Goal: Task Accomplishment & Management: Manage account settings

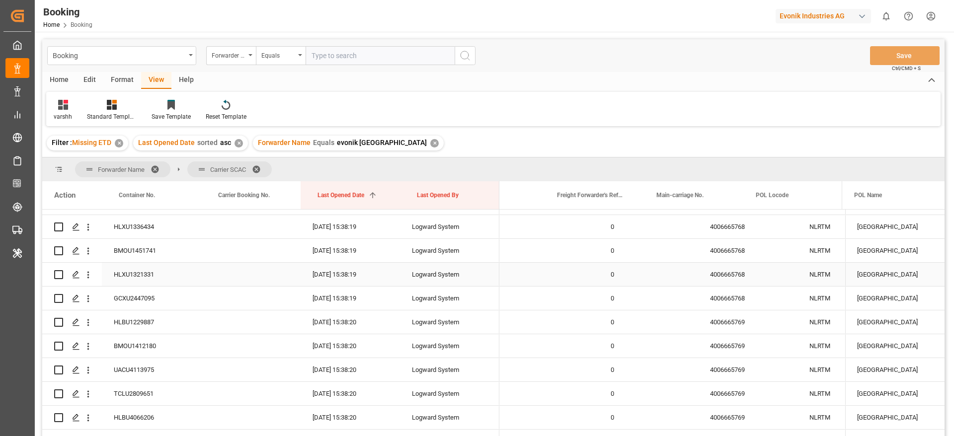
scroll to position [0, 54]
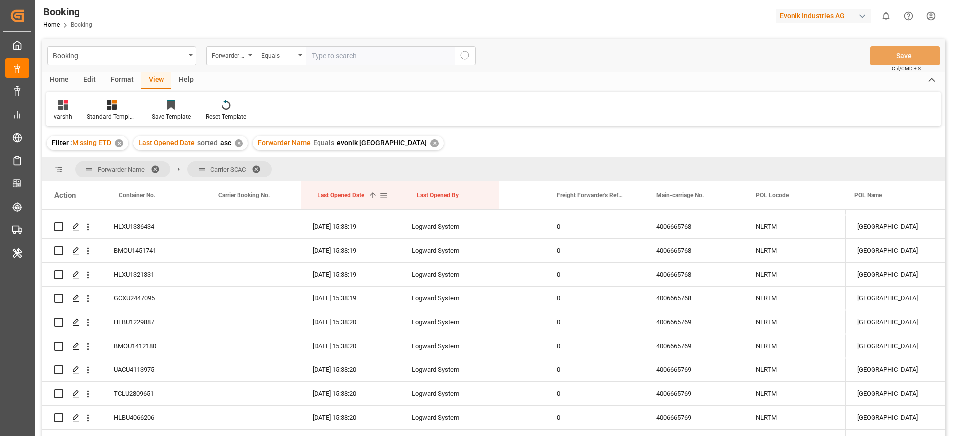
click at [374, 189] on div "Last Opened Date 1" at bounding box center [349, 195] width 62 height 28
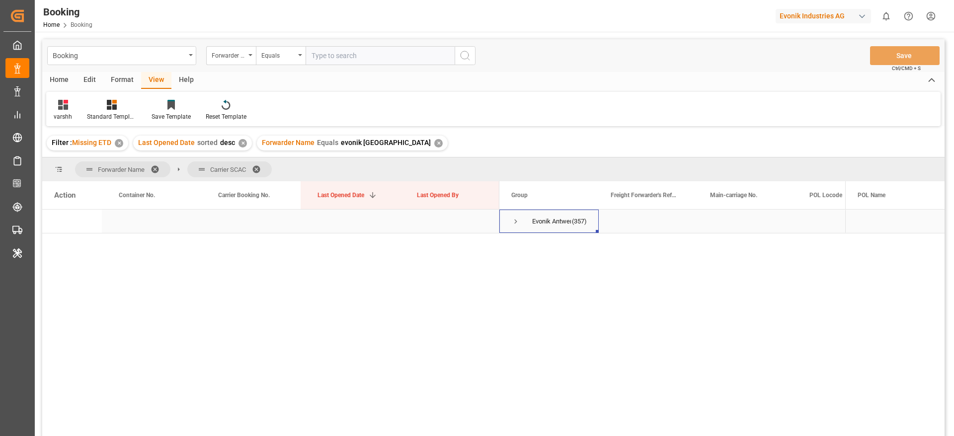
click at [515, 223] on span "Press SPACE to select this row." at bounding box center [515, 221] width 9 height 9
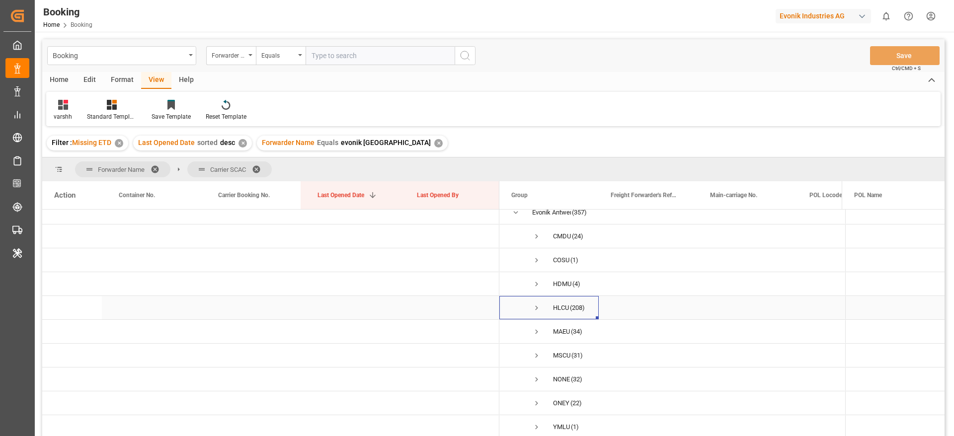
click at [538, 304] on span "Press SPACE to select this row." at bounding box center [536, 308] width 9 height 9
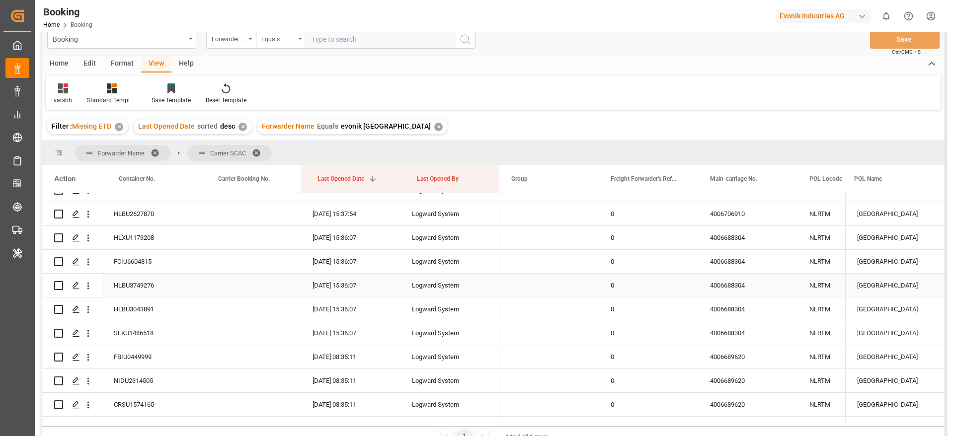
scroll to position [1744, 0]
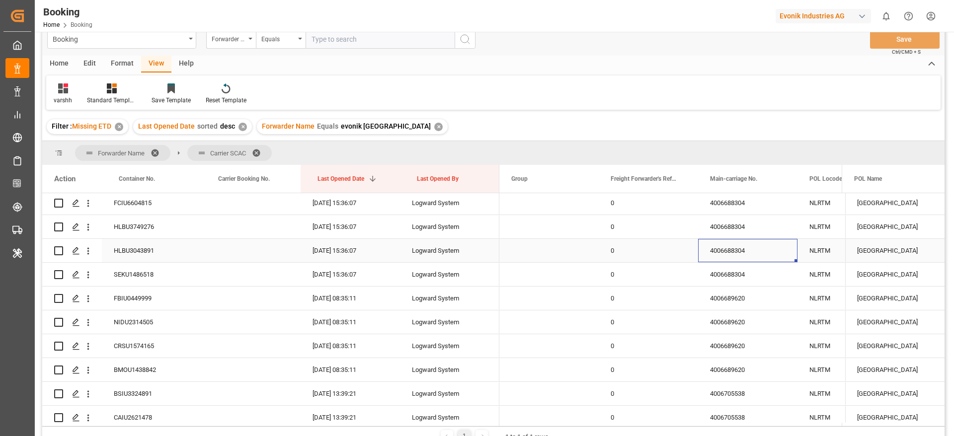
click at [732, 260] on div "4006688304" at bounding box center [747, 250] width 99 height 23
click at [747, 270] on div "4006688304" at bounding box center [747, 274] width 99 height 23
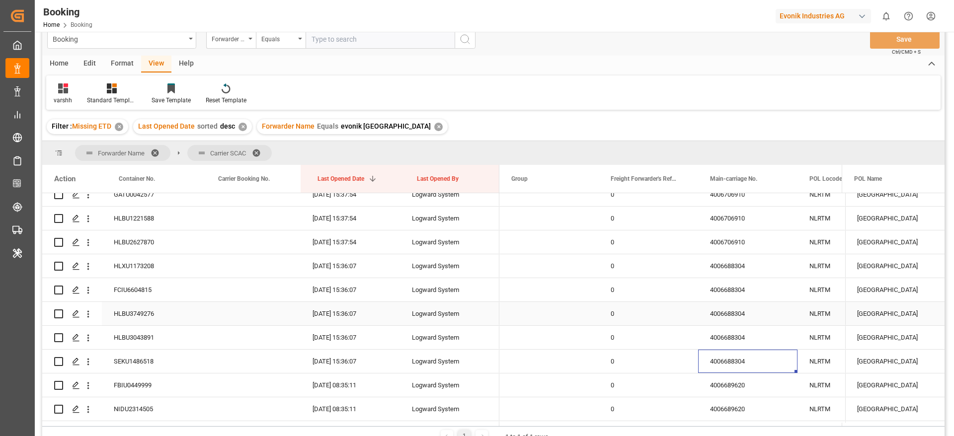
scroll to position [1656, 0]
click at [220, 285] on div "Press SPACE to select this row." at bounding box center [250, 290] width 99 height 23
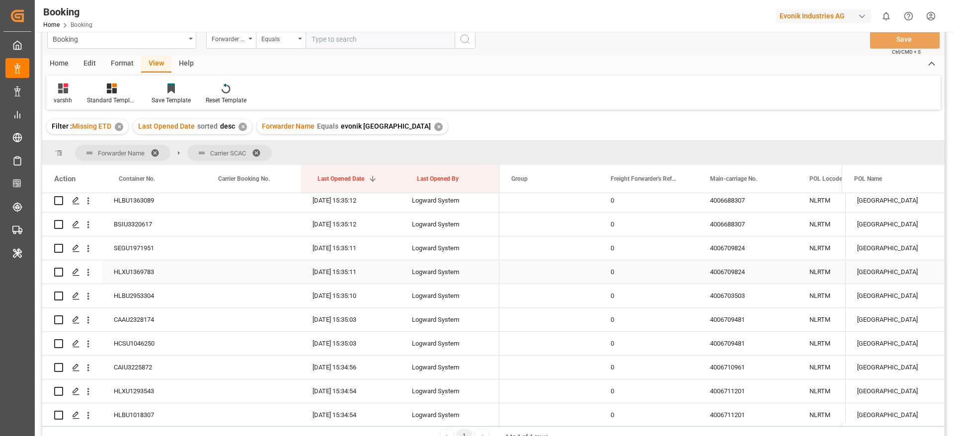
scroll to position [246, 0]
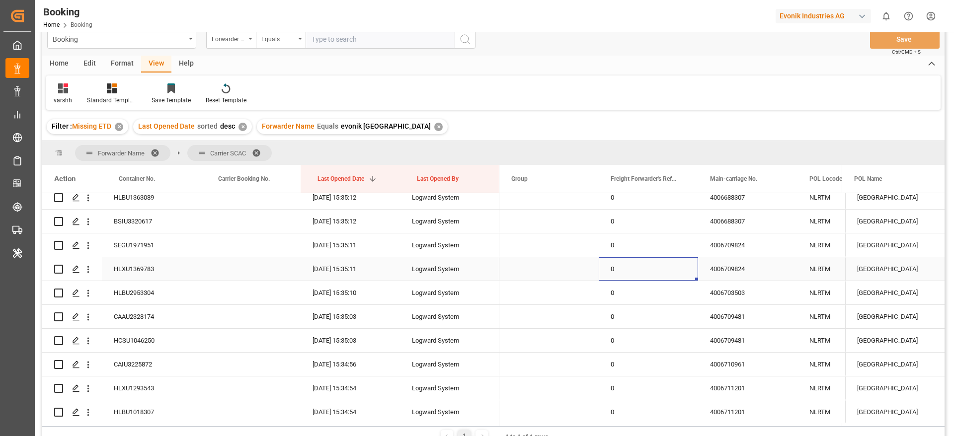
click at [675, 257] on div "0" at bounding box center [648, 268] width 99 height 23
click at [729, 270] on div "4006709824" at bounding box center [747, 268] width 99 height 23
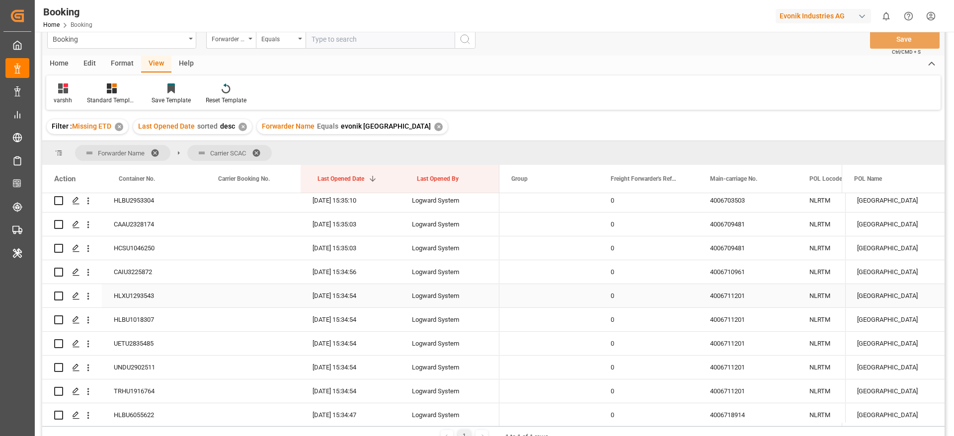
scroll to position [375, 0]
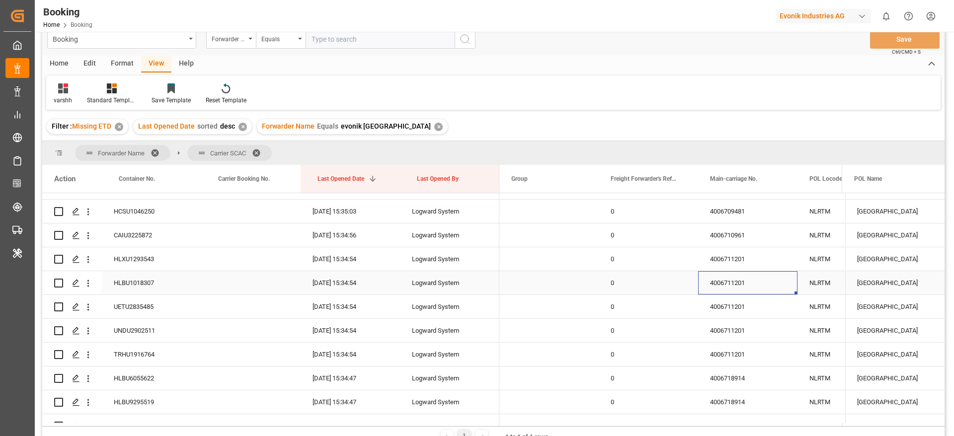
click at [723, 292] on div "4006711201" at bounding box center [747, 282] width 99 height 23
click at [423, 285] on div "Logward System" at bounding box center [449, 282] width 99 height 23
click at [726, 275] on div "4006711201" at bounding box center [747, 282] width 99 height 23
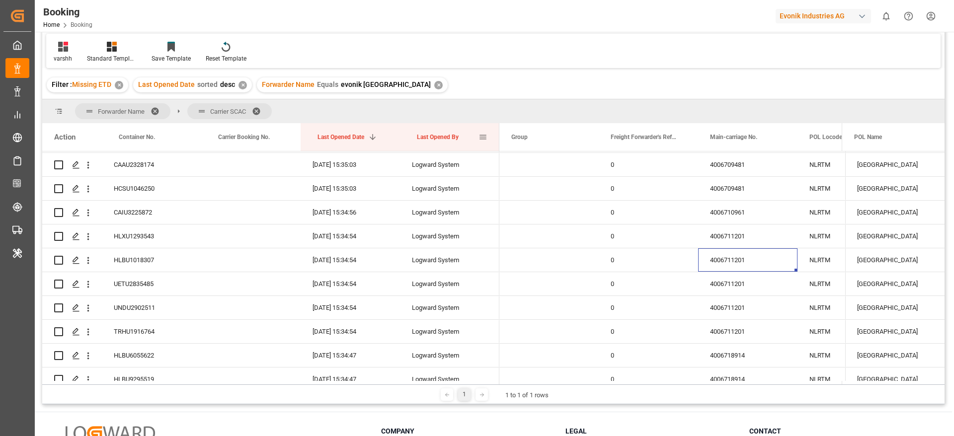
scroll to position [91, 0]
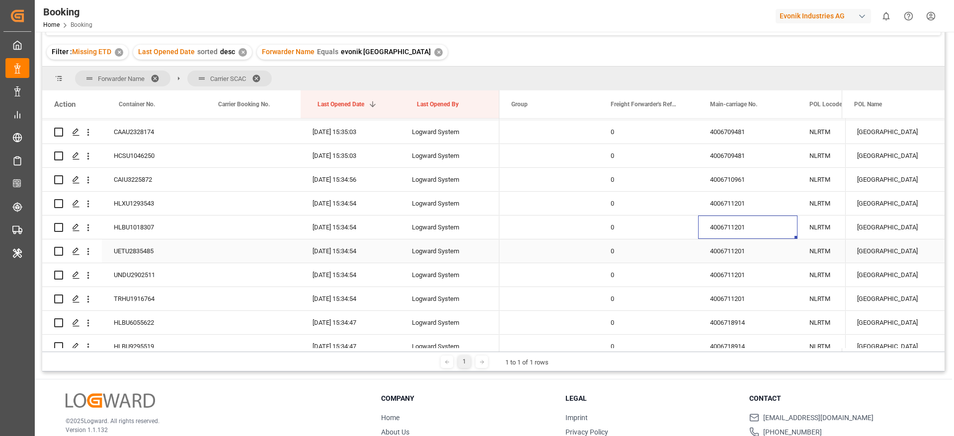
click at [722, 252] on div "4006711201" at bounding box center [747, 251] width 99 height 23
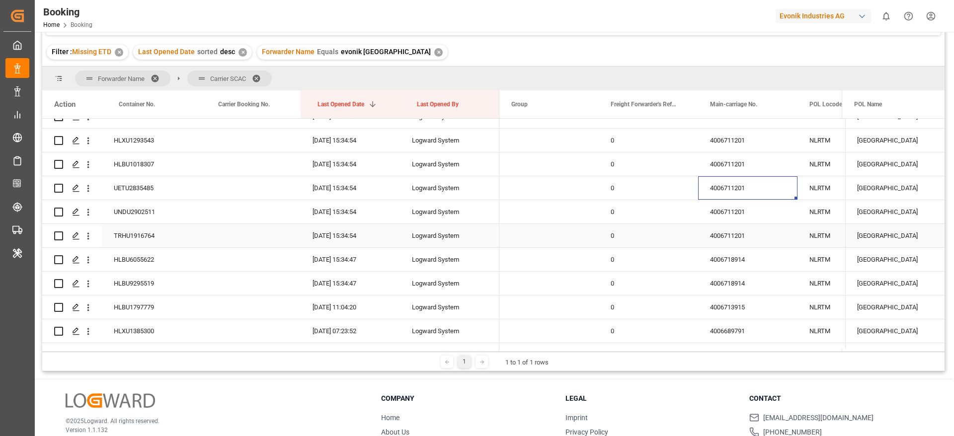
scroll to position [431, 0]
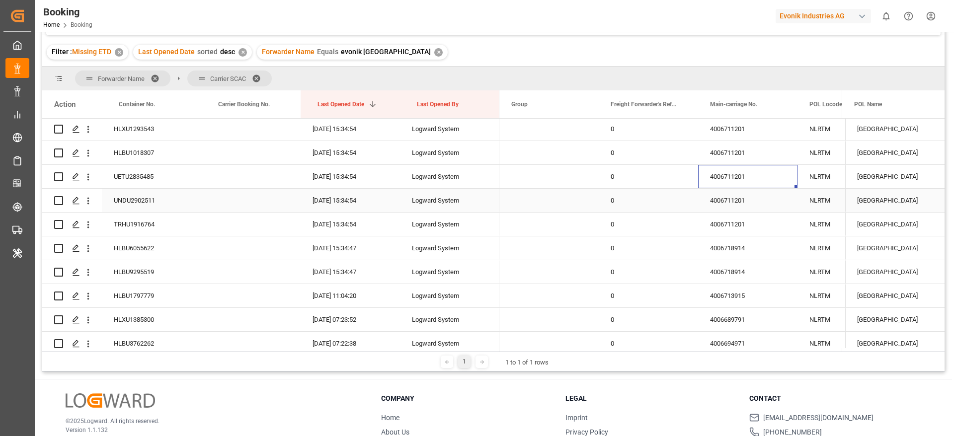
click at [743, 200] on div "4006711201" at bounding box center [747, 200] width 99 height 23
click at [740, 224] on div "4006711201" at bounding box center [747, 224] width 99 height 23
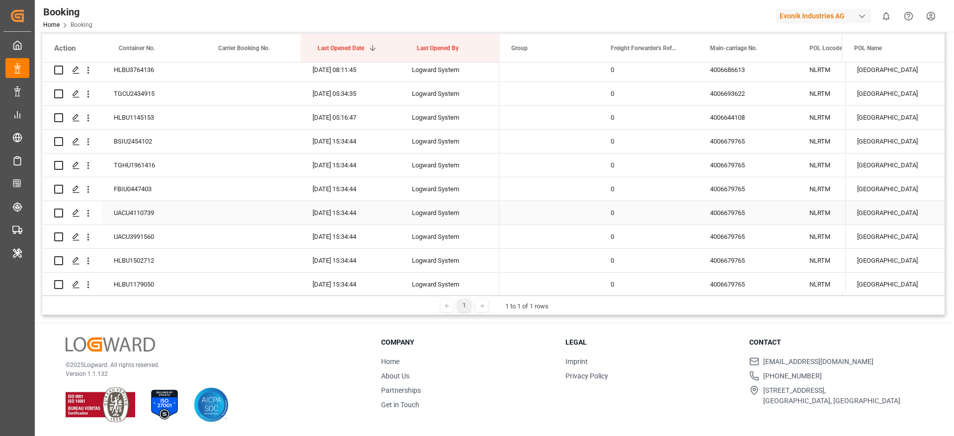
scroll to position [2369, 0]
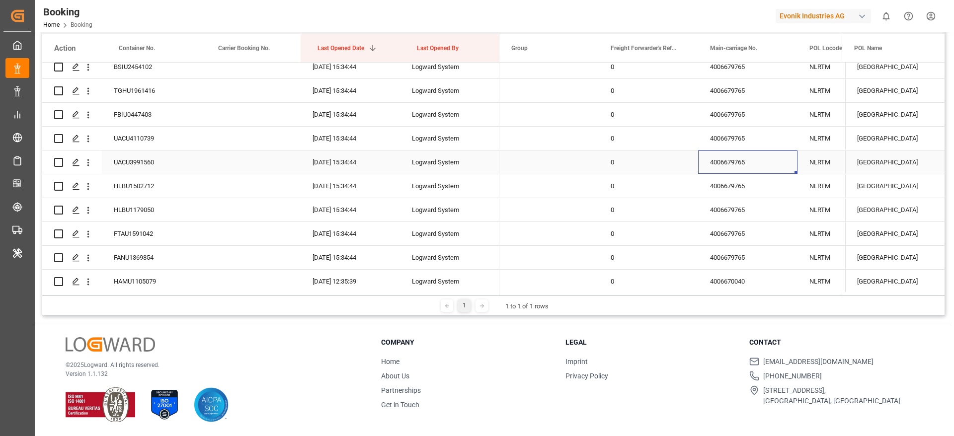
click at [723, 162] on div "4006679765" at bounding box center [747, 162] width 99 height 23
click at [719, 186] on div "4006679765" at bounding box center [747, 185] width 99 height 23
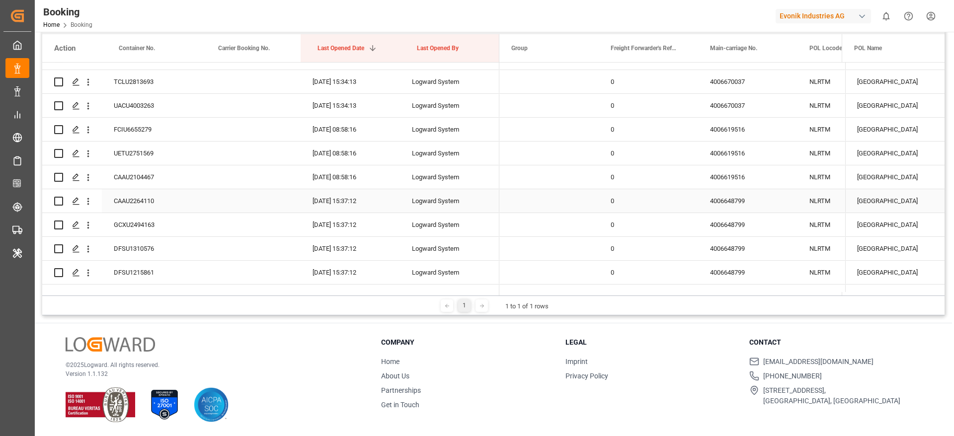
scroll to position [2667, 0]
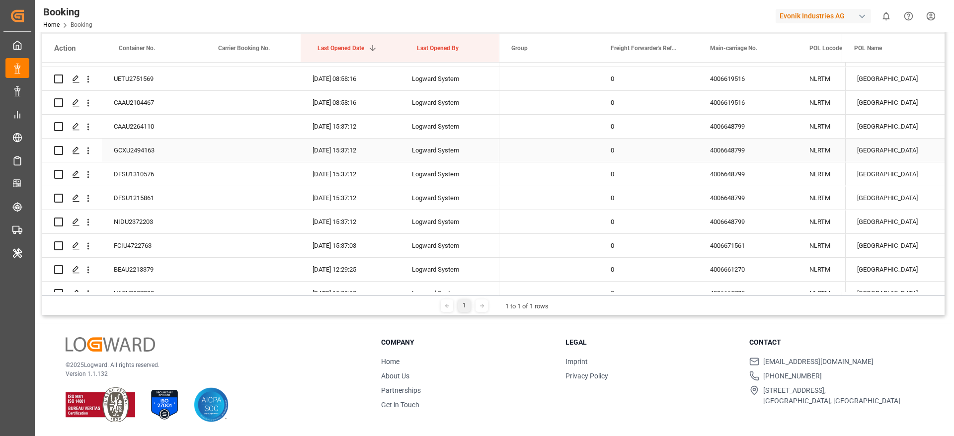
click at [738, 155] on div "4006648799" at bounding box center [747, 150] width 99 height 23
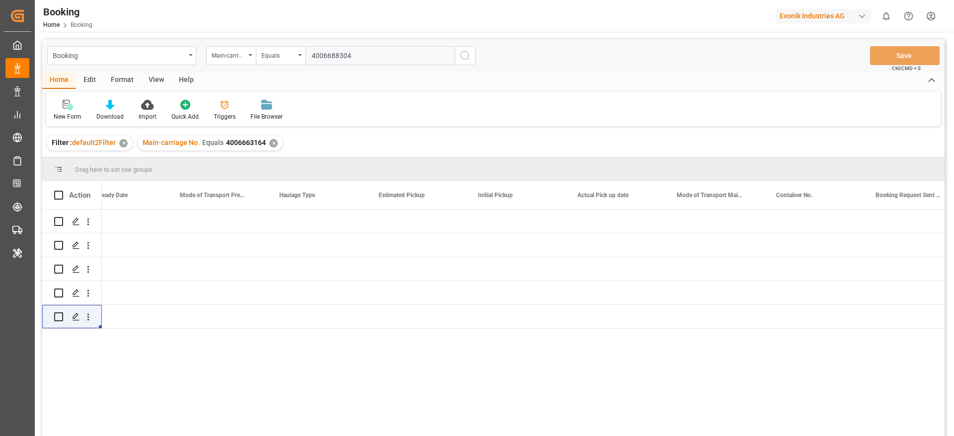
type input "4006688304"
click at [464, 56] on icon "search button" at bounding box center [465, 56] width 12 height 12
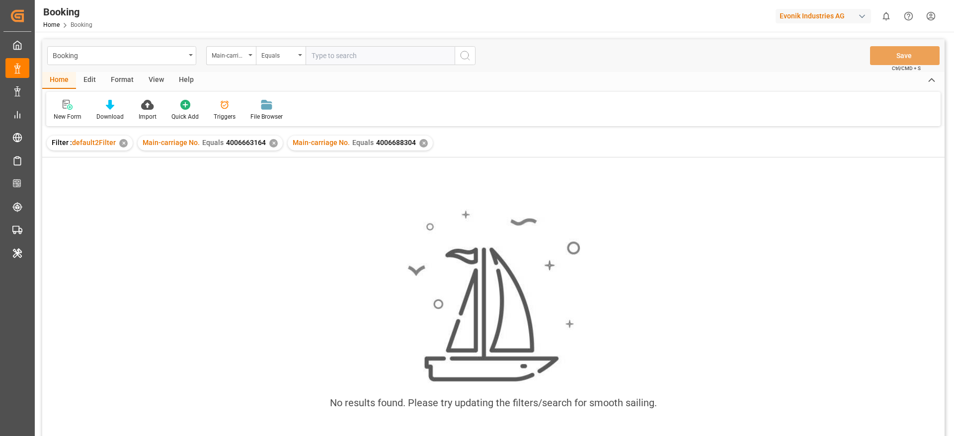
click at [269, 140] on div "✕" at bounding box center [273, 143] width 8 height 8
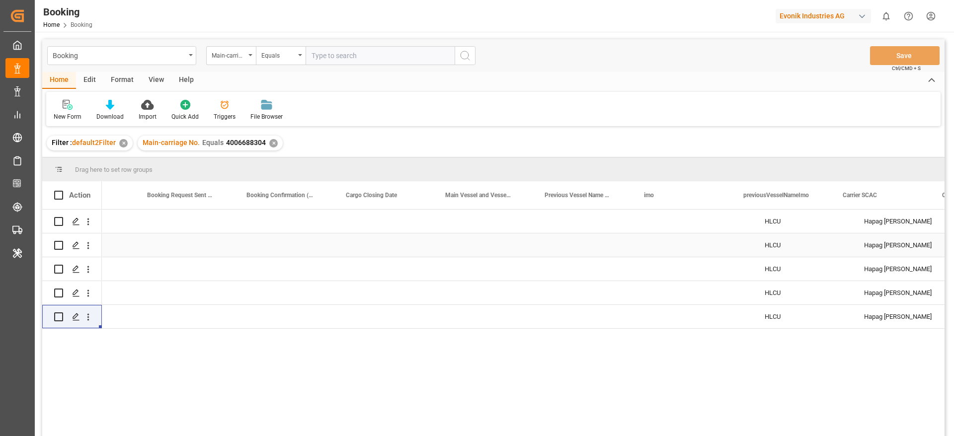
scroll to position [0, 3632]
click at [390, 219] on div "Press SPACE to select this row." at bounding box center [395, 221] width 99 height 23
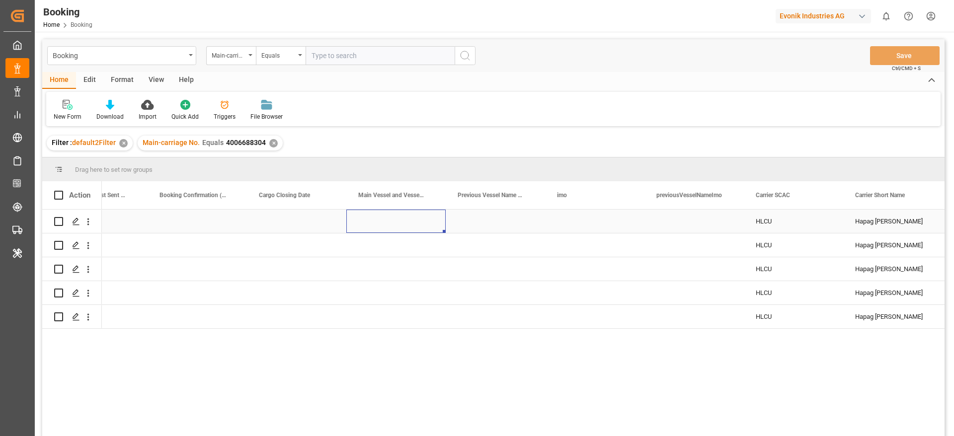
click at [390, 219] on div "Press SPACE to select this row." at bounding box center [395, 221] width 99 height 23
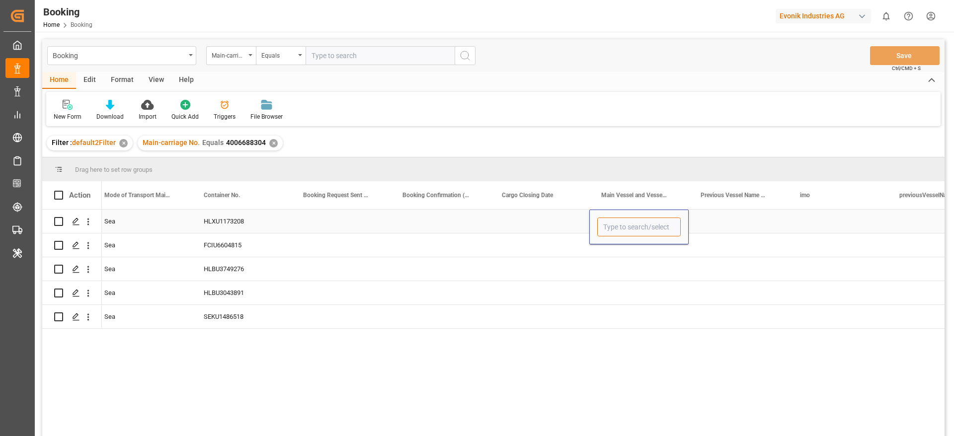
click at [622, 228] on input "Press SPACE to select this row." at bounding box center [638, 227] width 83 height 19
paste input "IRENES REMEDY"
click at [664, 245] on div "Irenes Remedy - 9315850" at bounding box center [654, 255] width 113 height 35
type input "Irenes Remedy - 9315850"
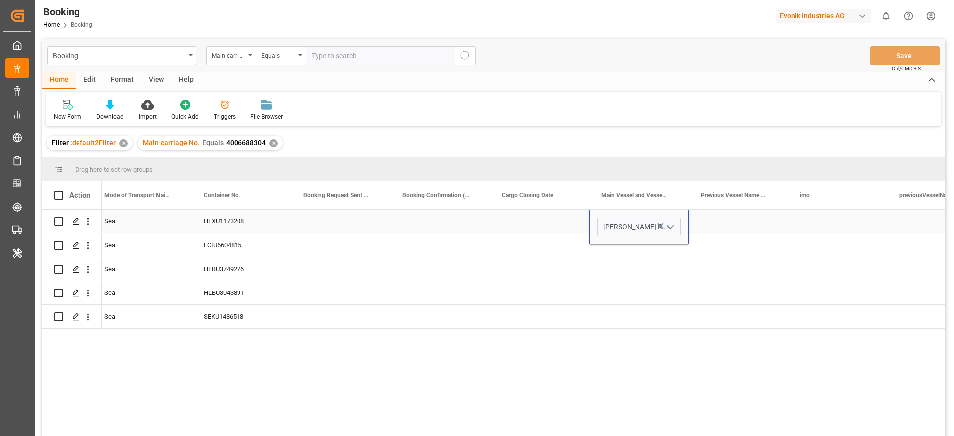
click at [720, 227] on div "Press SPACE to select this row." at bounding box center [738, 221] width 99 height 23
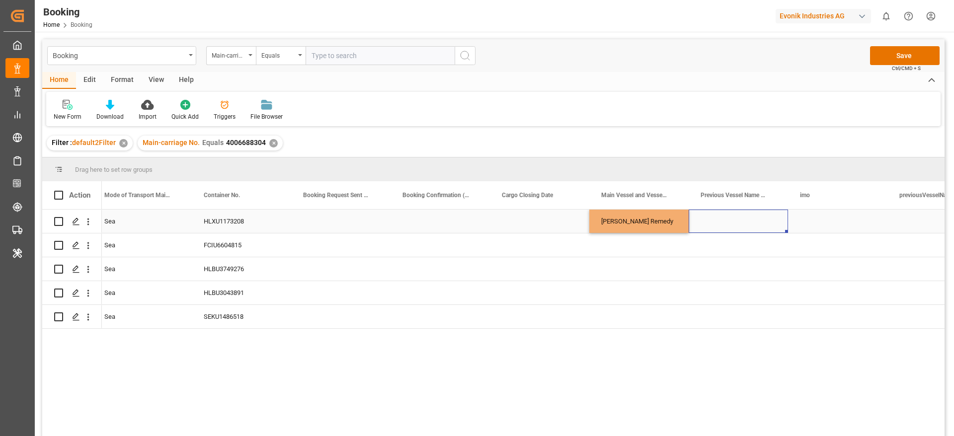
click at [658, 222] on div "[PERSON_NAME] Remedy" at bounding box center [638, 221] width 99 height 23
drag, startPoint x: 688, startPoint y: 230, endPoint x: 676, endPoint y: 308, distance: 78.4
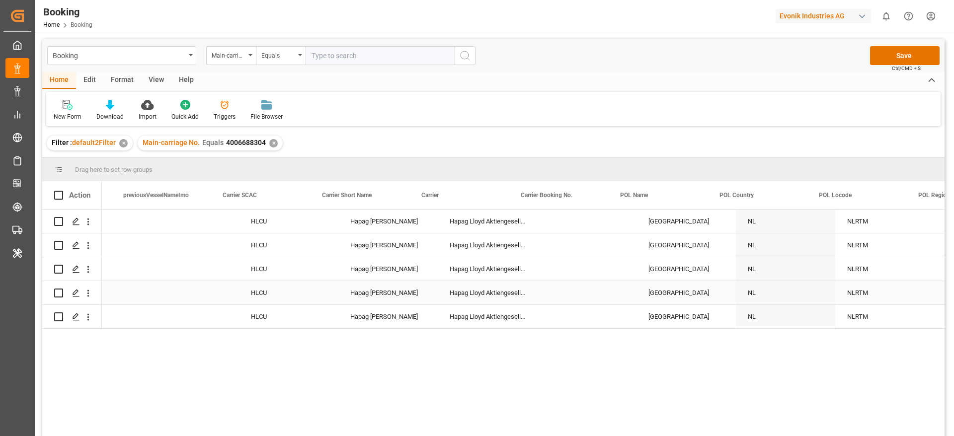
scroll to position [0, 4168]
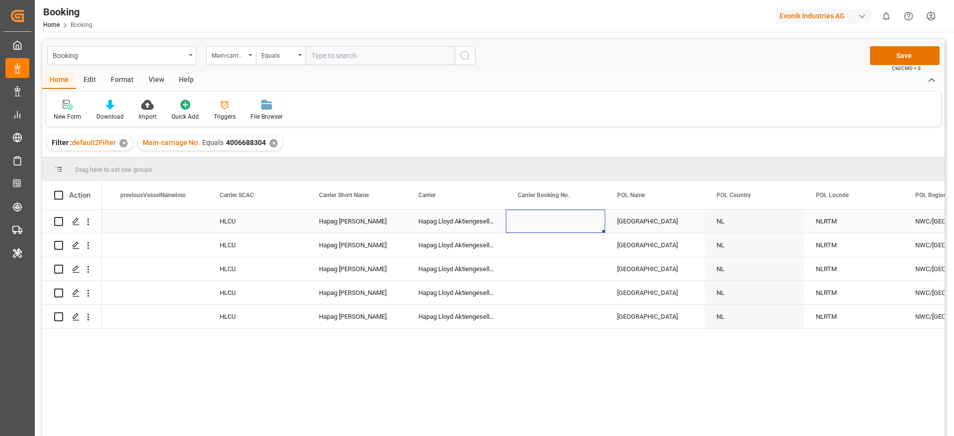
click at [548, 224] on div "Press SPACE to select this row." at bounding box center [555, 221] width 99 height 23
click at [548, 224] on input "Press SPACE to select this row." at bounding box center [555, 227] width 83 height 19
paste input "13093344"
type input "13093344"
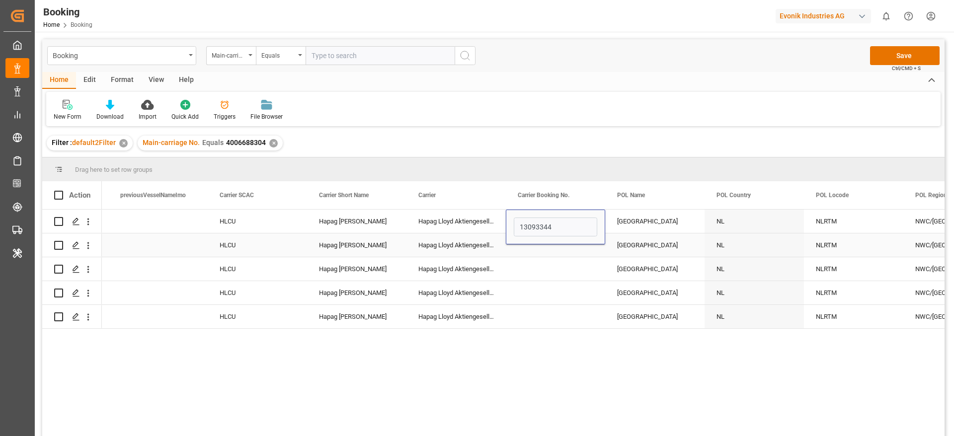
click at [537, 253] on div "Press SPACE to select this row." at bounding box center [555, 245] width 99 height 23
click at [545, 221] on div "13093344" at bounding box center [555, 221] width 99 height 23
drag, startPoint x: 602, startPoint y: 230, endPoint x: 587, endPoint y: 312, distance: 83.4
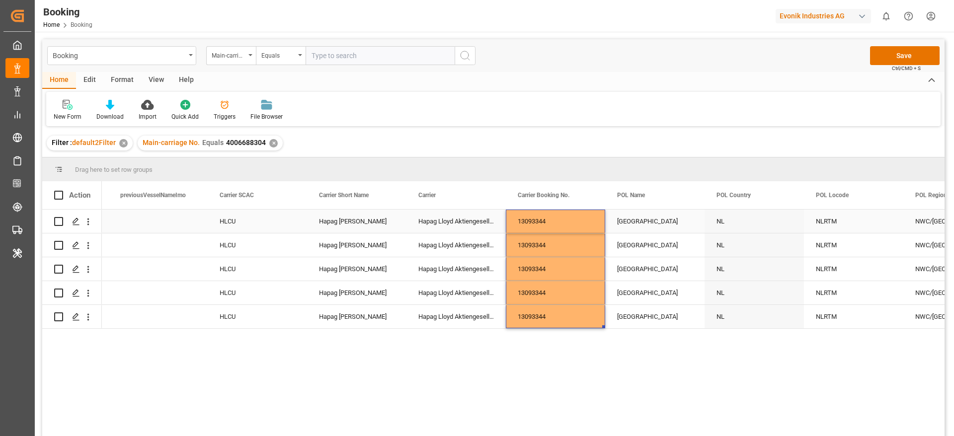
click at [633, 226] on div "Rotterdam" at bounding box center [654, 221] width 99 height 23
click at [634, 226] on input "Rotterdam" at bounding box center [654, 227] width 83 height 19
type input "Rotterdam - NLRTM"
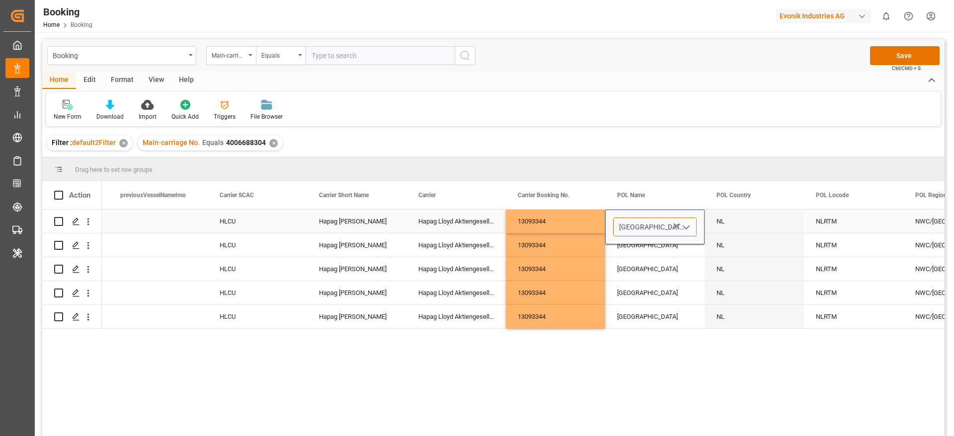
click at [634, 226] on input "Rotterdam - NLRTM" at bounding box center [654, 227] width 83 height 19
paste input "ANTWERP"
click at [660, 250] on div "Antwerp - BEANR" at bounding box center [700, 255] width 173 height 35
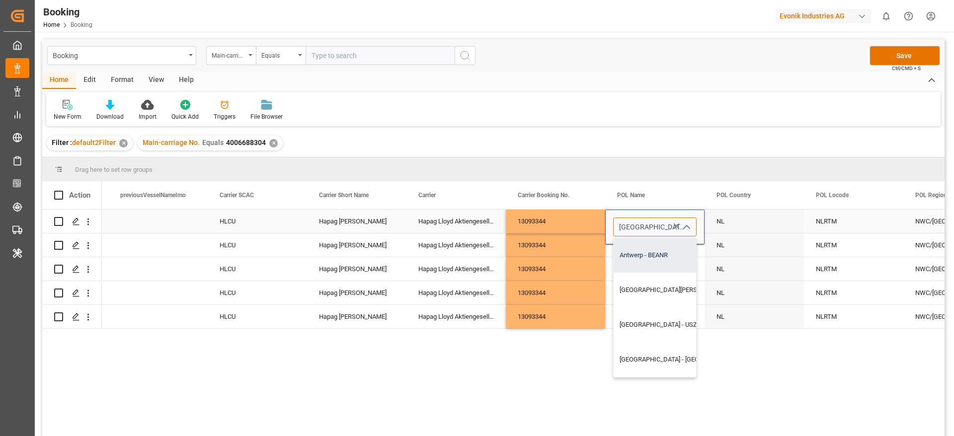
type input "Antwerp - BEANR"
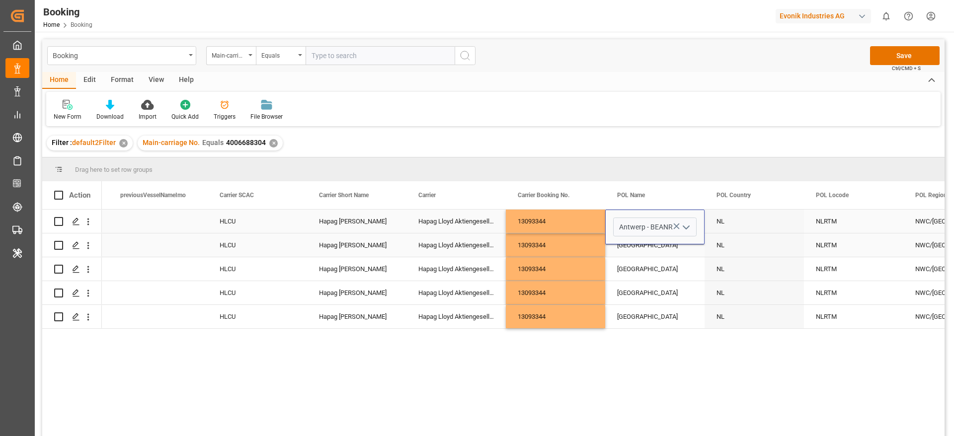
click at [653, 247] on div "Rotterdam" at bounding box center [654, 245] width 99 height 23
click at [655, 222] on div "[GEOGRAPHIC_DATA]" at bounding box center [654, 221] width 99 height 23
drag, startPoint x: 702, startPoint y: 231, endPoint x: 683, endPoint y: 308, distance: 79.8
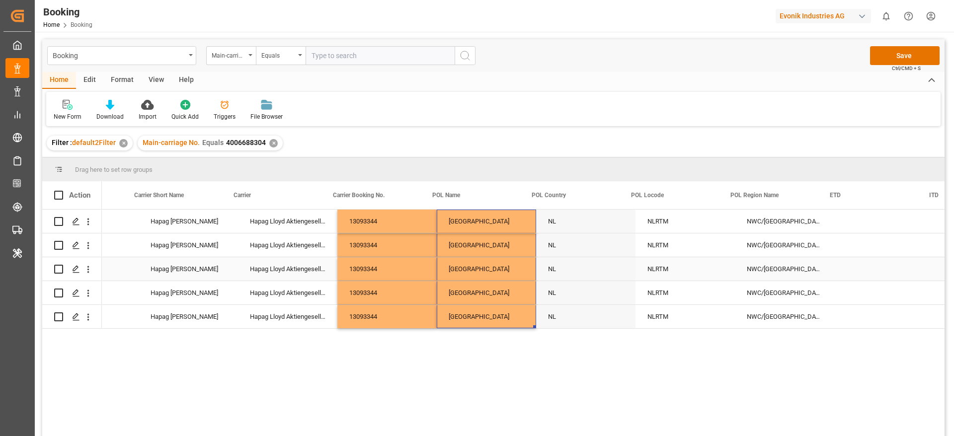
scroll to position [0, 4403]
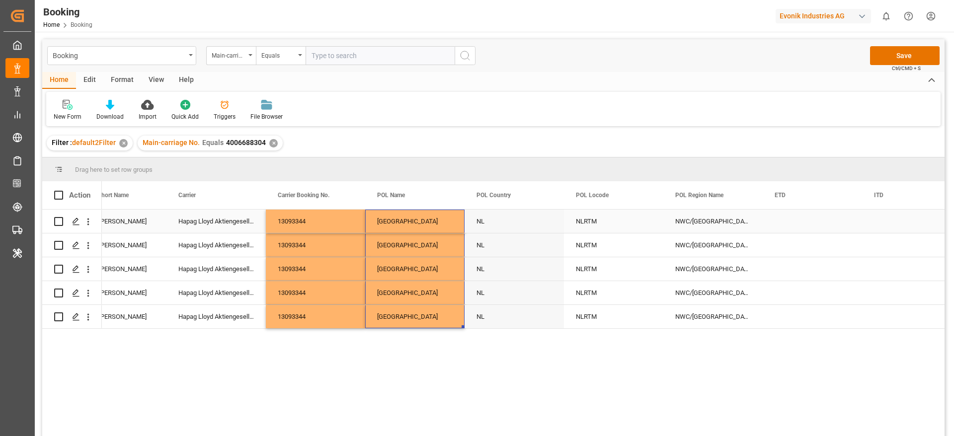
click at [611, 227] on div "NLRTM" at bounding box center [613, 221] width 99 height 23
click at [611, 226] on div "NLRTM" at bounding box center [613, 221] width 99 height 23
click at [611, 226] on input "NLRTM" at bounding box center [613, 227] width 83 height 19
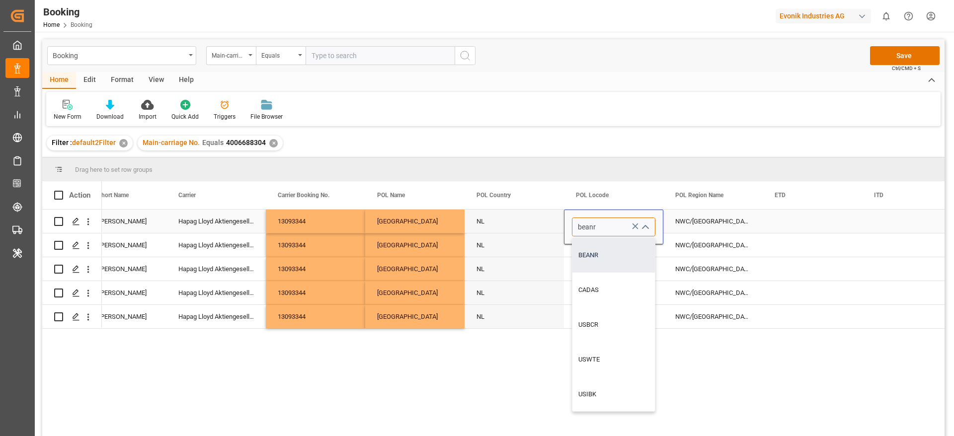
click at [592, 254] on div "BEANR" at bounding box center [614, 255] width 83 height 35
type input "BEANR"
click at [594, 246] on div "NLRTM" at bounding box center [613, 245] width 99 height 23
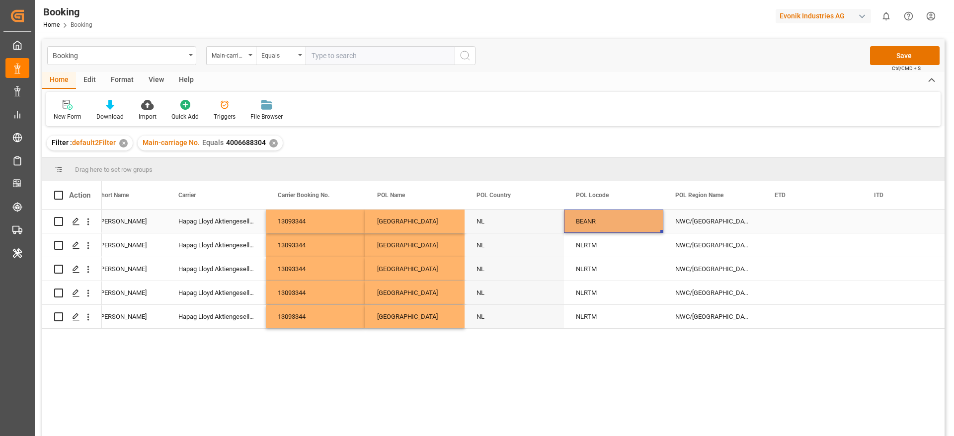
click at [597, 221] on div "BEANR" at bounding box center [613, 221] width 99 height 23
drag, startPoint x: 661, startPoint y: 230, endPoint x: 656, endPoint y: 314, distance: 84.1
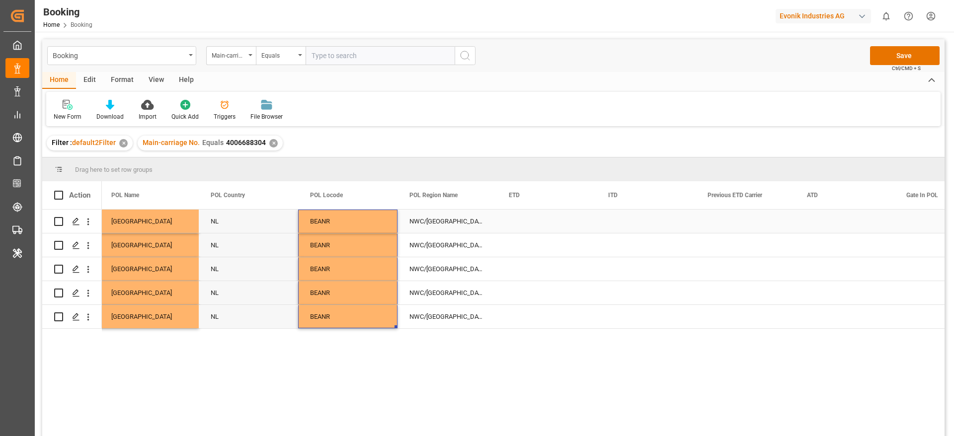
click at [530, 222] on div "Press SPACE to select this row." at bounding box center [546, 221] width 99 height 23
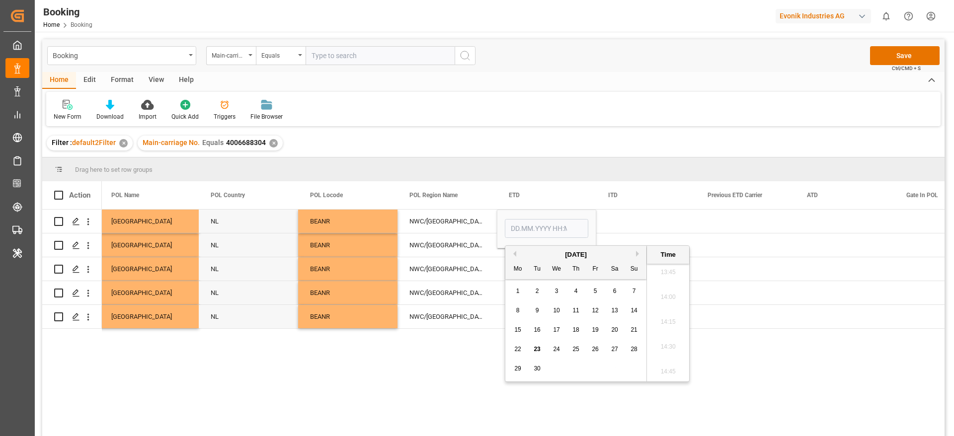
click at [613, 313] on span "13" at bounding box center [614, 310] width 6 height 7
type input "[DATE] 00:00"
click at [500, 267] on div "Press SPACE to select this row." at bounding box center [546, 268] width 99 height 23
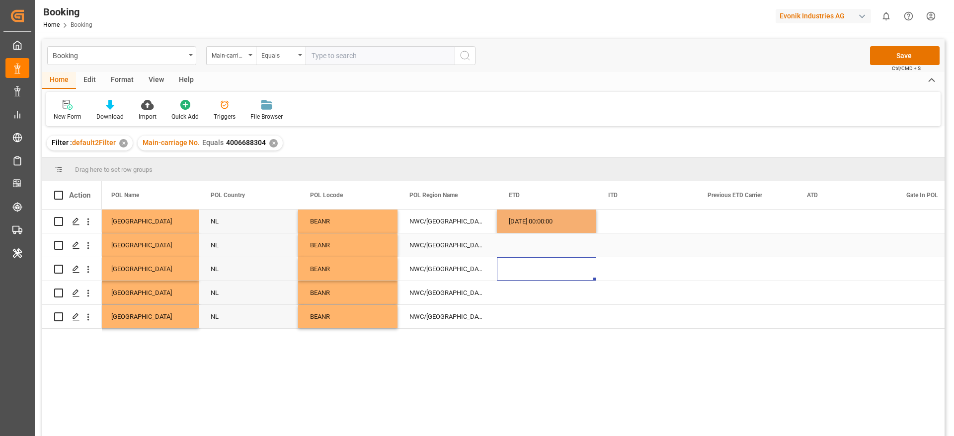
click at [534, 227] on div "13.09.2025 00:00:00" at bounding box center [546, 221] width 99 height 23
drag, startPoint x: 594, startPoint y: 231, endPoint x: 577, endPoint y: 315, distance: 85.4
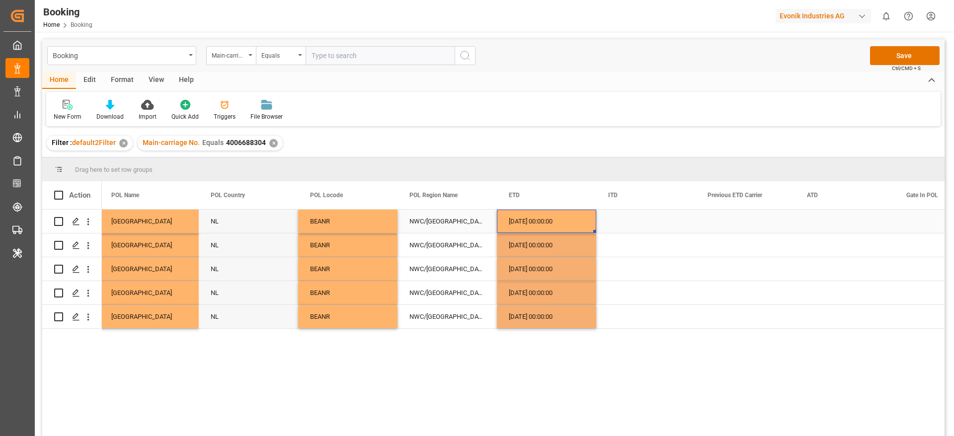
click at [550, 224] on div "13.09.2025 00:00:00" at bounding box center [546, 221] width 99 height 23
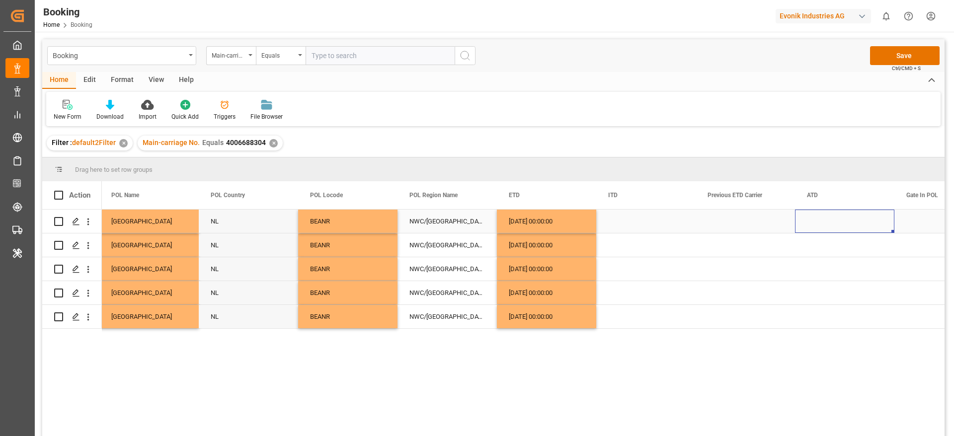
click at [832, 225] on div "Press SPACE to select this row." at bounding box center [844, 221] width 99 height 23
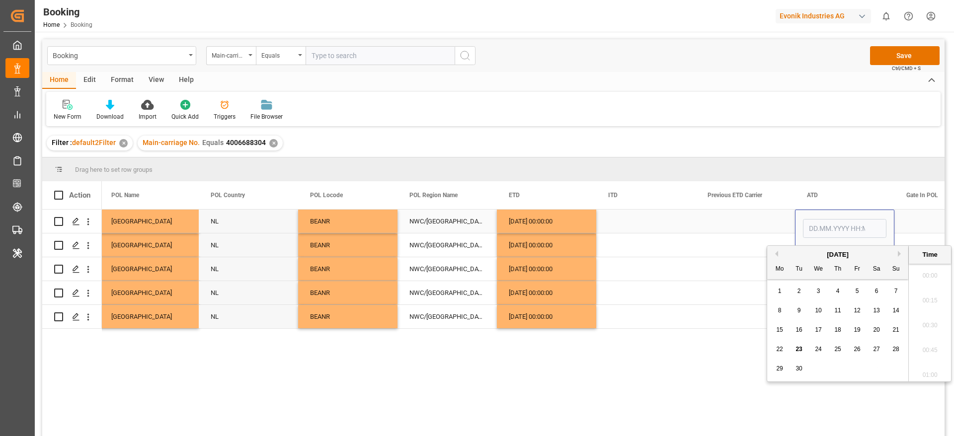
click at [832, 225] on input "Press SPACE to select this row." at bounding box center [844, 228] width 83 height 19
type input "[DATE] 00:00"
click at [735, 227] on div "Press SPACE to select this row." at bounding box center [745, 221] width 99 height 23
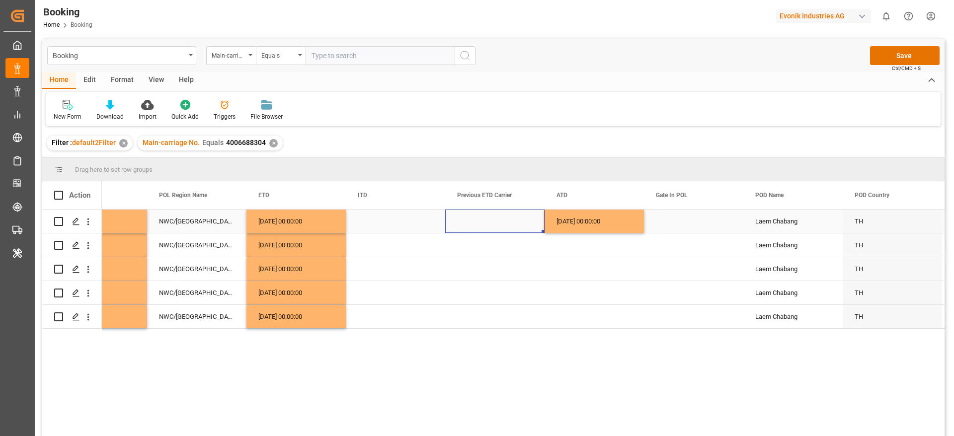
click at [630, 225] on div "13.09.2025 00:00:00" at bounding box center [594, 221] width 99 height 23
drag, startPoint x: 642, startPoint y: 231, endPoint x: 622, endPoint y: 326, distance: 96.9
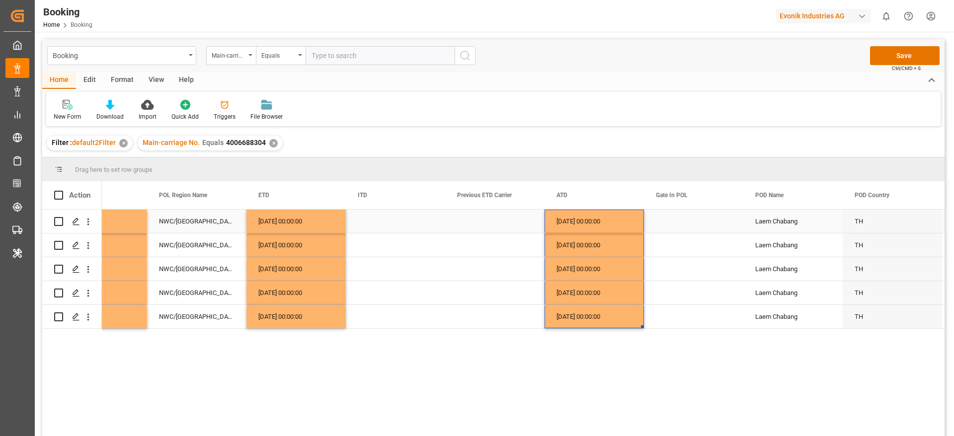
click at [687, 225] on div "Press SPACE to select this row." at bounding box center [693, 221] width 99 height 23
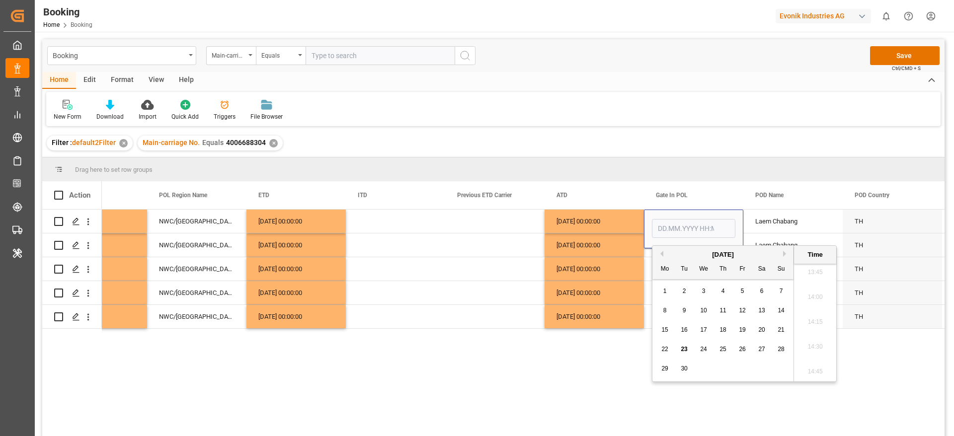
click at [728, 313] on div "11" at bounding box center [723, 311] width 12 height 12
type input "[DATE] 00:00"
click at [573, 277] on div "13.09.2025 00:00:00" at bounding box center [594, 268] width 99 height 23
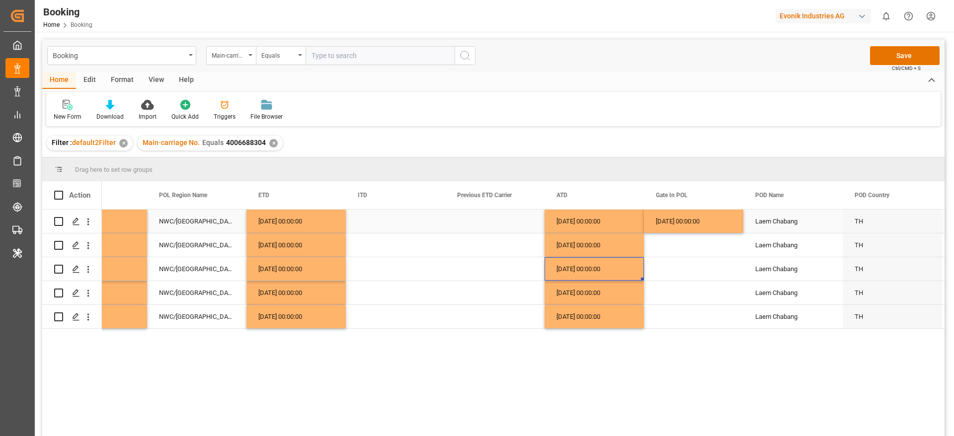
click at [675, 216] on div "11.09.2025 00:00:00" at bounding box center [693, 221] width 99 height 23
drag, startPoint x: 742, startPoint y: 231, endPoint x: 720, endPoint y: 315, distance: 86.4
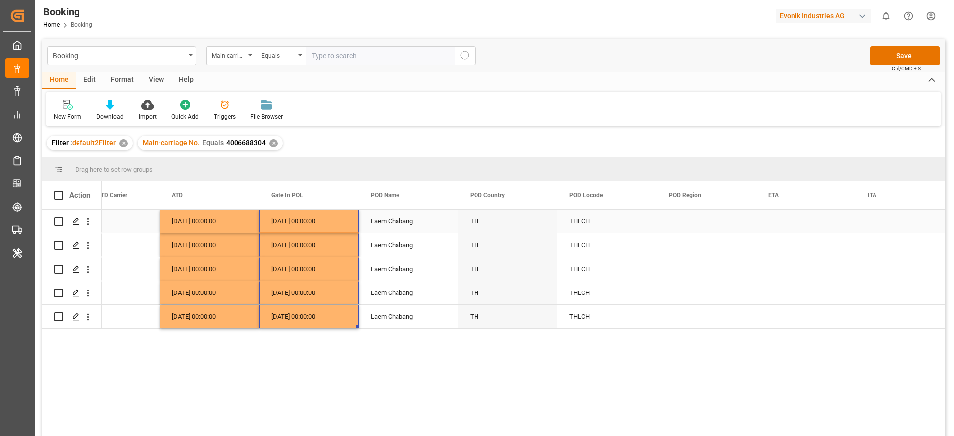
click at [384, 222] on div "Laem Chabang" at bounding box center [408, 221] width 99 height 23
click at [384, 222] on input "Laem Chabang" at bounding box center [408, 227] width 83 height 19
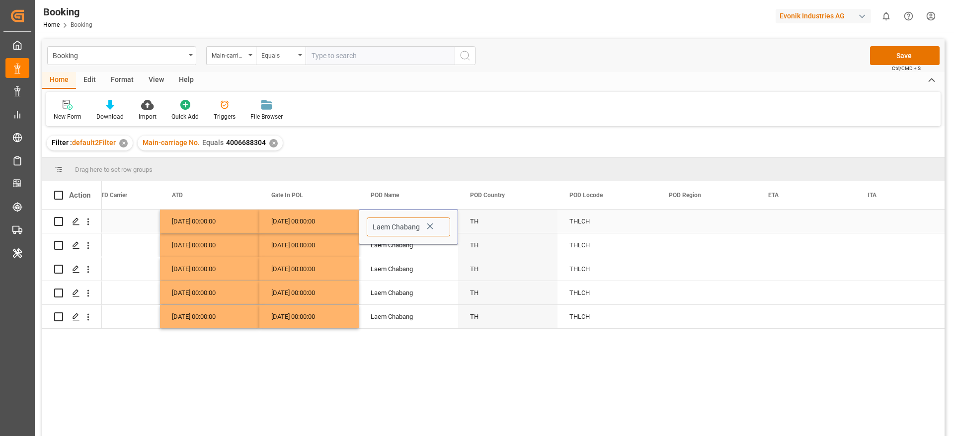
click at [384, 222] on input "Laem Chabang" at bounding box center [408, 227] width 83 height 19
type input "Laem Chabang - THLCH"
click at [692, 229] on div "Press SPACE to select this row." at bounding box center [706, 221] width 99 height 23
click at [692, 229] on button "Select" at bounding box center [706, 227] width 83 height 19
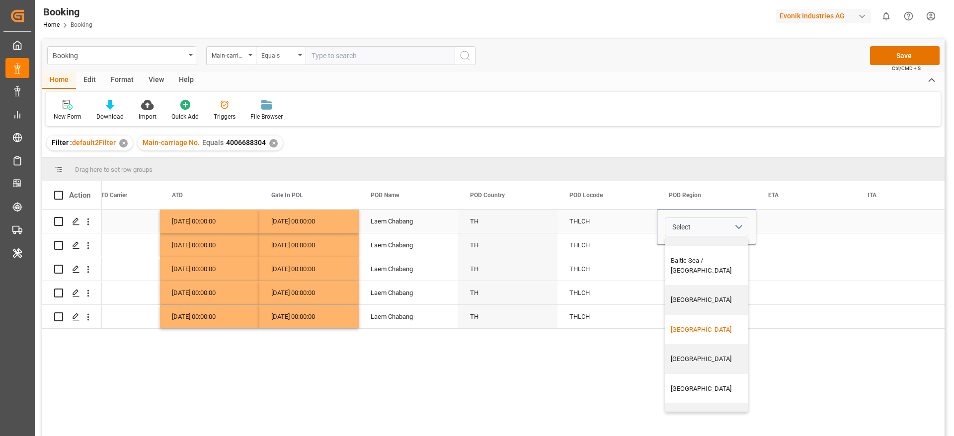
scroll to position [224, 0]
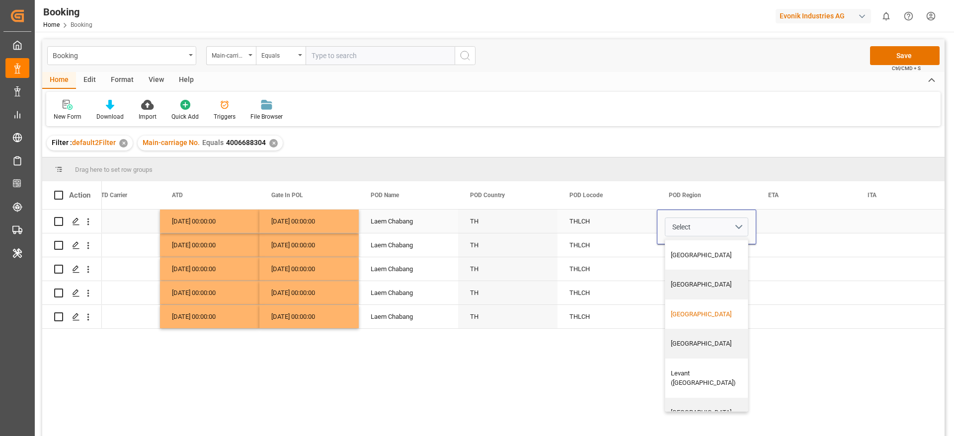
click at [705, 310] on div "Far East" at bounding box center [710, 315] width 79 height 10
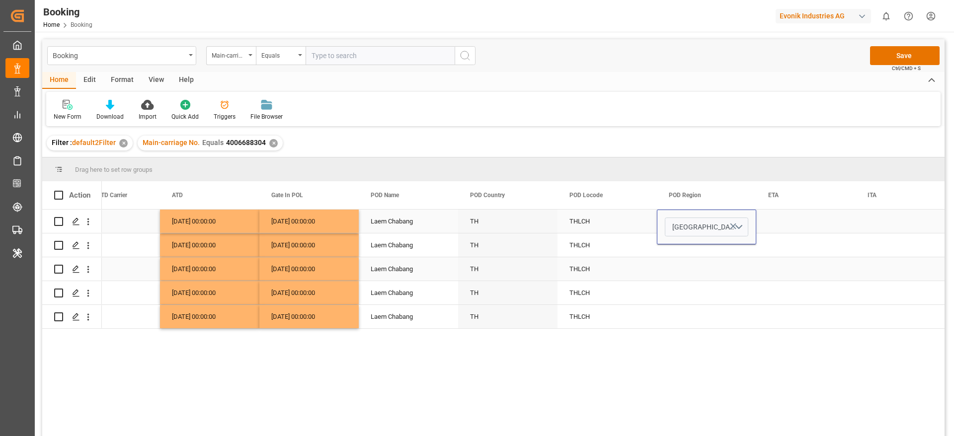
click at [641, 269] on div "THLCH" at bounding box center [607, 268] width 99 height 23
click at [686, 223] on div "Far East" at bounding box center [706, 221] width 99 height 23
drag, startPoint x: 755, startPoint y: 231, endPoint x: 741, endPoint y: 305, distance: 74.9
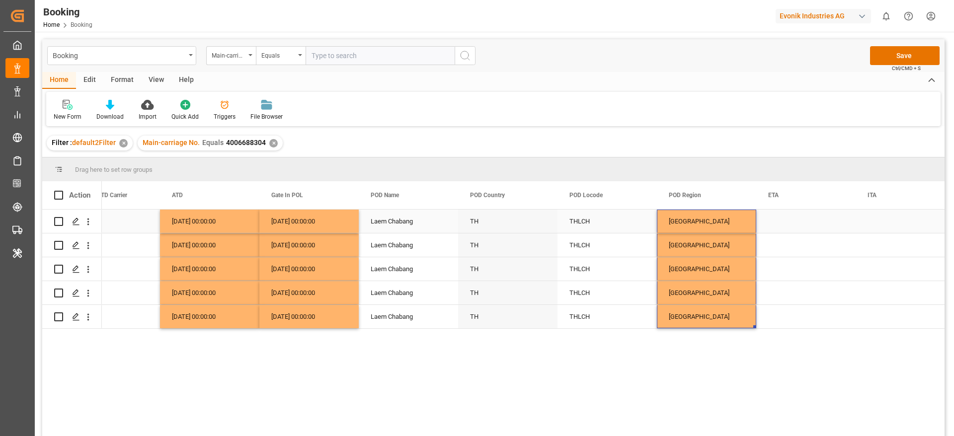
click at [797, 223] on div "Press SPACE to select this row." at bounding box center [805, 221] width 99 height 23
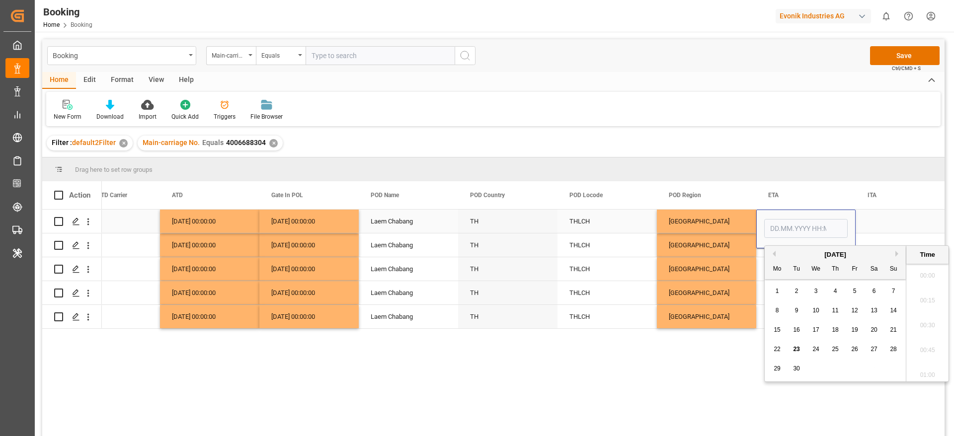
scroll to position [1370, 0]
click at [895, 253] on div "September 2025" at bounding box center [835, 255] width 141 height 10
click at [898, 253] on button "Next Month" at bounding box center [899, 254] width 6 height 6
click at [820, 310] on div "5" at bounding box center [816, 311] width 12 height 12
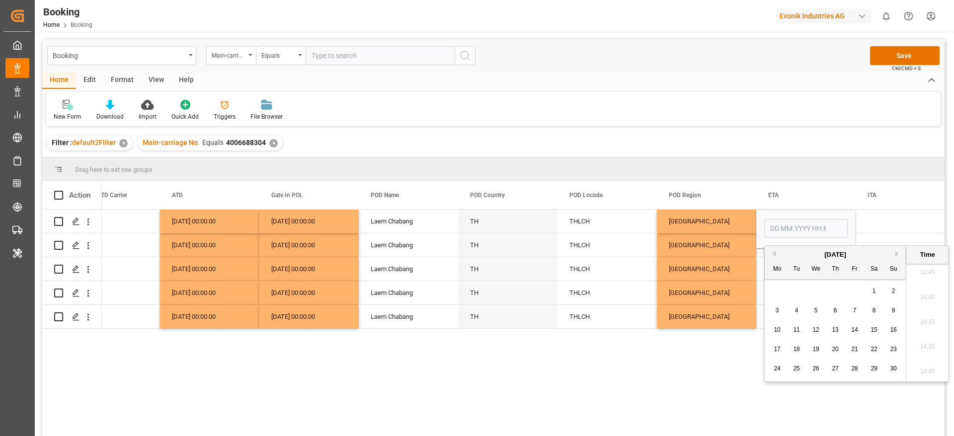
type input "[DATE] 00:00"
click at [698, 273] on div "Far East" at bounding box center [706, 268] width 99 height 23
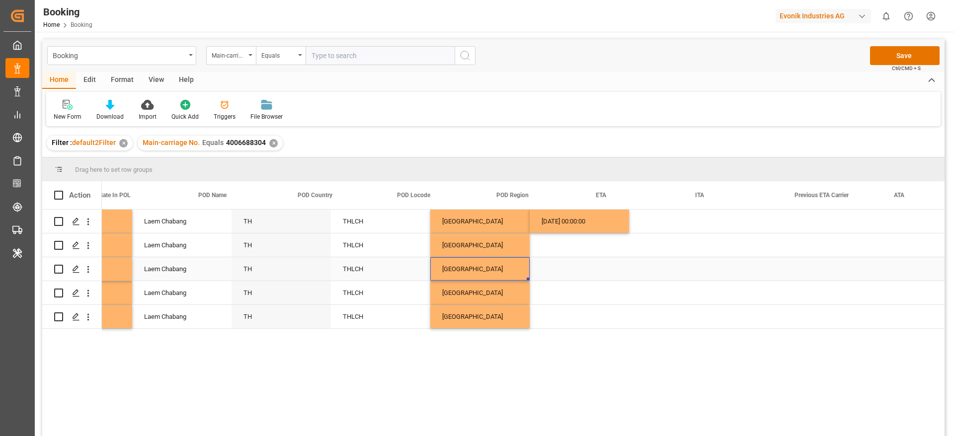
scroll to position [0, 5539]
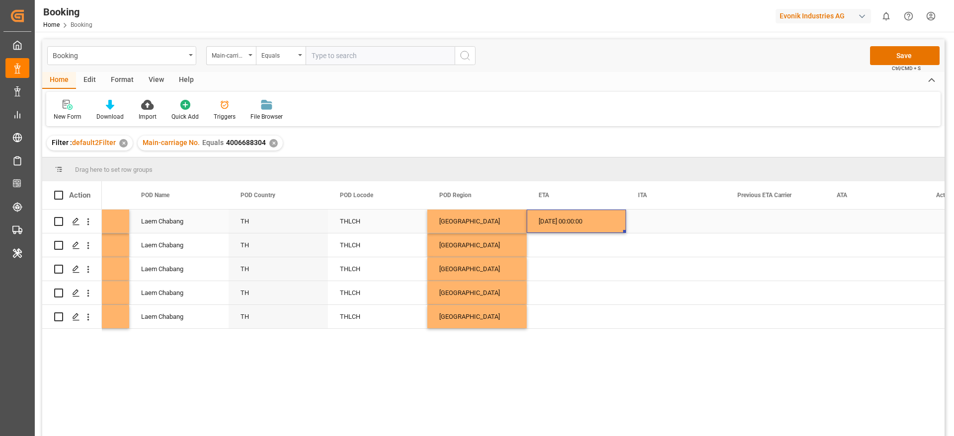
click at [593, 227] on div "05.11.2025 00:00:00" at bounding box center [576, 221] width 99 height 23
drag, startPoint x: 624, startPoint y: 231, endPoint x: 601, endPoint y: 326, distance: 97.8
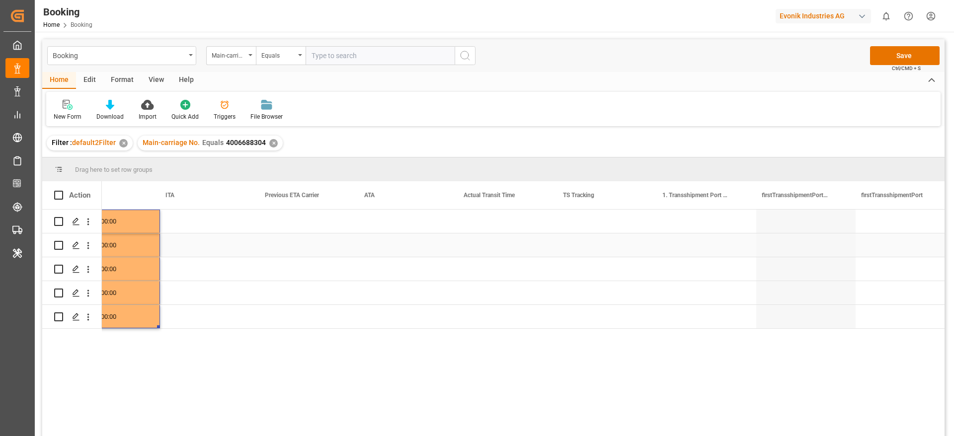
scroll to position [0, 6013]
click at [576, 228] on div "Press SPACE to select this row." at bounding box center [598, 221] width 99 height 23
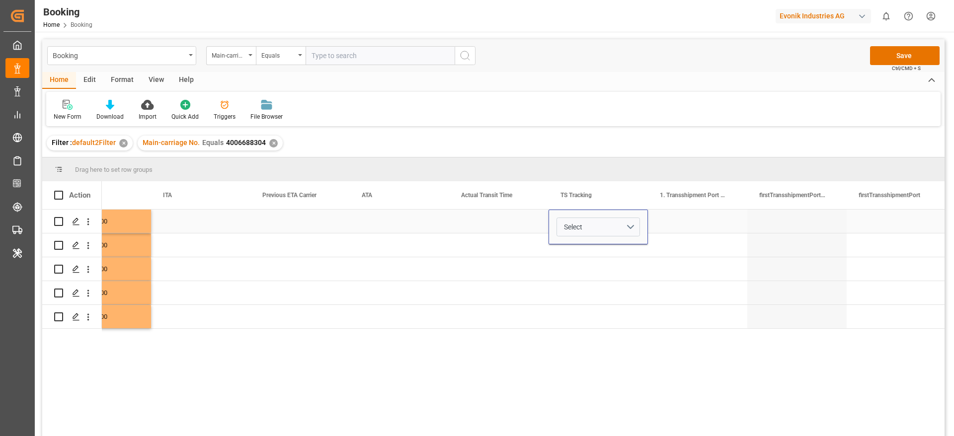
click at [576, 228] on span "Select" at bounding box center [573, 227] width 18 height 10
click at [573, 248] on div "True" at bounding box center [599, 253] width 72 height 10
click at [571, 251] on div "Press SPACE to select this row." at bounding box center [598, 245] width 99 height 23
click at [580, 225] on div "True" at bounding box center [598, 221] width 99 height 23
drag, startPoint x: 646, startPoint y: 231, endPoint x: 626, endPoint y: 321, distance: 92.1
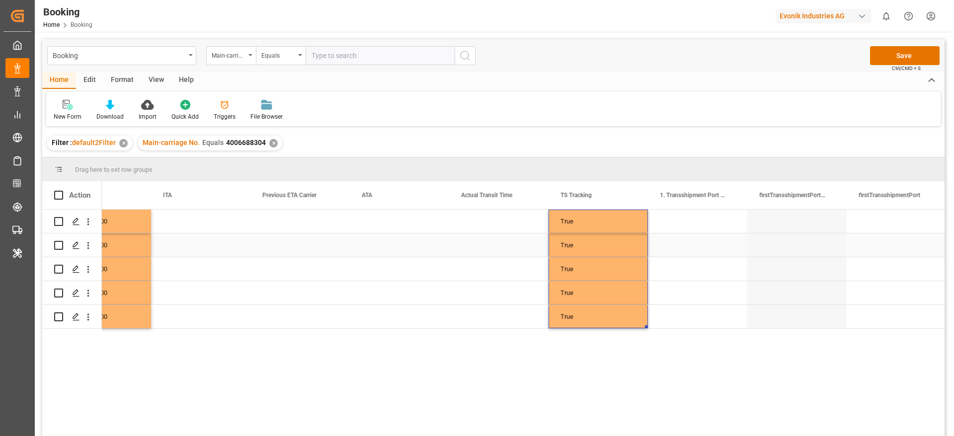
click at [708, 230] on div "Press SPACE to select this row." at bounding box center [697, 221] width 99 height 23
click at [708, 229] on div "Press SPACE to select this row." at bounding box center [697, 221] width 99 height 23
click at [708, 229] on input "Press SPACE to select this row." at bounding box center [697, 227] width 83 height 19
click at [715, 254] on div "Tanger Med - MAPTM" at bounding box center [698, 255] width 83 height 35
type input "Tanger Med - MAPTM"
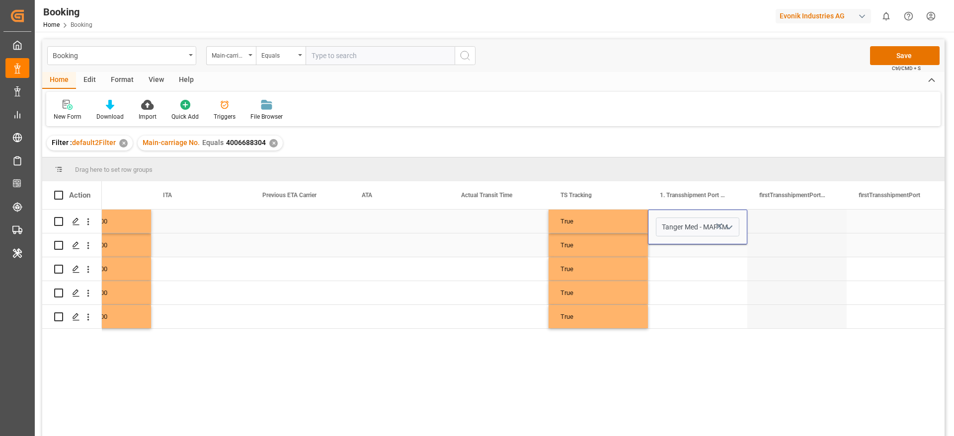
click at [715, 249] on div "Press SPACE to select this row." at bounding box center [697, 245] width 99 height 23
click at [714, 220] on div "Tanger Med" at bounding box center [697, 221] width 99 height 23
drag, startPoint x: 746, startPoint y: 231, endPoint x: 734, endPoint y: 311, distance: 80.9
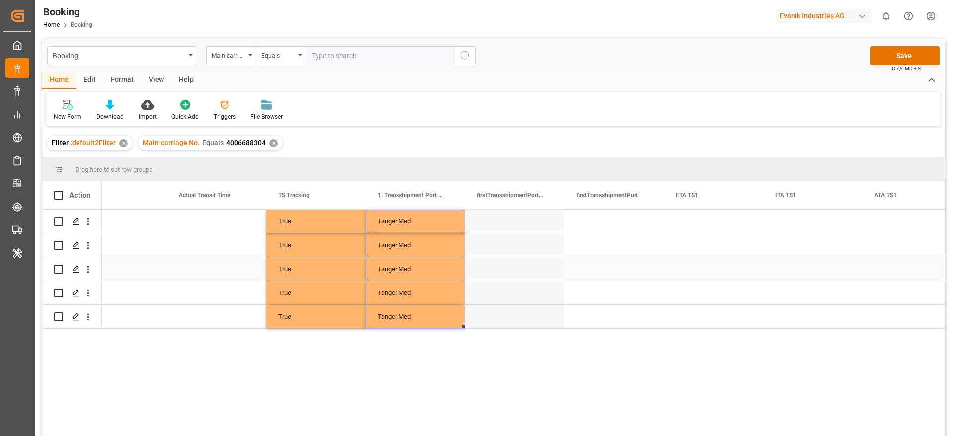
scroll to position [0, 6298]
click at [408, 223] on div "Tanger Med" at bounding box center [414, 221] width 99 height 23
click at [408, 223] on input "Tanger Med" at bounding box center [414, 227] width 83 height 19
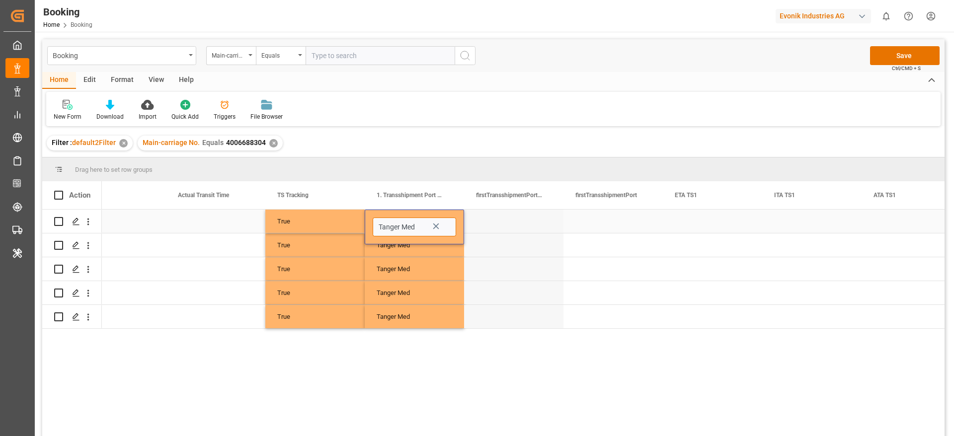
click at [399, 224] on input "Tanger Med" at bounding box center [414, 227] width 83 height 19
click at [399, 258] on div "Tanger Med" at bounding box center [414, 268] width 99 height 23
click at [409, 226] on div "Tanger Med" at bounding box center [414, 221] width 99 height 23
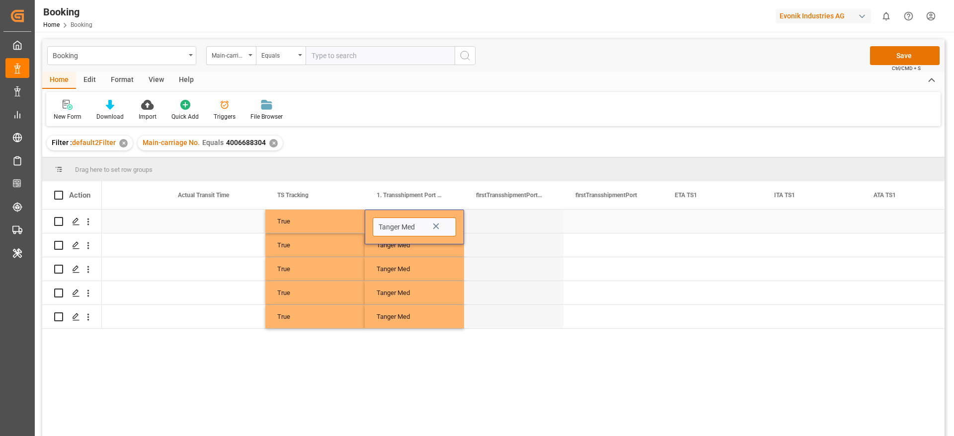
click at [409, 226] on input "Tanger Med" at bounding box center [414, 227] width 83 height 19
click at [417, 226] on input "Tanger Med" at bounding box center [414, 227] width 83 height 19
type input "Tanger Med - MAPTM"
click at [418, 227] on input "Tanger Med - MAPTM" at bounding box center [414, 227] width 83 height 19
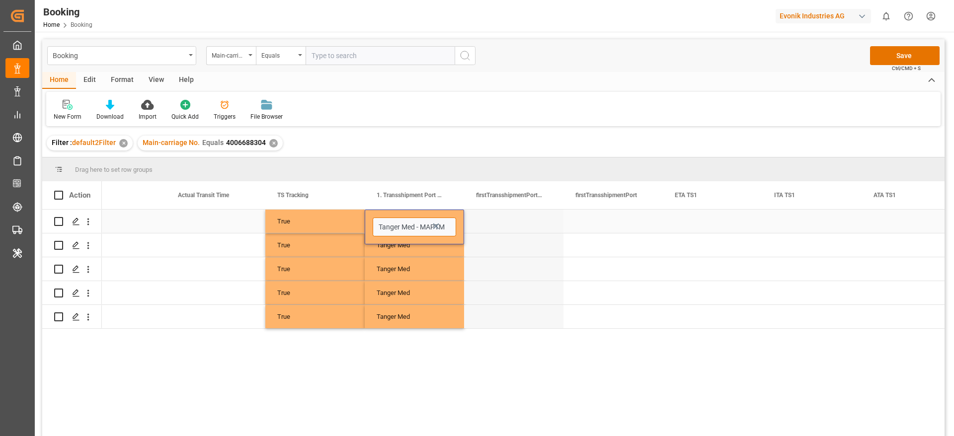
click at [423, 226] on input "Tanger Med - MAPTM" at bounding box center [414, 227] width 83 height 19
click at [602, 225] on div "Press SPACE to select this row." at bounding box center [613, 221] width 99 height 23
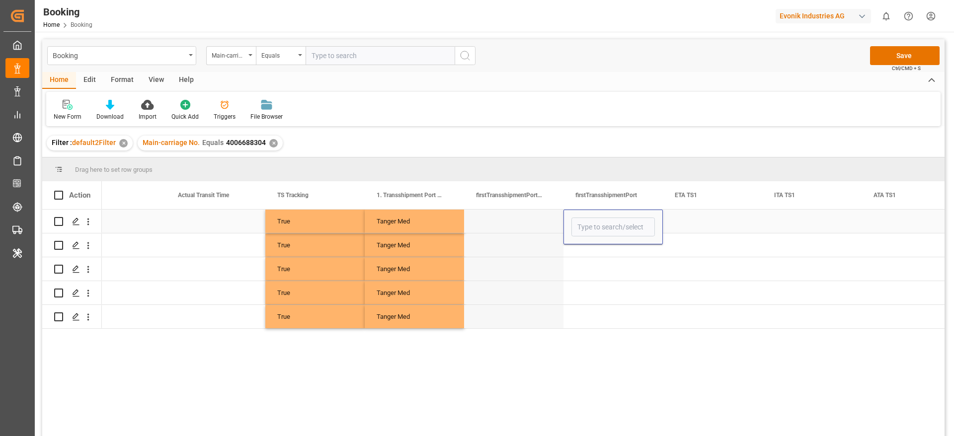
click at [602, 225] on input "Press SPACE to select this row." at bounding box center [613, 227] width 83 height 19
click at [604, 249] on div "MAPTM" at bounding box center [613, 255] width 83 height 35
type input "MAPTM"
click at [604, 249] on div "Press SPACE to select this row." at bounding box center [613, 245] width 99 height 23
click at [615, 217] on div "MAPTM" at bounding box center [613, 221] width 99 height 23
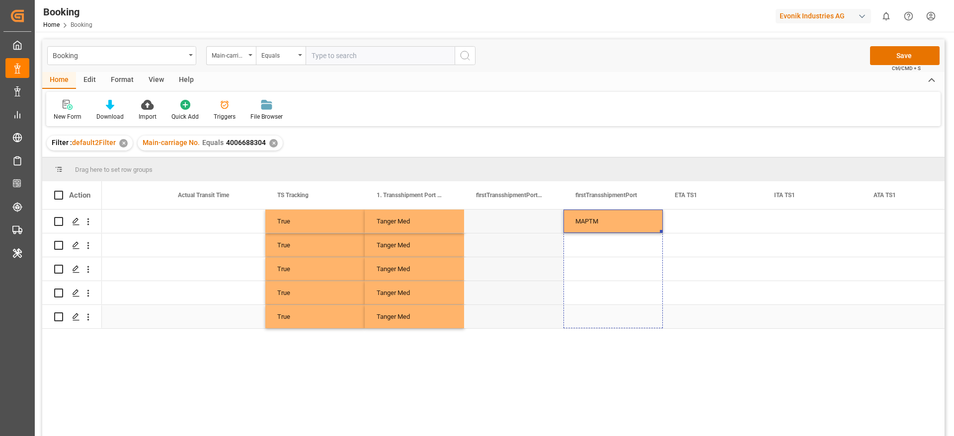
drag, startPoint x: 661, startPoint y: 231, endPoint x: 650, endPoint y: 318, distance: 88.2
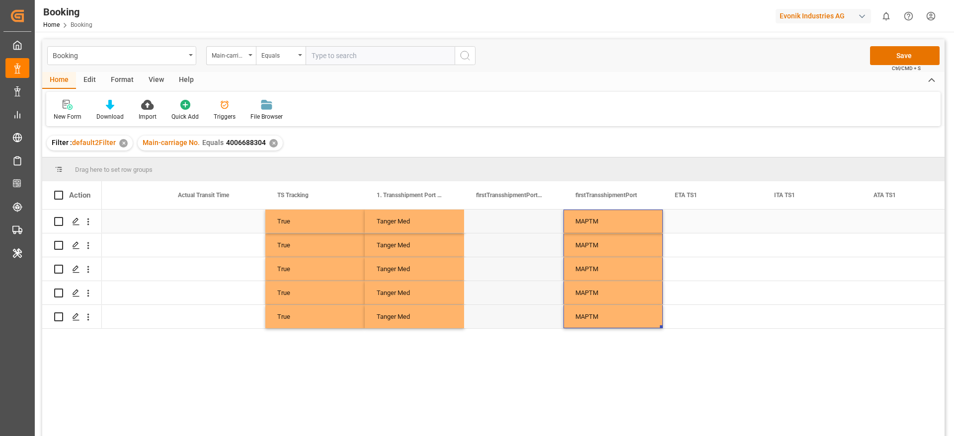
click at [701, 221] on div "Press SPACE to select this row." at bounding box center [712, 221] width 99 height 23
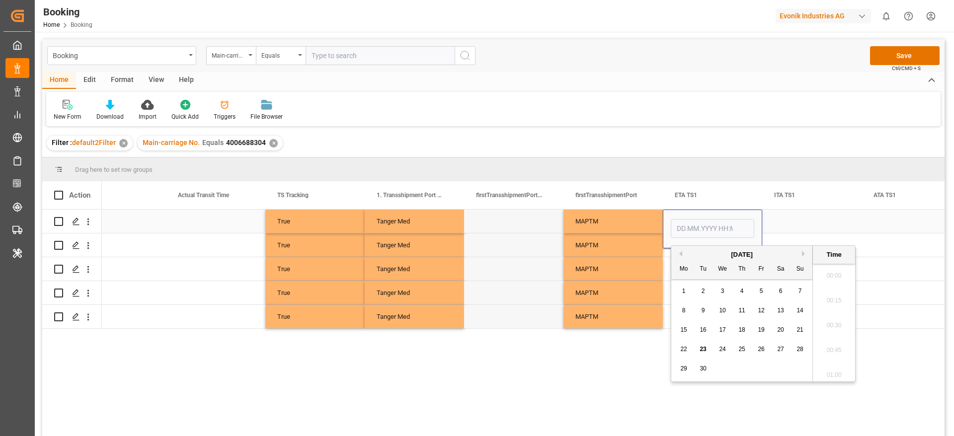
scroll to position [1395, 0]
click at [788, 329] on div "15 16 17 18 19 20 21" at bounding box center [742, 330] width 136 height 19
click at [786, 329] on div "20" at bounding box center [781, 331] width 12 height 12
type input "20.09.2025 00:00"
click at [661, 290] on div "MAPTM" at bounding box center [613, 292] width 99 height 23
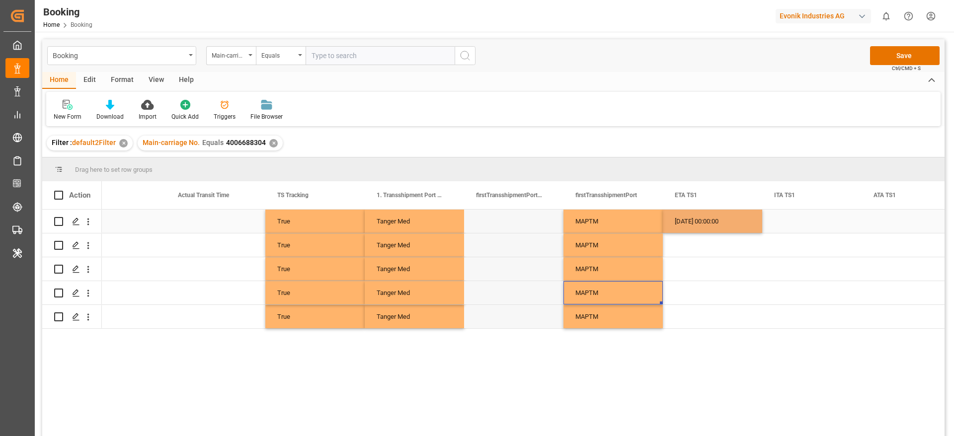
click at [714, 224] on div "20.09.2025 00:00:00" at bounding box center [712, 221] width 99 height 23
drag, startPoint x: 761, startPoint y: 231, endPoint x: 736, endPoint y: 314, distance: 86.6
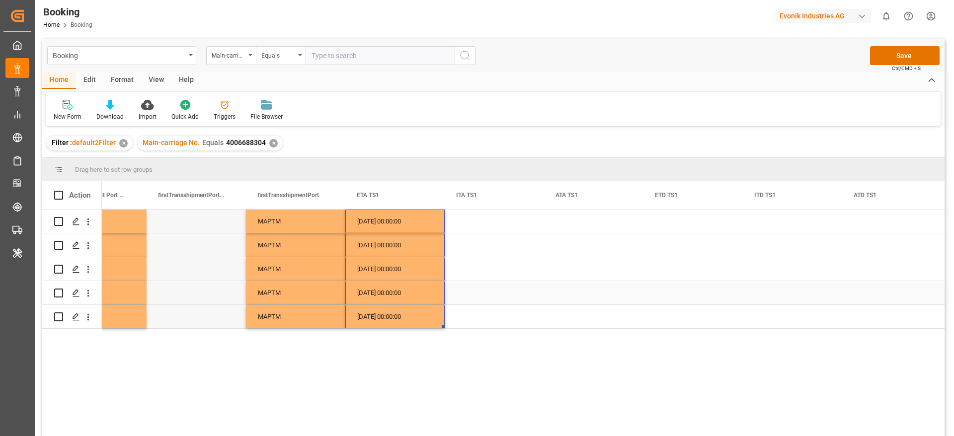
scroll to position [0, 6617]
click at [380, 226] on div "20.09.2025 00:00:00" at bounding box center [392, 221] width 99 height 23
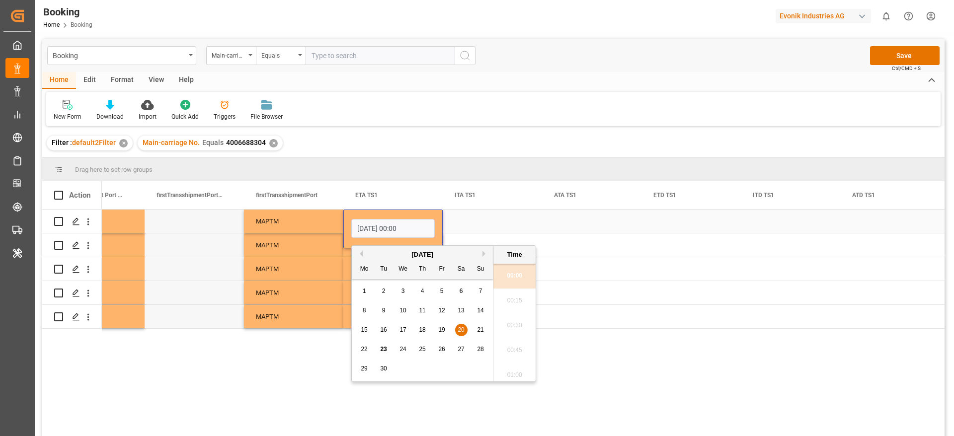
click at [572, 223] on div "Press SPACE to select this row." at bounding box center [591, 221] width 99 height 23
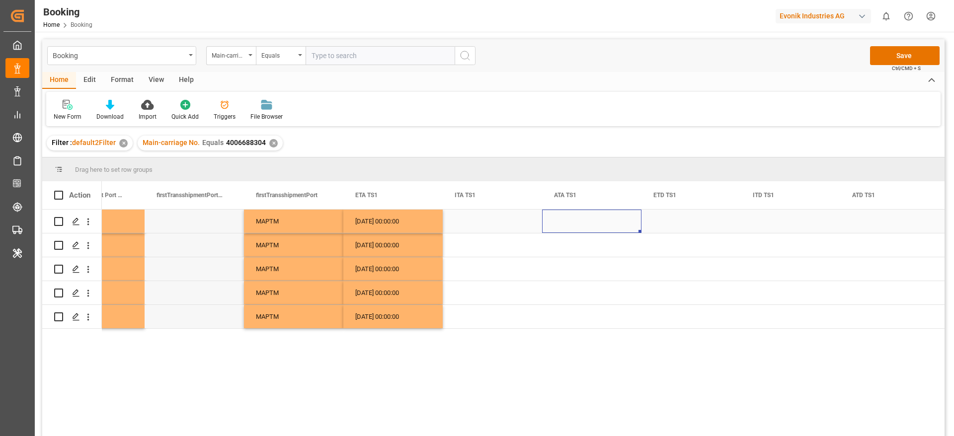
click at [572, 223] on div "Press SPACE to select this row." at bounding box center [591, 221] width 99 height 23
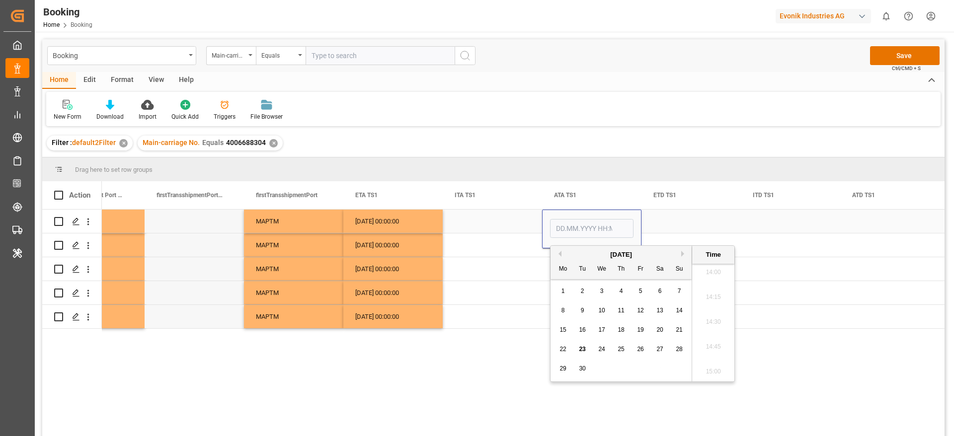
type input "20.09.2025 00:00"
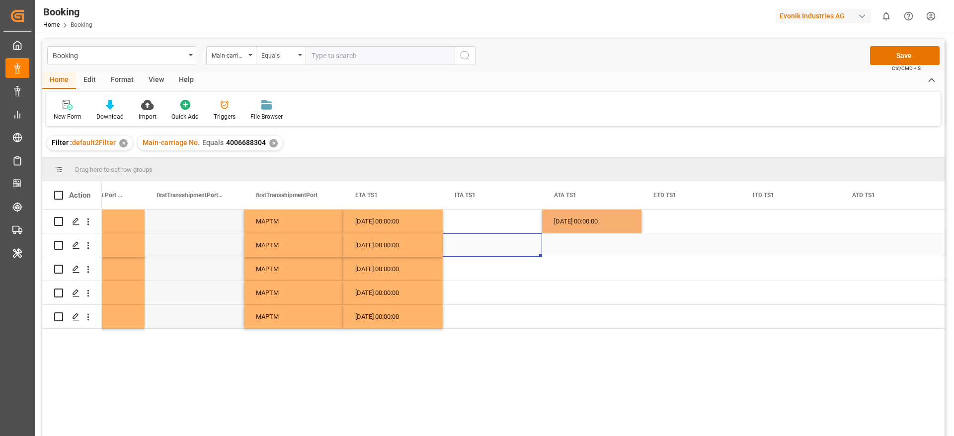
click at [514, 242] on div "Press SPACE to select this row." at bounding box center [492, 245] width 99 height 23
click at [562, 221] on div "20.09.2025 00:00:00" at bounding box center [591, 221] width 99 height 23
drag, startPoint x: 640, startPoint y: 230, endPoint x: 616, endPoint y: 317, distance: 89.8
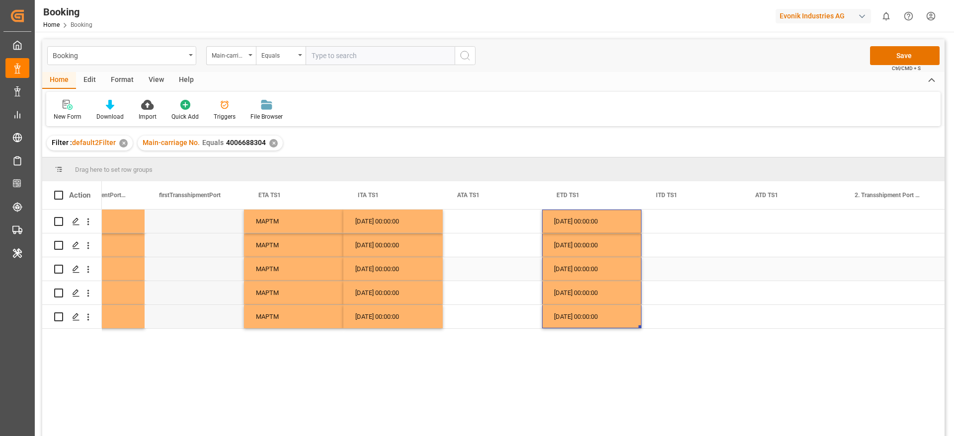
scroll to position [0, 6714]
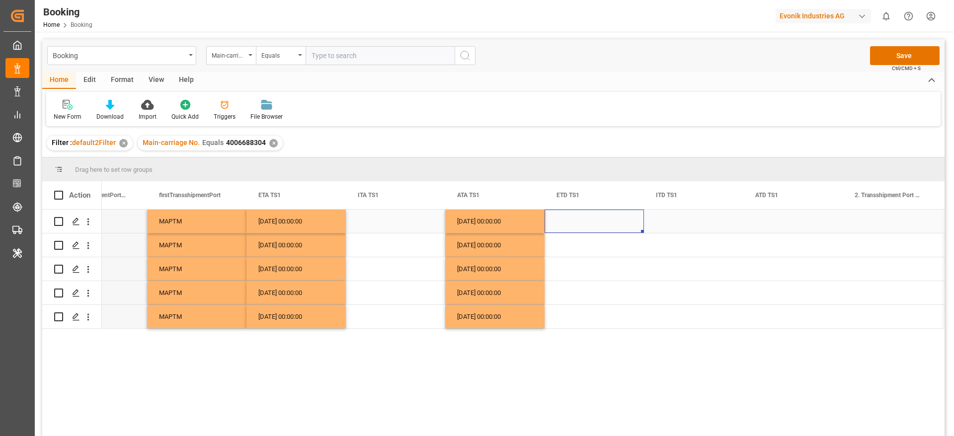
click at [581, 222] on div "Press SPACE to select this row." at bounding box center [594, 221] width 99 height 23
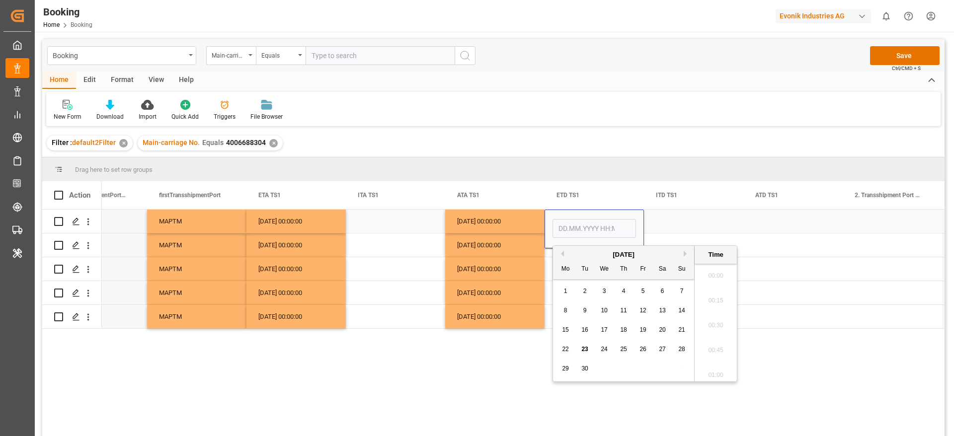
scroll to position [1395, 0]
click at [569, 349] on span "22" at bounding box center [565, 349] width 6 height 7
type input "22.09.2025 00:00"
click at [508, 270] on div "20.09.2025 00:00:00" at bounding box center [494, 268] width 99 height 23
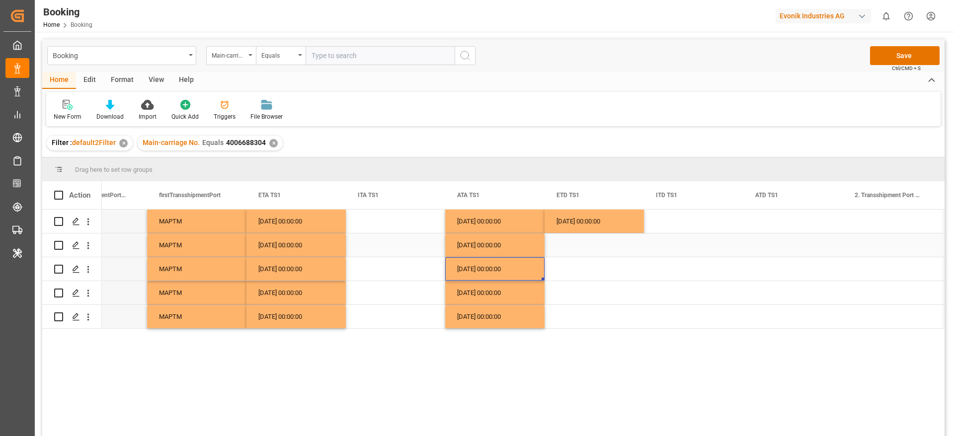
click at [574, 224] on div "22.09.2025 00:00:00" at bounding box center [594, 221] width 99 height 23
drag, startPoint x: 642, startPoint y: 231, endPoint x: 625, endPoint y: 315, distance: 85.8
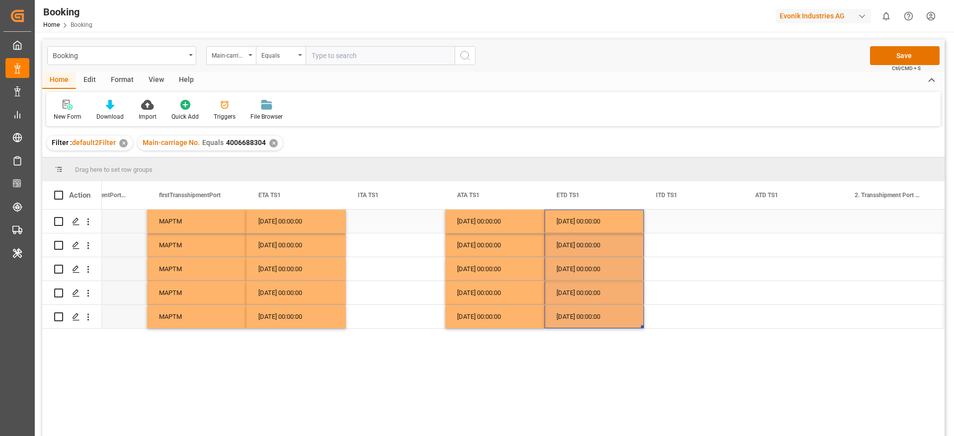
click at [607, 231] on div "22.09.2025 00:00:00" at bounding box center [594, 221] width 99 height 23
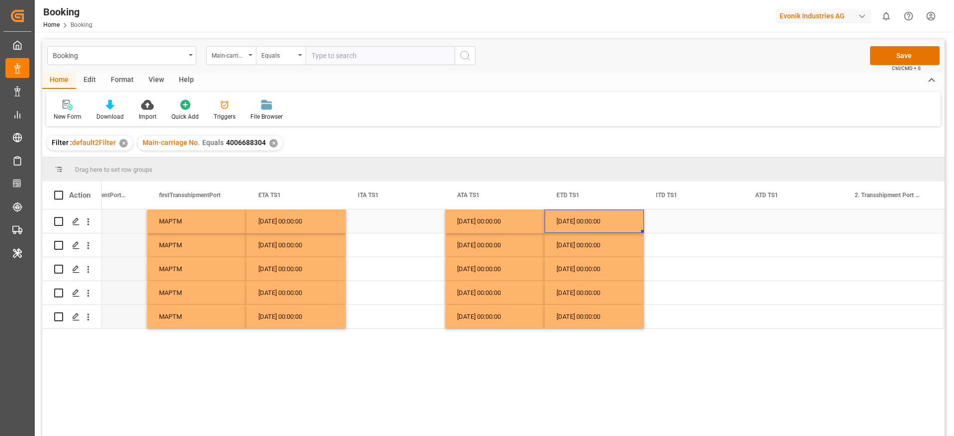
click at [605, 222] on div "22.09.2025 00:00:00" at bounding box center [594, 221] width 99 height 23
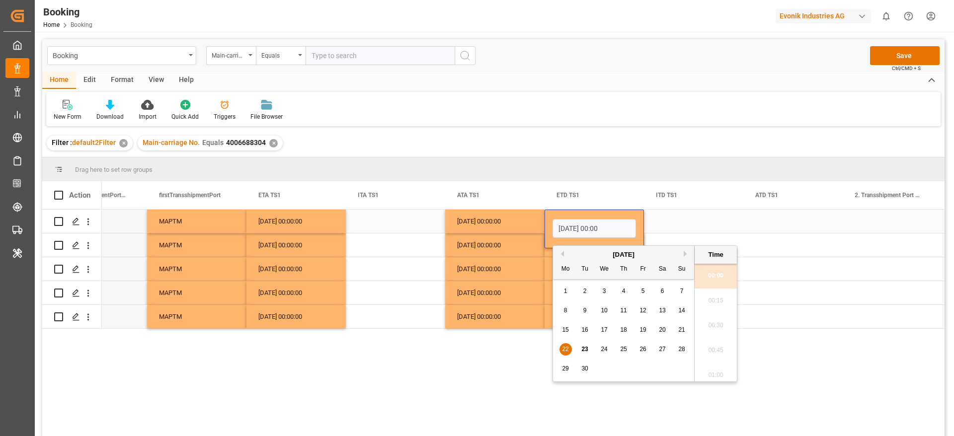
click at [763, 221] on div "Press SPACE to select this row." at bounding box center [793, 221] width 99 height 23
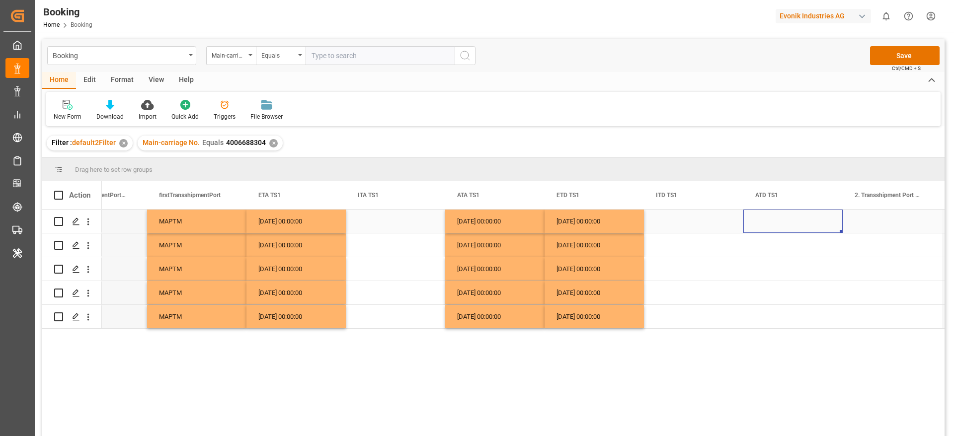
click at [763, 221] on div "Press SPACE to select this row." at bounding box center [793, 221] width 99 height 23
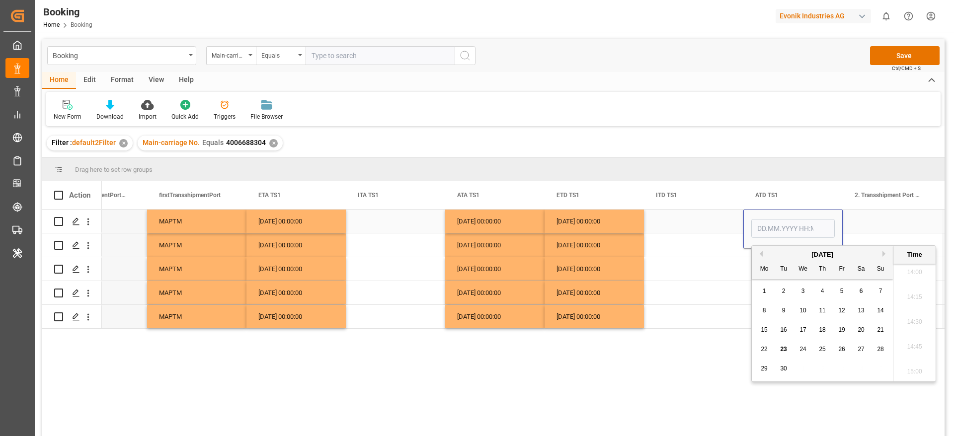
type input "22.09.2025 00:00"
click at [711, 249] on div "Press SPACE to select this row." at bounding box center [693, 245] width 99 height 23
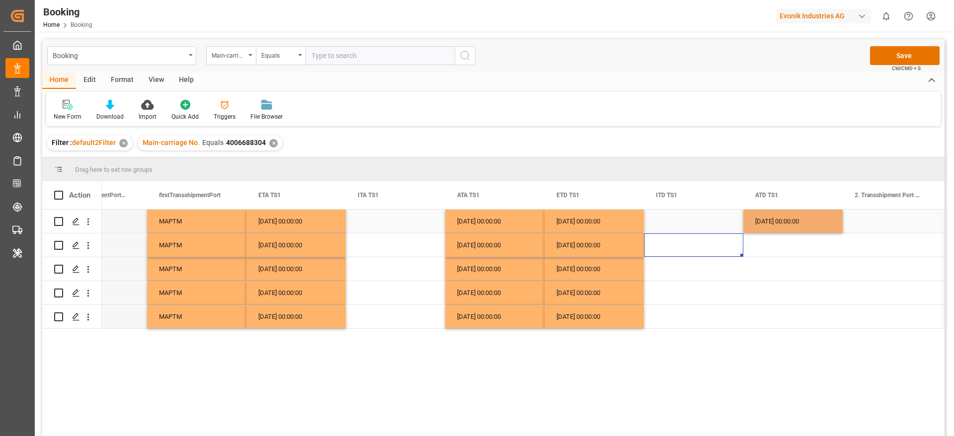
click at [748, 225] on div "22.09.2025 00:00:00" at bounding box center [793, 221] width 99 height 23
drag, startPoint x: 842, startPoint y: 232, endPoint x: 820, endPoint y: 321, distance: 91.7
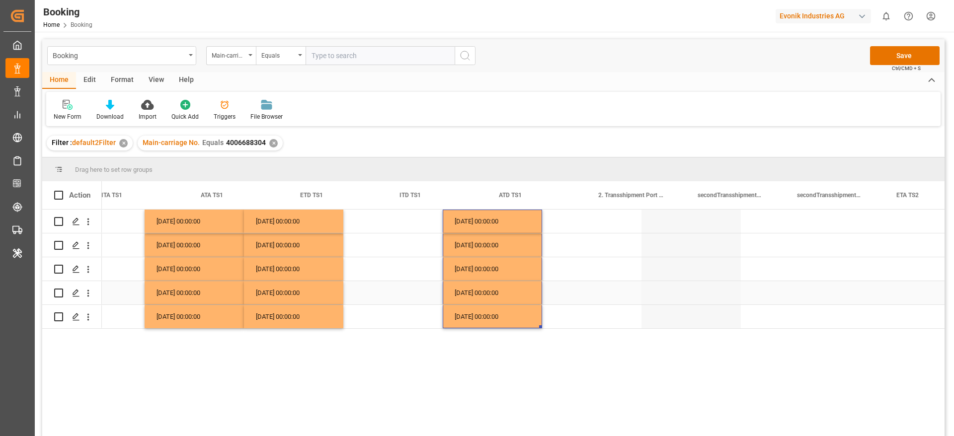
scroll to position [0, 7018]
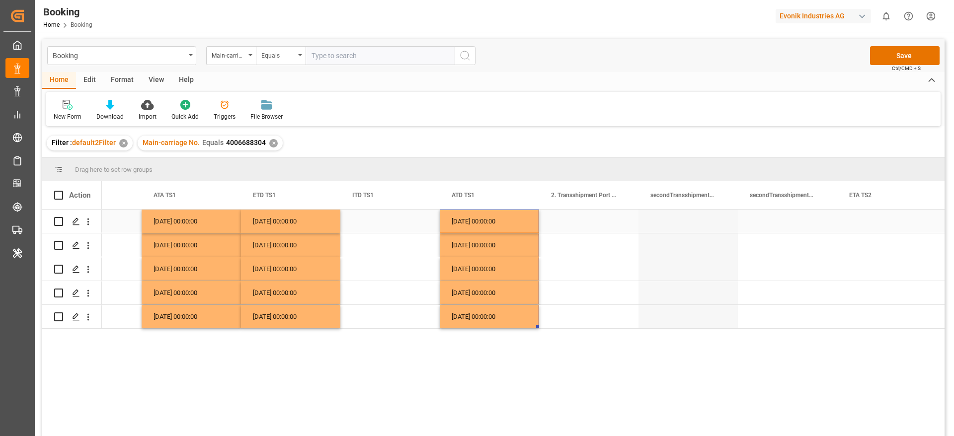
click at [576, 225] on div "Press SPACE to select this row." at bounding box center [588, 221] width 99 height 23
click at [576, 225] on input "Press SPACE to select this row." at bounding box center [588, 227] width 83 height 19
paste input "SINGAPORE"
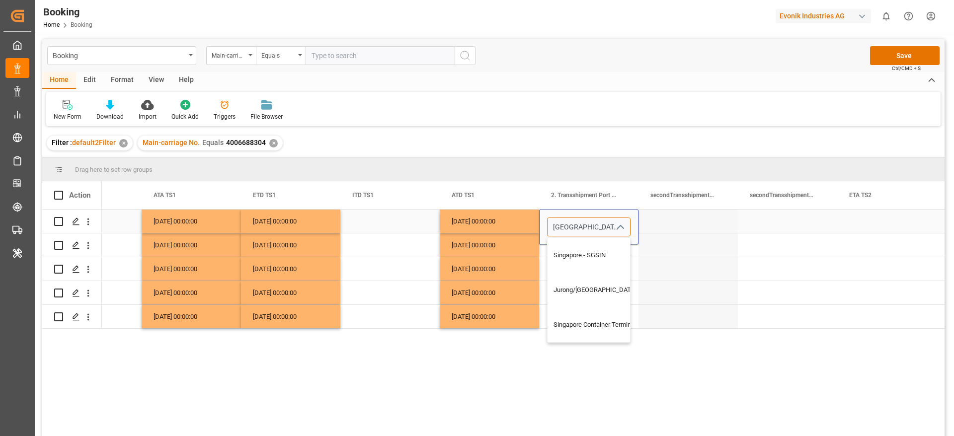
click at [600, 256] on div "Singapore - SGSIN" at bounding box center [608, 255] width 120 height 35
type input "Singapore - SGSIN"
click at [600, 256] on div "Press SPACE to select this row." at bounding box center [588, 245] width 99 height 23
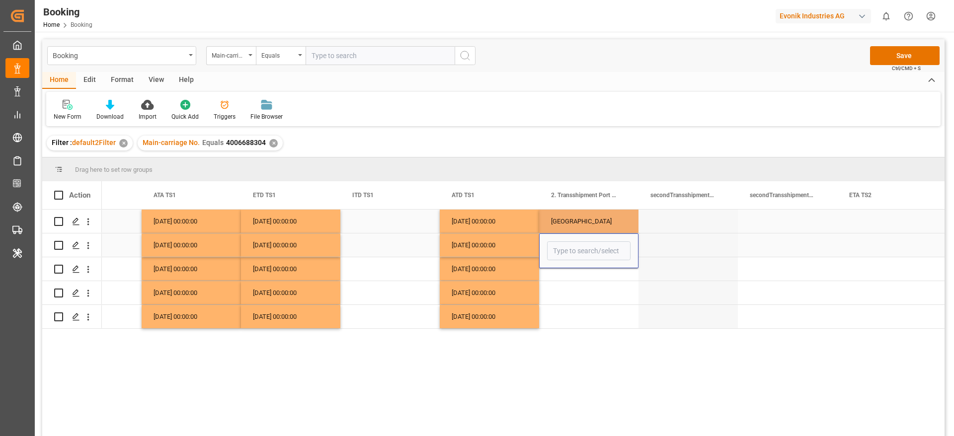
click at [606, 221] on div "Singapore" at bounding box center [588, 221] width 99 height 23
drag, startPoint x: 636, startPoint y: 230, endPoint x: 622, endPoint y: 309, distance: 80.3
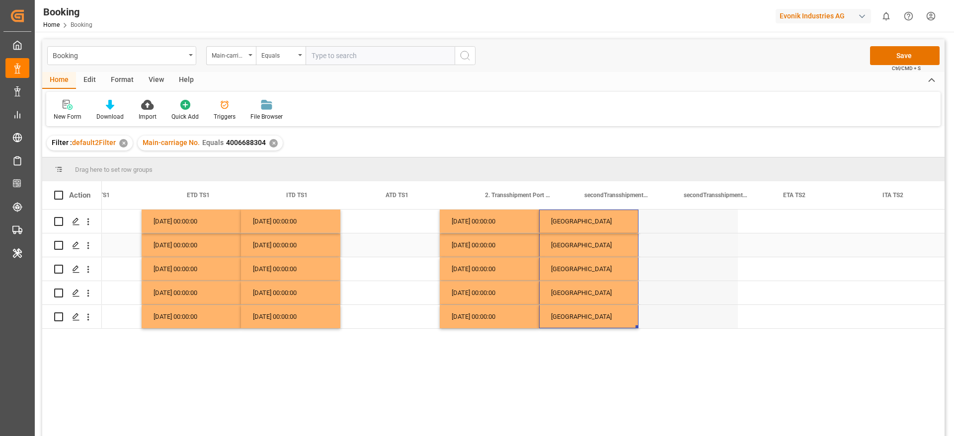
scroll to position [0, 7167]
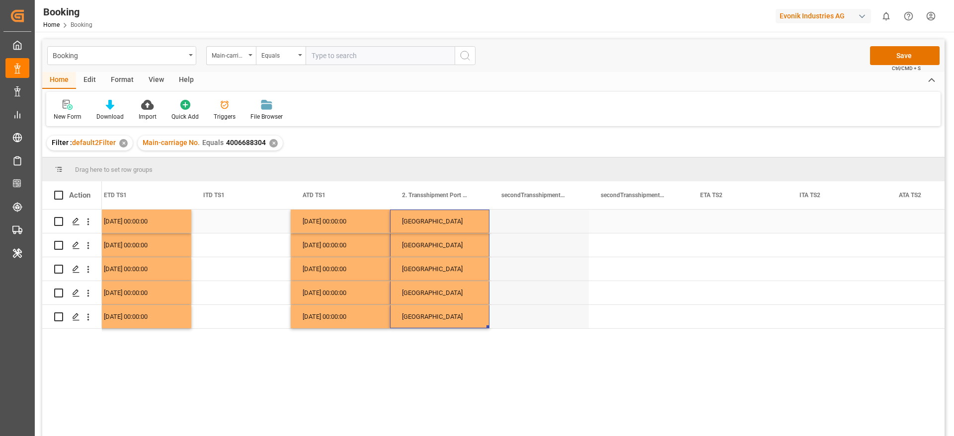
click at [453, 225] on div "Singapore" at bounding box center [439, 221] width 99 height 23
click at [444, 227] on input "Singapore" at bounding box center [439, 227] width 83 height 19
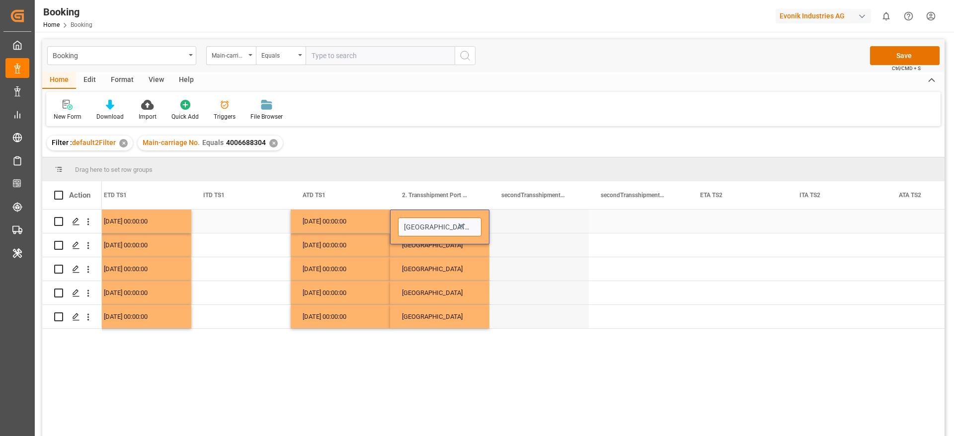
type input "Singapore - SGSIN"
click at [450, 227] on input "Singapore - SGSIN" at bounding box center [439, 227] width 83 height 19
click at [632, 224] on div "Press SPACE to select this row." at bounding box center [638, 221] width 99 height 23
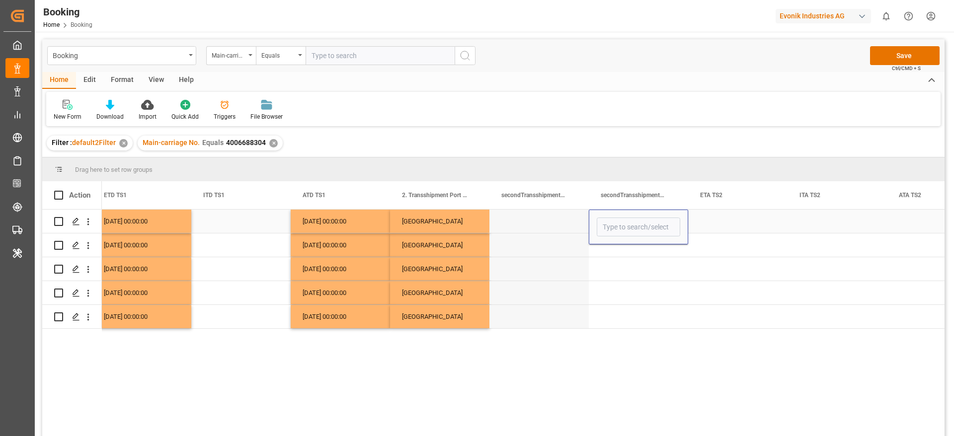
type input "SGSIN"
click at [645, 257] on div "SGSIN" at bounding box center [638, 255] width 83 height 35
click at [618, 249] on div "Press SPACE to select this row." at bounding box center [638, 245] width 99 height 23
click at [635, 224] on div "SGSIN" at bounding box center [638, 221] width 99 height 23
drag, startPoint x: 687, startPoint y: 232, endPoint x: 670, endPoint y: 326, distance: 95.4
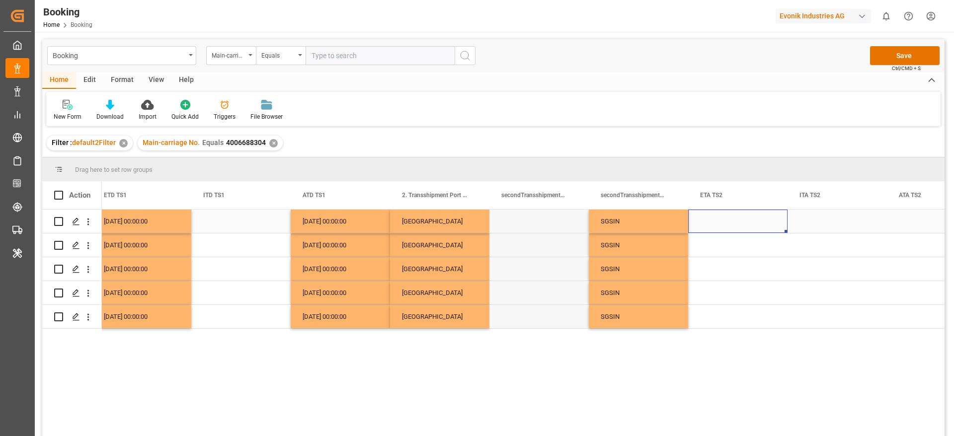
click at [719, 224] on div "Press SPACE to select this row." at bounding box center [737, 221] width 99 height 23
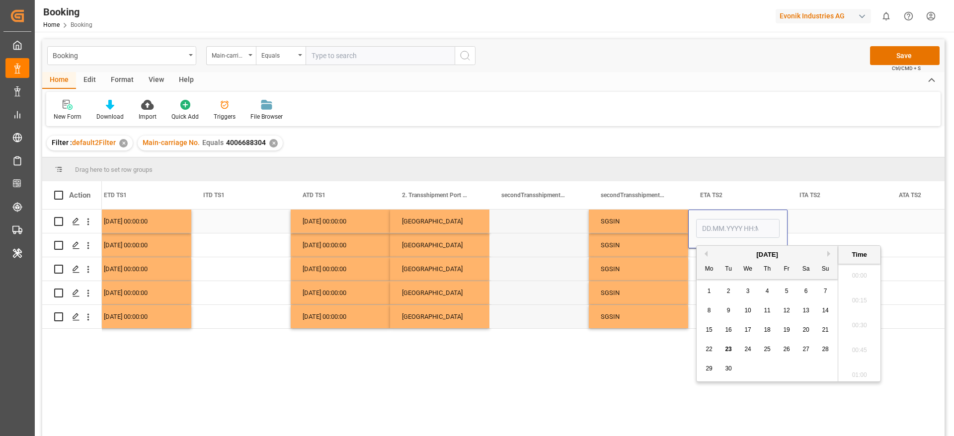
scroll to position [1395, 0]
click at [828, 252] on button "Next Month" at bounding box center [831, 254] width 6 height 6
click at [746, 370] on span "29" at bounding box center [748, 368] width 6 height 7
type input "29.10.2025 00:00"
click at [654, 301] on div "SGSIN" at bounding box center [638, 292] width 99 height 23
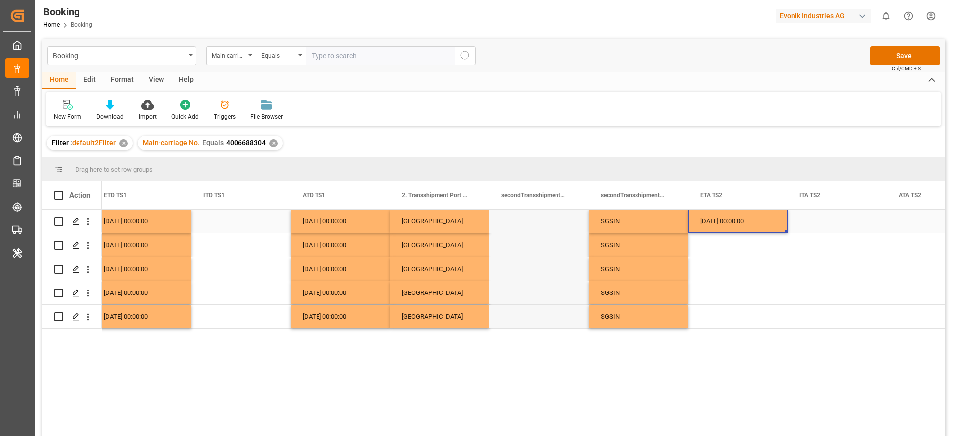
click at [743, 232] on div "29.10.2025 00:00:00" at bounding box center [737, 221] width 99 height 23
drag, startPoint x: 786, startPoint y: 232, endPoint x: 773, endPoint y: 309, distance: 78.1
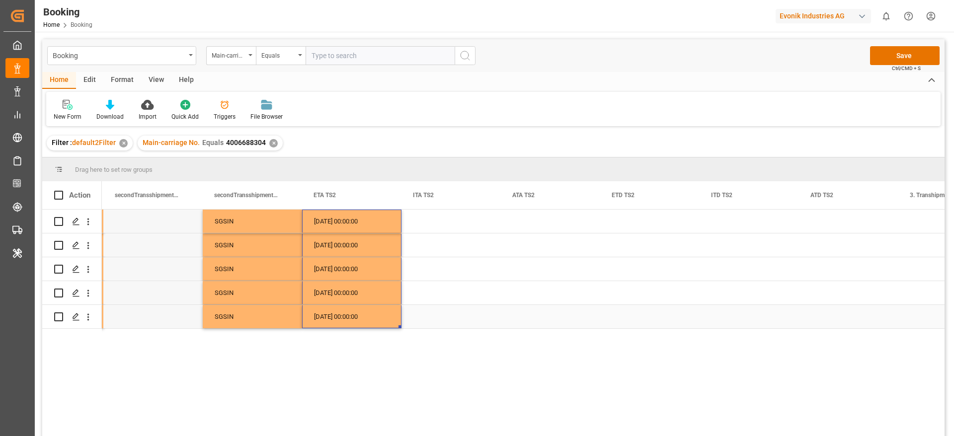
scroll to position [0, 7554]
click at [617, 224] on div "Press SPACE to select this row." at bounding box center [649, 221] width 99 height 23
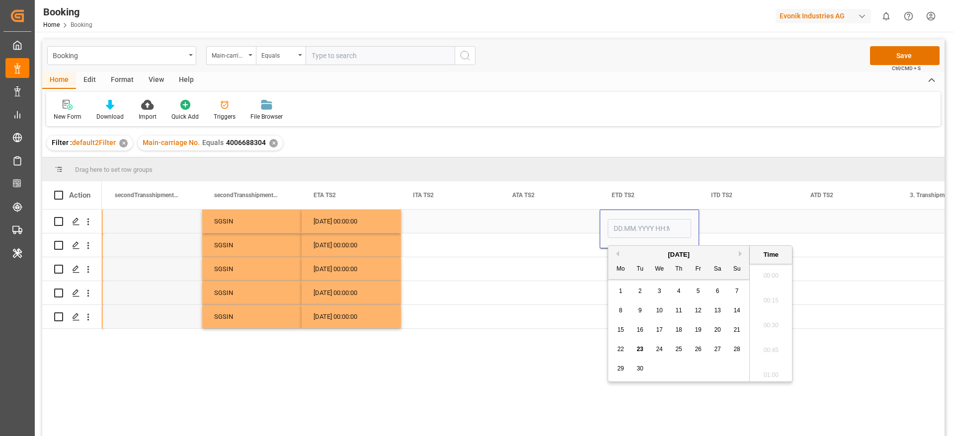
scroll to position [1395, 0]
click at [741, 255] on button "Next Month" at bounding box center [742, 254] width 6 height 6
click at [695, 372] on div "31" at bounding box center [698, 369] width 12 height 12
type input "31.10.2025 00:00"
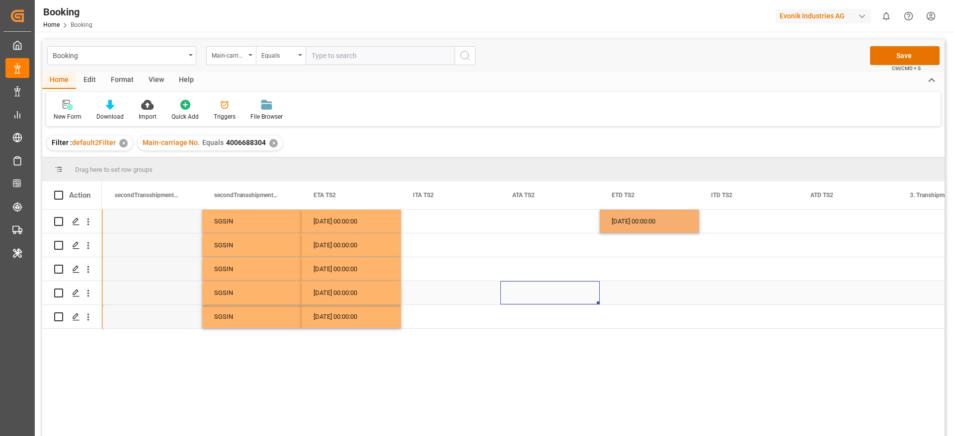
click at [577, 281] on div "Press SPACE to select this row." at bounding box center [549, 292] width 99 height 23
click at [641, 234] on div "Press SPACE to select this row." at bounding box center [649, 245] width 99 height 23
click at [693, 225] on div "31.10.2025 00:00:00" at bounding box center [649, 221] width 99 height 23
drag, startPoint x: 698, startPoint y: 230, endPoint x: 691, endPoint y: 318, distance: 87.8
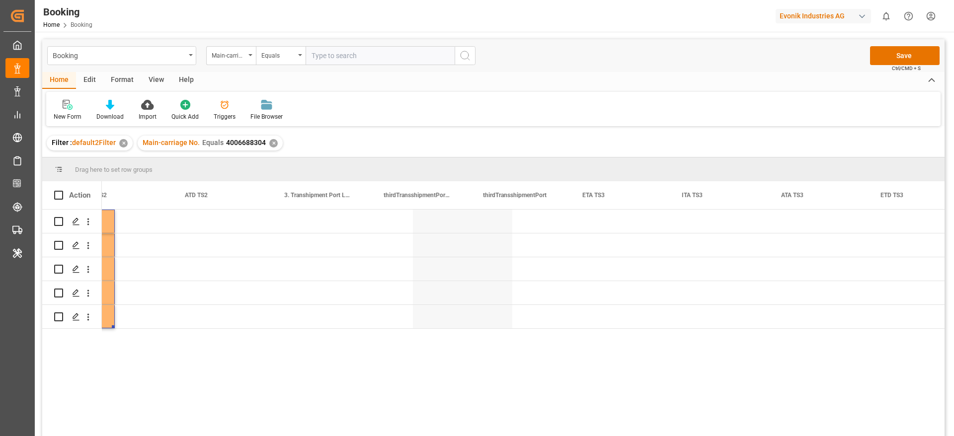
scroll to position [0, 8189]
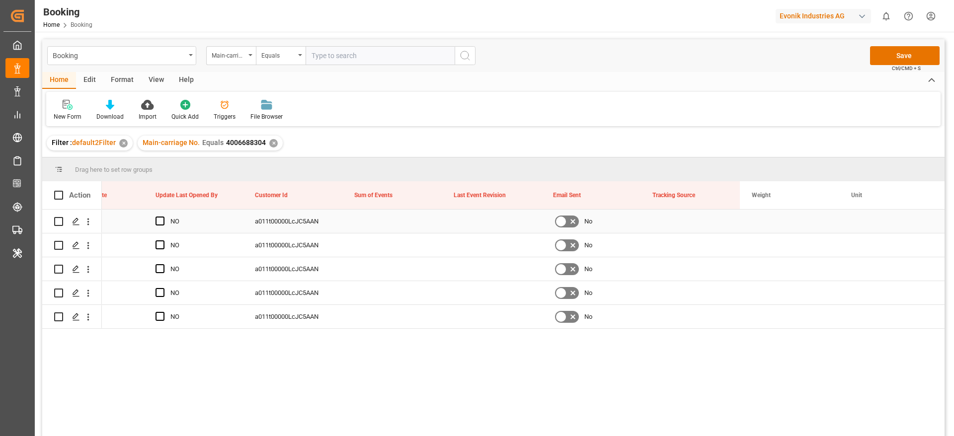
click at [375, 225] on div "Press SPACE to select this row." at bounding box center [391, 221] width 99 height 23
click at [375, 225] on input "Press SPACE to select this row." at bounding box center [391, 227] width 83 height 19
type input "0"
click at [377, 264] on div "Press SPACE to select this row." at bounding box center [391, 268] width 99 height 23
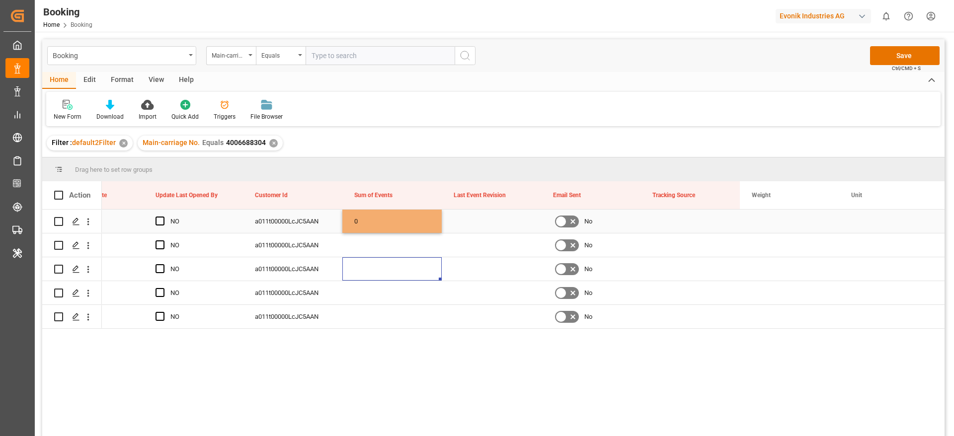
click at [394, 229] on div "0" at bounding box center [391, 221] width 99 height 23
drag, startPoint x: 440, startPoint y: 230, endPoint x: 419, endPoint y: 312, distance: 84.1
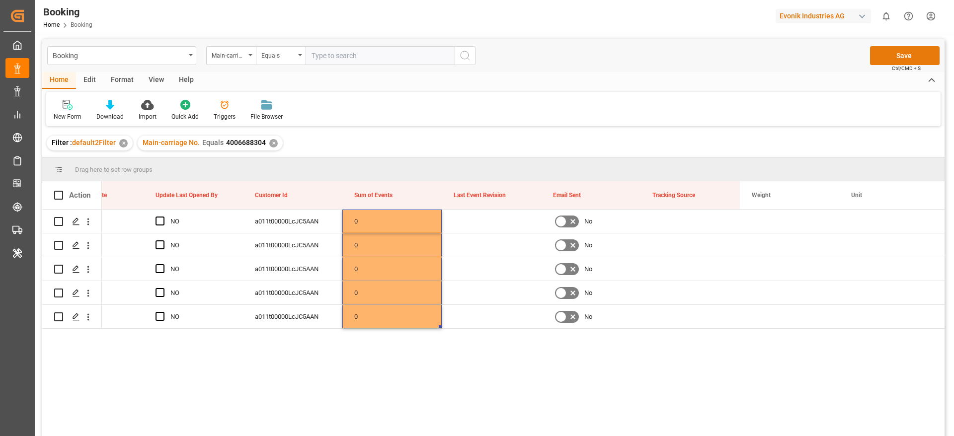
click at [907, 56] on button "Save" at bounding box center [905, 55] width 70 height 19
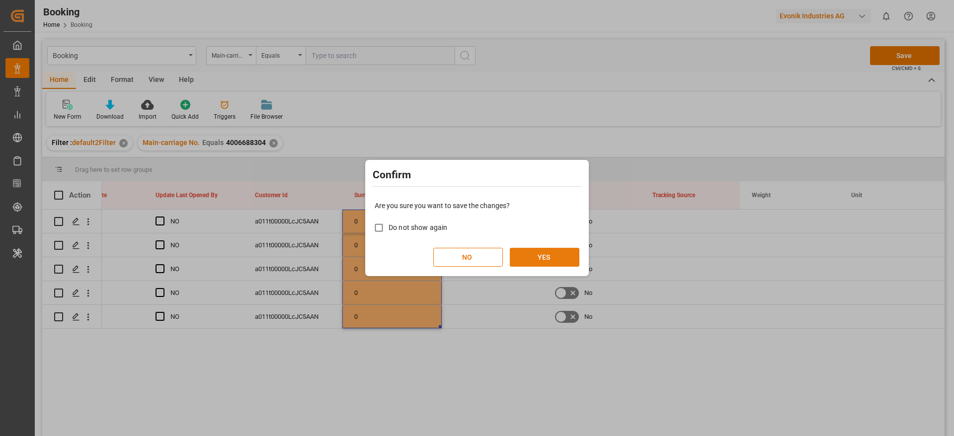
click at [552, 254] on button "YES" at bounding box center [545, 257] width 70 height 19
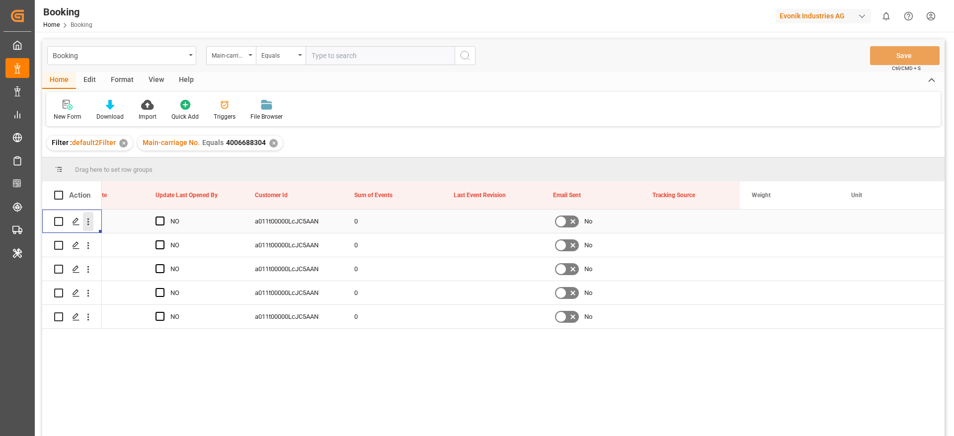
click at [87, 230] on button "open menu" at bounding box center [88, 221] width 10 height 19
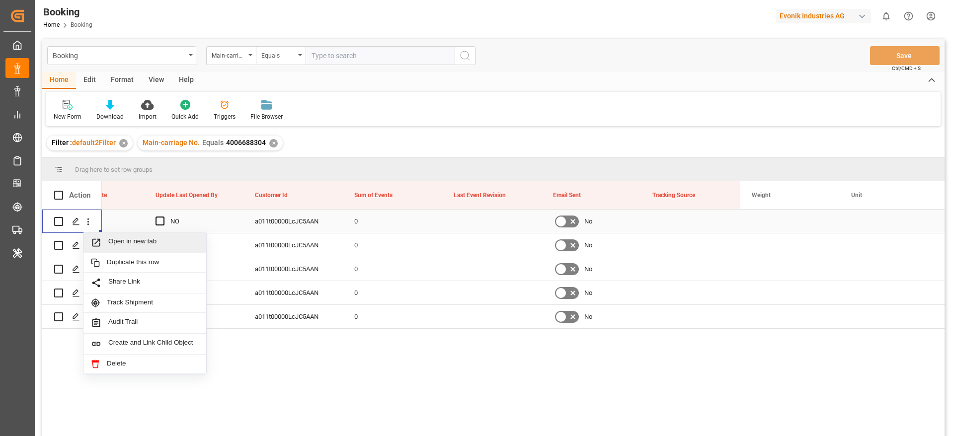
click at [121, 239] on span "Open in new tab" at bounding box center [153, 243] width 90 height 10
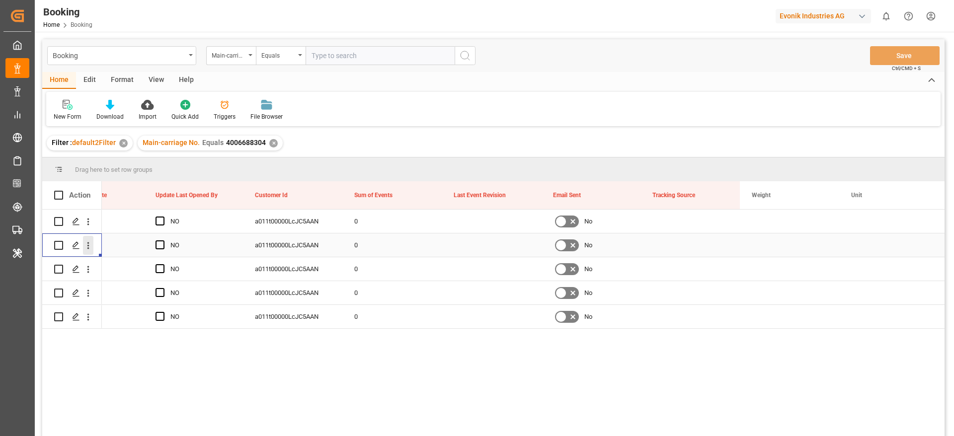
click at [88, 245] on icon "open menu" at bounding box center [88, 246] width 10 height 10
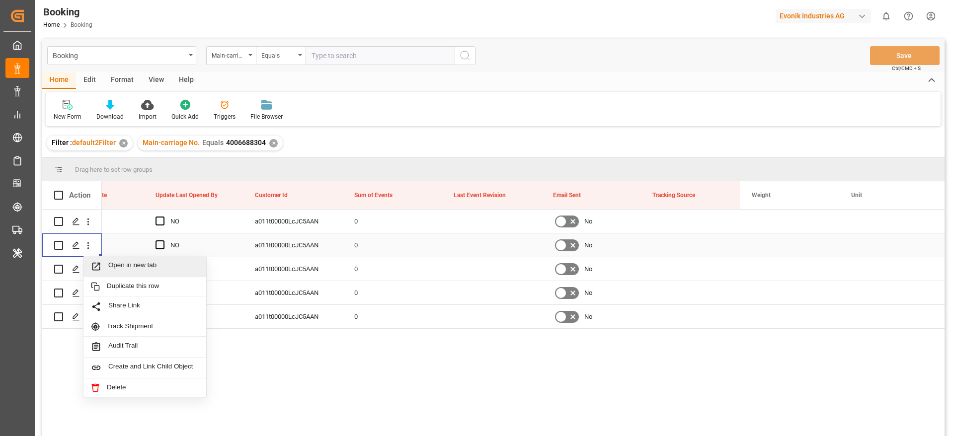
click at [124, 258] on div "Open in new tab" at bounding box center [144, 266] width 123 height 21
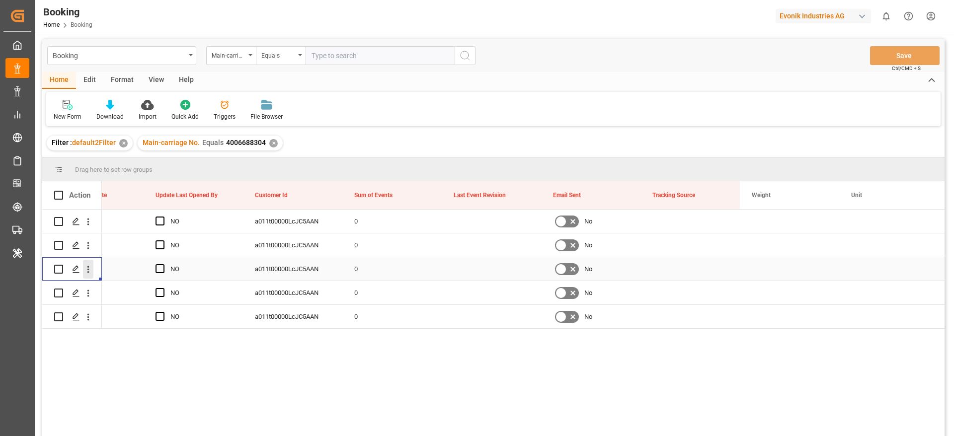
click at [86, 271] on icon "open menu" at bounding box center [88, 269] width 10 height 10
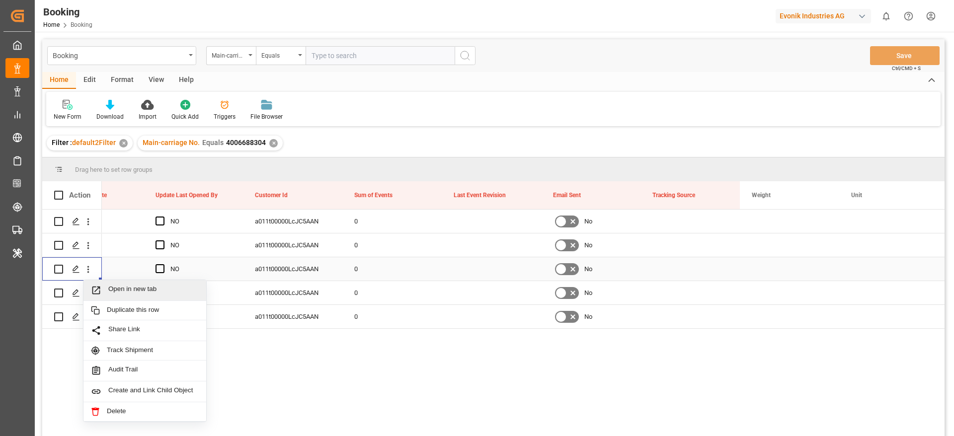
click at [120, 288] on span "Open in new tab" at bounding box center [153, 290] width 90 height 10
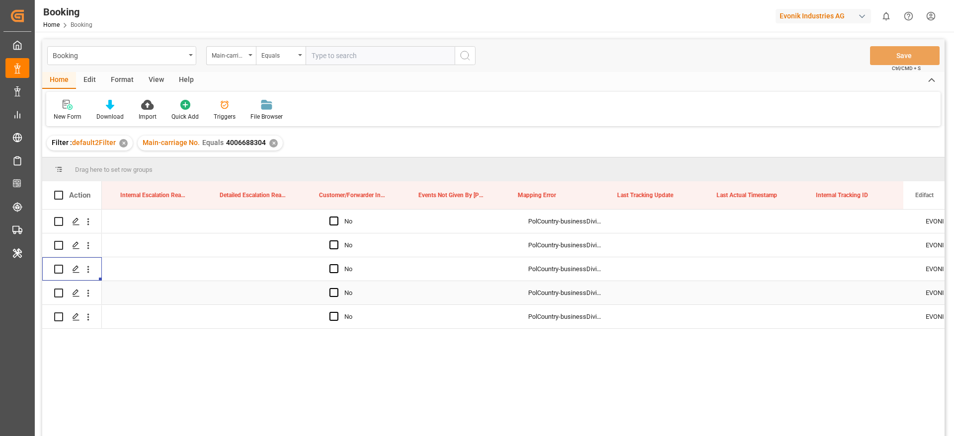
scroll to position [0, 11530]
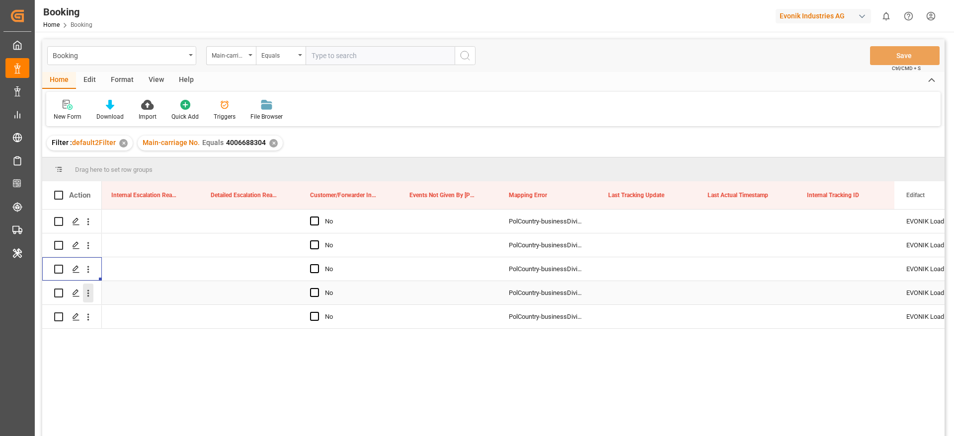
click at [89, 298] on icon "open menu" at bounding box center [88, 293] width 10 height 10
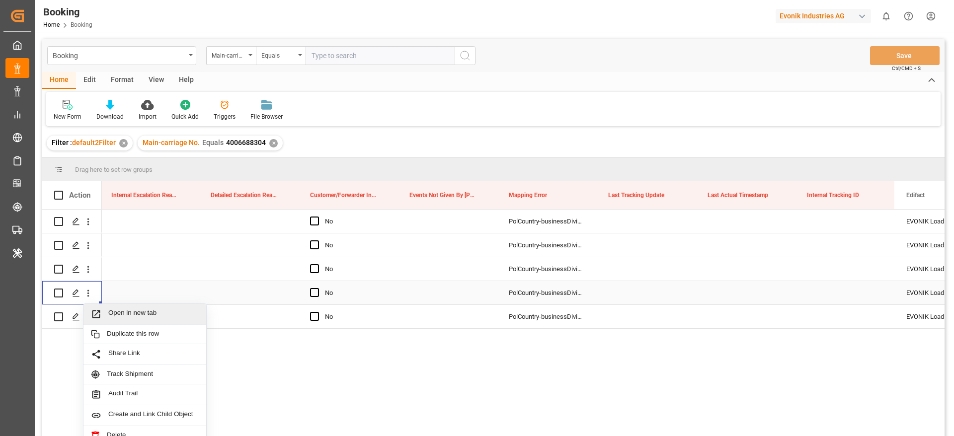
click at [112, 310] on span "Open in new tab" at bounding box center [153, 314] width 90 height 10
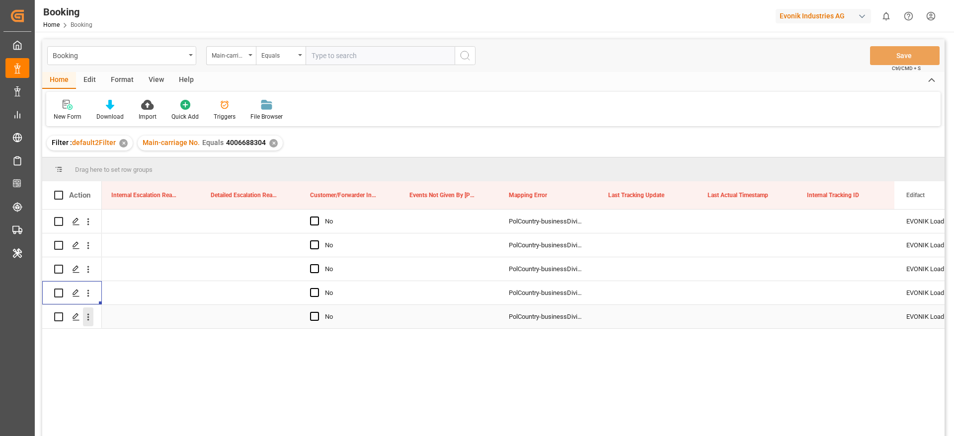
click at [93, 323] on button "open menu" at bounding box center [88, 317] width 10 height 19
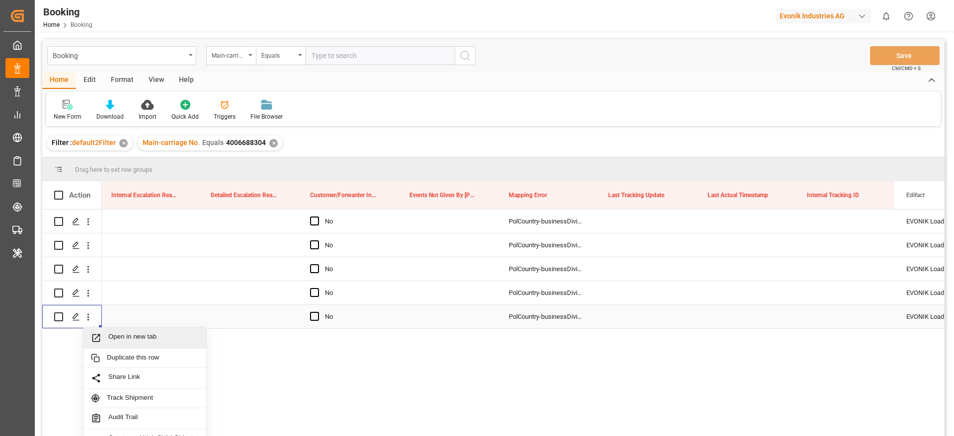
click at [116, 330] on div "Open in new tab" at bounding box center [144, 338] width 123 height 21
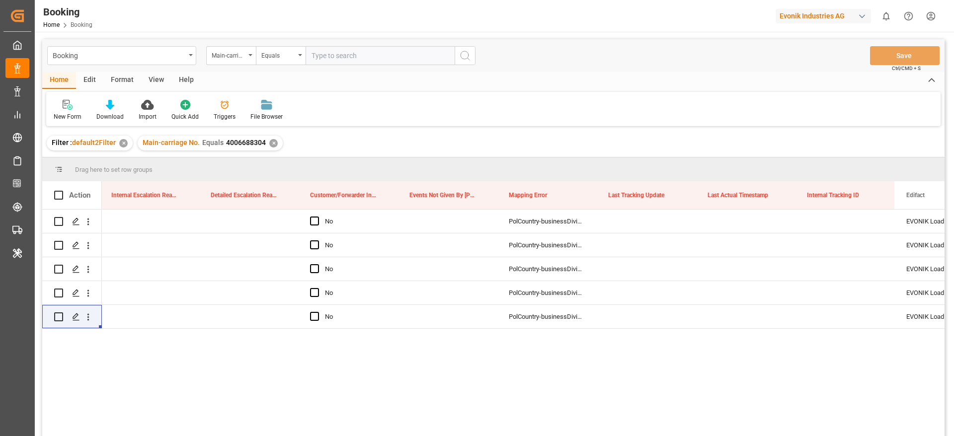
click at [233, 139] on span "4006688304" at bounding box center [246, 143] width 40 height 8
click at [238, 143] on span "4006688304" at bounding box center [246, 143] width 40 height 8
drag, startPoint x: 221, startPoint y: 142, endPoint x: 262, endPoint y: 143, distance: 40.8
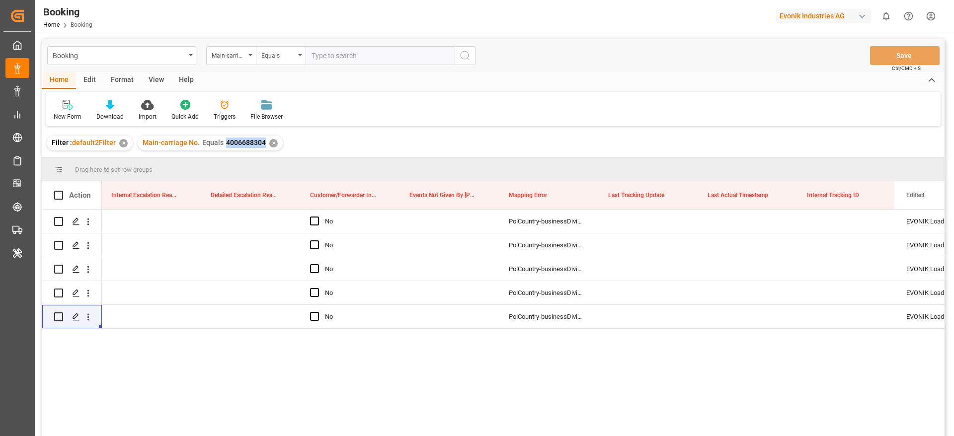
click at [262, 143] on div "Main-carriage No. Equals 4006688304" at bounding box center [204, 143] width 123 height 10
copy span "4006688304"
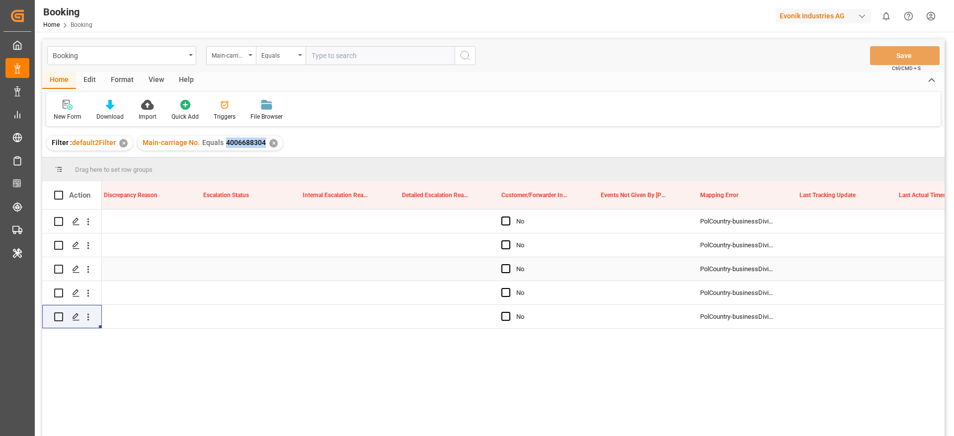
scroll to position [0, 11341]
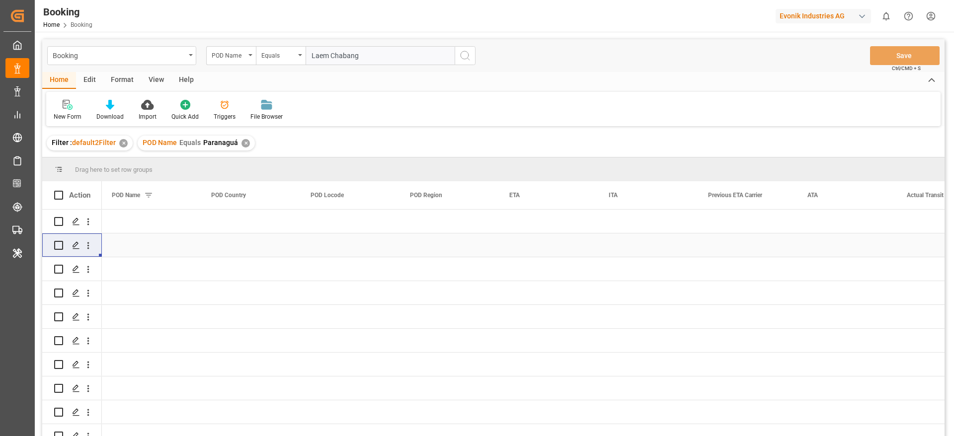
scroll to position [0, 5569]
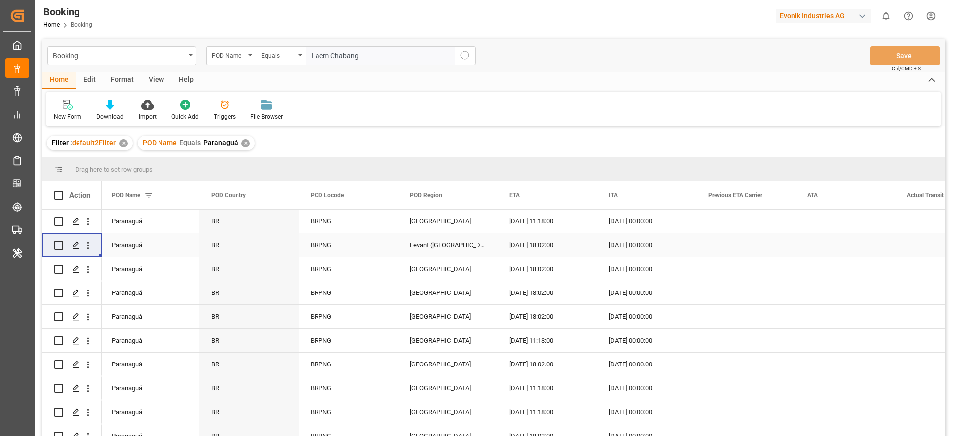
type input "Laem Chabang"
click at [244, 141] on div "✕" at bounding box center [246, 143] width 8 height 8
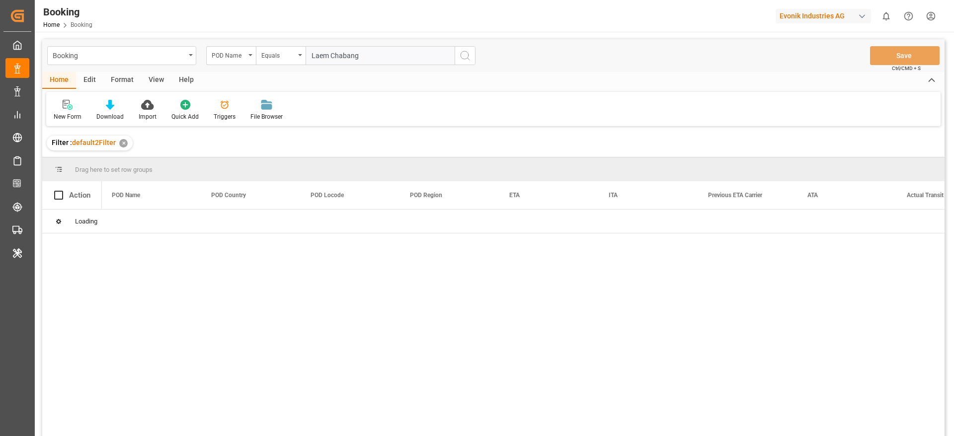
click at [469, 66] on div "Booking POD Name Equals Laem Chabang Save Ctrl/CMD + S" at bounding box center [493, 55] width 903 height 33
click at [470, 62] on button "search button" at bounding box center [465, 55] width 21 height 19
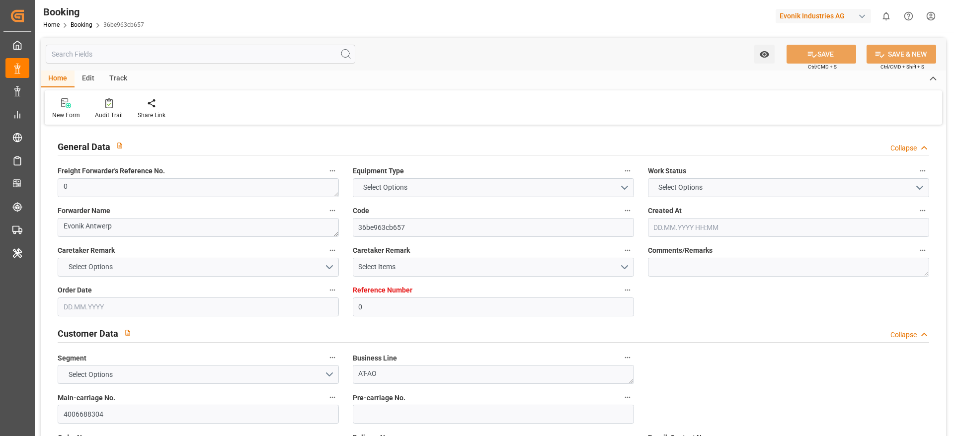
type input "0"
type input "9315850"
type input "Hapag Lloyd"
type input "Hapag Lloyd Aktiengesellschaft"
type input "BEANR"
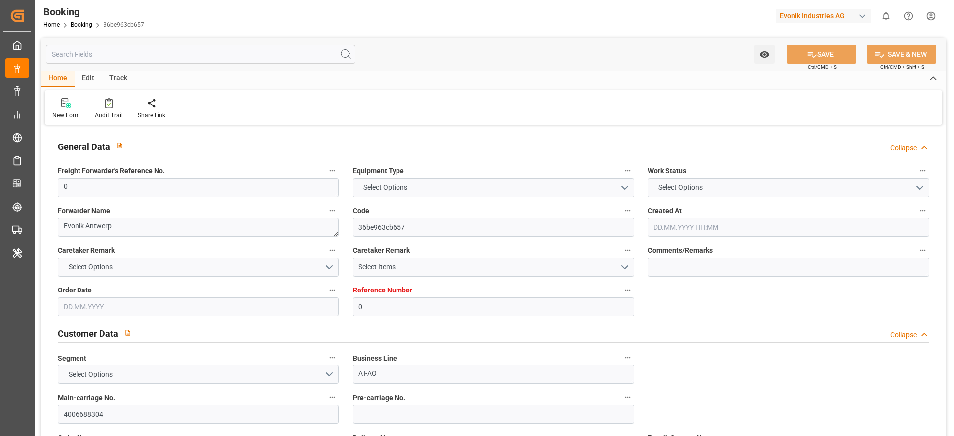
type input "THLCH"
type input "MAPTM"
type input "SGSIN"
type input "0"
type input "[DATE] 14:47"
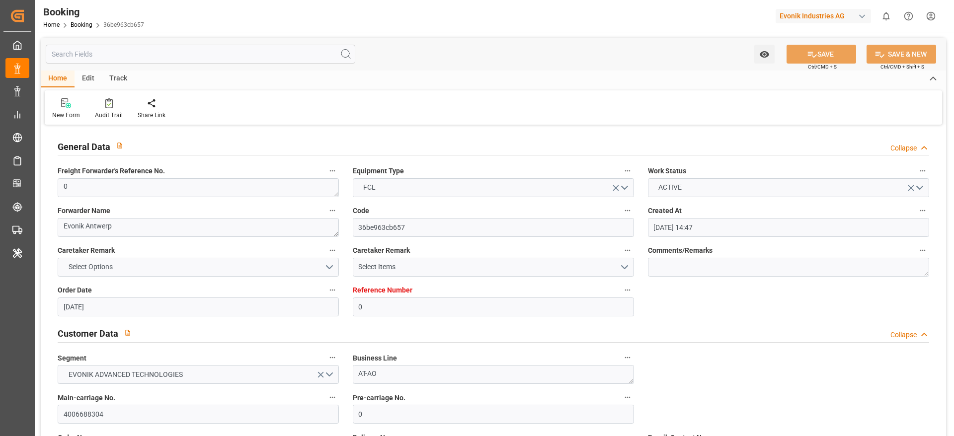
type input "[DATE]"
type input "[DATE] 00:00"
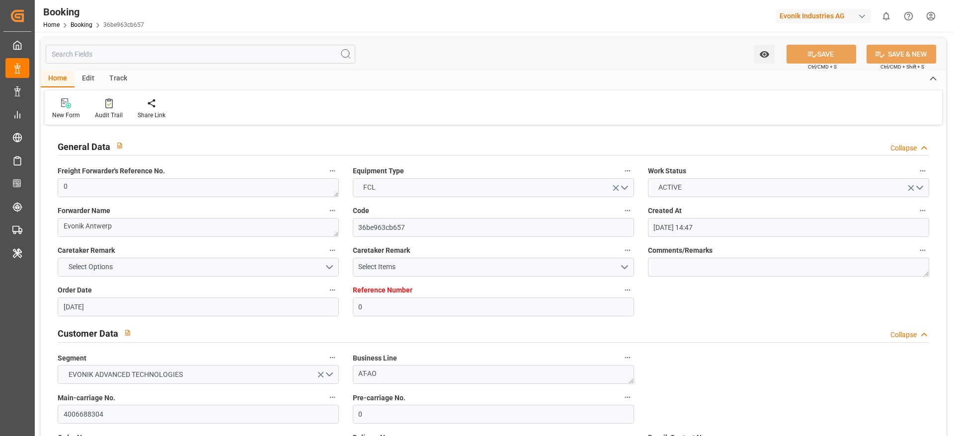
type input "[DATE] 00:00"
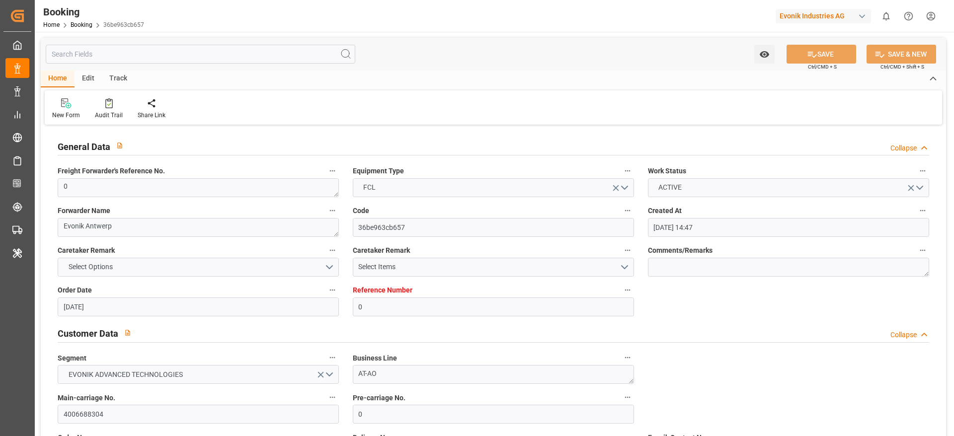
type input "[DATE] 00:00"
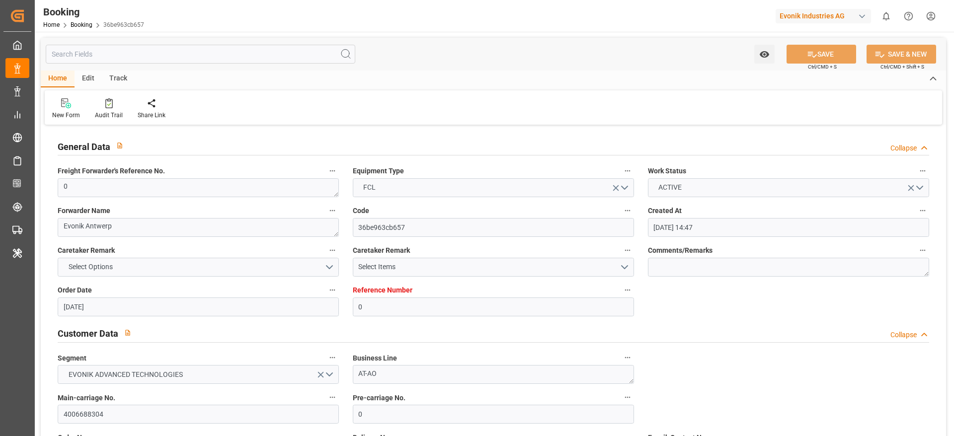
type input "[DATE] 00:00"
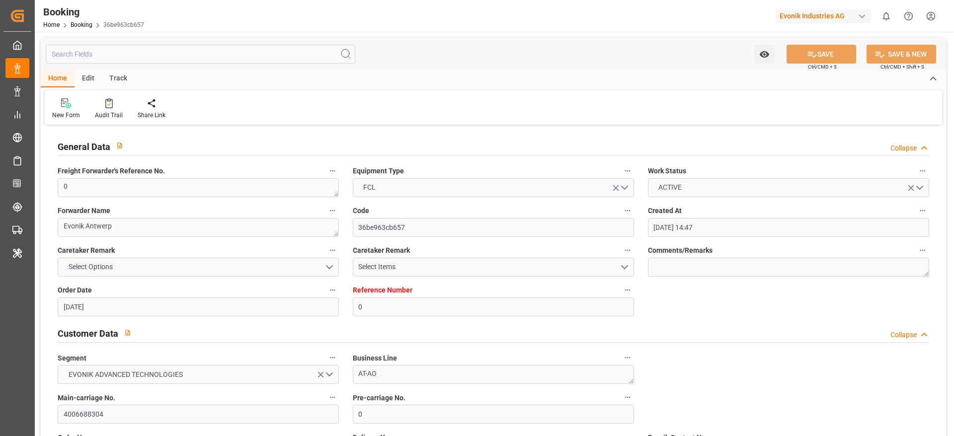
type input "[DATE] 09:02"
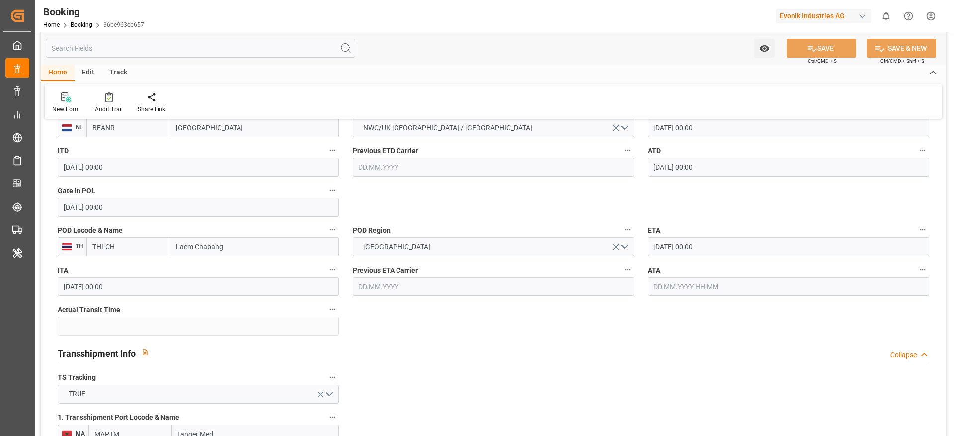
scroll to position [746, 0]
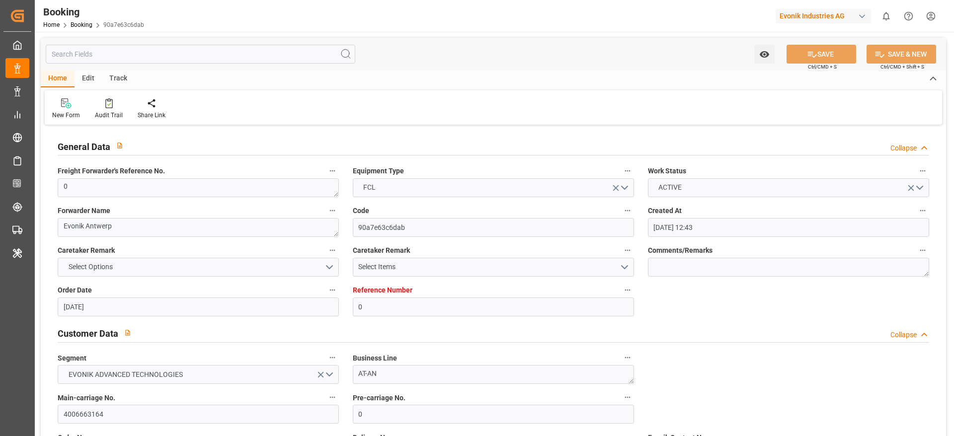
scroll to position [1640, 0]
type input "0"
type input "9315850"
type input "Hapag [PERSON_NAME]"
type input "Hapag Lloyd Aktiengesellschaft"
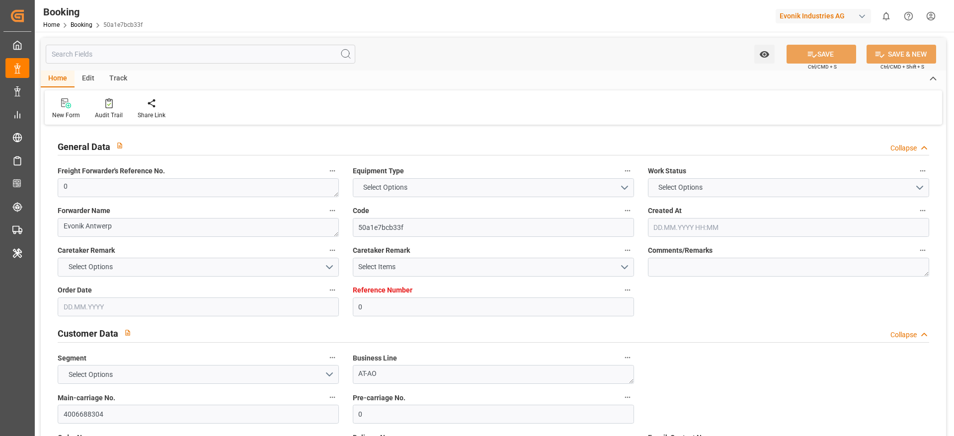
type input "BEANR"
type input "THLCH"
type input "MAPTM"
type input "SGSIN"
type input "0"
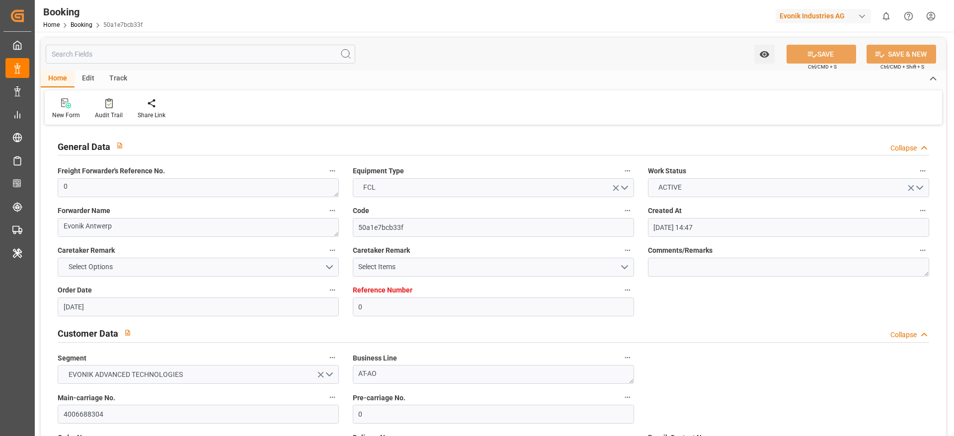
type input "[DATE] 14:47"
type input "[DATE]"
type input "[DATE] 00:00"
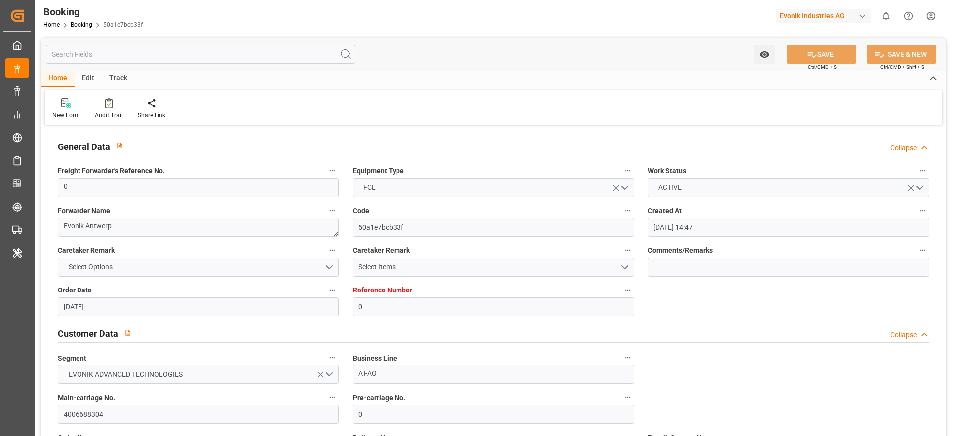
type input "[DATE] 00:00"
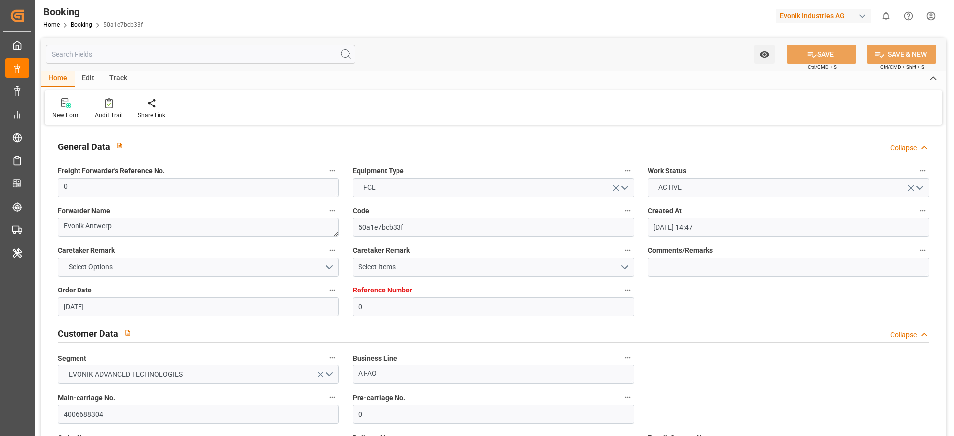
type input "[DATE] 00:00"
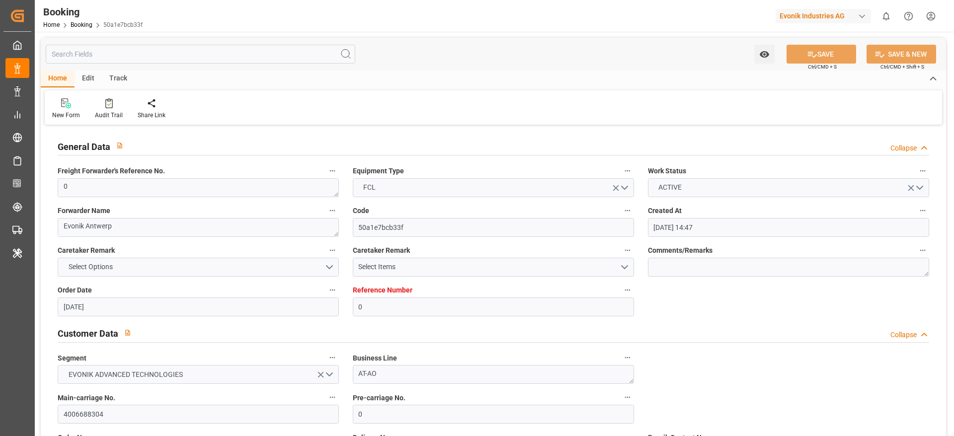
type input "[DATE] 00:00"
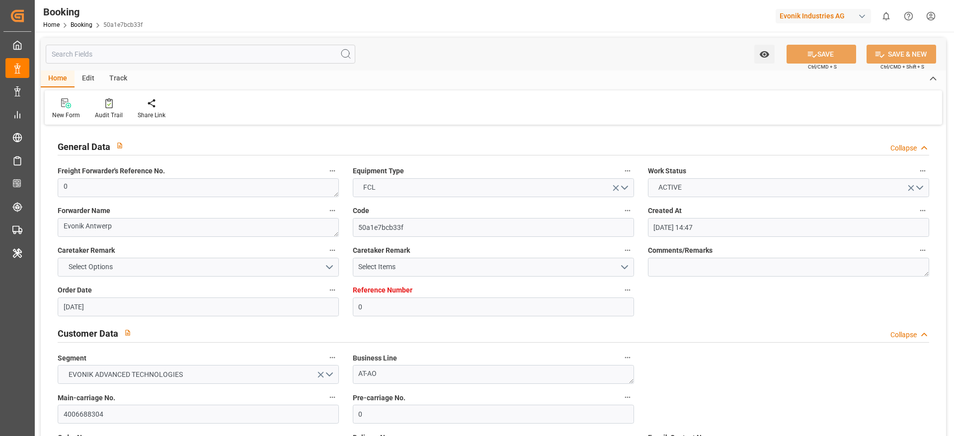
type input "[DATE] 00:00"
type input "[DATE] 09:02"
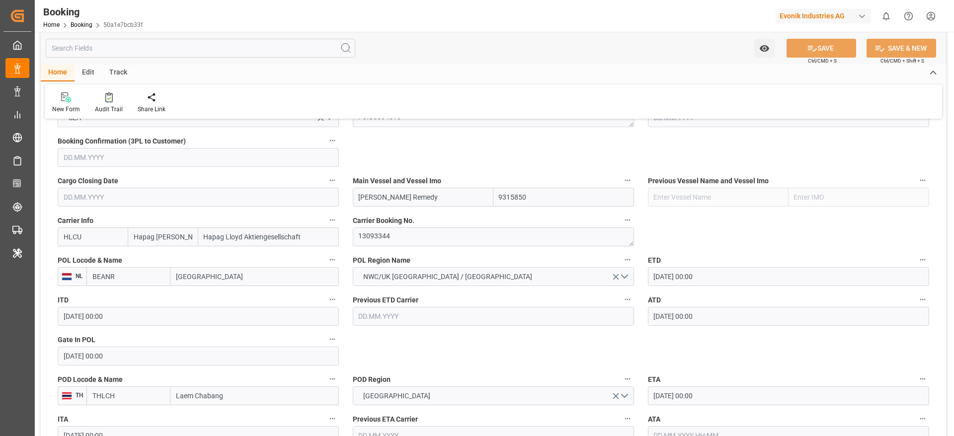
scroll to position [746, 0]
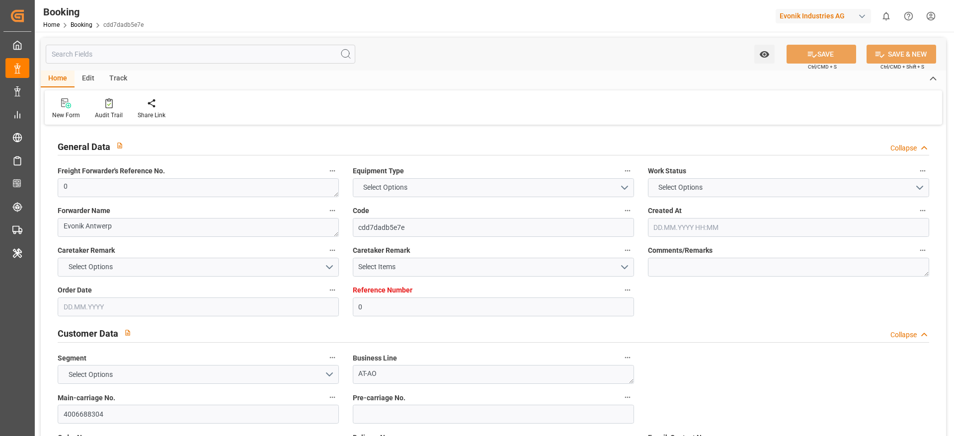
type input "0"
type input "9315850"
type input "Hapag [PERSON_NAME]"
type input "Hapag Lloyd Aktiengesellschaft"
type input "BEANR"
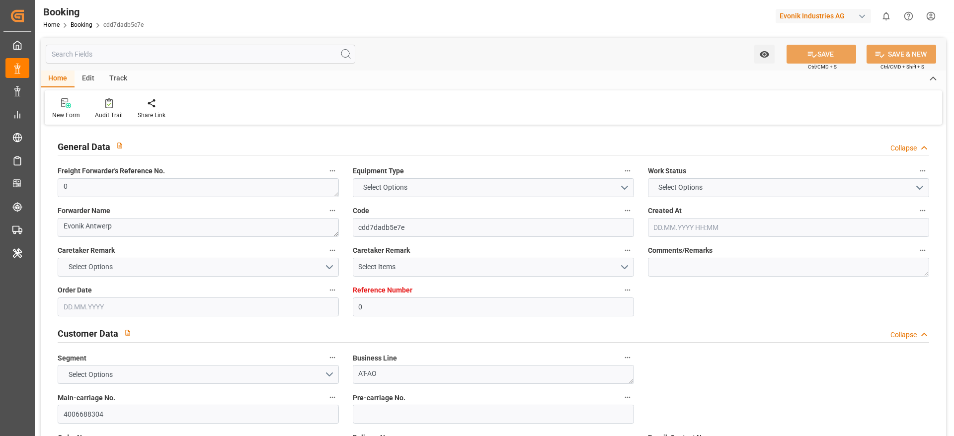
type input "THLCH"
type input "MAPTM"
type input "SGSIN"
type input "0"
type input "[DATE] 14:47"
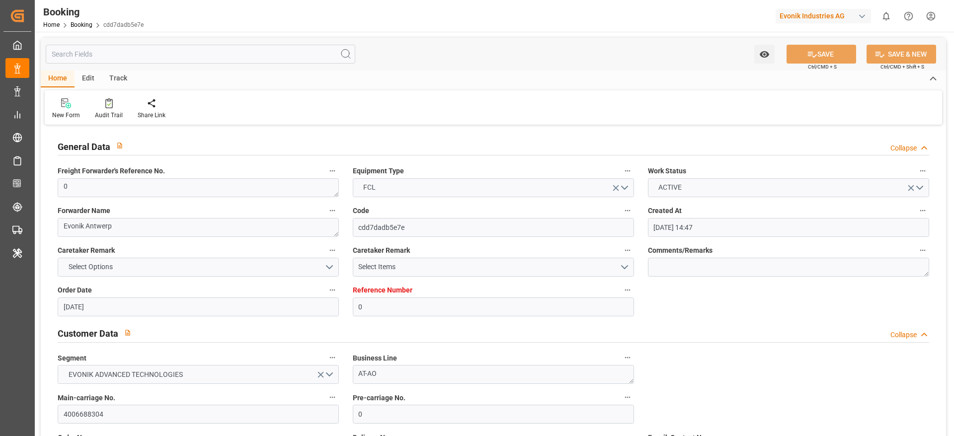
type input "[DATE]"
type input "[DATE] 00:00"
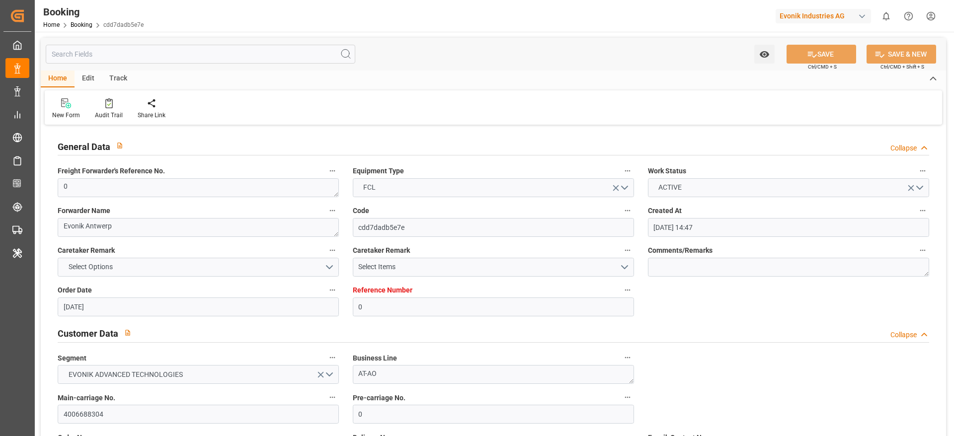
type input "[DATE] 00:00"
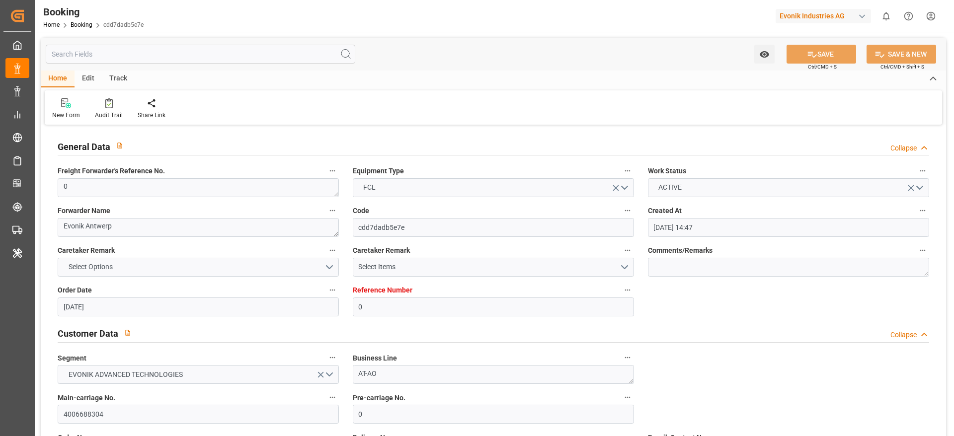
type input "[DATE] 00:00"
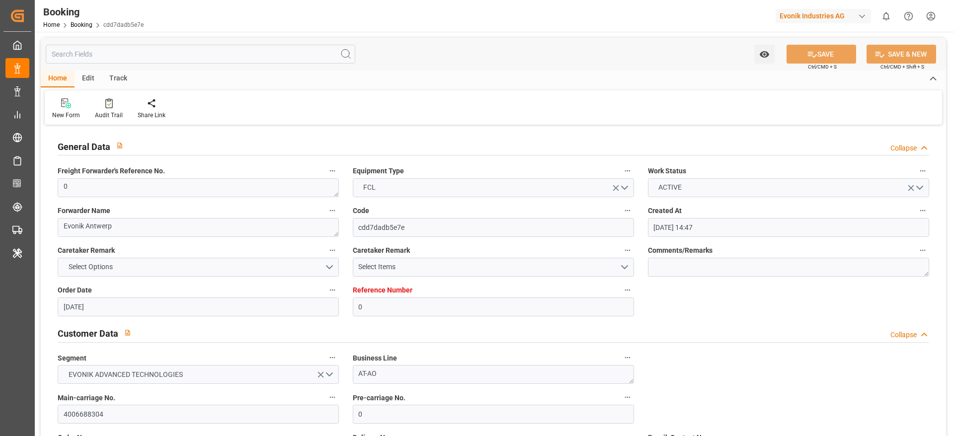
type input "[DATE] 00:00"
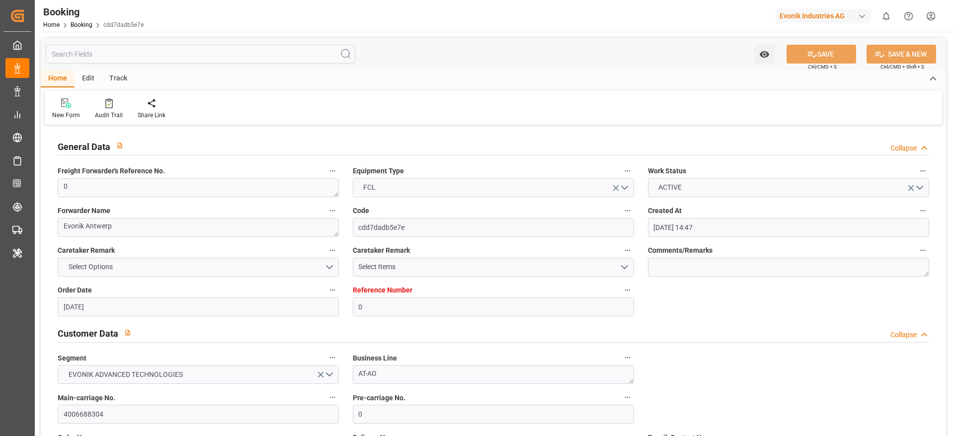
type input "[DATE] 09:02"
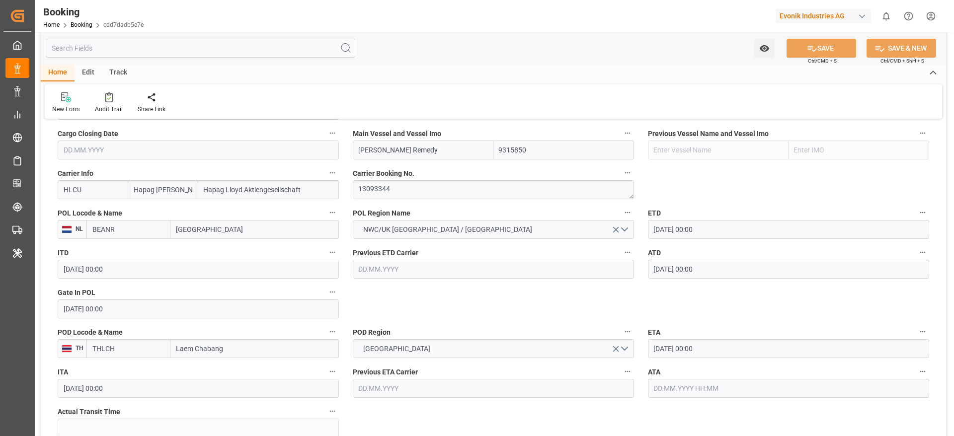
scroll to position [820, 0]
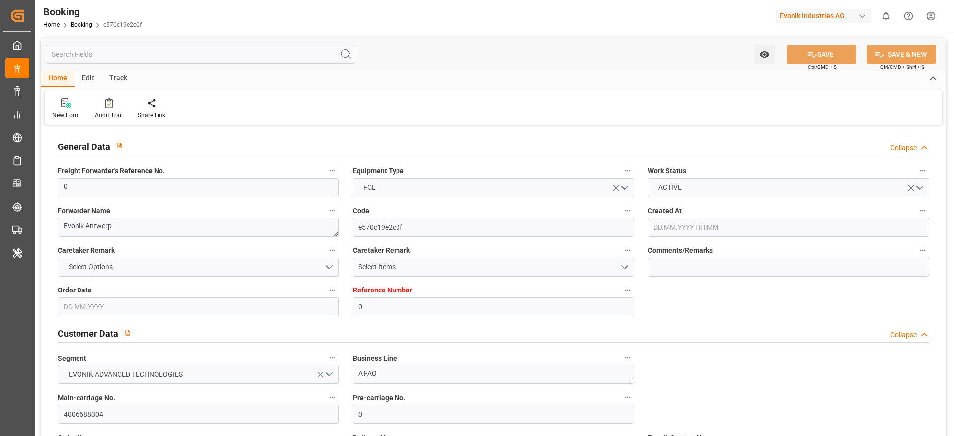
type input "0"
type input "9315850"
type input "Hapag [PERSON_NAME]"
type input "Hapag Lloyd Aktiengesellschaft"
type input "BEANR"
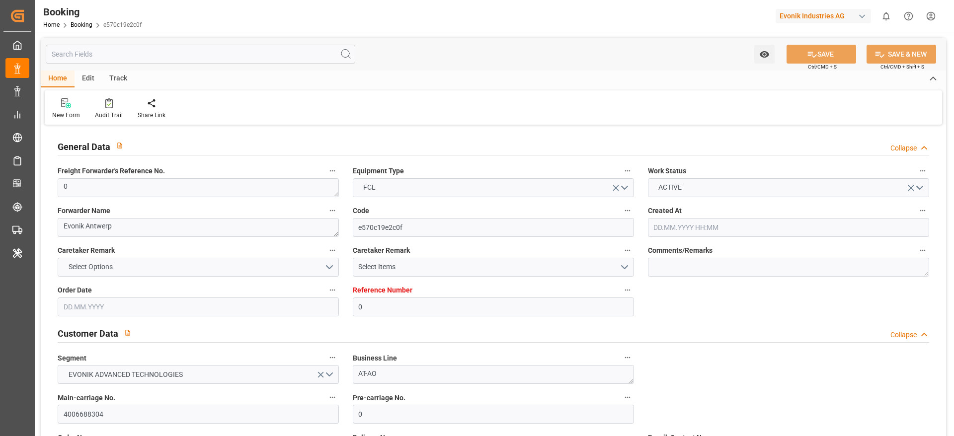
type input "THLCH"
type input "MAPTM"
type input "SGSIN"
type input "0"
type input "[DATE] 14:47"
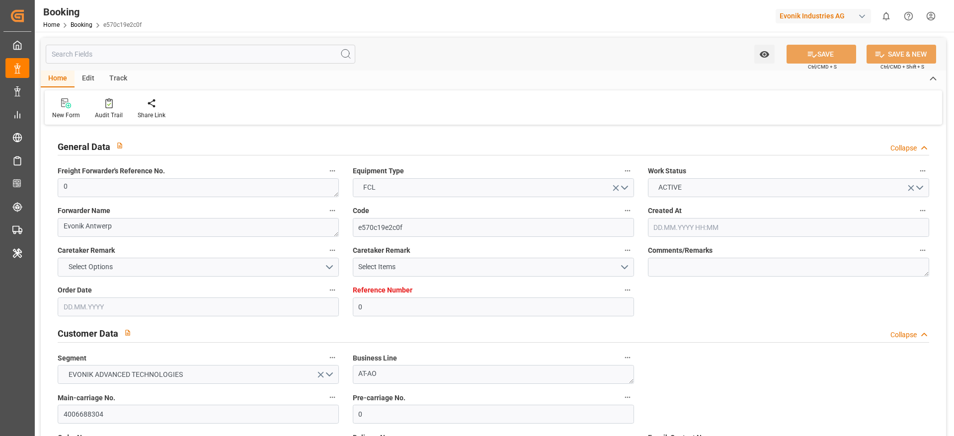
type input "[DATE]"
type input "[DATE] 00:00"
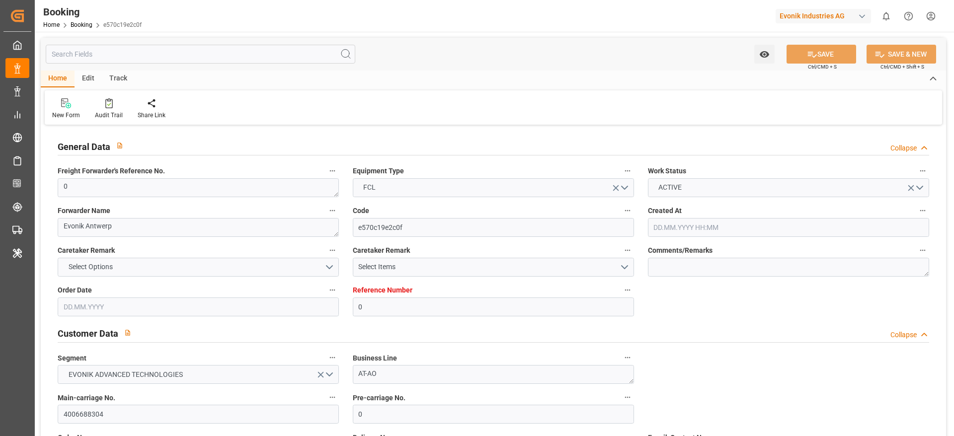
type input "[DATE] 00:00"
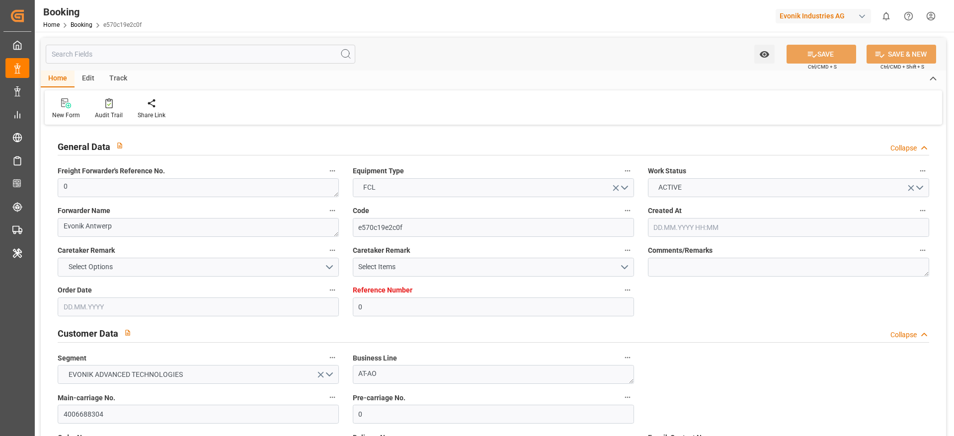
type input "[DATE] 00:00"
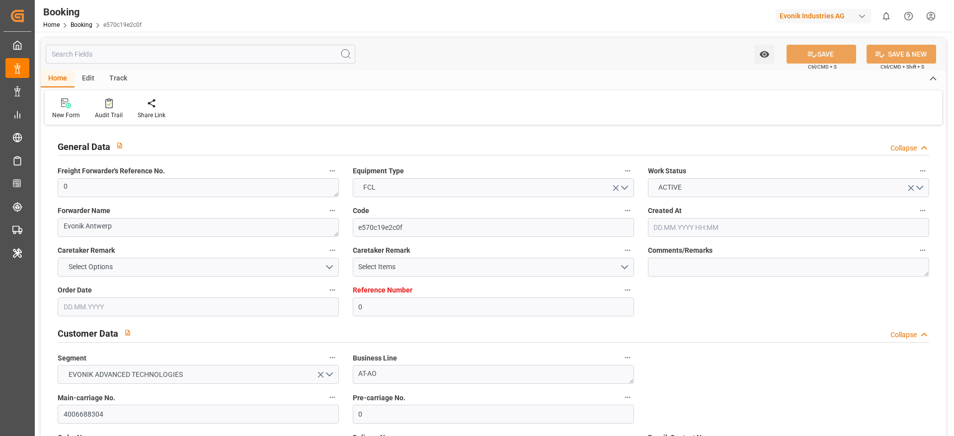
type input "[DATE] 00:00"
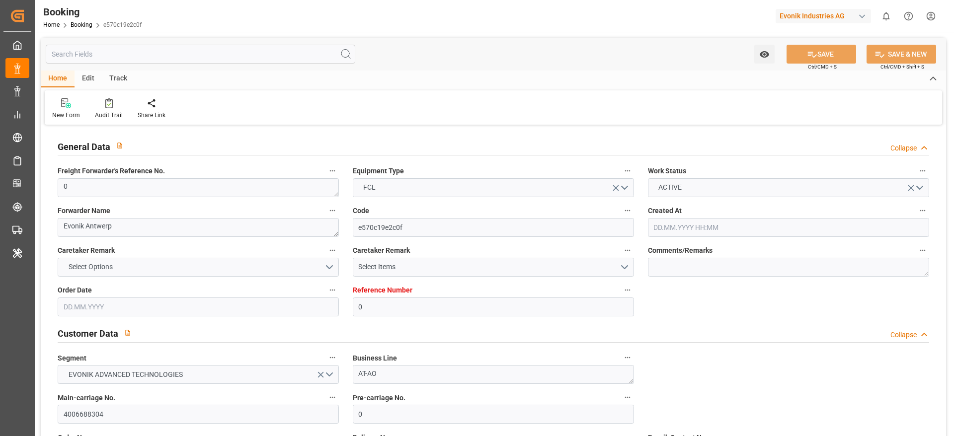
type input "[DATE] 09:02"
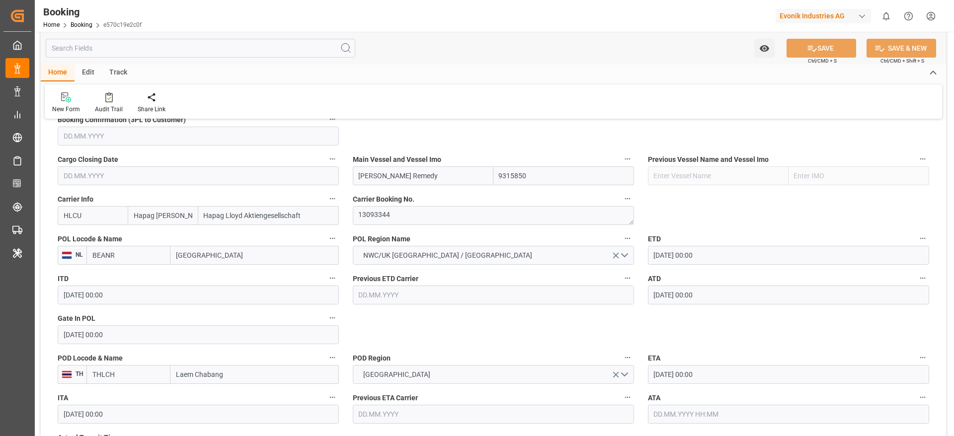
scroll to position [746, 0]
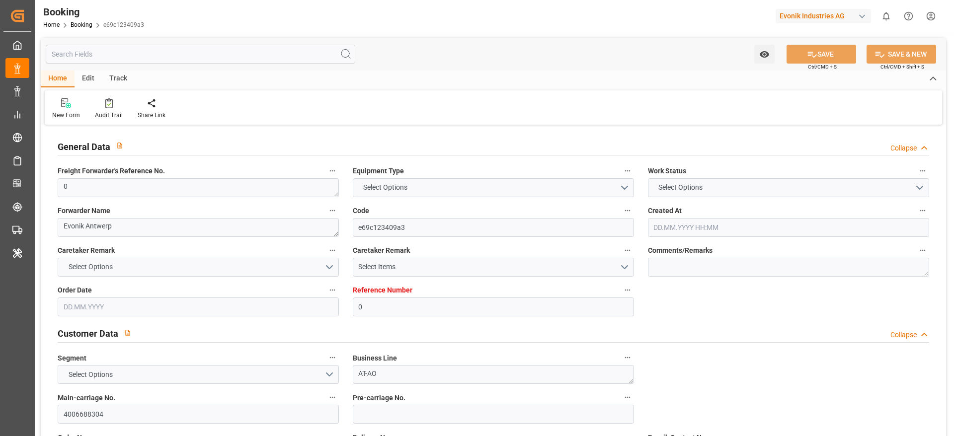
type input "0"
type input "9315850"
type input "Hapag [PERSON_NAME]"
type input "Hapag Lloyd Aktiengesellschaft"
type input "BEANR"
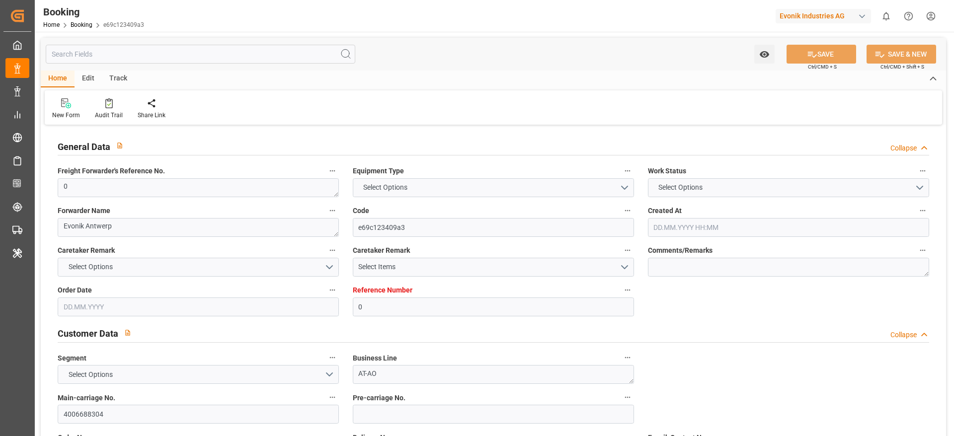
type input "THLCH"
type input "MAPTM"
type input "SGSIN"
type input "0"
type input "[DATE] 14:47"
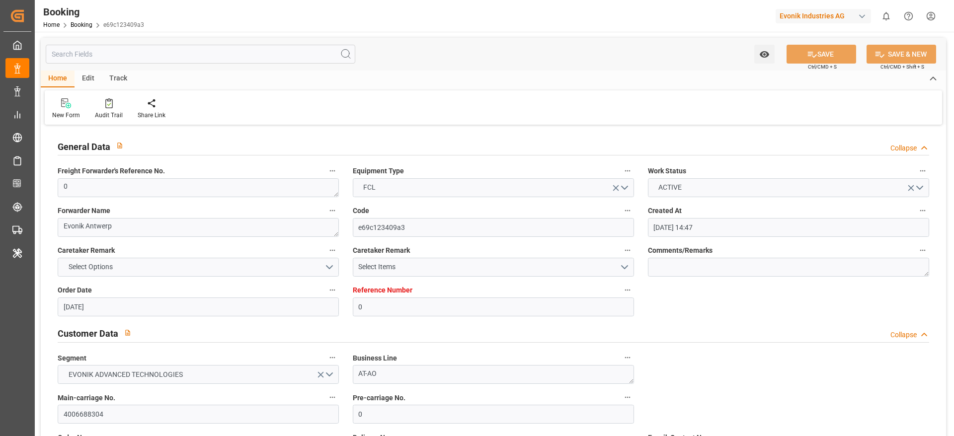
type input "[DATE]"
type input "[DATE] 00:00"
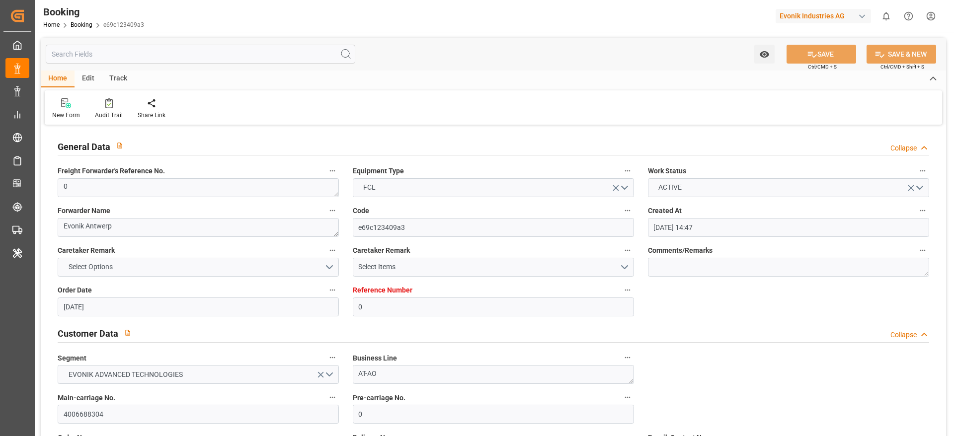
type input "[DATE] 00:00"
type input "11.09.2025 00:00"
type input "05.11.2025 00:00"
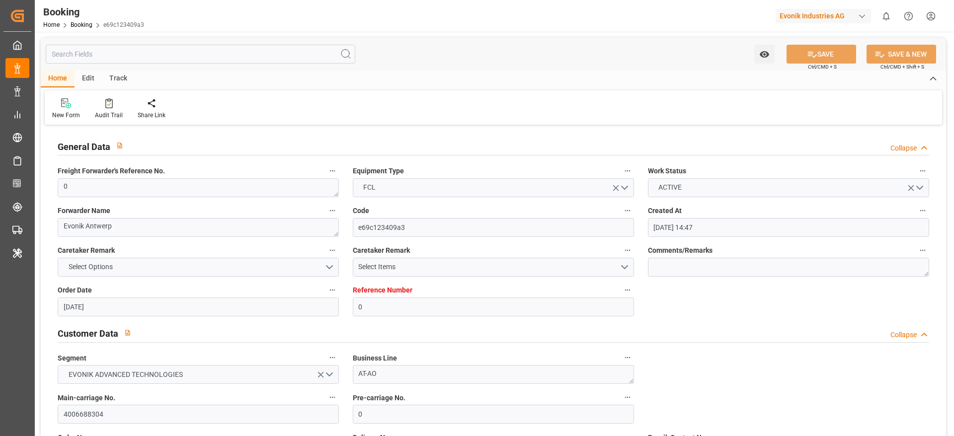
type input "20.09.2025 00:00"
type input "22.09.2025 00:00"
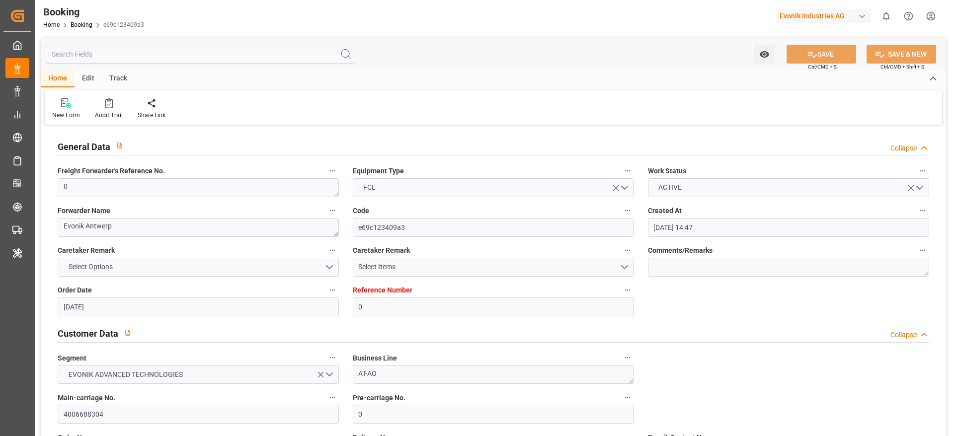
type input "22.09.2025 00:00"
type input "29.10.2025 00:00"
type input "31.10.2025 00:00"
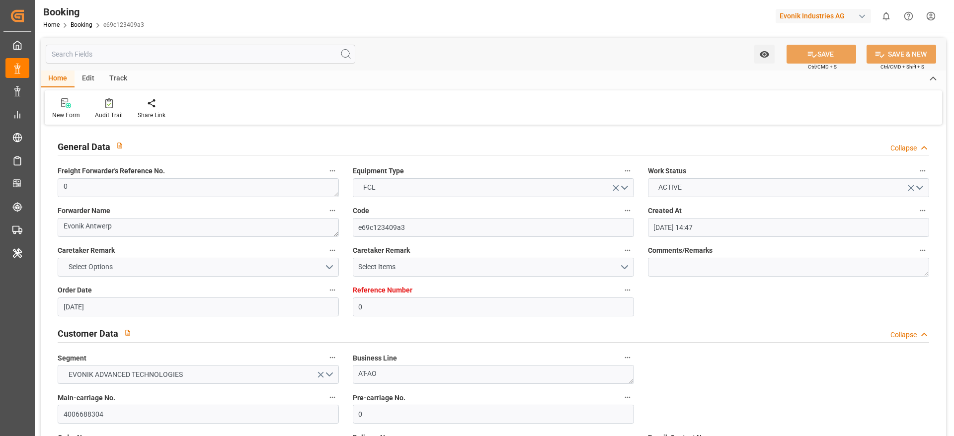
type input "23.09.2025 09:02"
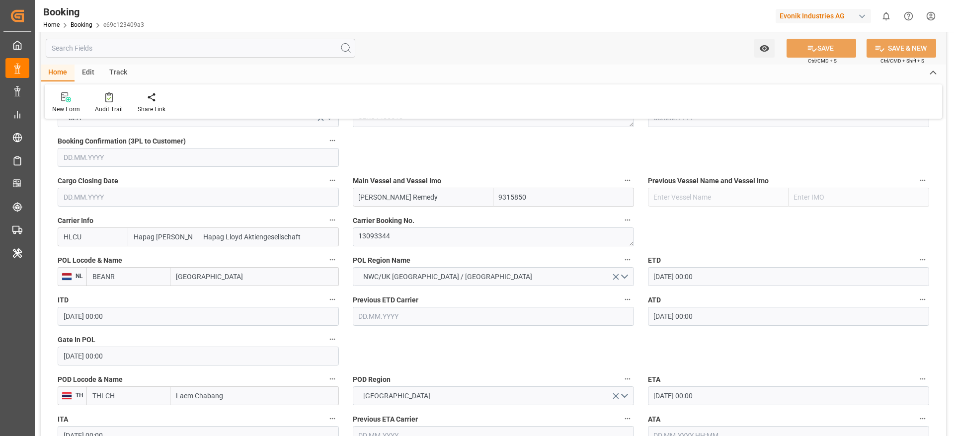
scroll to position [746, 0]
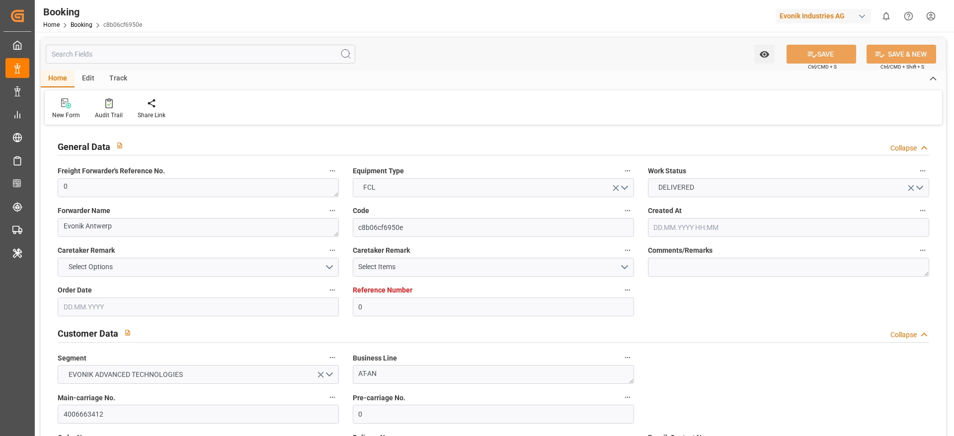
type input "0"
type input "9630420"
type input "Hapag [PERSON_NAME]"
type input "Hapag Lloyd Aktiengesellschaft"
type input "BEANR"
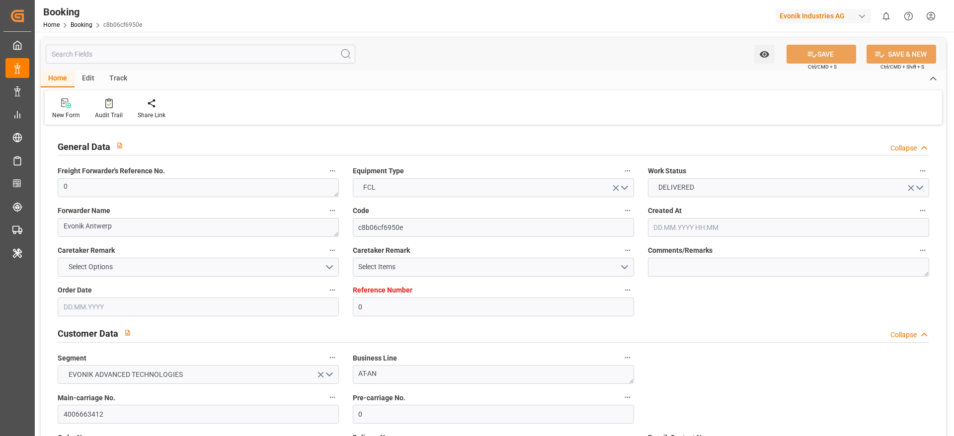
type input "ARBUE"
type input "31"
type input "0"
type input "[DATE] 14:36"
type input "[DATE]"
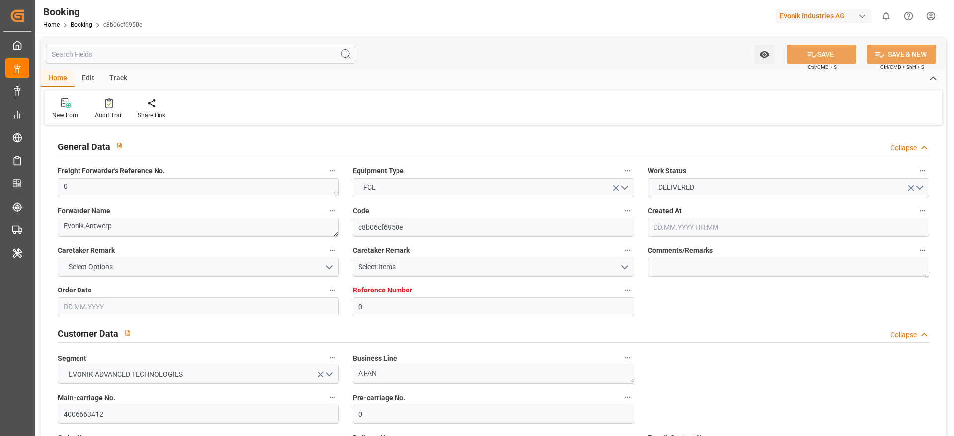
type input "[DATE]"
type input "[DATE] 00:00"
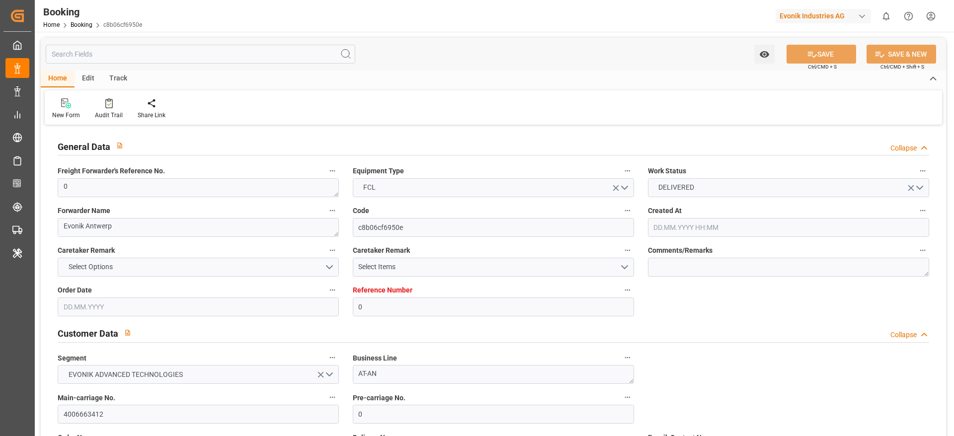
type input "[DATE] 00:00"
type input "10.09.2025 00:00"
type input "17.09.2025 00:00"
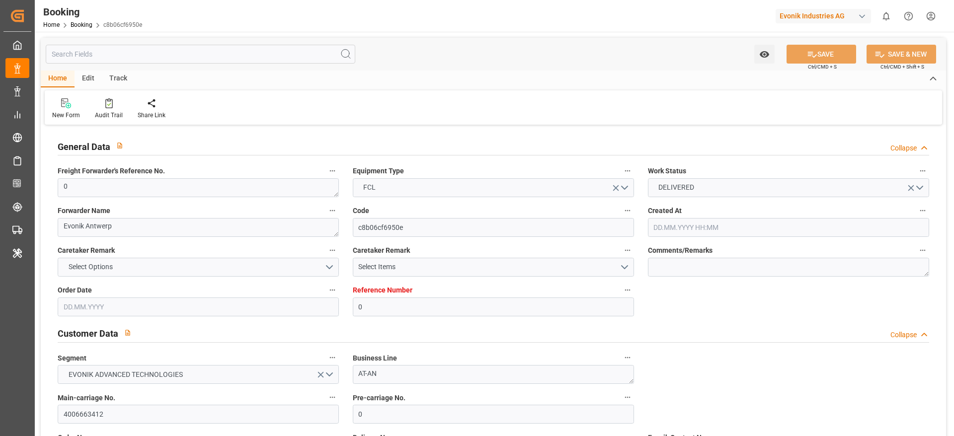
type input "17.09.2025 00:00"
type input "23.09.2025 07:23"
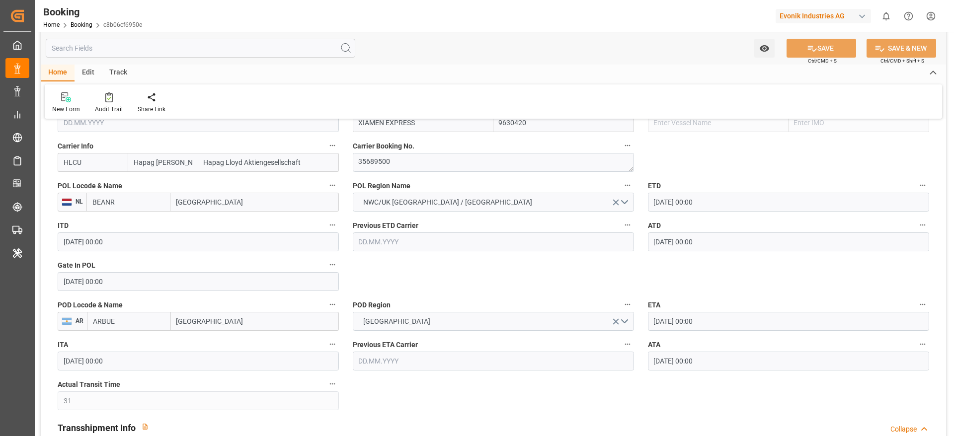
scroll to position [820, 0]
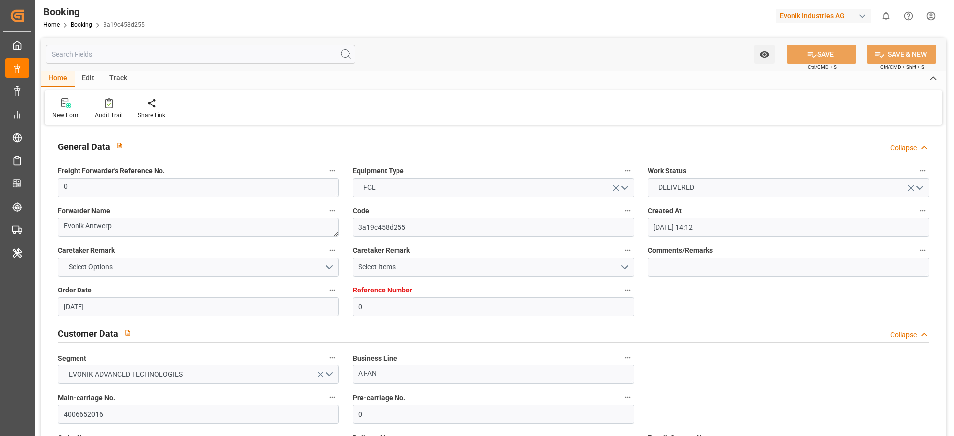
scroll to position [1640, 0]
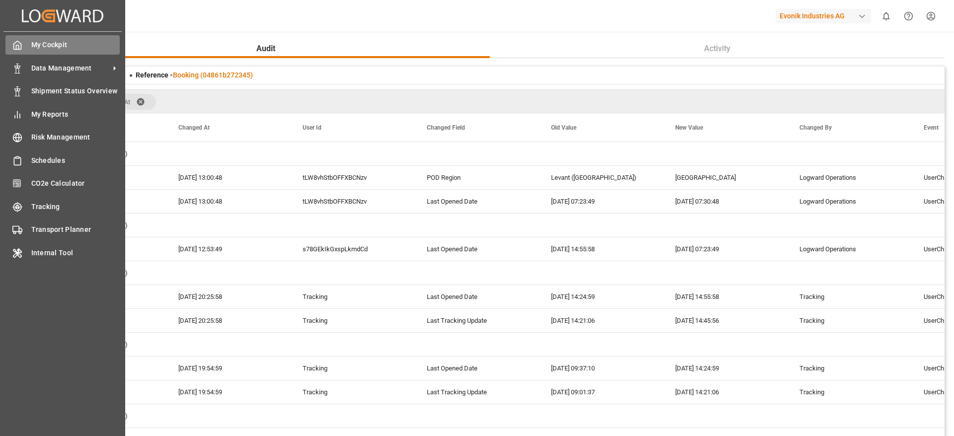
click at [22, 48] on div "My Cockpit My Cockpit" at bounding box center [62, 44] width 114 height 19
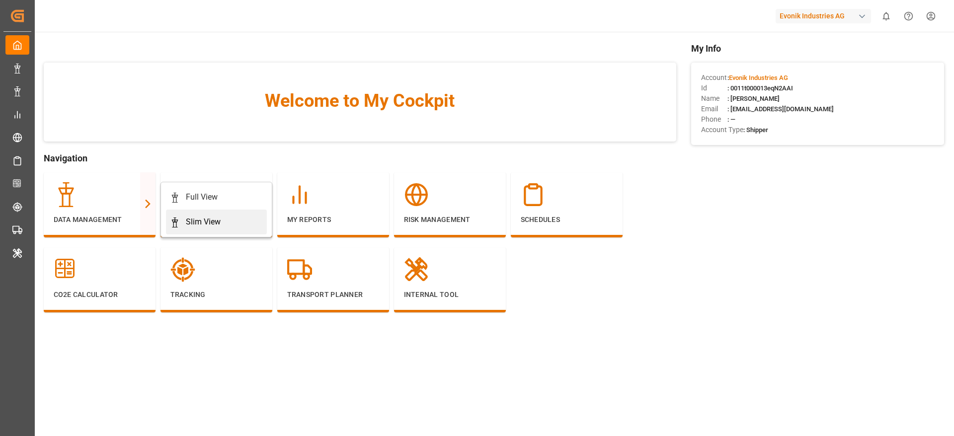
click at [184, 221] on div "Slim View" at bounding box center [216, 222] width 93 height 12
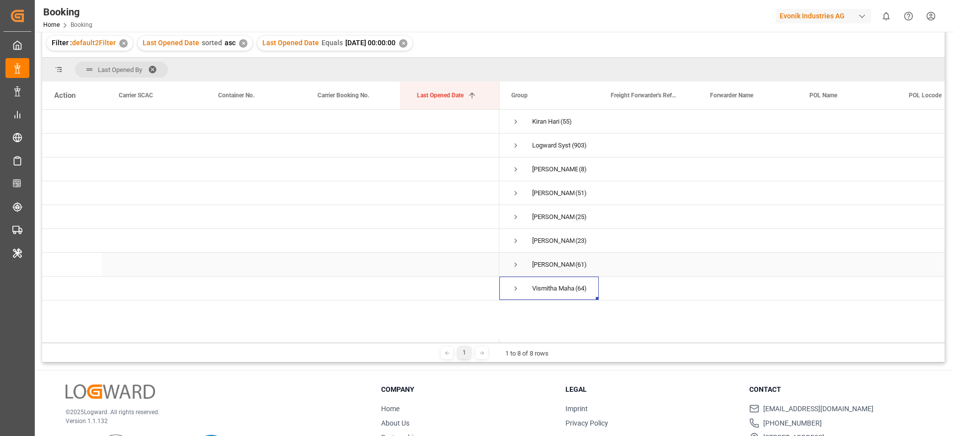
scroll to position [114, 0]
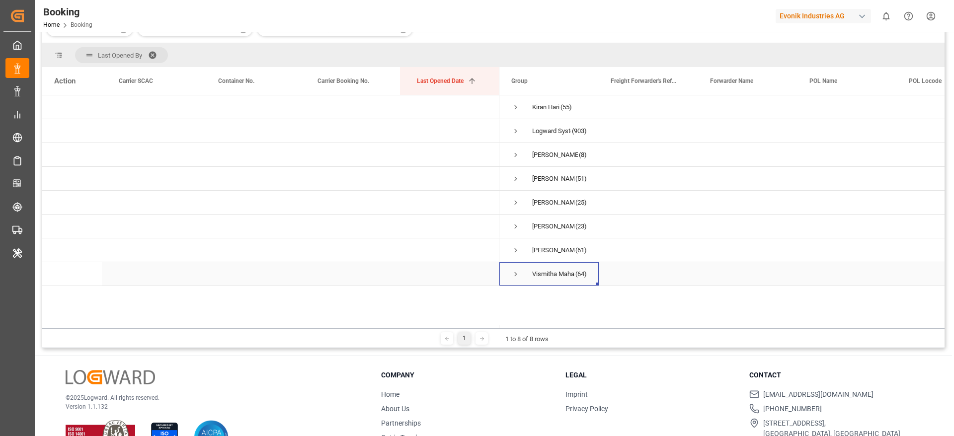
click at [517, 271] on span "Press SPACE to select this row." at bounding box center [515, 274] width 9 height 9
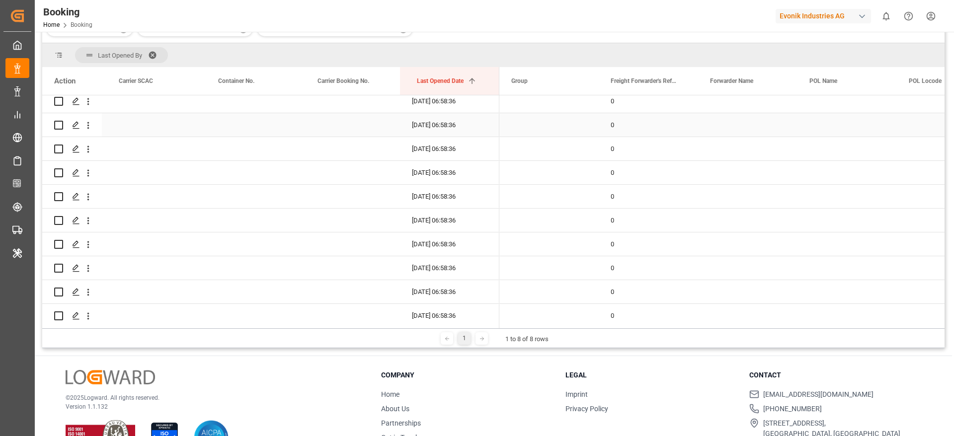
scroll to position [703, 0]
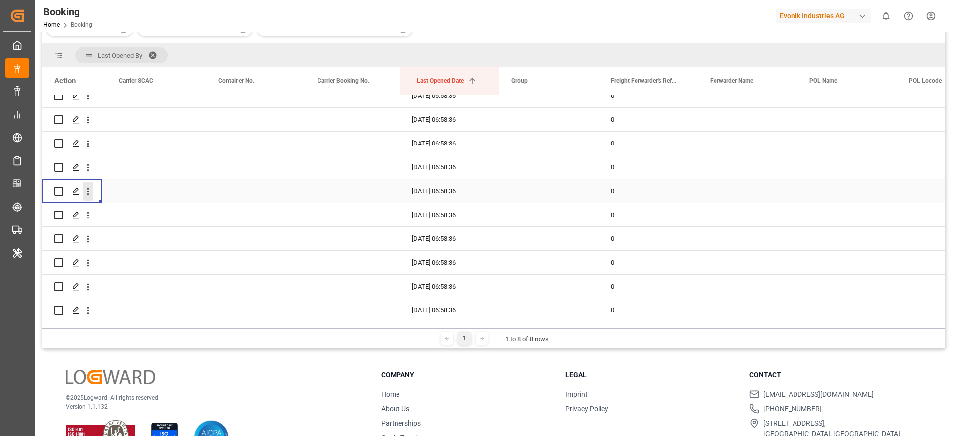
click at [89, 196] on icon "open menu" at bounding box center [88, 191] width 10 height 10
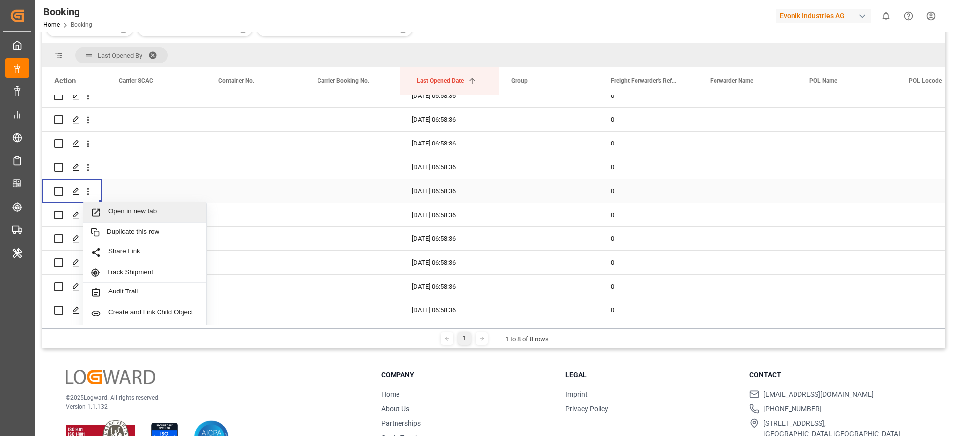
click at [132, 214] on span "Open in new tab" at bounding box center [153, 212] width 90 height 10
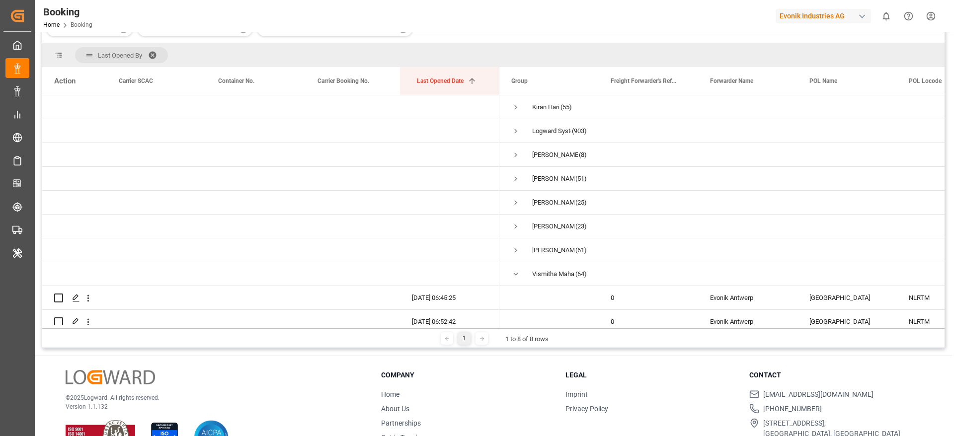
scroll to position [0, 0]
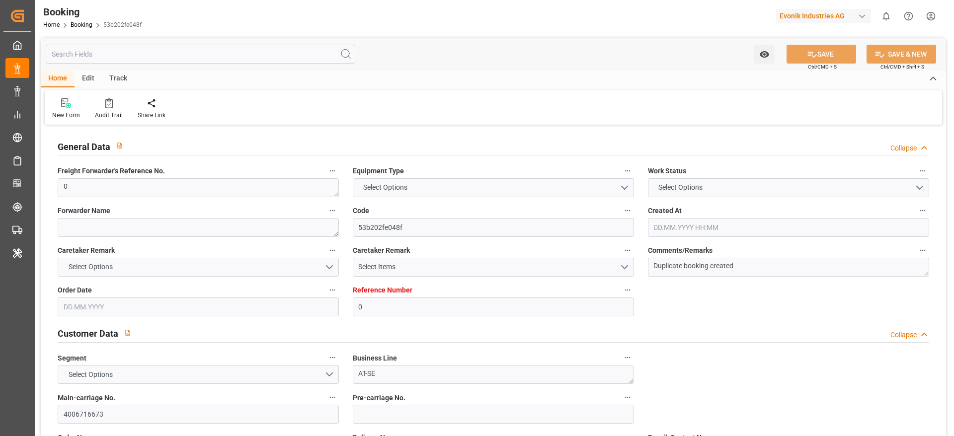
type input "0"
type input "[DATE] 05:37"
type input "[DATE] 06:58"
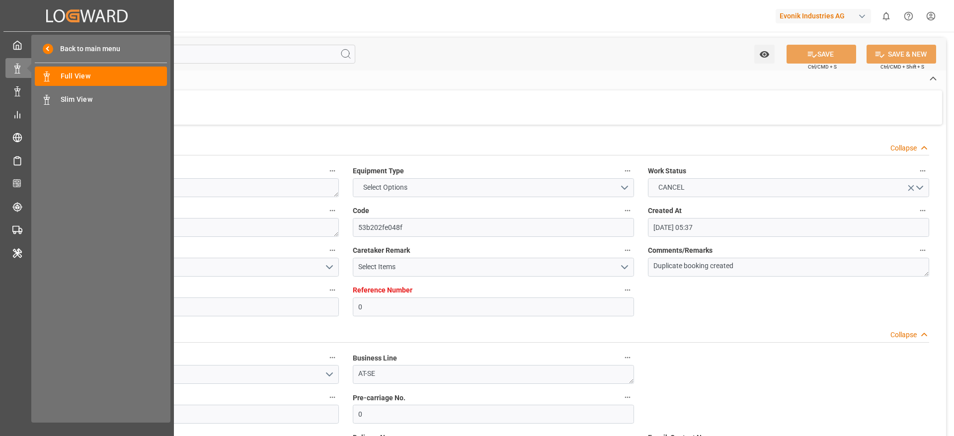
click at [5, 41] on div "My Cockpit My Cockpit Data Management Data Management Shipment Status Overview …" at bounding box center [86, 226] width 167 height 388
click at [13, 42] on icon at bounding box center [17, 45] width 10 height 10
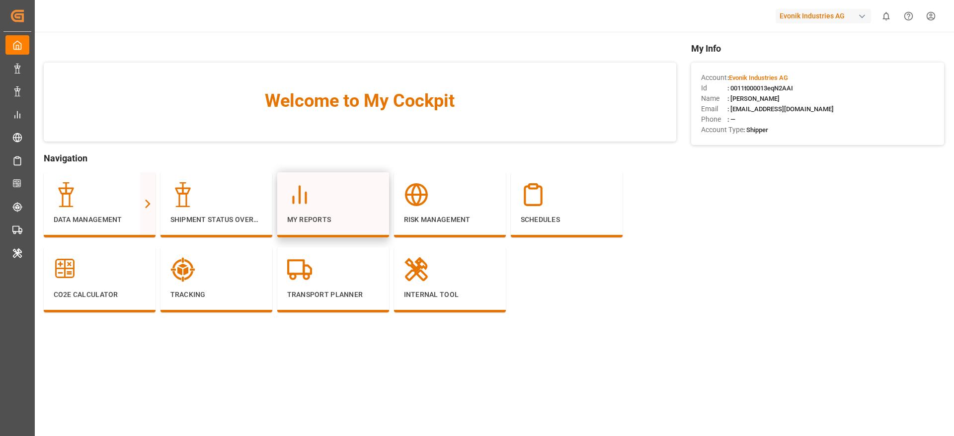
click at [330, 200] on div at bounding box center [333, 194] width 92 height 25
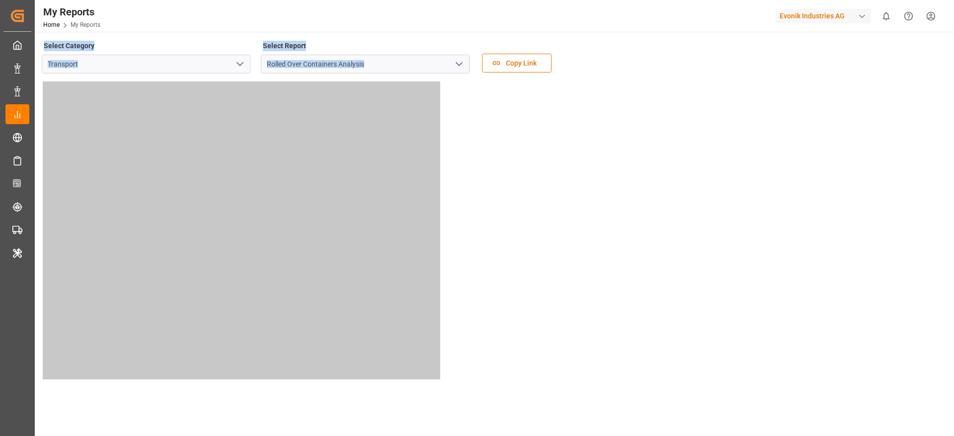
click at [641, 64] on div "Select Category Transport Select Report Rolled Over Containers Analysis Copy Li…" at bounding box center [494, 60] width 904 height 42
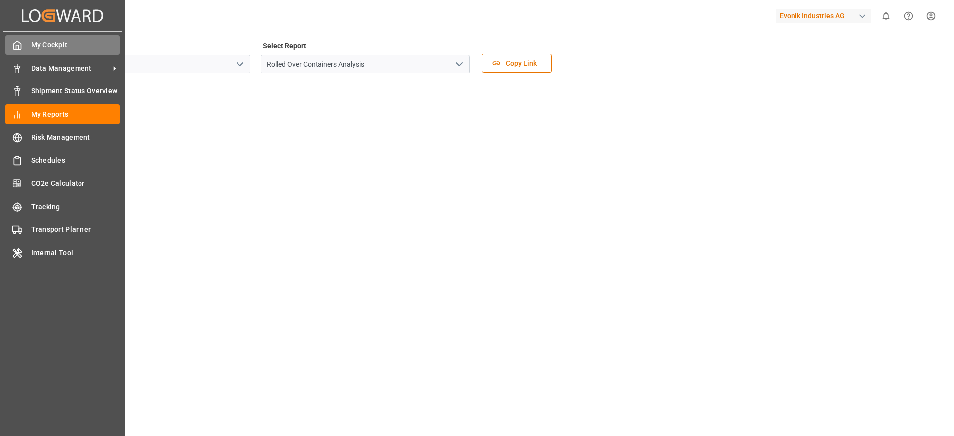
click at [20, 46] on icon at bounding box center [17, 45] width 10 height 10
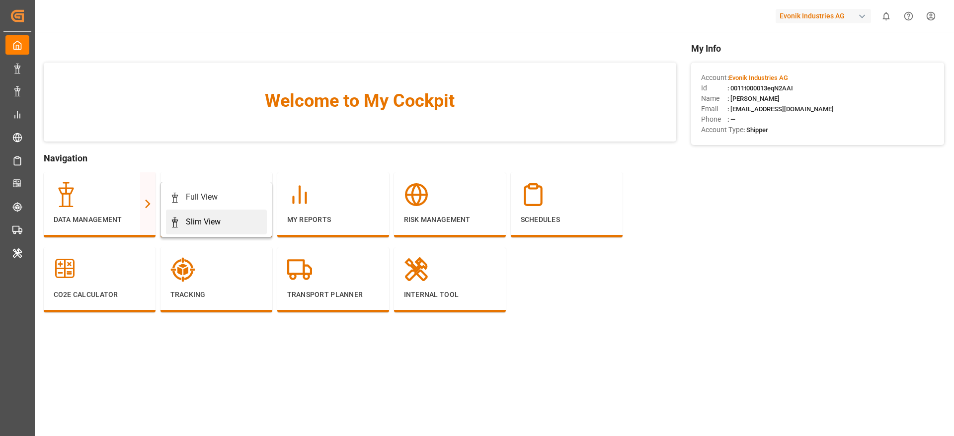
click at [180, 219] on div "Slim View" at bounding box center [216, 222] width 93 height 12
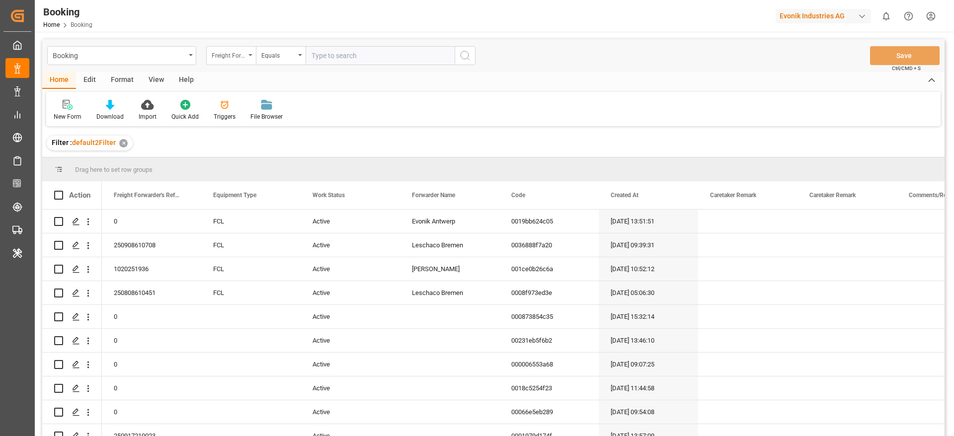
click at [231, 53] on div "Freight Forwarder's Reference No." at bounding box center [229, 54] width 34 height 11
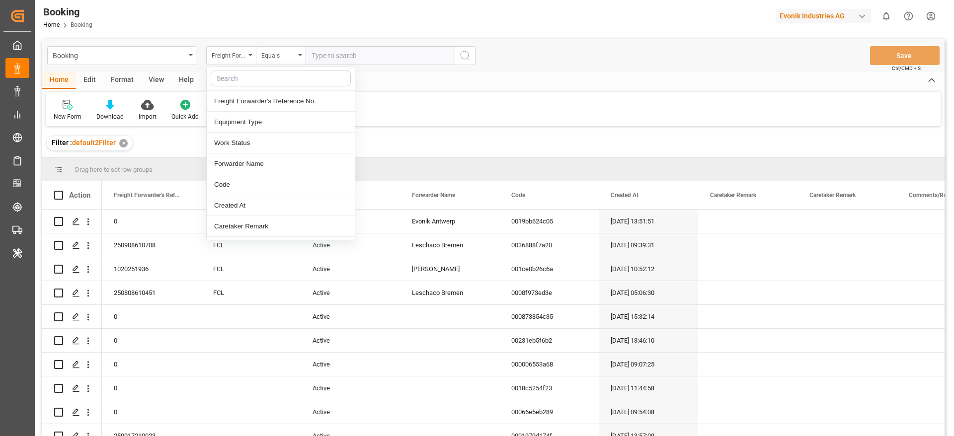
click at [230, 86] on input "text" at bounding box center [281, 79] width 140 height 16
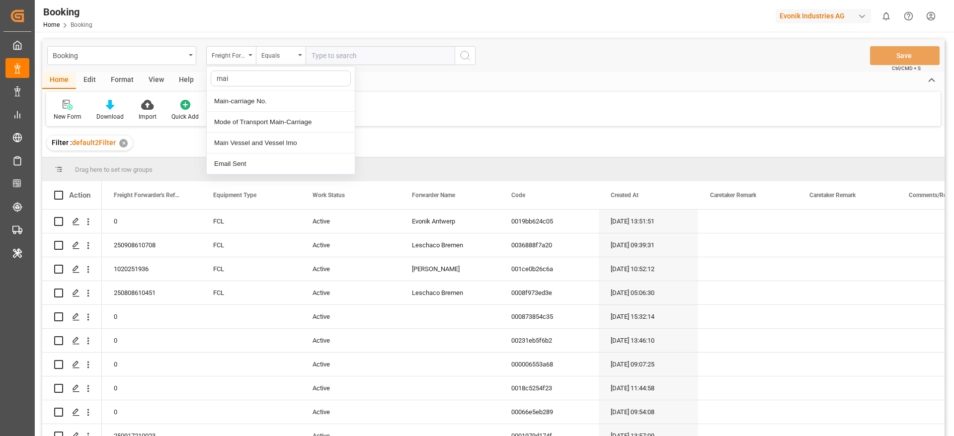
type input "main"
click at [254, 99] on div "Main-carriage No." at bounding box center [281, 101] width 148 height 21
click at [323, 61] on input "text" at bounding box center [380, 55] width 149 height 19
paste input "33416365"
type input "33416365"
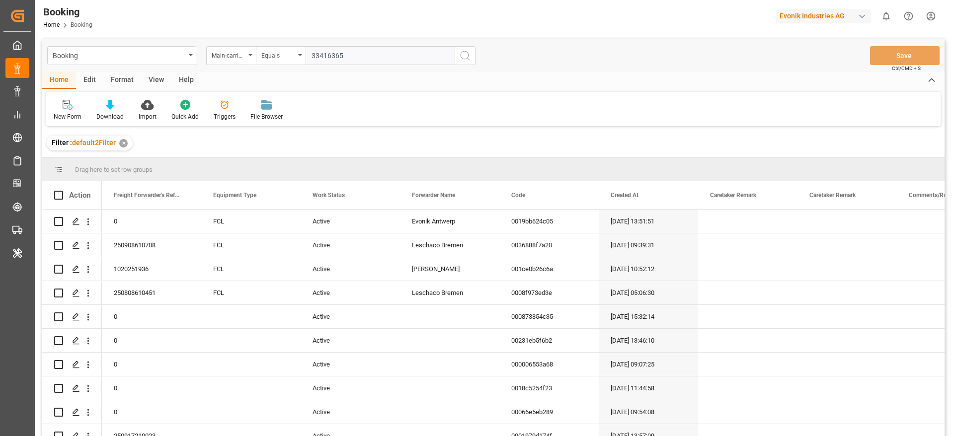
click at [323, 61] on input "33416365" at bounding box center [380, 55] width 149 height 19
click at [306, 64] on input "text" at bounding box center [380, 55] width 149 height 19
paste input "4006711201"
type input "4006711201"
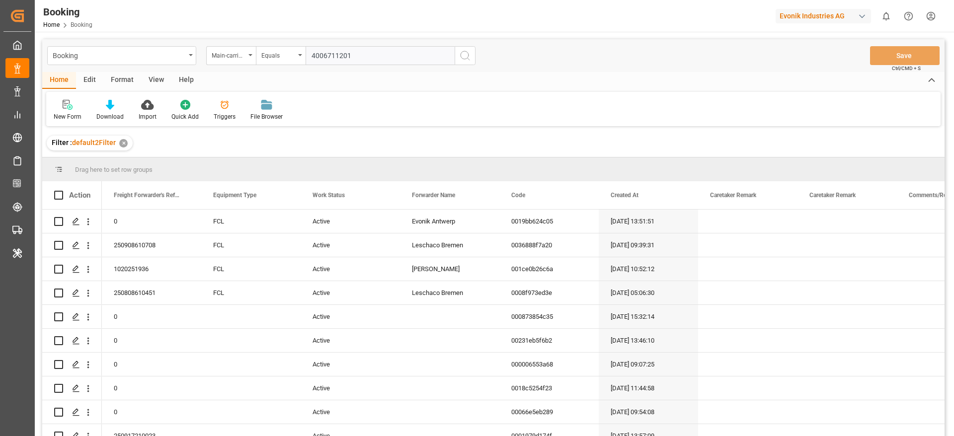
click at [467, 58] on icon "search button" at bounding box center [465, 56] width 12 height 12
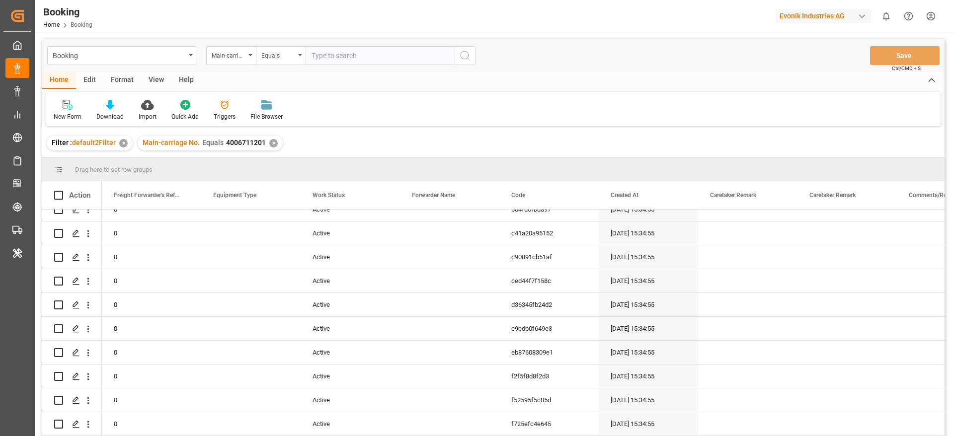
click at [253, 145] on span "4006711201" at bounding box center [246, 143] width 40 height 8
click at [253, 143] on span "4006711201" at bounding box center [246, 143] width 40 height 8
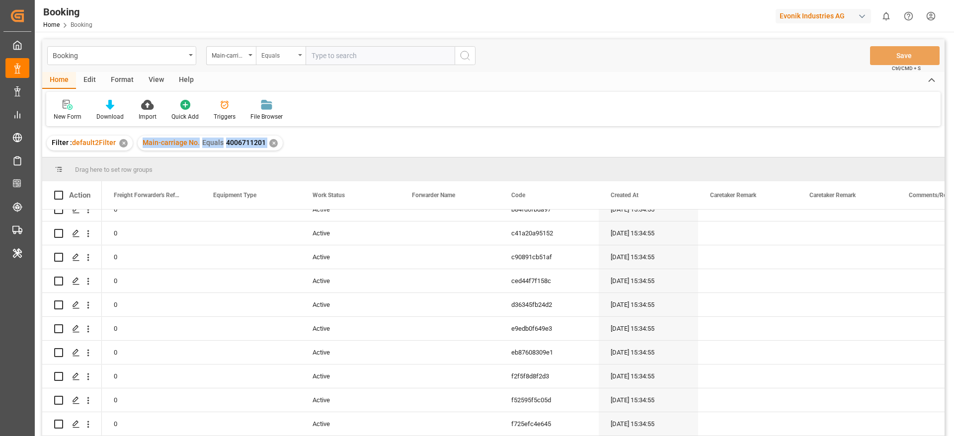
click at [280, 56] on div "Equals" at bounding box center [278, 54] width 34 height 11
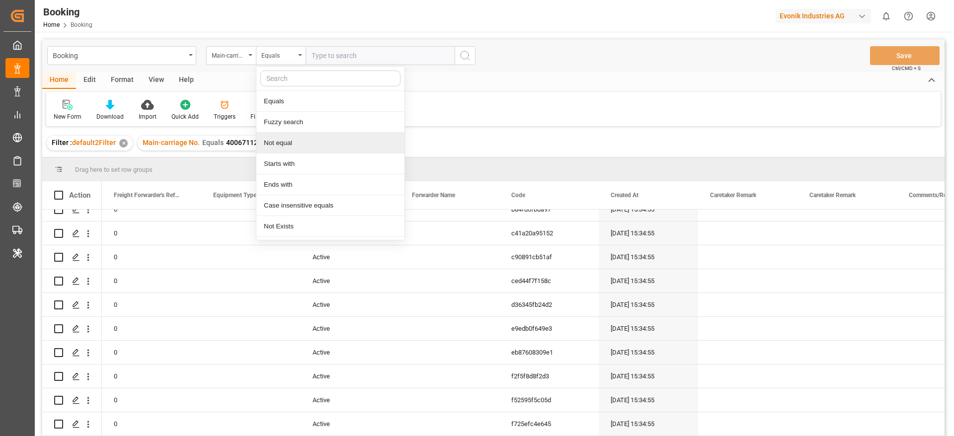
click at [230, 163] on div "Drag here to set row groups" at bounding box center [493, 170] width 903 height 24
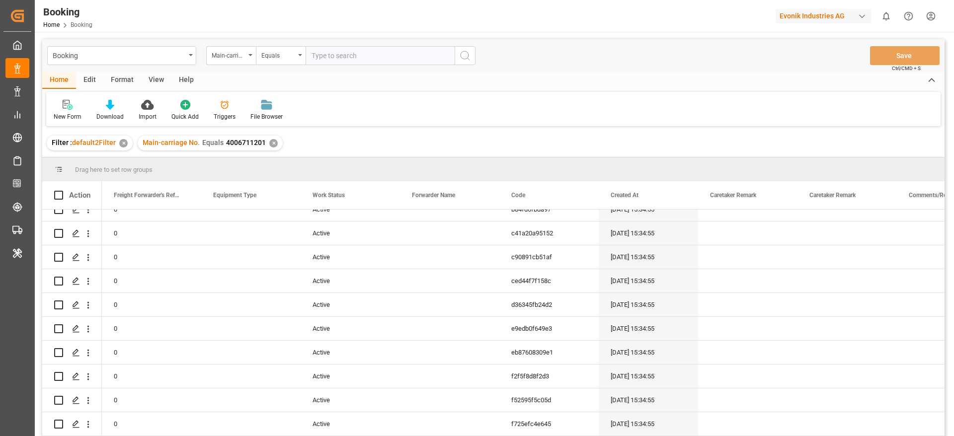
click at [271, 147] on div "✕" at bounding box center [273, 143] width 8 height 8
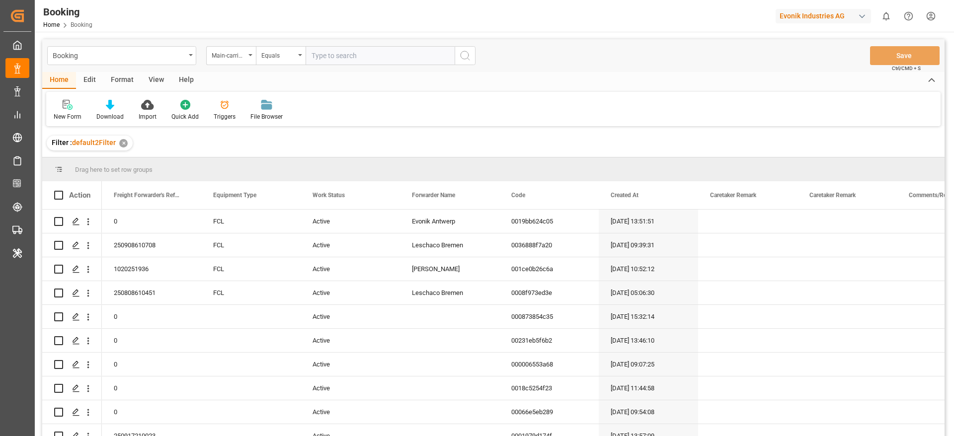
click at [314, 61] on input "text" at bounding box center [380, 55] width 149 height 19
paste input "33416365"
type input "33416365"
click at [334, 62] on input "33416365" at bounding box center [380, 55] width 149 height 19
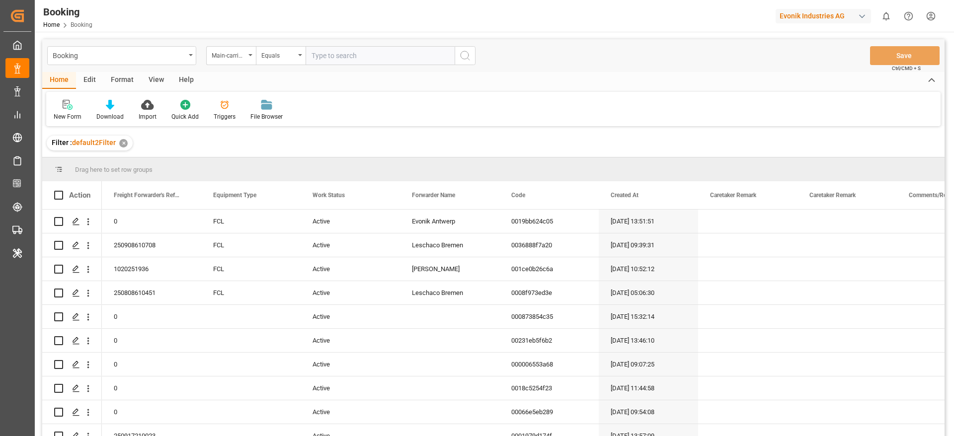
click at [366, 52] on input "text" at bounding box center [380, 55] width 149 height 19
paste input "4006679765"
type input "4006679765"
click at [460, 55] on icon "search button" at bounding box center [465, 56] width 12 height 12
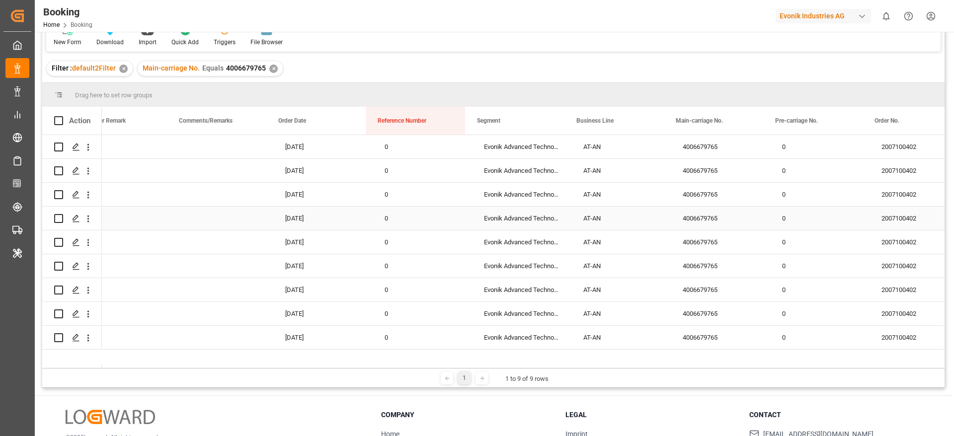
scroll to position [0, 732]
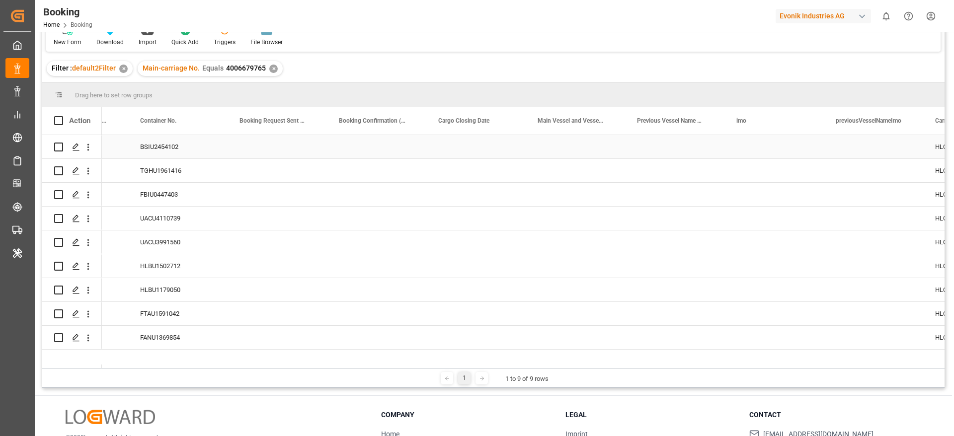
click at [555, 150] on div "Press SPACE to select this row." at bounding box center [575, 146] width 99 height 23
click at [555, 150] on input "Press SPACE to select this row." at bounding box center [575, 152] width 83 height 19
paste input "DUBAI EXPRESS"
click at [576, 180] on div "DUBAI EXPRESS - 9440825" at bounding box center [578, 181] width 88 height 35
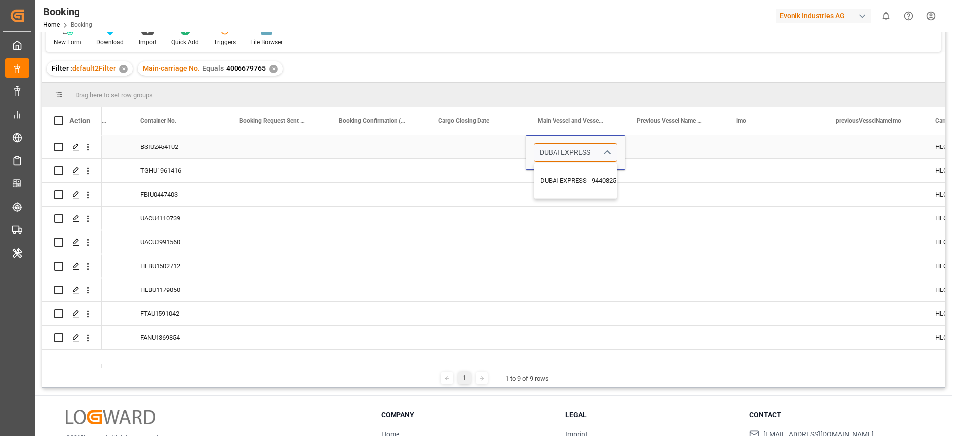
type input "DUBAI EXPRESS - 9440825"
click at [559, 179] on div "Press SPACE to select this row." at bounding box center [575, 170] width 99 height 23
click at [566, 148] on div "DUBAI EXPRESS" at bounding box center [575, 146] width 99 height 23
drag, startPoint x: 623, startPoint y: 155, endPoint x: 600, endPoint y: 357, distance: 203.6
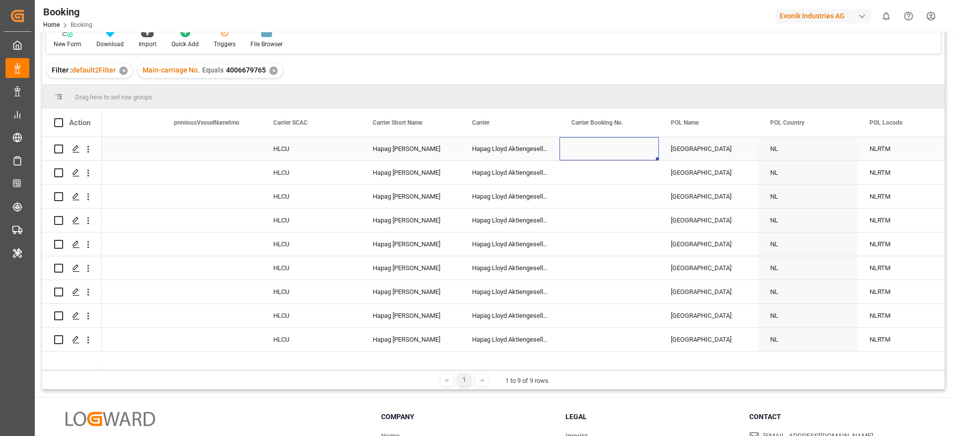
click at [602, 151] on div "Press SPACE to select this row." at bounding box center [609, 148] width 99 height 23
click at [602, 151] on input "Press SPACE to select this row." at bounding box center [609, 154] width 83 height 19
type input "28458075"
click at [587, 194] on div "Press SPACE to select this row." at bounding box center [609, 196] width 99 height 23
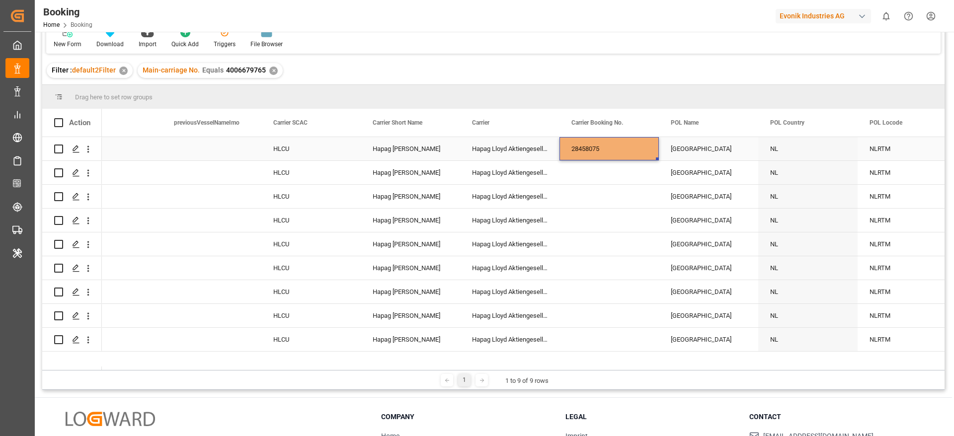
click at [605, 150] on div "28458075" at bounding box center [609, 148] width 99 height 23
drag, startPoint x: 657, startPoint y: 157, endPoint x: 637, endPoint y: 343, distance: 187.4
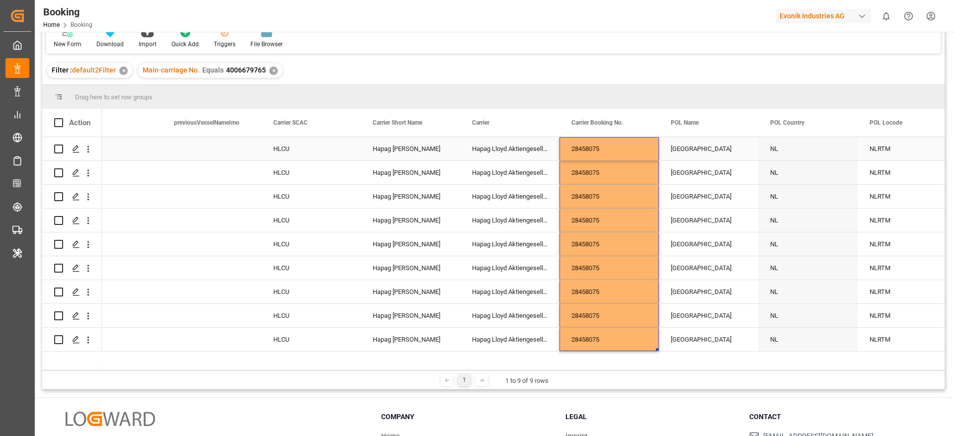
click at [696, 146] on div "Rotterdam" at bounding box center [708, 148] width 99 height 23
click at [696, 146] on input "Press SPACE to select this row." at bounding box center [708, 154] width 83 height 19
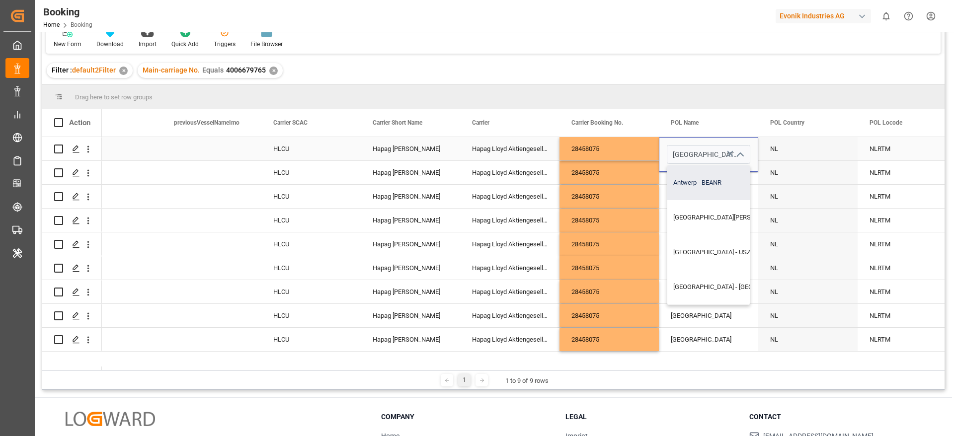
click at [714, 179] on div "Antwerp - BEANR" at bounding box center [753, 183] width 173 height 35
type input "Antwerp - BEANR"
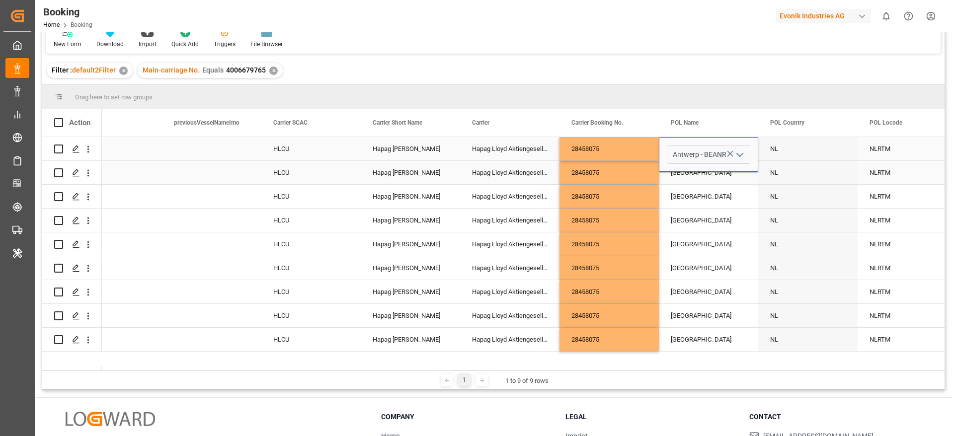
click at [693, 172] on div "Rotterdam" at bounding box center [708, 172] width 99 height 23
click at [703, 146] on div "[GEOGRAPHIC_DATA]" at bounding box center [708, 148] width 99 height 23
drag, startPoint x: 757, startPoint y: 159, endPoint x: 720, endPoint y: 334, distance: 179.4
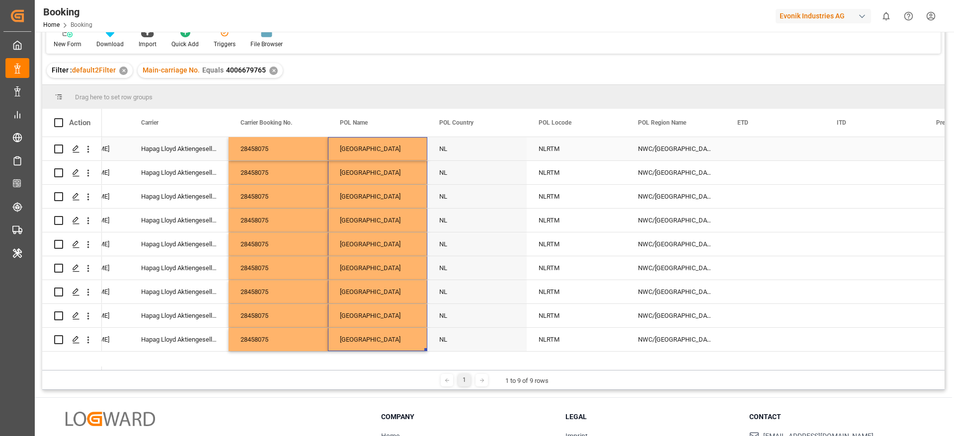
click at [572, 154] on div "NLRTM" at bounding box center [576, 148] width 99 height 23
click at [572, 154] on input "NLRTM" at bounding box center [576, 154] width 83 height 19
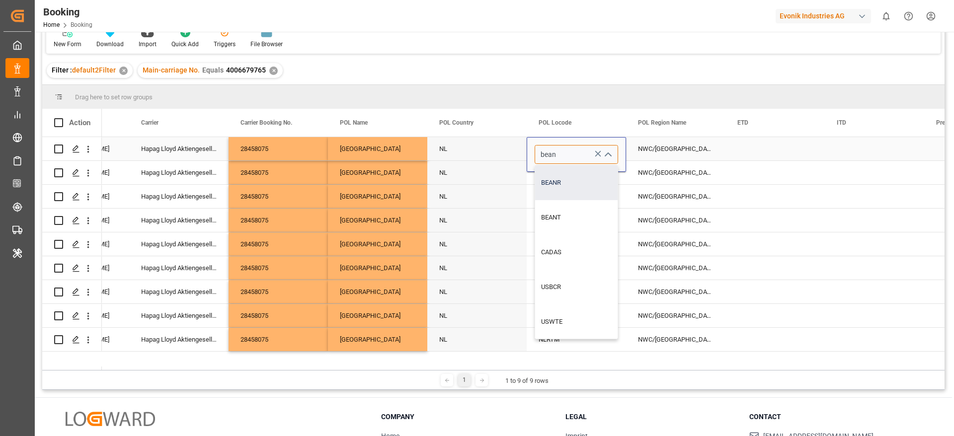
click at [579, 181] on div "BEANR" at bounding box center [576, 183] width 83 height 35
type input "BEANR"
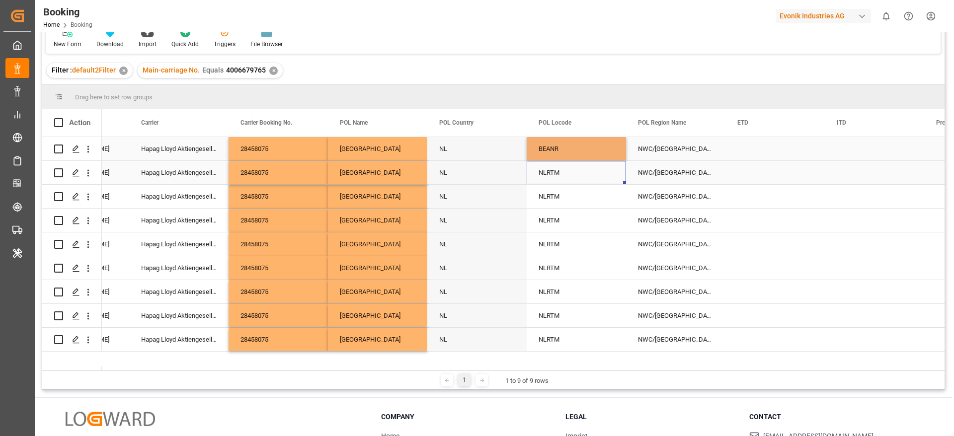
click at [569, 177] on div "NLRTM" at bounding box center [576, 172] width 99 height 23
click at [569, 157] on div "BEANR" at bounding box center [576, 148] width 99 height 23
drag, startPoint x: 625, startPoint y: 159, endPoint x: 576, endPoint y: 331, distance: 178.7
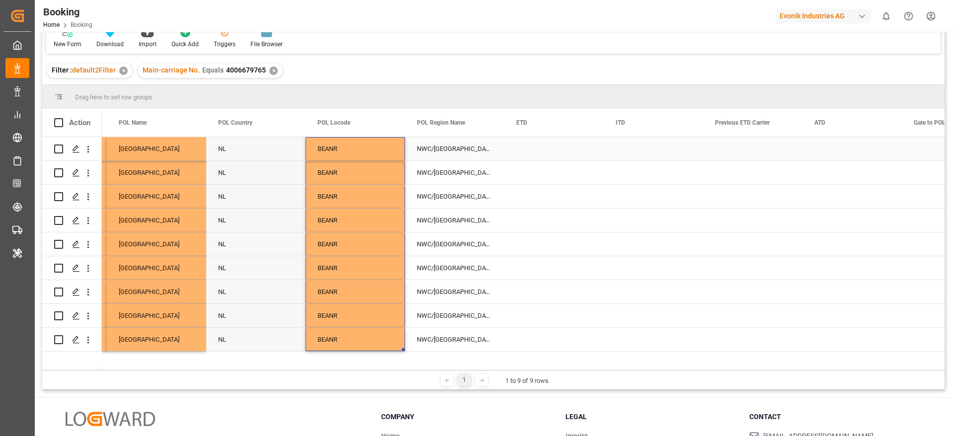
click at [536, 150] on div "Press SPACE to select this row." at bounding box center [553, 148] width 99 height 23
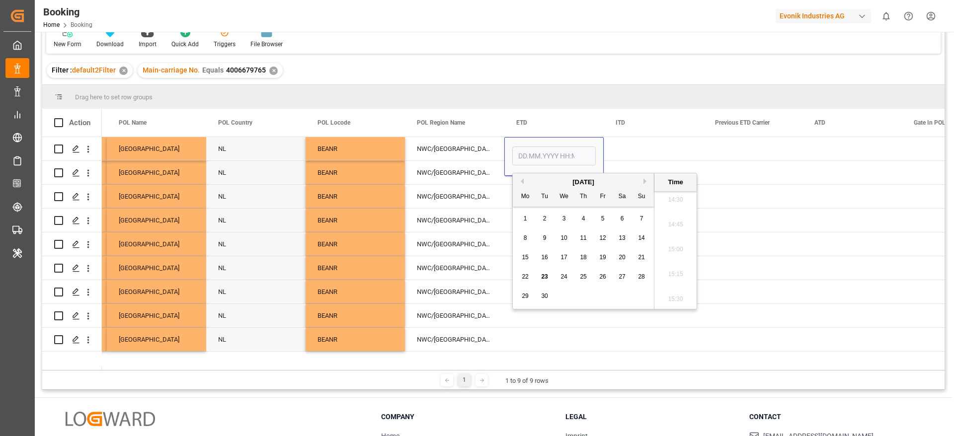
click at [520, 182] on button "Previous Month" at bounding box center [521, 181] width 6 height 6
click at [522, 182] on button "Previous Month" at bounding box center [521, 181] width 6 height 6
click at [645, 179] on button "Next Month" at bounding box center [647, 181] width 6 height 6
click at [585, 300] on div "28" at bounding box center [584, 297] width 12 height 12
type input "[DATE] 00:00"
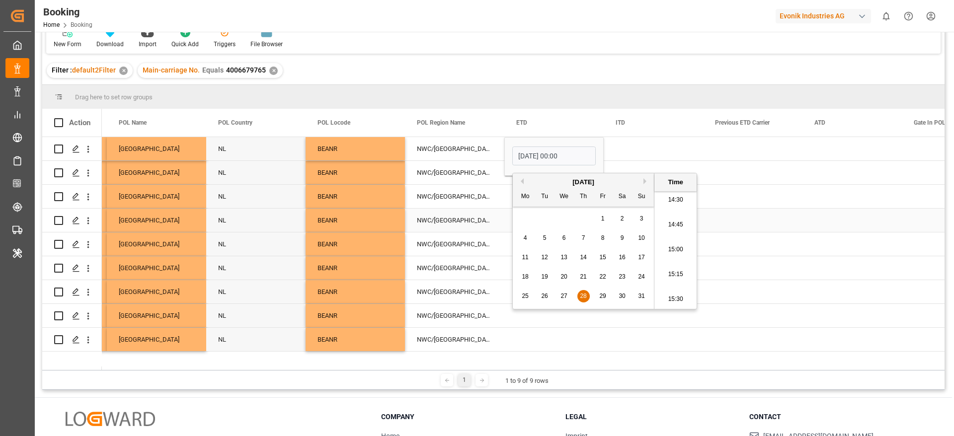
click at [466, 230] on div "NWC/UK North West Continent / UK" at bounding box center [454, 220] width 99 height 23
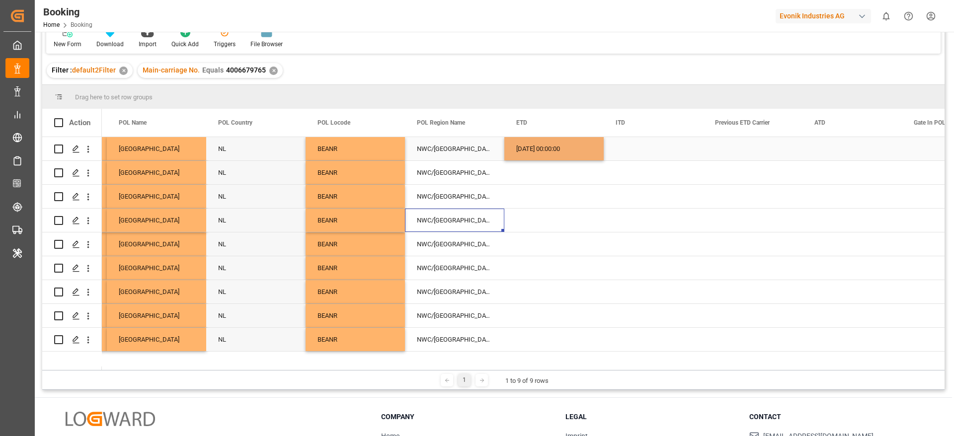
click at [558, 155] on div "28.08.2025 00:00:00" at bounding box center [553, 148] width 99 height 23
drag, startPoint x: 602, startPoint y: 160, endPoint x: 578, endPoint y: 341, distance: 183.1
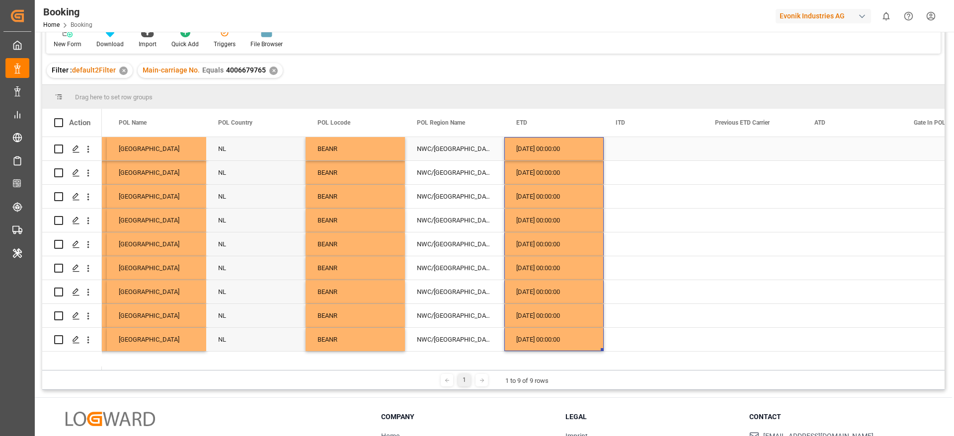
click at [544, 150] on div "28.08.2025 00:00:00" at bounding box center [553, 148] width 99 height 23
click at [827, 148] on div "Press SPACE to select this row." at bounding box center [852, 148] width 99 height 23
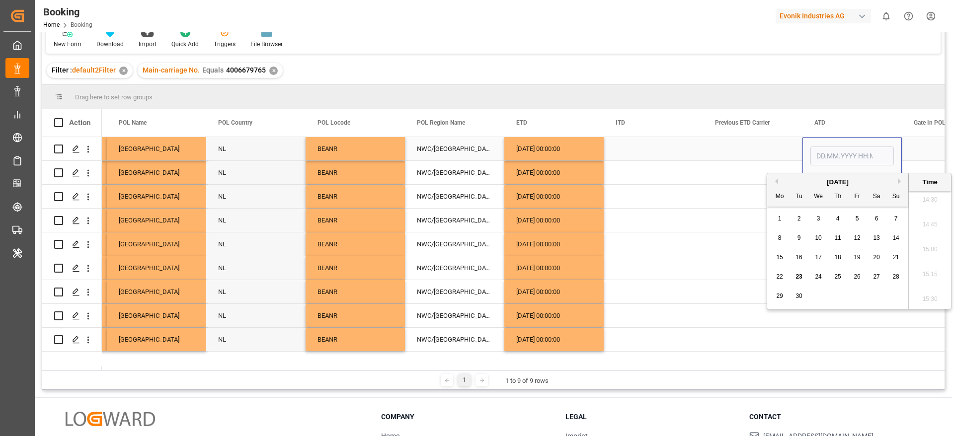
type input "[DATE] 00:00"
click at [770, 152] on div "Press SPACE to select this row." at bounding box center [752, 148] width 99 height 23
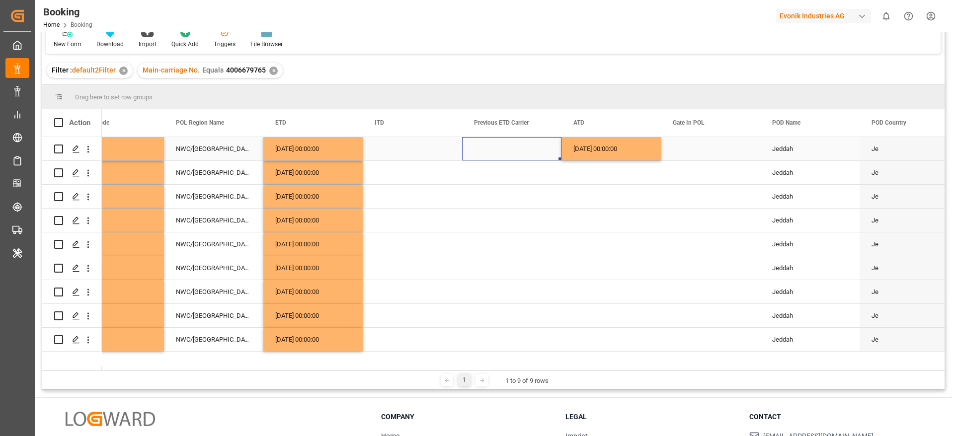
click at [646, 152] on div "28.08.2025 00:00:00" at bounding box center [611, 148] width 99 height 23
drag, startPoint x: 659, startPoint y: 158, endPoint x: 607, endPoint y: 348, distance: 197.9
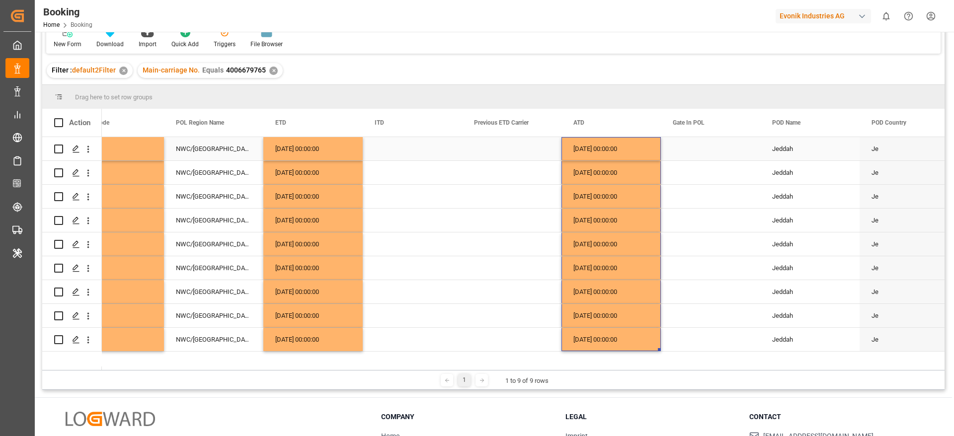
click at [709, 150] on div "Press SPACE to select this row." at bounding box center [710, 148] width 99 height 23
click at [713, 152] on div "Press SPACE to select this row." at bounding box center [710, 148] width 99 height 23
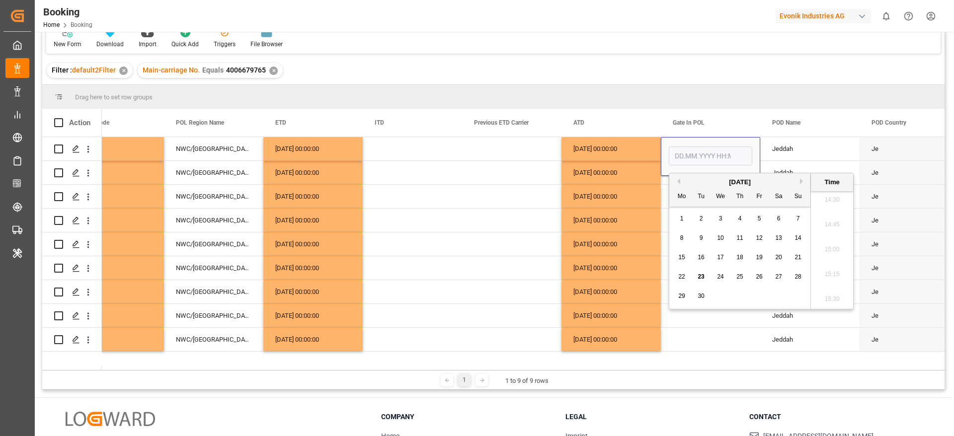
click at [678, 181] on button "Previous Month" at bounding box center [677, 181] width 6 height 6
click at [683, 299] on span "25" at bounding box center [681, 296] width 6 height 7
type input "[DATE] 00:00"
click at [590, 237] on div "28.08.2025 00:00:00" at bounding box center [611, 244] width 99 height 23
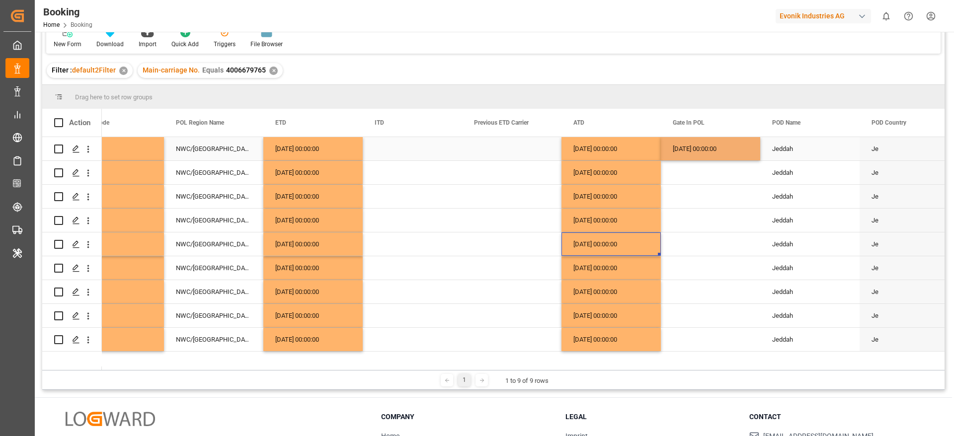
click at [701, 151] on div "25.08.2025 00:00:00" at bounding box center [710, 148] width 99 height 23
click at [760, 158] on div "25.08.2025 00:00:00" at bounding box center [710, 148] width 99 height 23
drag, startPoint x: 759, startPoint y: 159, endPoint x: 728, endPoint y: 341, distance: 185.2
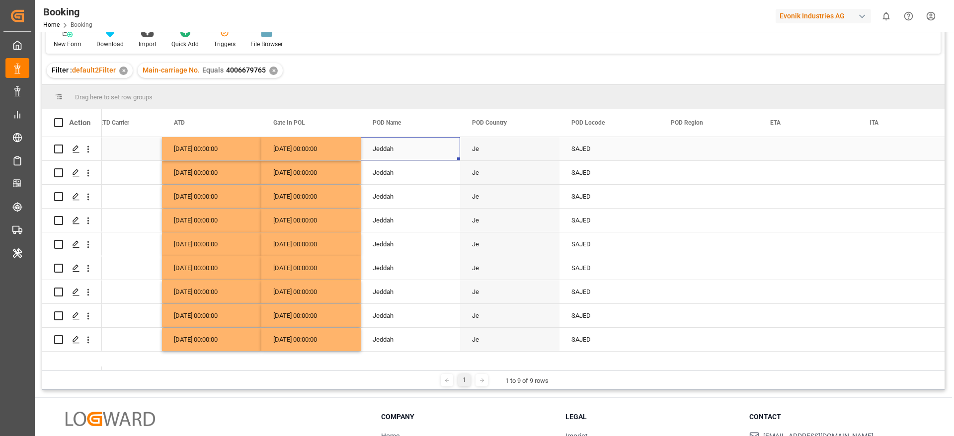
click at [393, 150] on div "Jeddah" at bounding box center [410, 148] width 99 height 23
click at [393, 150] on input "Jeddah" at bounding box center [410, 154] width 83 height 19
type input "Jeddah - SAJED"
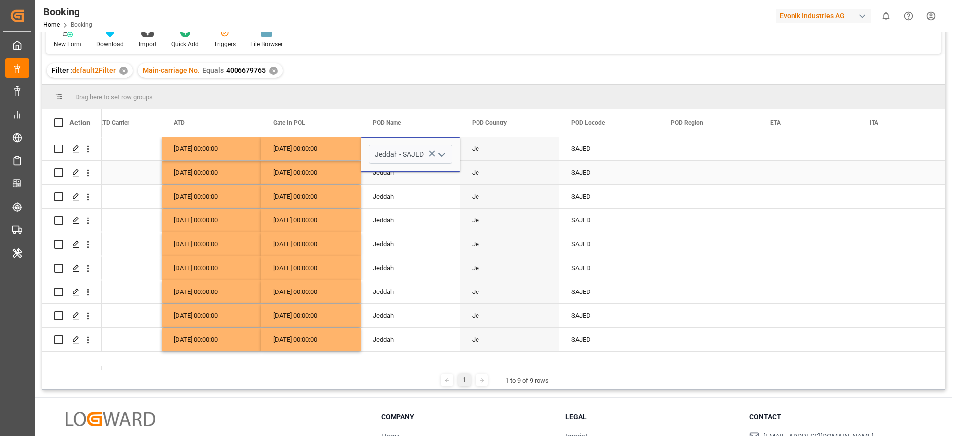
click at [690, 158] on div "Press SPACE to select this row." at bounding box center [708, 148] width 99 height 23
click at [685, 152] on div "Press SPACE to select this row." at bounding box center [708, 148] width 99 height 23
click at [685, 151] on span "Select" at bounding box center [683, 155] width 18 height 10
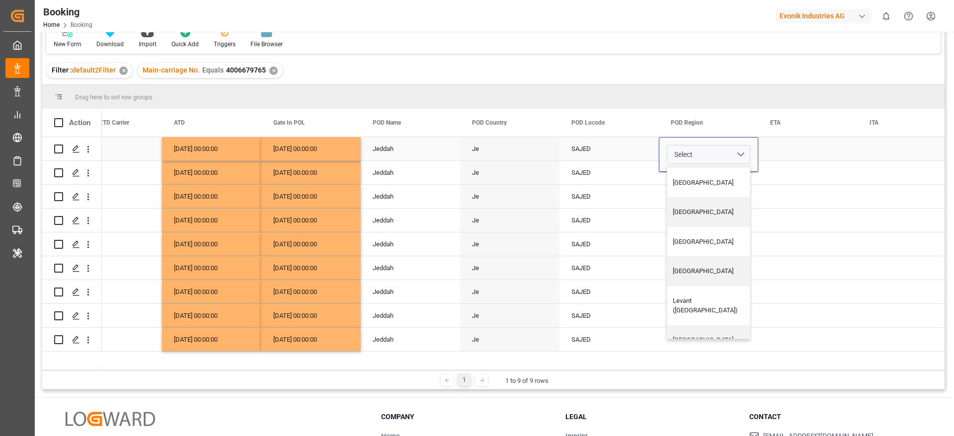
scroll to position [373, 0]
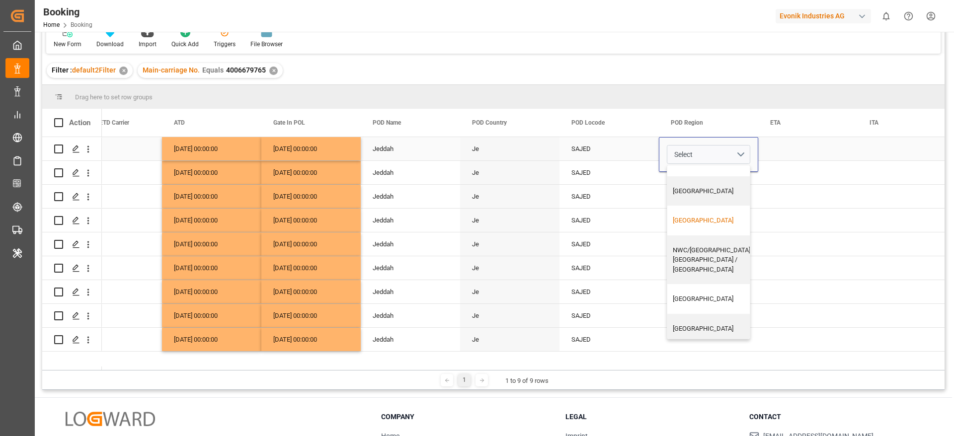
click at [698, 216] on div "Middle East" at bounding box center [712, 221] width 79 height 10
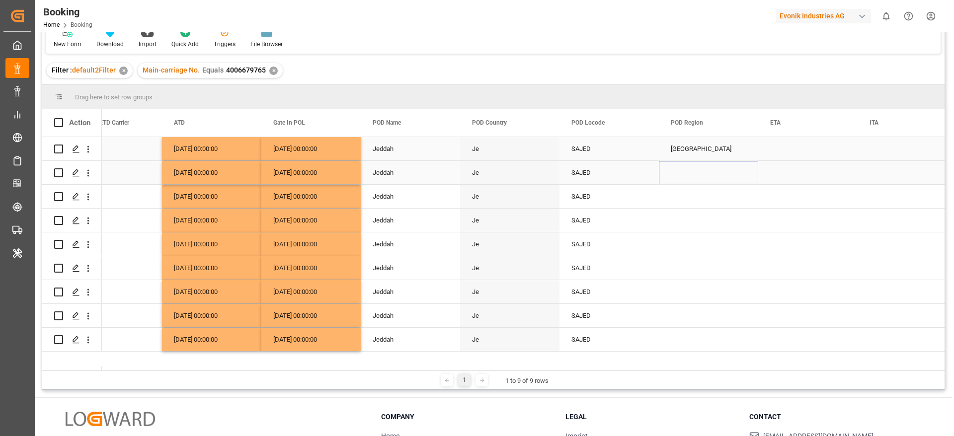
click at [677, 180] on div "Press SPACE to select this row." at bounding box center [708, 172] width 99 height 23
click at [706, 157] on div "Middle East" at bounding box center [708, 148] width 99 height 23
drag, startPoint x: 757, startPoint y: 159, endPoint x: 711, endPoint y: 361, distance: 207.6
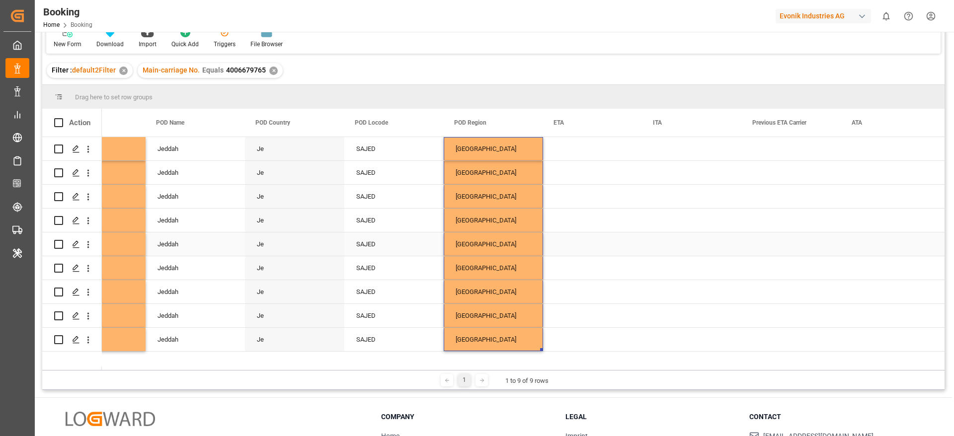
scroll to position [0, 5524]
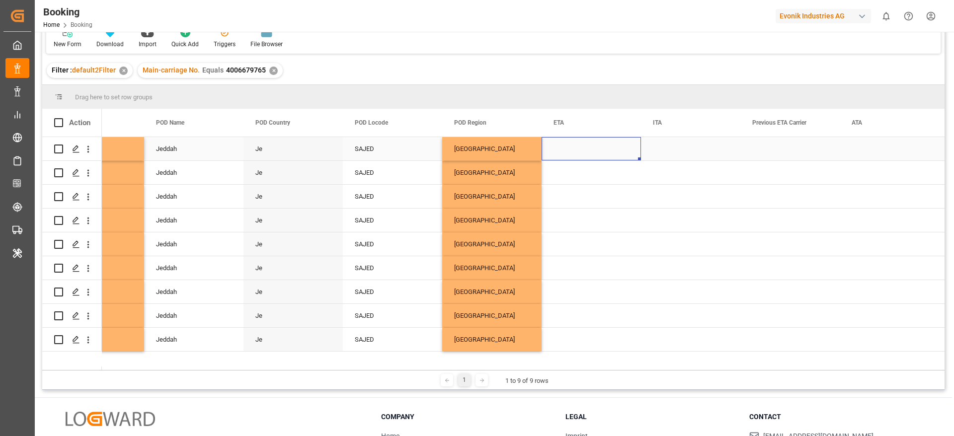
click at [576, 149] on div "Press SPACE to select this row." at bounding box center [591, 148] width 99 height 23
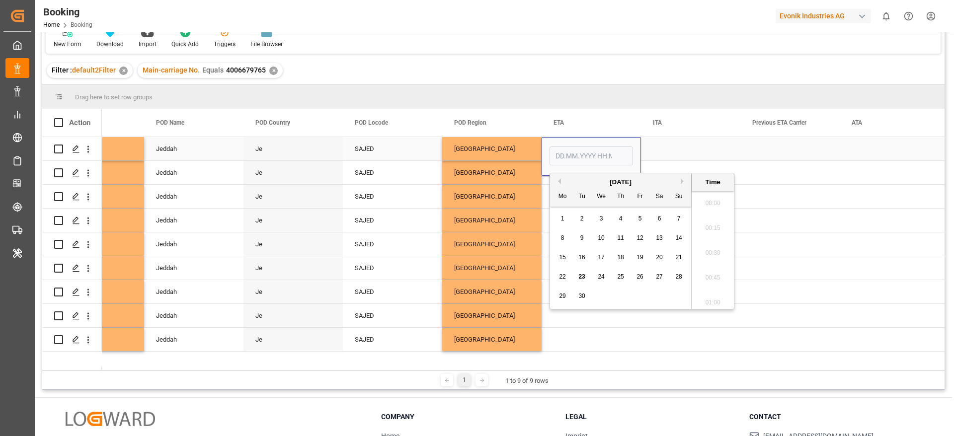
scroll to position [1470, 0]
click at [682, 241] on div "14" at bounding box center [679, 239] width 12 height 12
type input "[DATE] 00:00"
click at [495, 209] on div "Middle East" at bounding box center [491, 220] width 99 height 23
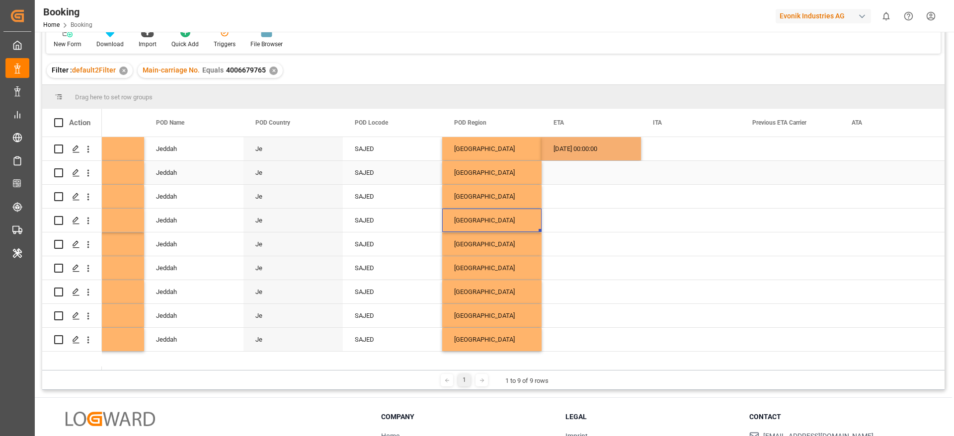
click at [573, 158] on div "14.09.2025 00:00:00" at bounding box center [591, 148] width 99 height 23
drag, startPoint x: 638, startPoint y: 158, endPoint x: 612, endPoint y: 356, distance: 200.0
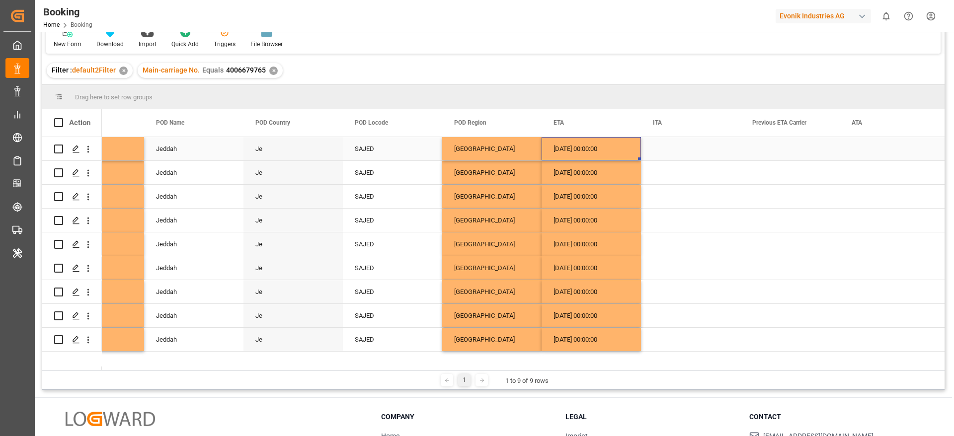
click at [588, 154] on div "14.09.2025 00:00:00" at bounding box center [591, 148] width 99 height 23
click at [588, 149] on div "14.09.2025 00:00:00" at bounding box center [591, 148] width 99 height 23
click at [588, 150] on div "14.09.2025 00:00:00" at bounding box center [591, 148] width 99 height 23
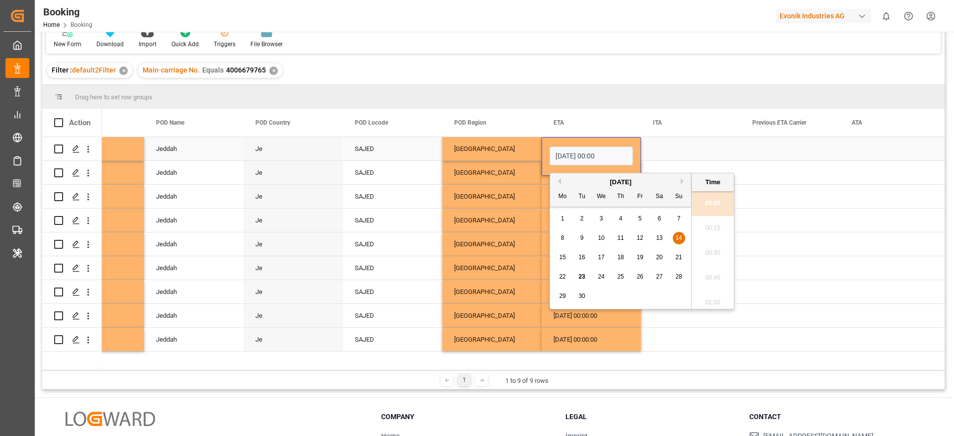
click at [862, 151] on div "Press SPACE to select this row." at bounding box center [889, 148] width 99 height 23
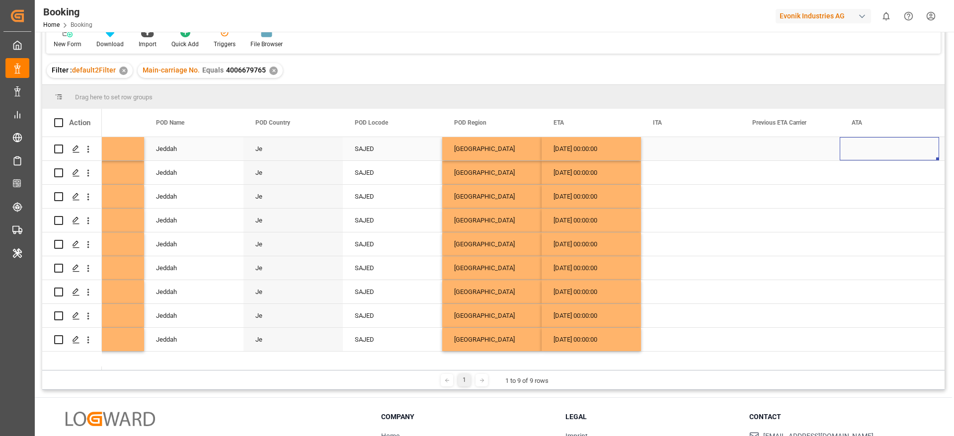
click at [862, 151] on div "Press SPACE to select this row." at bounding box center [889, 148] width 99 height 23
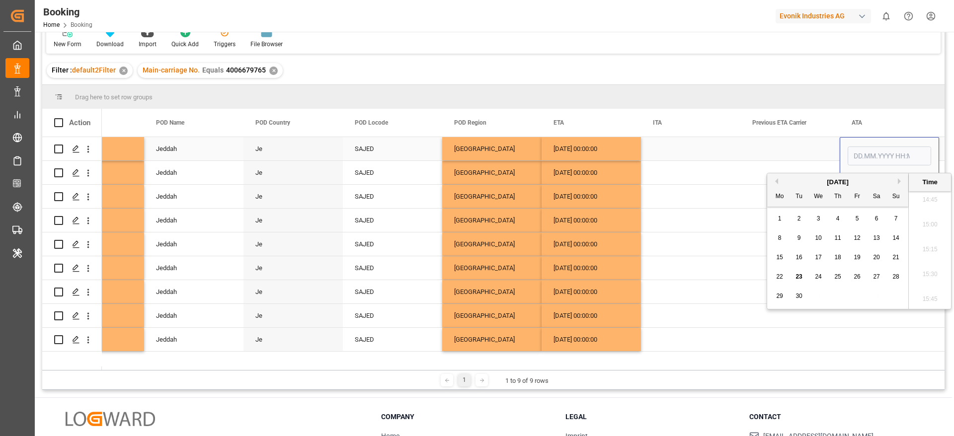
type input "[DATE] 00:00"
click at [743, 169] on div "Press SPACE to select this row." at bounding box center [790, 172] width 99 height 23
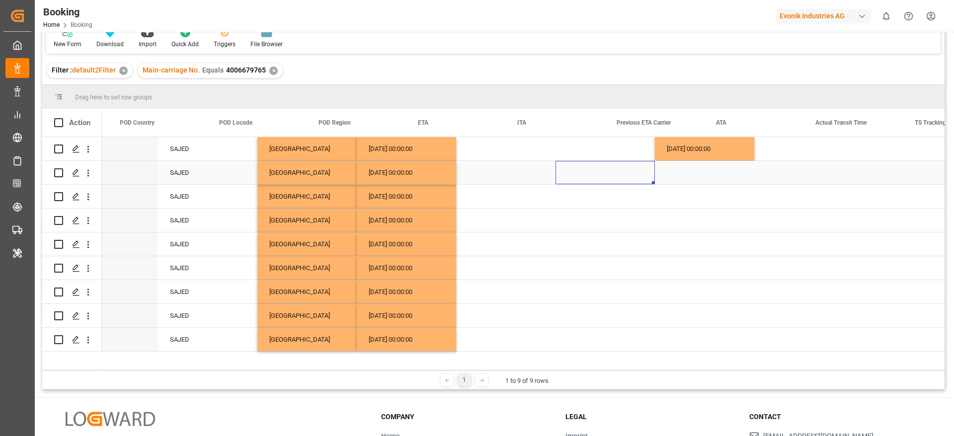
scroll to position [0, 5723]
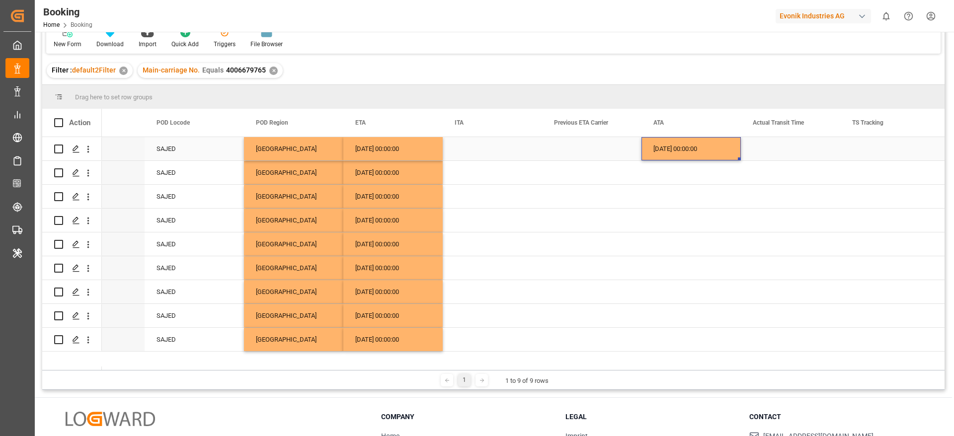
click at [705, 149] on div "14.09.2025 00:00:00" at bounding box center [691, 148] width 99 height 23
drag, startPoint x: 738, startPoint y: 159, endPoint x: 694, endPoint y: 349, distance: 195.9
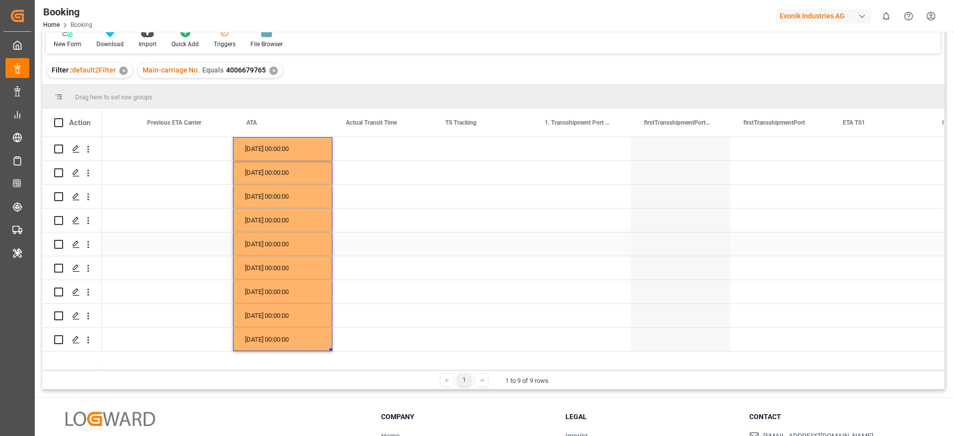
scroll to position [0, 6130]
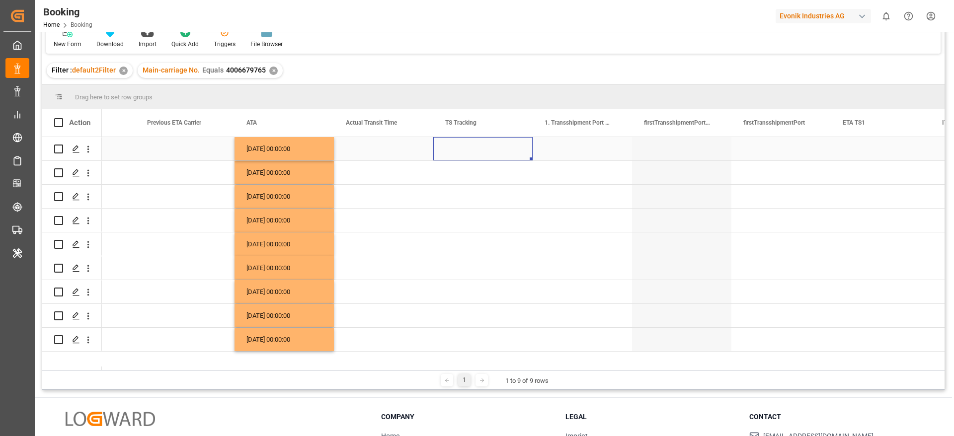
click at [460, 151] on div "Press SPACE to select this row." at bounding box center [482, 148] width 99 height 23
click at [460, 151] on span "Select" at bounding box center [458, 155] width 18 height 10
click at [453, 176] on div "True" at bounding box center [483, 180] width 72 height 10
click at [437, 178] on div "Press SPACE to select this row." at bounding box center [482, 172] width 99 height 23
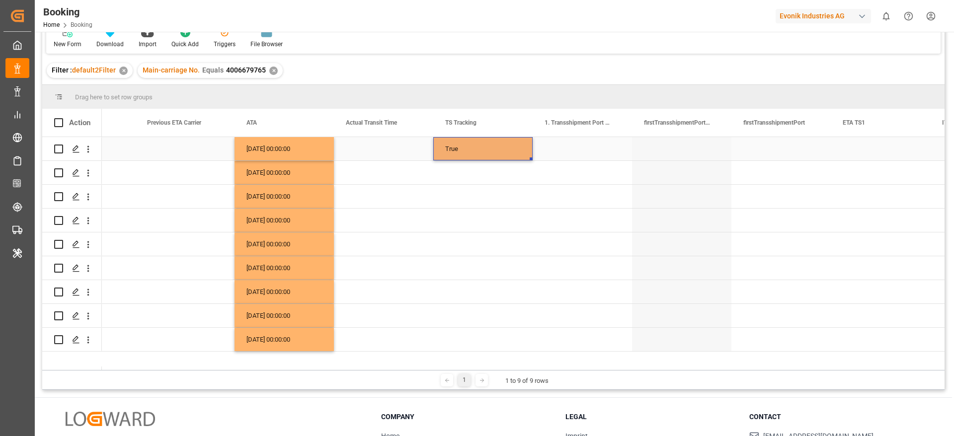
click at [462, 154] on div "True" at bounding box center [482, 148] width 99 height 23
drag, startPoint x: 530, startPoint y: 158, endPoint x: 520, endPoint y: 345, distance: 187.7
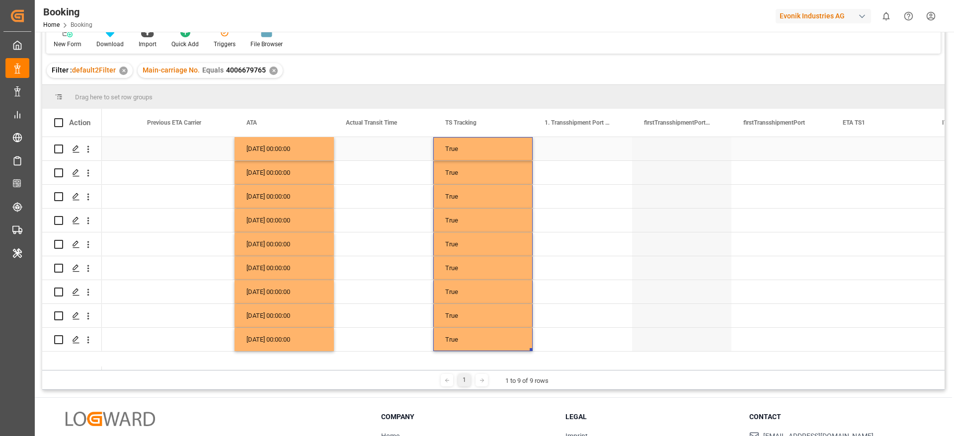
click at [585, 145] on div "Press SPACE to select this row." at bounding box center [582, 148] width 99 height 23
click at [581, 149] on input "Press SPACE to select this row." at bounding box center [582, 154] width 83 height 19
paste input "TANGER MED"
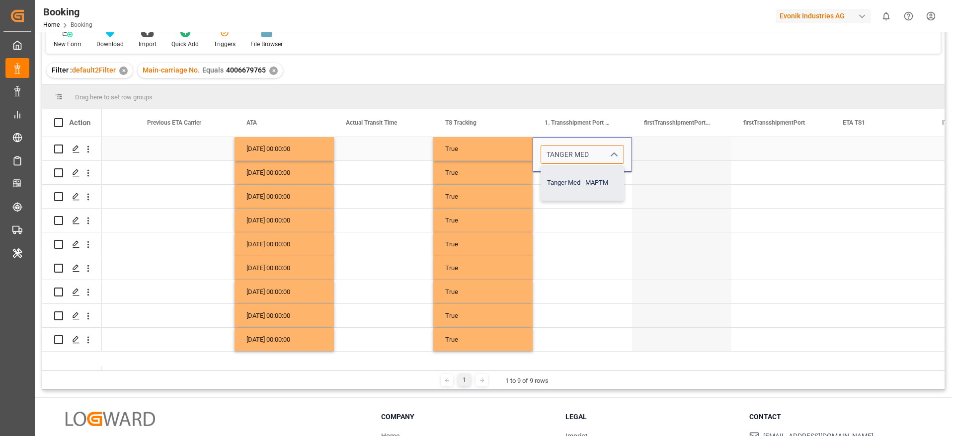
click at [597, 179] on div "Tanger Med - MAPTM" at bounding box center [582, 183] width 83 height 35
type input "Tanger Med - MAPTM"
click at [589, 175] on div "Press SPACE to select this row." at bounding box center [582, 172] width 99 height 23
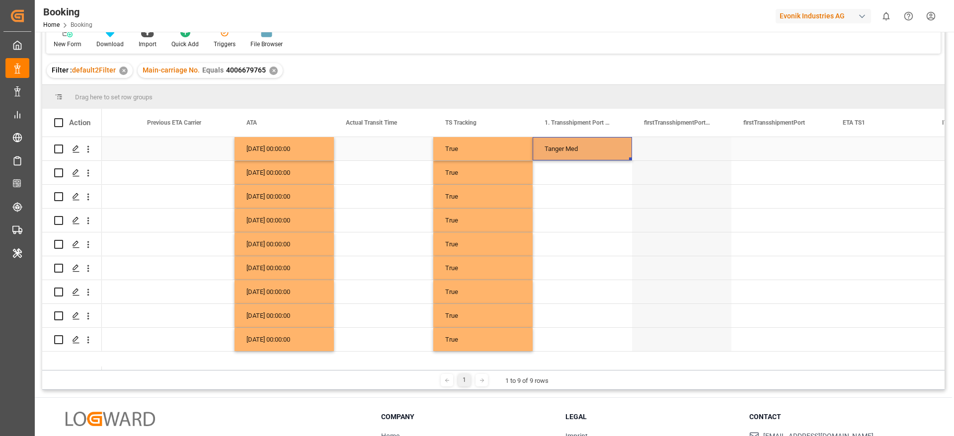
click at [593, 155] on div "Tanger Med" at bounding box center [582, 148] width 99 height 23
drag, startPoint x: 631, startPoint y: 158, endPoint x: 579, endPoint y: 343, distance: 192.9
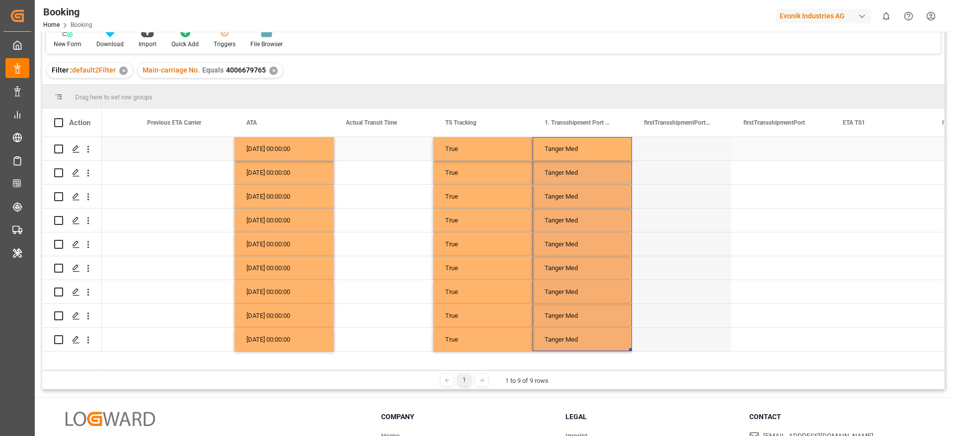
click at [567, 150] on div "Tanger Med" at bounding box center [582, 148] width 99 height 23
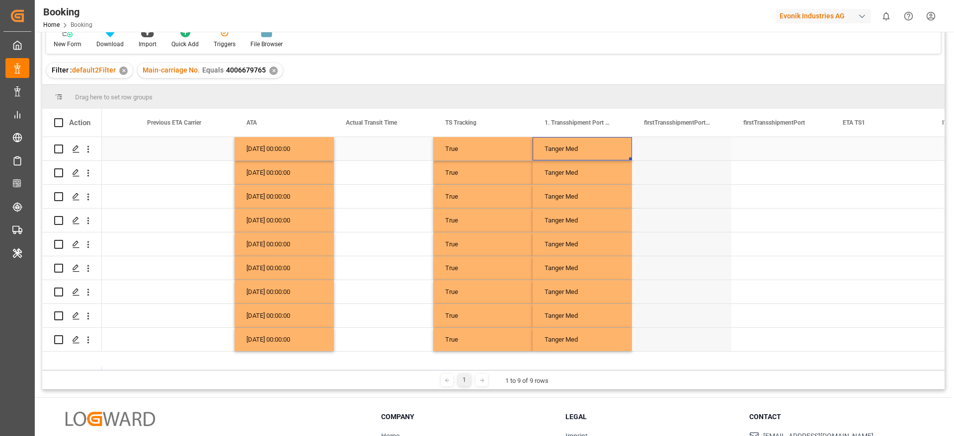
click at [567, 150] on div "Tanger Med" at bounding box center [582, 148] width 99 height 23
click at [581, 153] on input "Tanger Med" at bounding box center [582, 154] width 83 height 19
type input "Tanger Med - MAPTM"
click at [594, 154] on input "Tanger Med - MAPTM" at bounding box center [582, 154] width 83 height 19
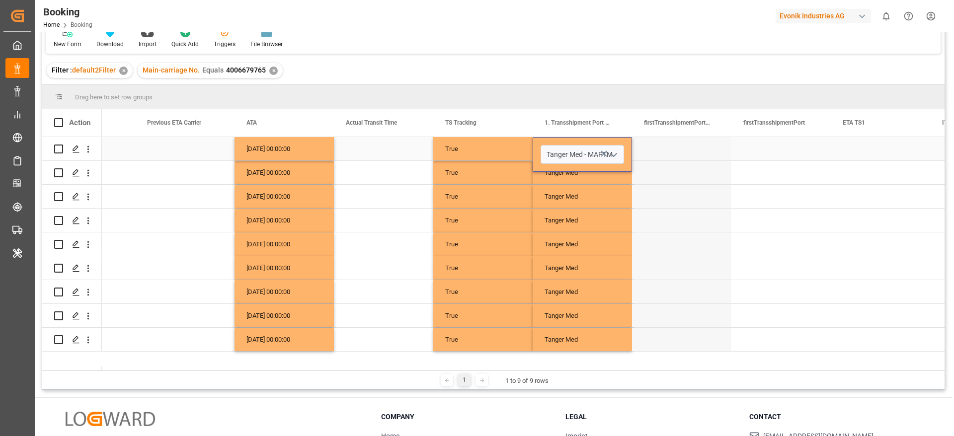
click at [762, 154] on div "Press SPACE to select this row." at bounding box center [781, 148] width 99 height 23
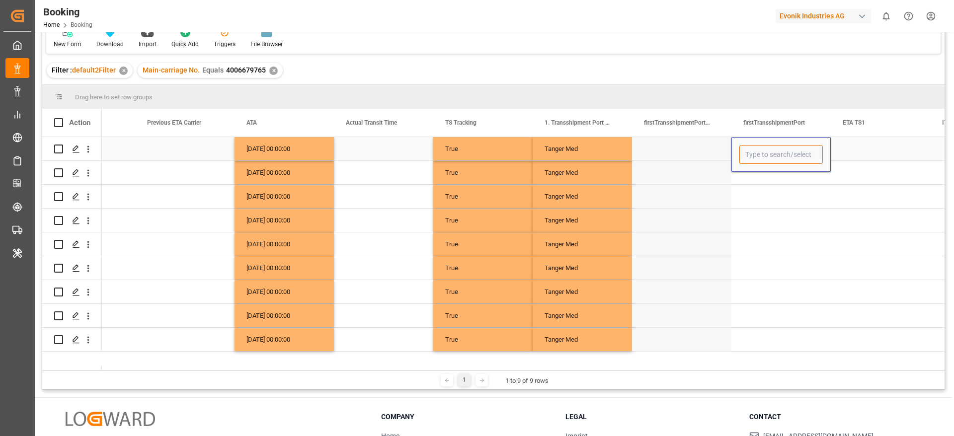
click at [762, 154] on input "Press SPACE to select this row." at bounding box center [781, 154] width 83 height 19
paste input "MAPTM"
type input "MAPTM"
click at [774, 182] on div "MAPTM" at bounding box center [781, 183] width 83 height 35
click at [774, 182] on div "Press SPACE to select this row." at bounding box center [781, 172] width 99 height 23
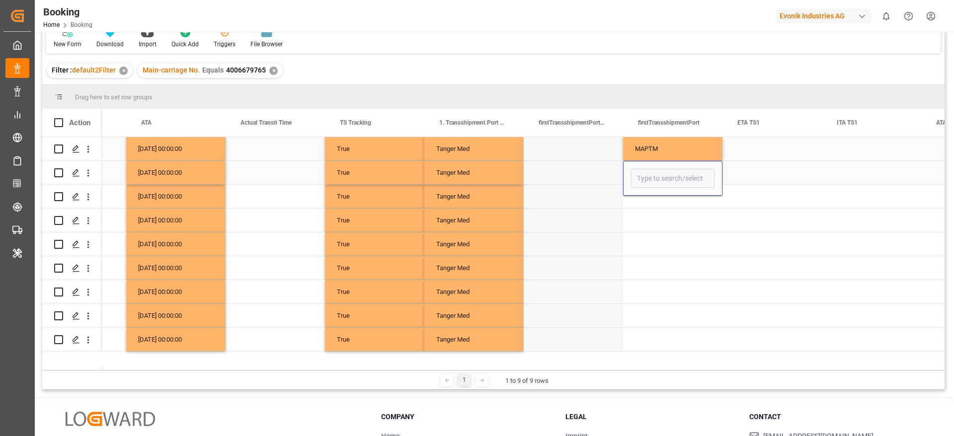
scroll to position [0, 6238]
click at [675, 158] on div "MAPTM" at bounding box center [672, 148] width 99 height 23
drag, startPoint x: 720, startPoint y: 159, endPoint x: 671, endPoint y: 341, distance: 188.3
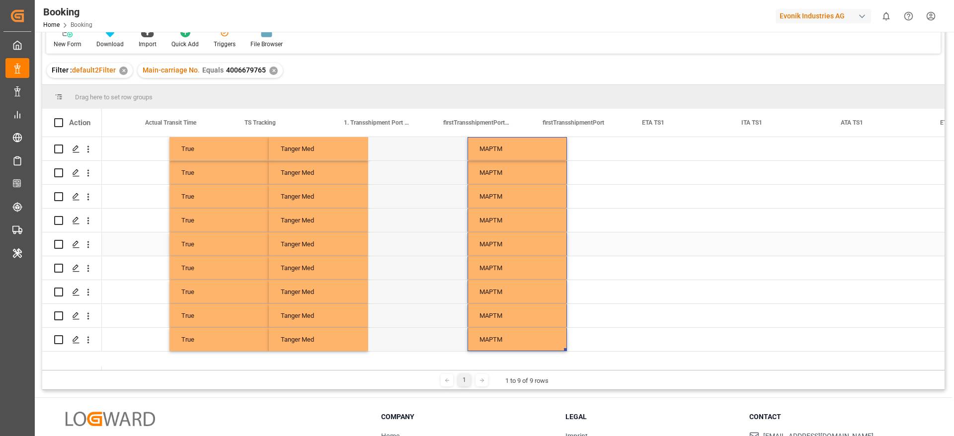
scroll to position [0, 6403]
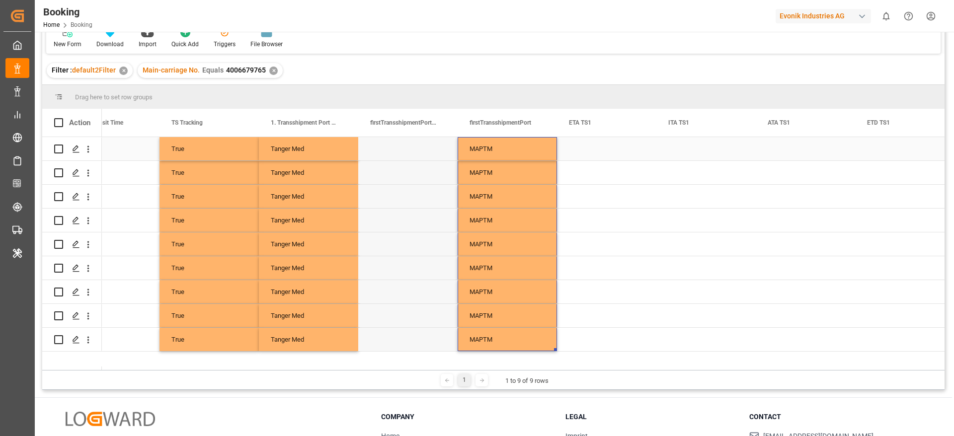
click at [601, 151] on div "Press SPACE to select this row." at bounding box center [606, 148] width 99 height 23
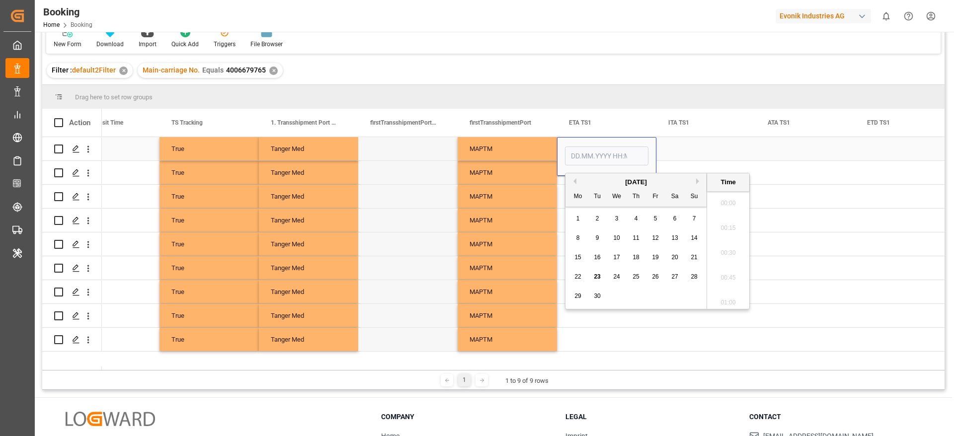
scroll to position [1470, 0]
click at [635, 219] on span "4" at bounding box center [636, 218] width 3 height 7
type input "[DATE] 00:00"
click at [532, 188] on div "MAPTM" at bounding box center [507, 196] width 99 height 23
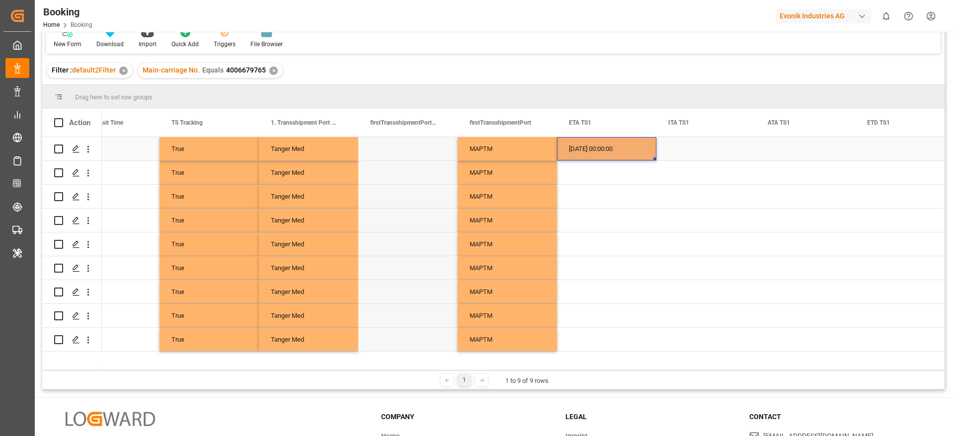
click at [584, 155] on div "04.09.2025 00:00:00" at bounding box center [606, 148] width 99 height 23
drag, startPoint x: 655, startPoint y: 158, endPoint x: 629, endPoint y: 341, distance: 185.1
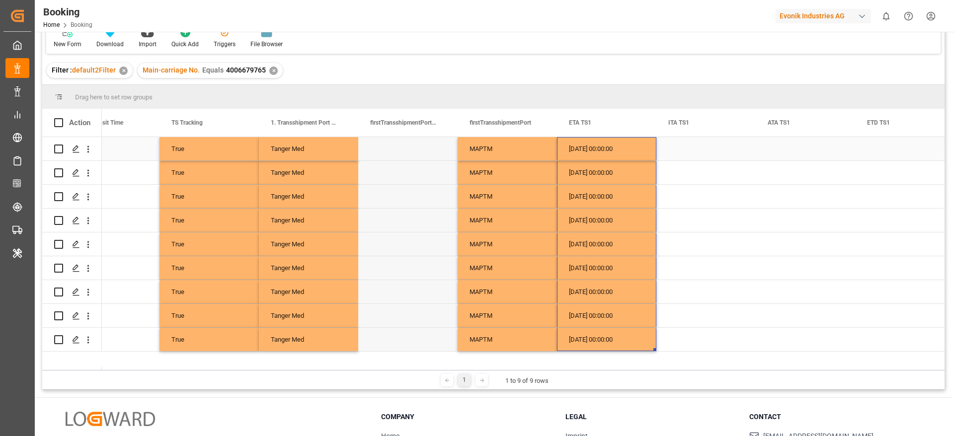
click at [600, 149] on div "04.09.2025 00:00:00" at bounding box center [606, 148] width 99 height 23
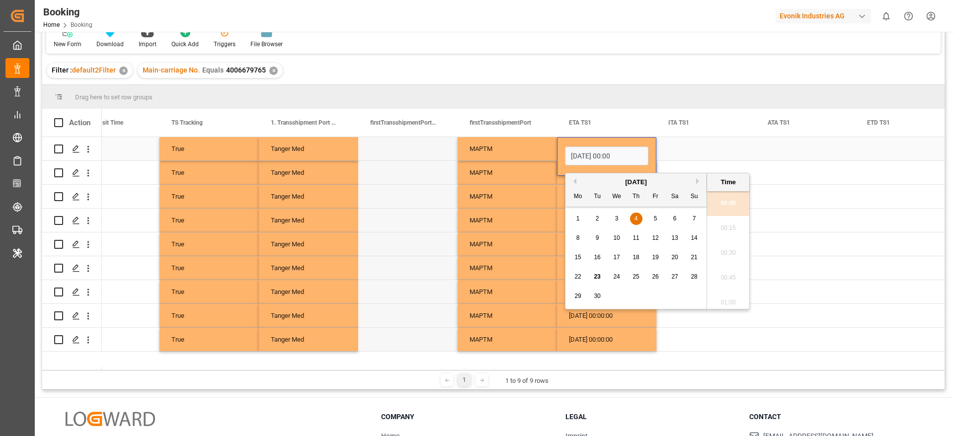
click at [777, 147] on div "Press SPACE to select this row." at bounding box center [805, 148] width 99 height 23
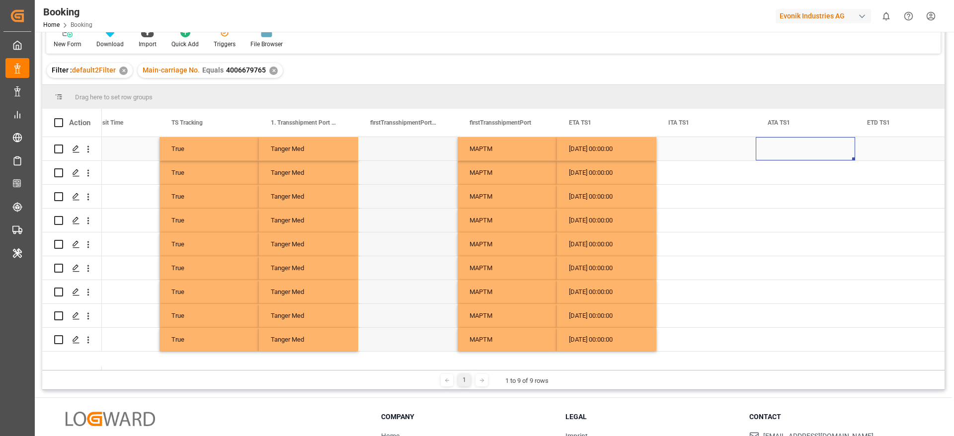
click at [777, 147] on div "Press SPACE to select this row." at bounding box center [805, 148] width 99 height 23
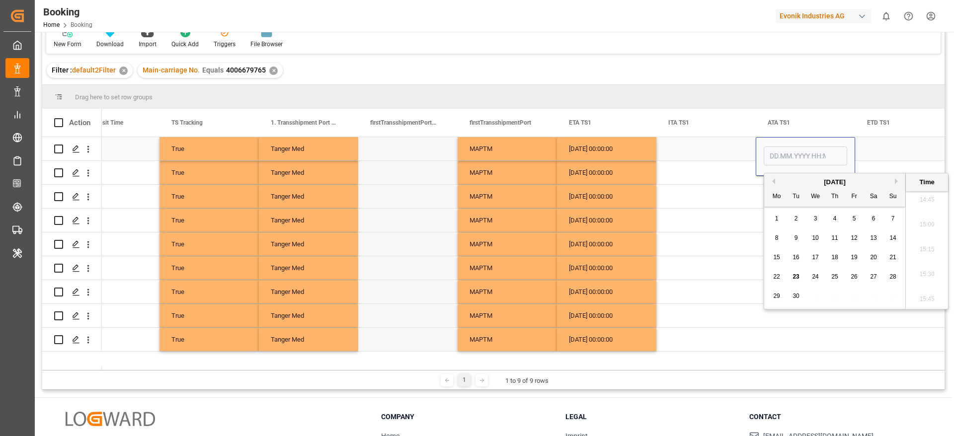
type input "[DATE] 00:00"
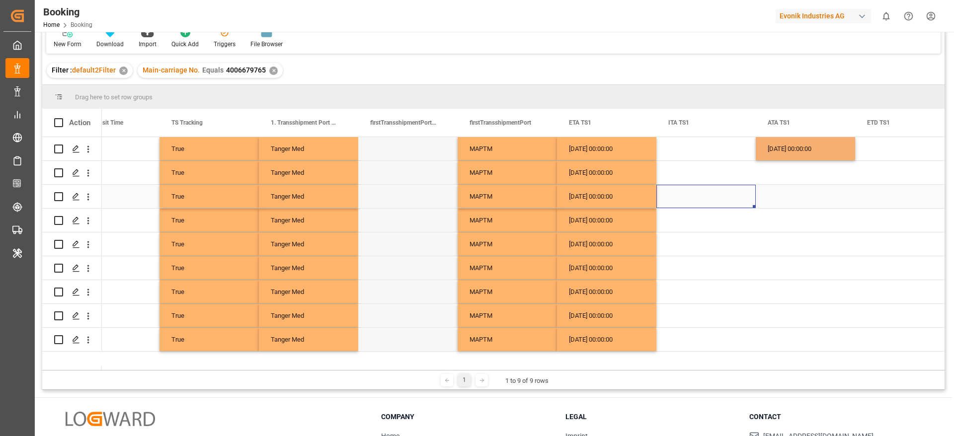
click at [720, 192] on div "Press SPACE to select this row." at bounding box center [706, 196] width 99 height 23
click at [793, 158] on div "04.09.2025 00:00:00" at bounding box center [805, 148] width 99 height 23
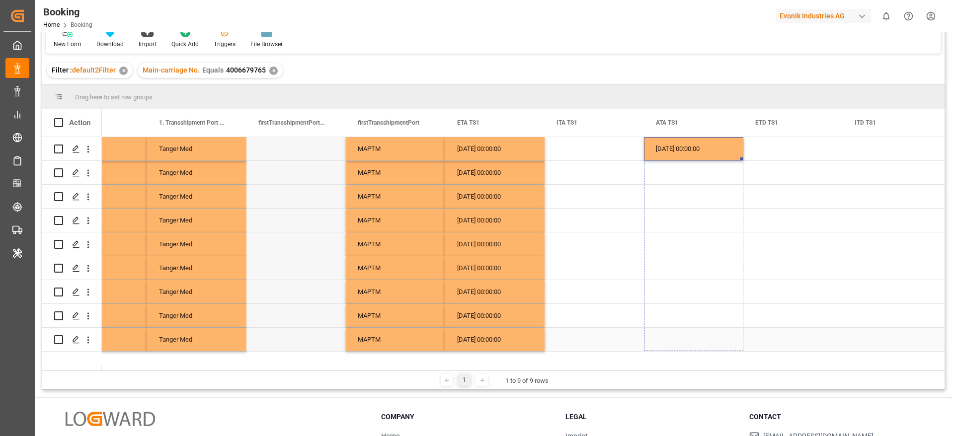
drag, startPoint x: 742, startPoint y: 158, endPoint x: 702, endPoint y: 336, distance: 182.4
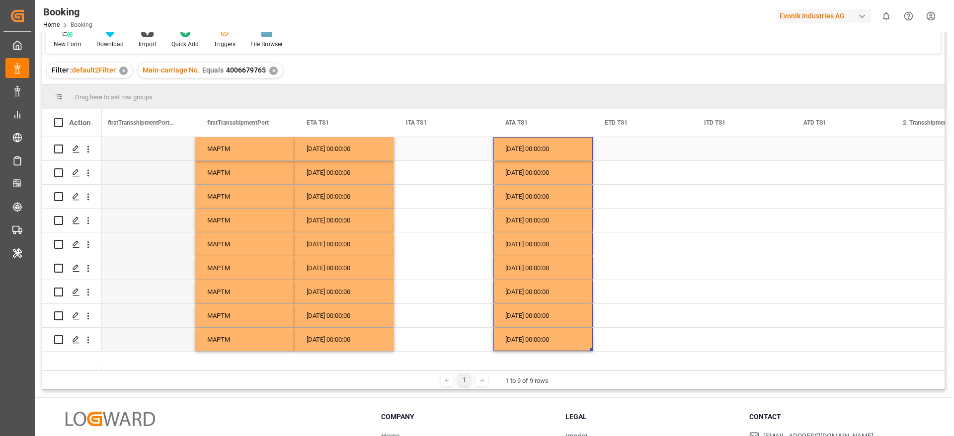
click at [611, 151] on div "Press SPACE to select this row." at bounding box center [642, 148] width 99 height 23
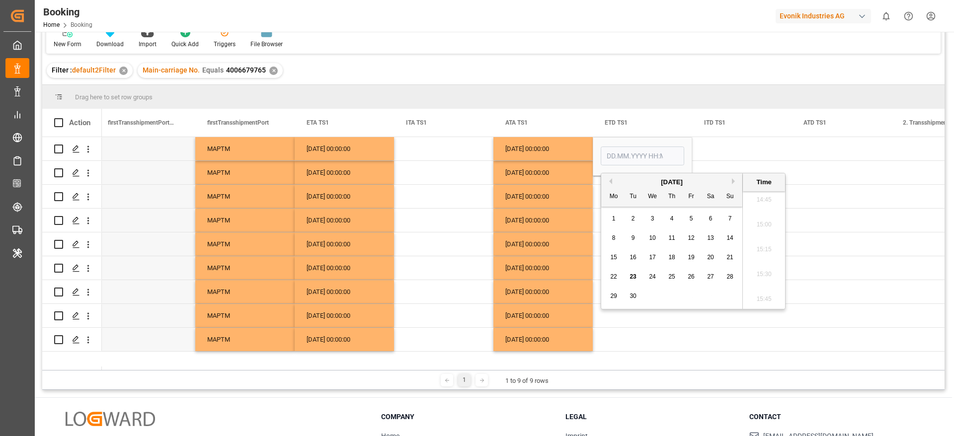
click at [710, 219] on span "6" at bounding box center [710, 218] width 3 height 7
type input "[DATE] 00:00"
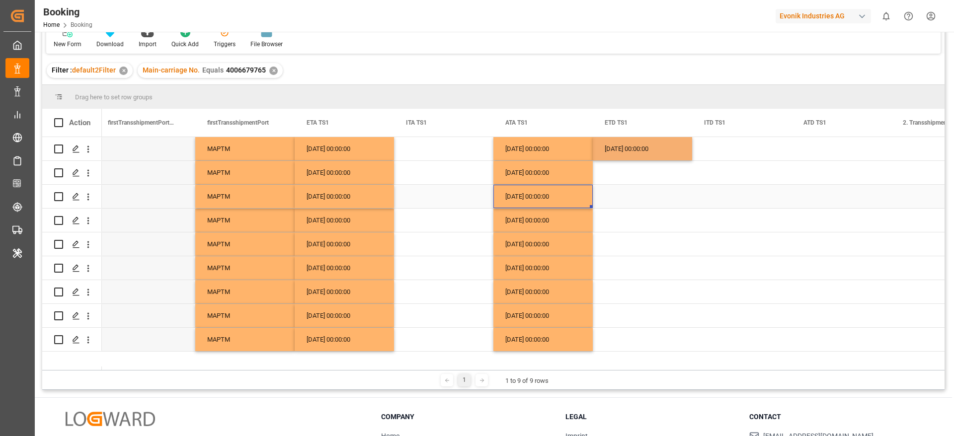
click at [560, 198] on div "04.09.2025 00:00:00" at bounding box center [543, 196] width 99 height 23
click at [627, 155] on div "06.09.2025 00:00:00" at bounding box center [642, 148] width 99 height 23
drag, startPoint x: 690, startPoint y: 158, endPoint x: 649, endPoint y: 357, distance: 203.0
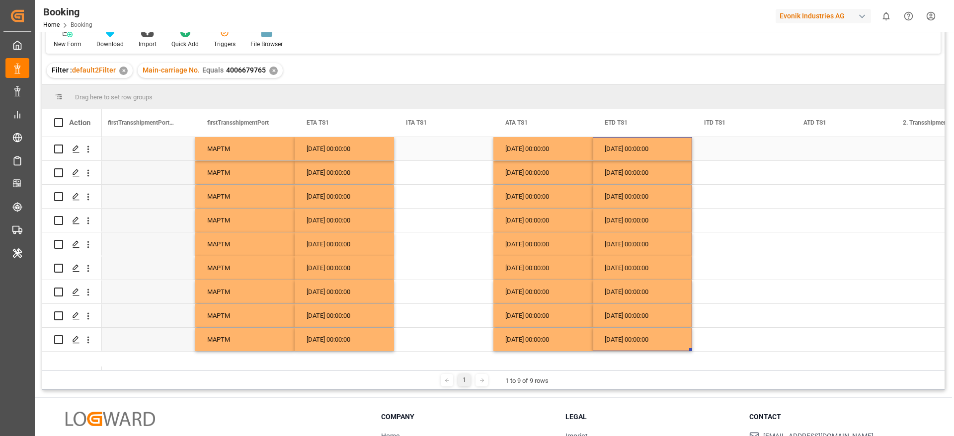
click at [637, 156] on div "06.09.2025 00:00:00" at bounding box center [642, 148] width 99 height 23
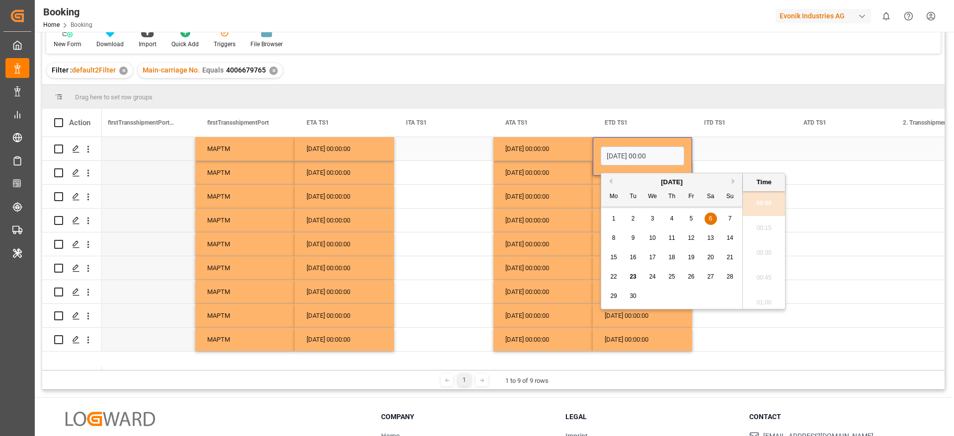
click at [821, 141] on div "Press SPACE to select this row." at bounding box center [841, 148] width 99 height 23
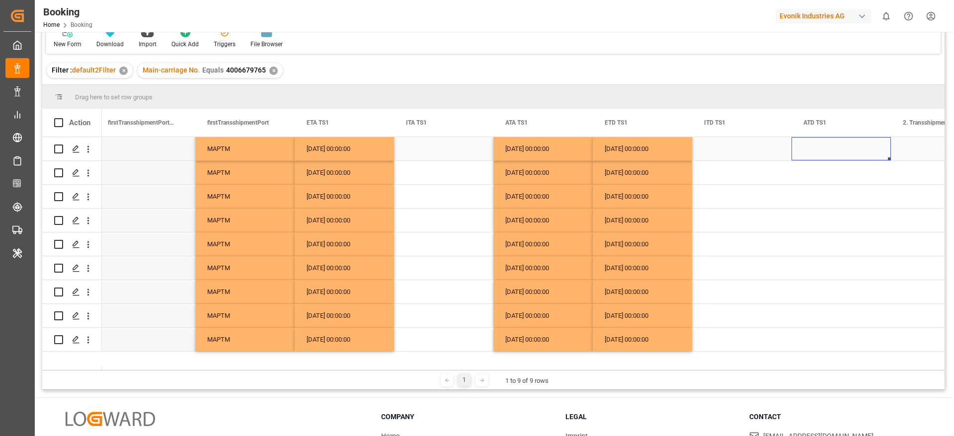
click at [821, 141] on div "Press SPACE to select this row." at bounding box center [841, 148] width 99 height 23
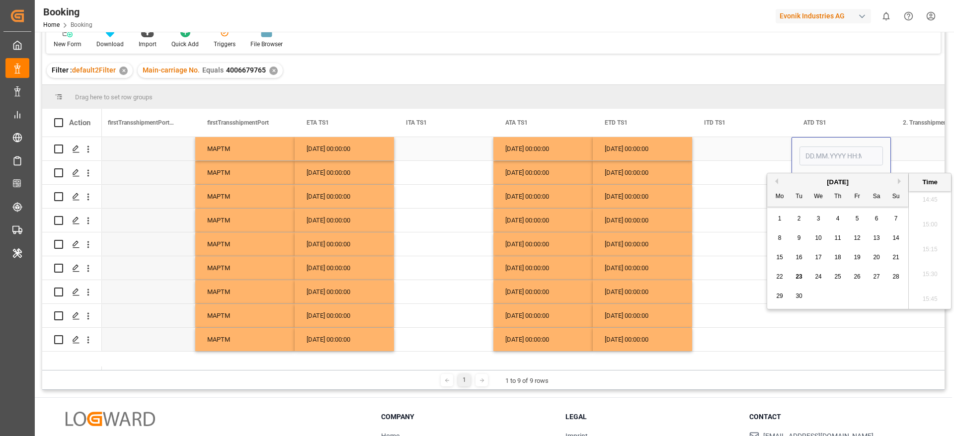
click at [818, 152] on input "Press SPACE to select this row." at bounding box center [841, 156] width 83 height 19
type input "[DATE] 00:00"
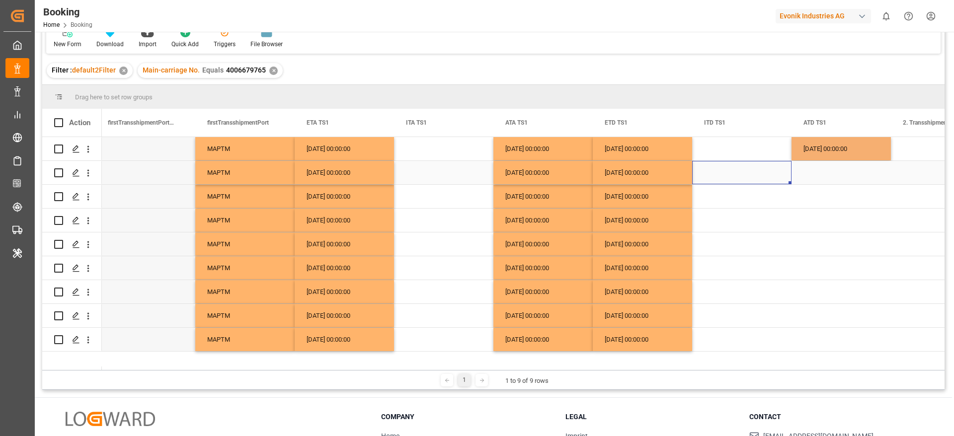
click at [748, 180] on div "Press SPACE to select this row." at bounding box center [741, 172] width 99 height 23
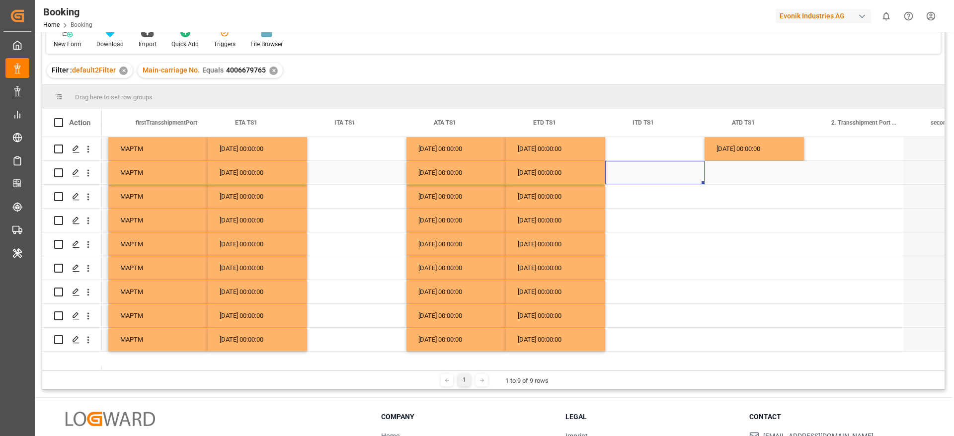
scroll to position [0, 6753]
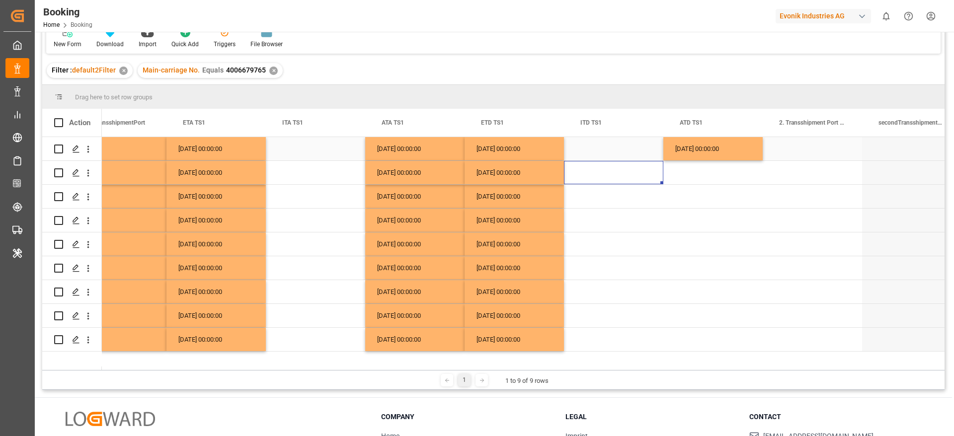
click at [730, 153] on div "06.09.2025 00:00:00" at bounding box center [713, 148] width 99 height 23
drag, startPoint x: 760, startPoint y: 159, endPoint x: 695, endPoint y: 355, distance: 207.5
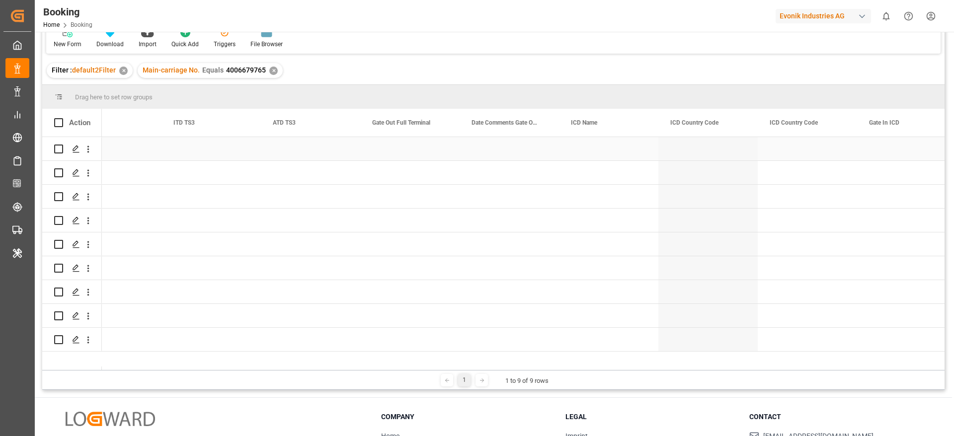
click at [386, 151] on div "Press SPACE to select this row." at bounding box center [409, 148] width 99 height 23
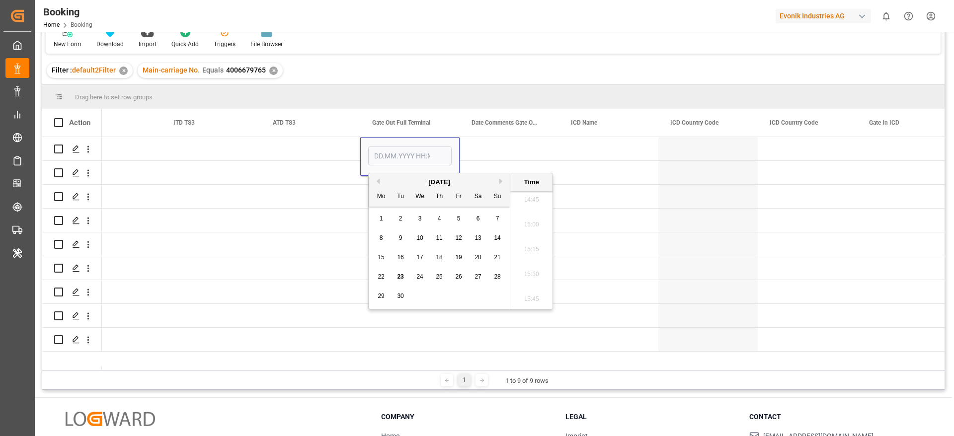
click at [399, 261] on div "16" at bounding box center [401, 258] width 12 height 12
type input "[DATE] 00:00"
click at [345, 237] on div "Press SPACE to select this row." at bounding box center [310, 244] width 99 height 23
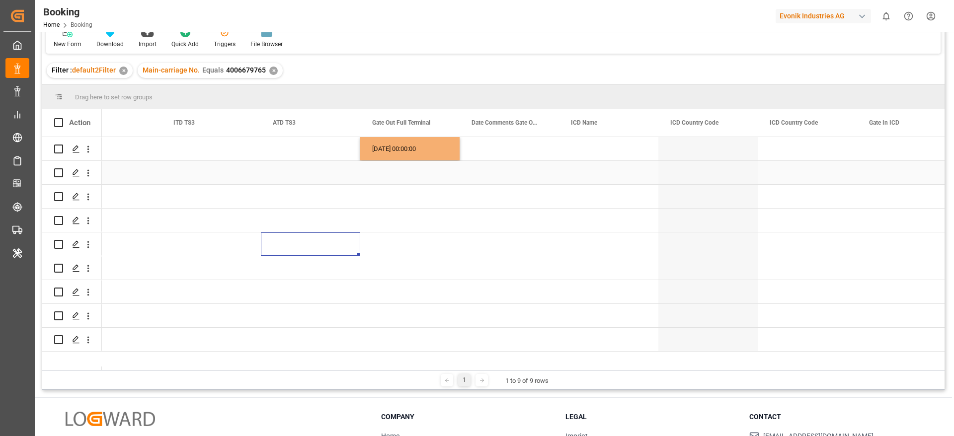
click at [442, 150] on div "16.09.2025 00:00:00" at bounding box center [409, 148] width 99 height 23
drag, startPoint x: 458, startPoint y: 158, endPoint x: 444, endPoint y: 350, distance: 192.4
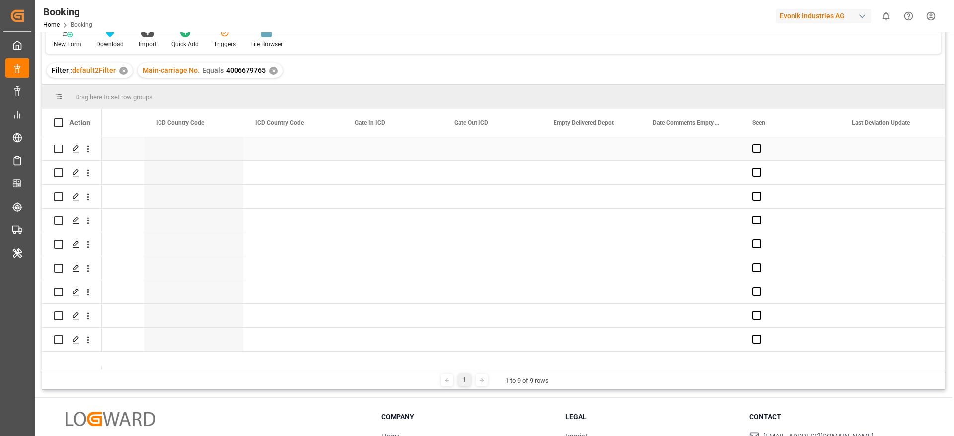
click at [576, 153] on div "Press SPACE to select this row." at bounding box center [591, 148] width 99 height 23
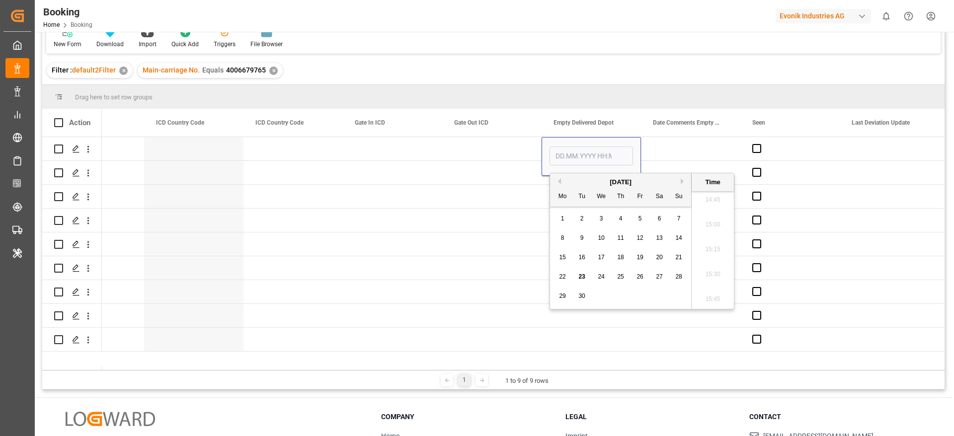
click at [640, 259] on span "19" at bounding box center [640, 257] width 6 height 7
type input "[DATE] 00:00"
click at [531, 225] on div "Press SPACE to select this row." at bounding box center [491, 220] width 99 height 23
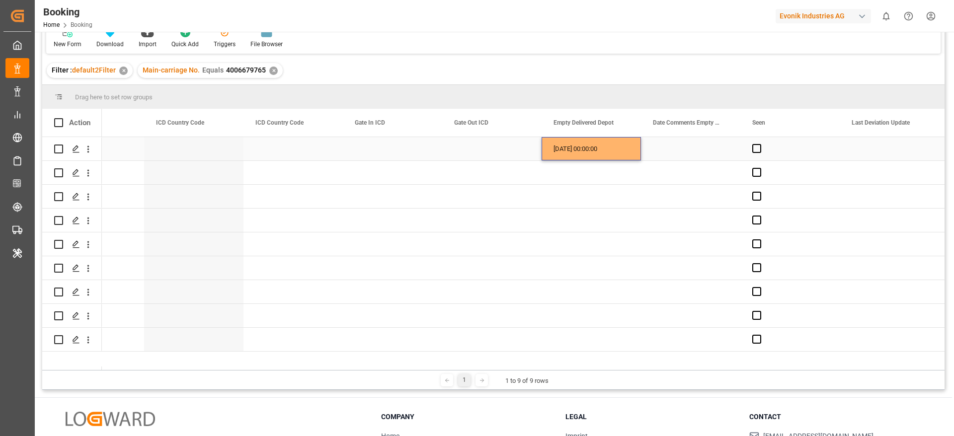
click at [577, 158] on div "19.09.2025 00:00:00" at bounding box center [591, 148] width 99 height 23
drag, startPoint x: 639, startPoint y: 158, endPoint x: 606, endPoint y: 342, distance: 187.8
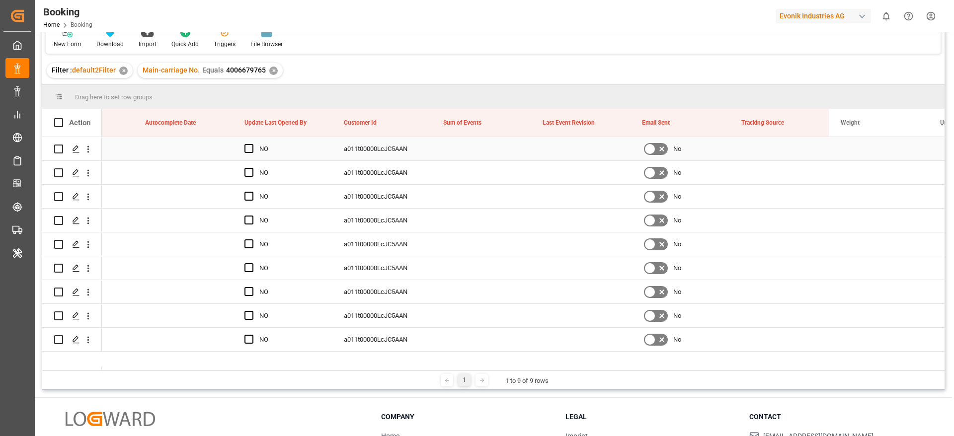
click at [457, 154] on div "Press SPACE to select this row." at bounding box center [480, 148] width 99 height 23
click at [457, 154] on input "Press SPACE to select this row." at bounding box center [480, 154] width 83 height 19
type input "0"
click at [451, 177] on div "Press SPACE to select this row." at bounding box center [480, 172] width 99 height 23
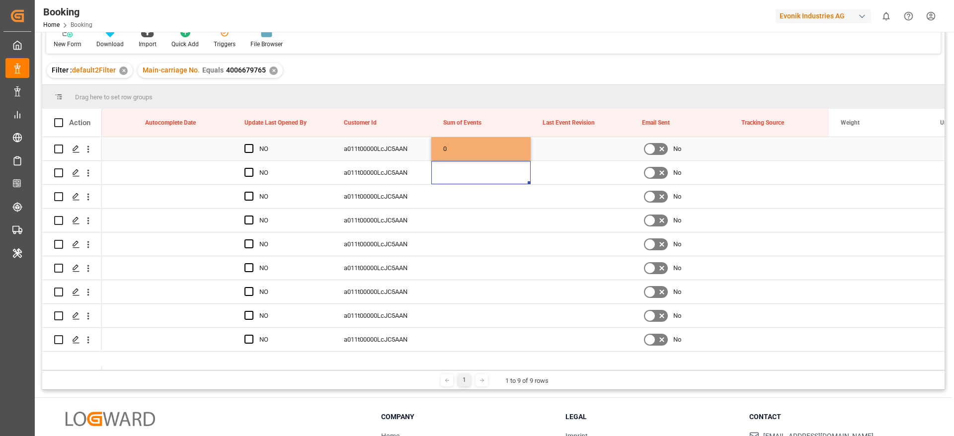
click at [468, 151] on div "0" at bounding box center [480, 148] width 99 height 23
drag, startPoint x: 528, startPoint y: 157, endPoint x: 517, endPoint y: 331, distance: 174.3
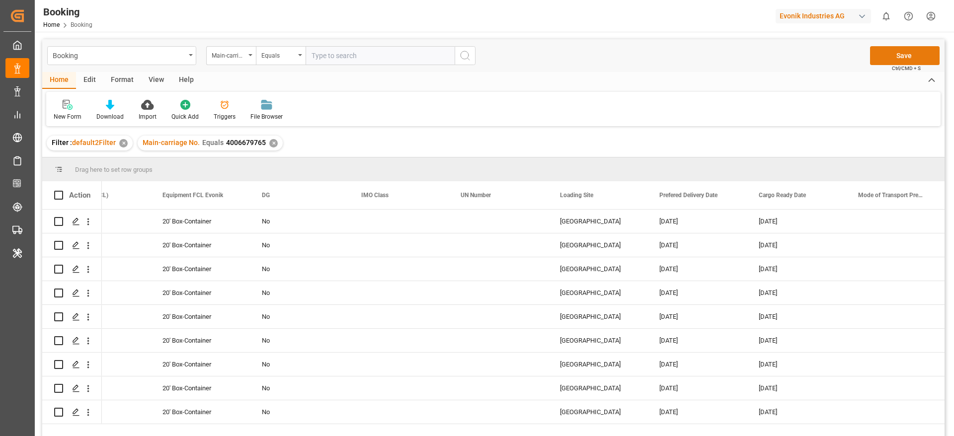
click at [886, 62] on button "Save" at bounding box center [905, 55] width 70 height 19
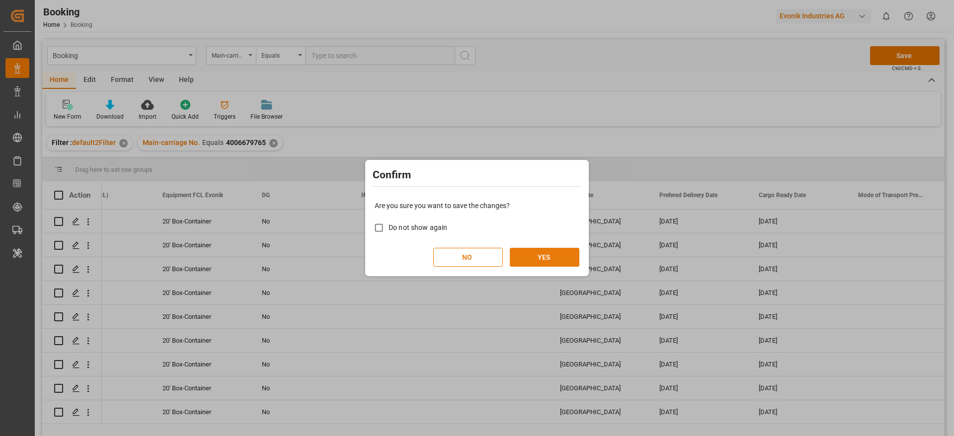
click at [566, 255] on button "YES" at bounding box center [545, 257] width 70 height 19
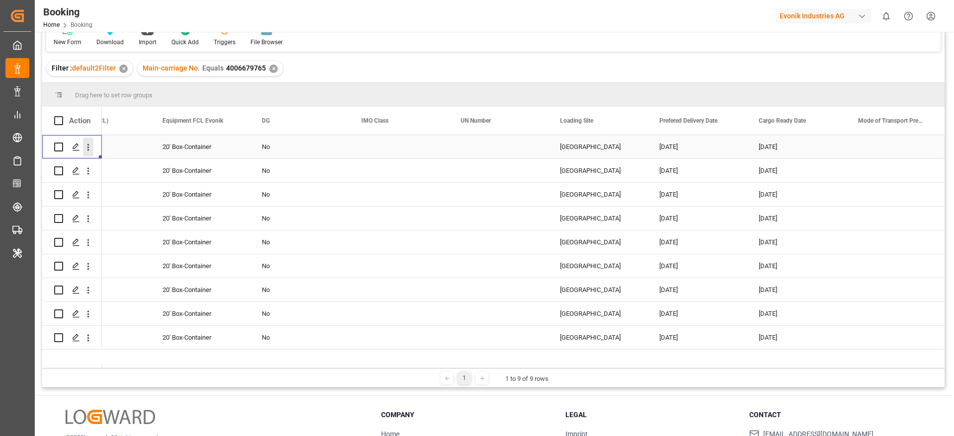
click at [87, 146] on icon "open menu" at bounding box center [88, 147] width 10 height 10
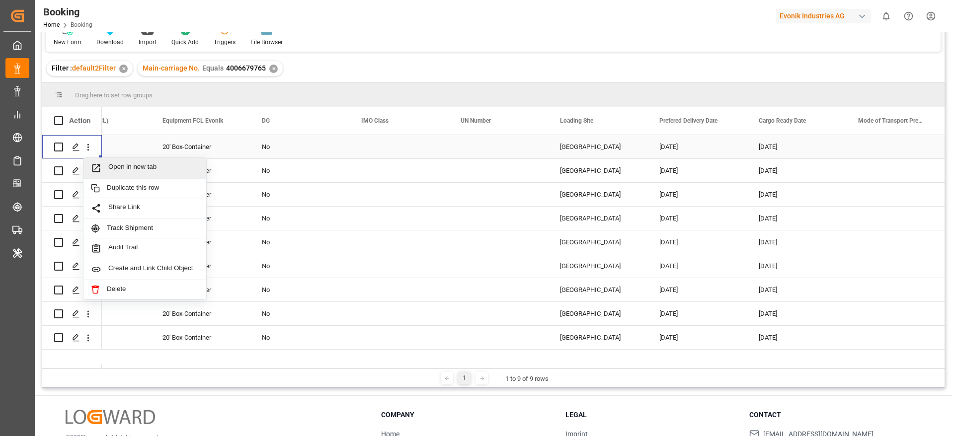
click at [122, 168] on span "Open in new tab" at bounding box center [153, 168] width 90 height 10
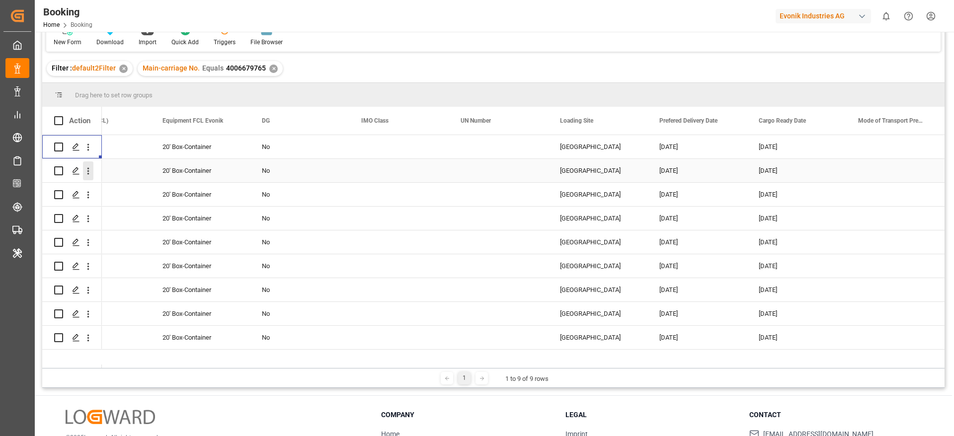
click at [90, 173] on icon "open menu" at bounding box center [88, 171] width 10 height 10
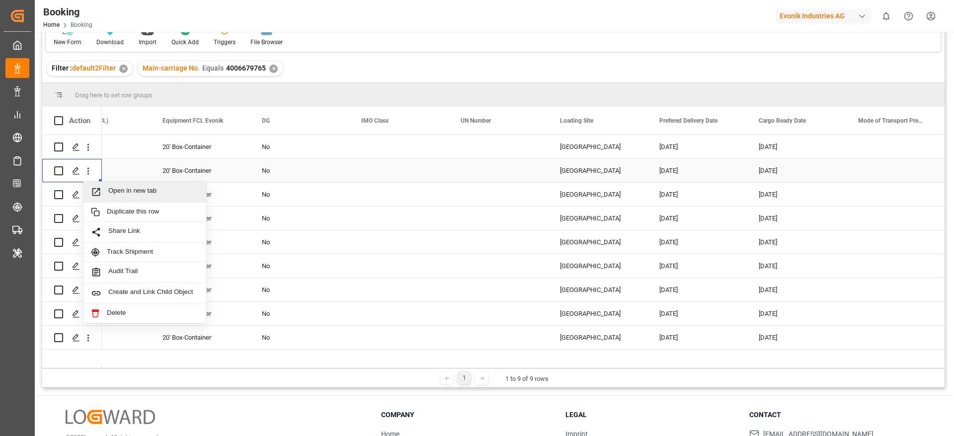
click at [134, 187] on span "Open in new tab" at bounding box center [153, 192] width 90 height 10
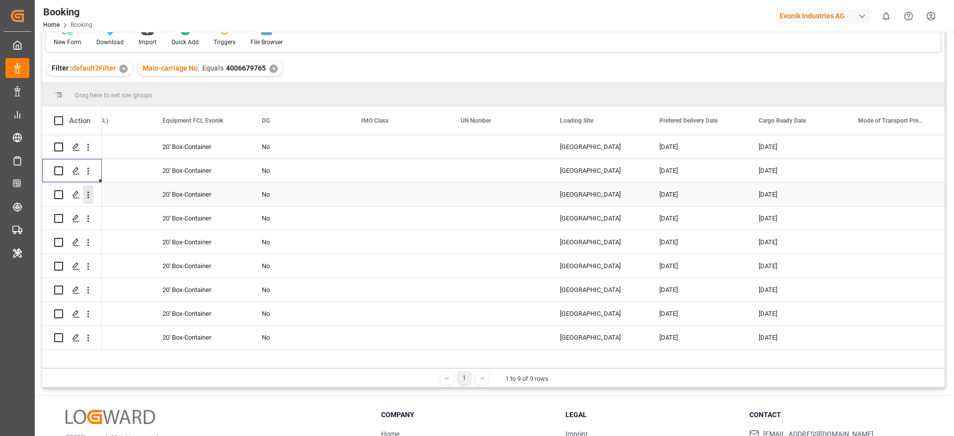
click at [86, 198] on icon "open menu" at bounding box center [88, 195] width 10 height 10
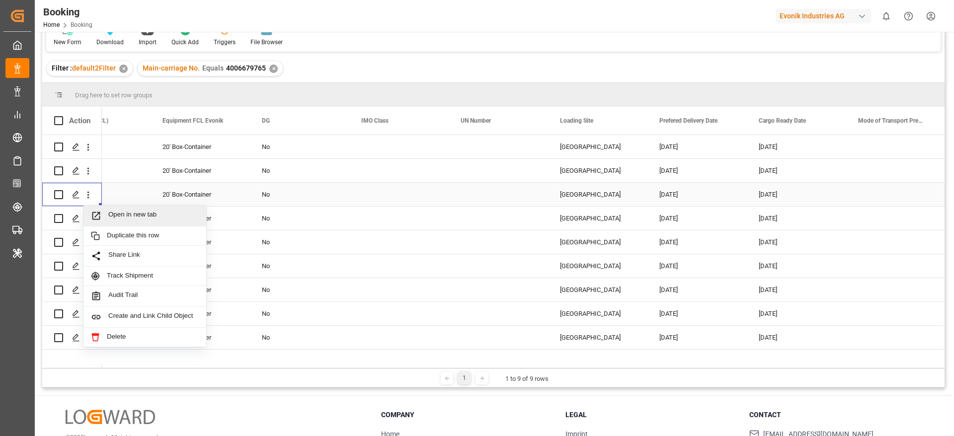
click at [114, 214] on span "Open in new tab" at bounding box center [153, 216] width 90 height 10
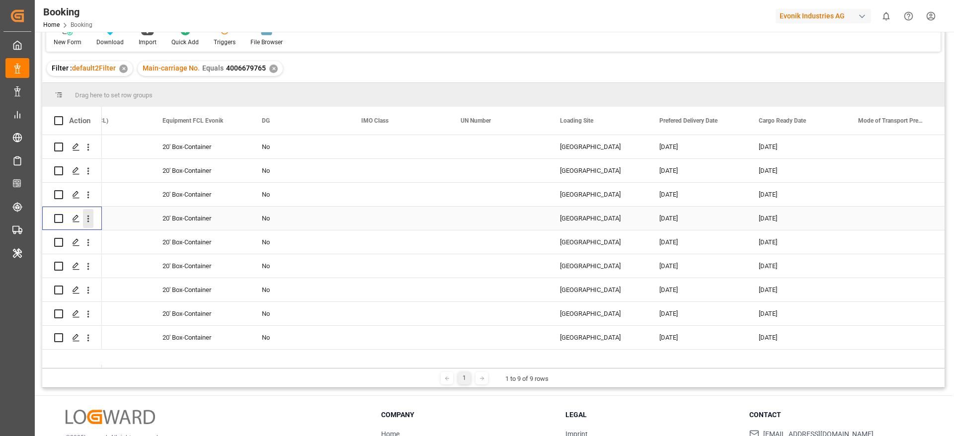
click at [88, 224] on button "open menu" at bounding box center [88, 218] width 10 height 19
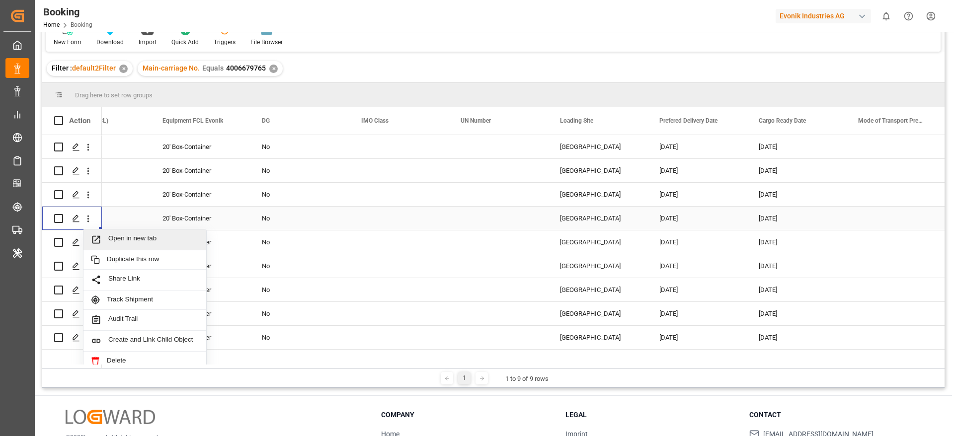
click at [110, 234] on div "Open in new tab" at bounding box center [144, 240] width 123 height 21
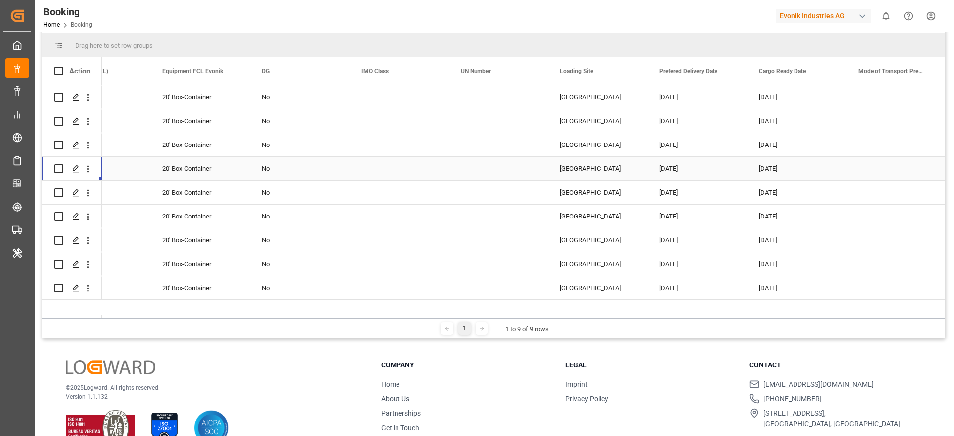
scroll to position [147, 0]
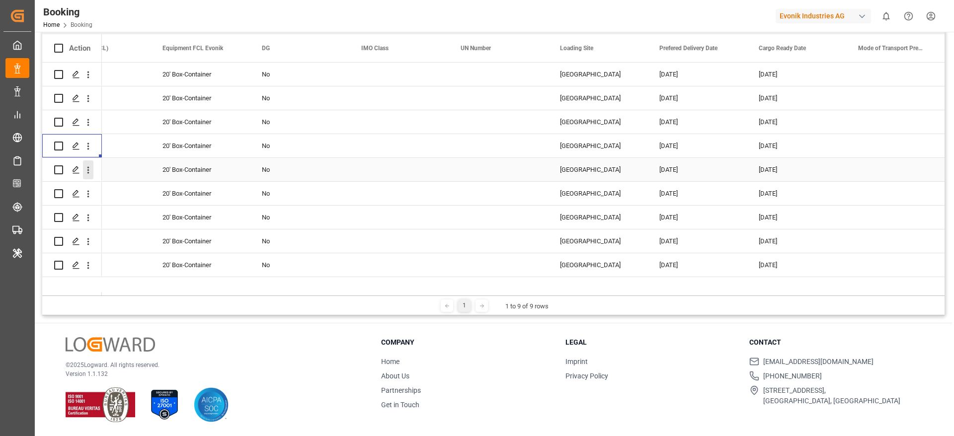
click at [87, 171] on icon "open menu" at bounding box center [88, 170] width 10 height 10
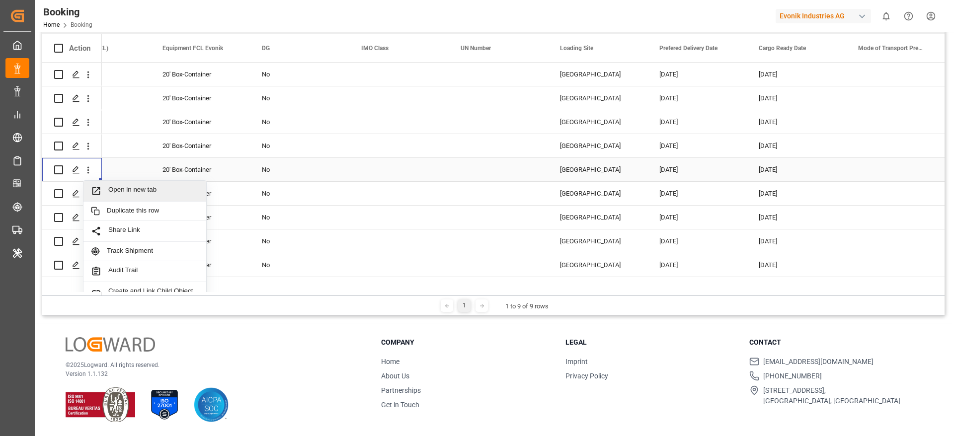
click at [131, 187] on span "Open in new tab" at bounding box center [153, 191] width 90 height 10
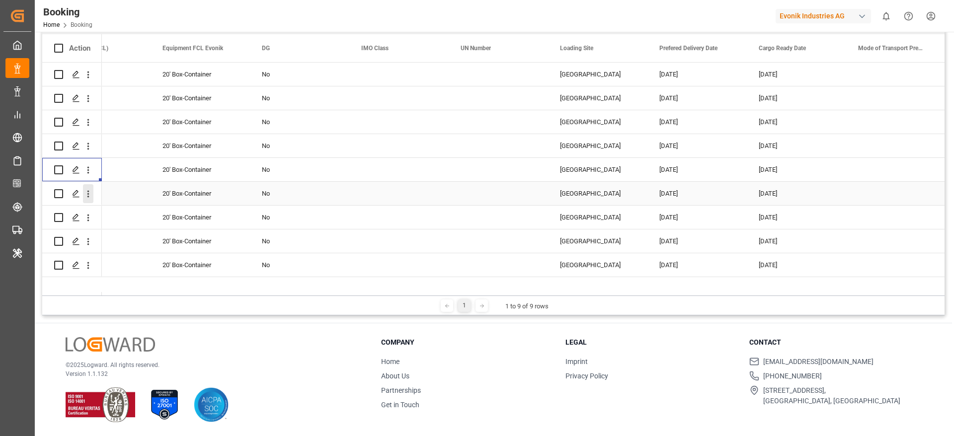
click at [89, 200] on button "open menu" at bounding box center [88, 193] width 10 height 19
click at [119, 211] on span "Open in new tab" at bounding box center [153, 215] width 90 height 10
click at [86, 226] on button "open menu" at bounding box center [88, 217] width 10 height 19
click at [123, 236] on span "Open in new tab" at bounding box center [153, 239] width 90 height 10
click at [87, 241] on icon "open menu" at bounding box center [88, 242] width 10 height 10
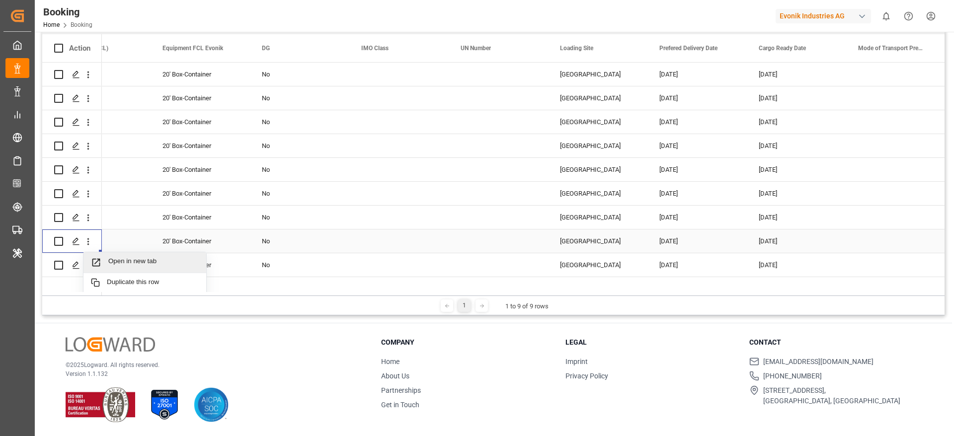
click at [126, 264] on span "Open in new tab" at bounding box center [153, 262] width 90 height 10
click at [88, 264] on icon "open menu" at bounding box center [88, 265] width 10 height 10
click at [121, 280] on div "Open in new tab" at bounding box center [144, 286] width 123 height 21
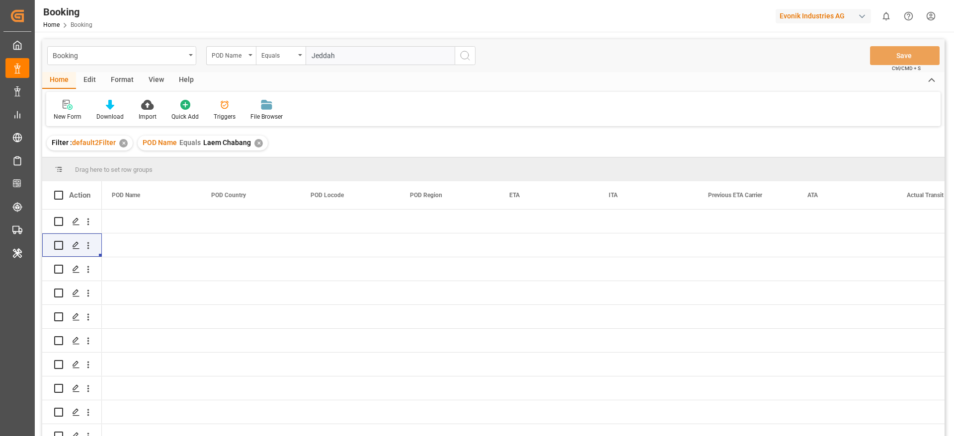
scroll to position [0, 5569]
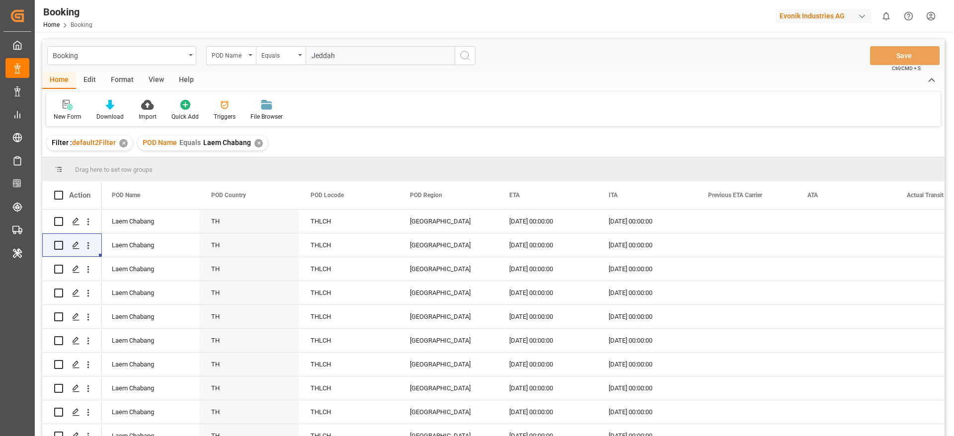
type input "Jeddah"
click at [255, 140] on div "✕" at bounding box center [258, 143] width 8 height 8
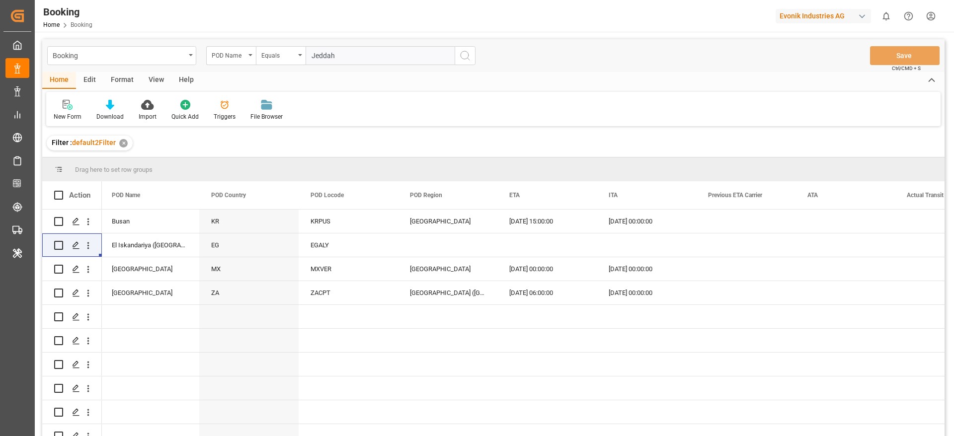
click at [463, 56] on icon "search button" at bounding box center [465, 56] width 12 height 12
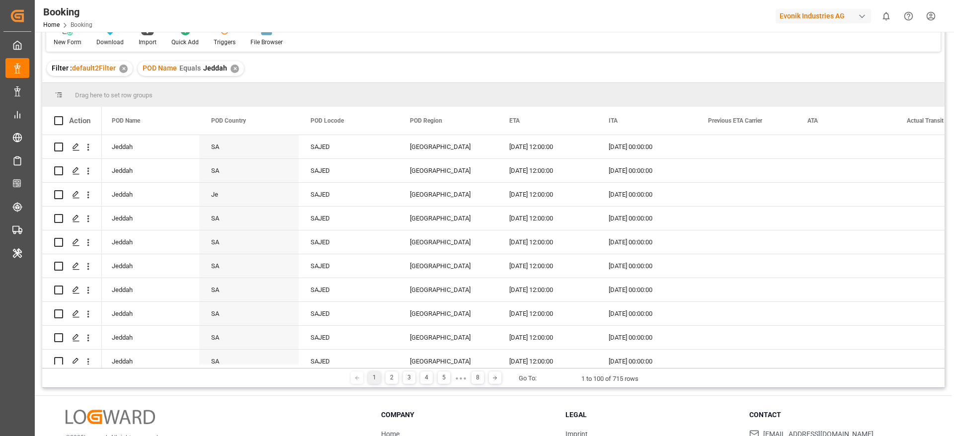
scroll to position [149, 0]
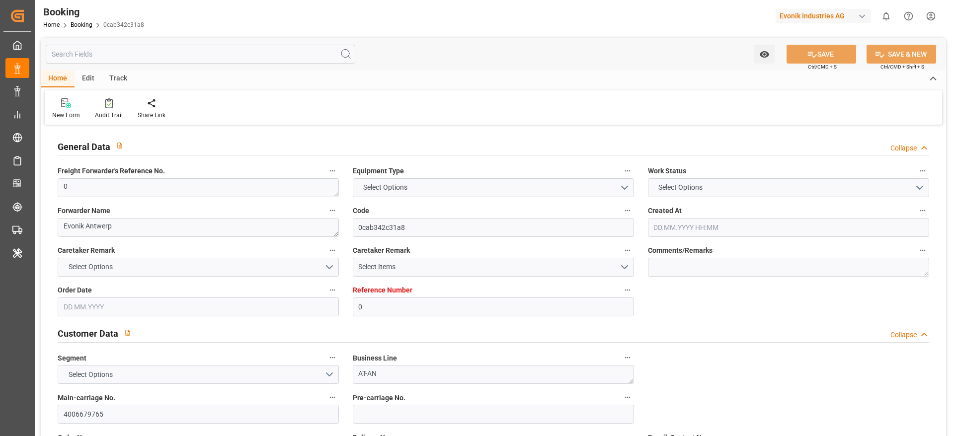
type input "0"
type input "9440825"
type input "Hapag [PERSON_NAME]"
type input "Hapag Lloyd Aktiengesellschaft"
type input "BEANR"
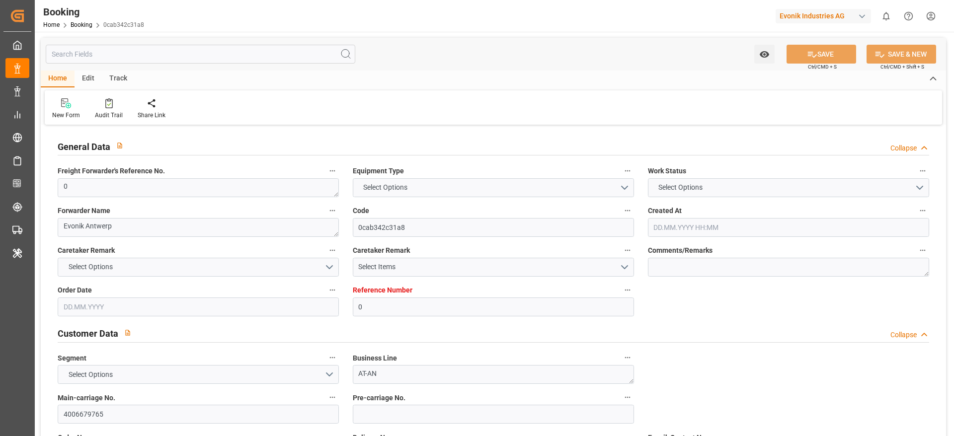
type input "SAJED"
type input "17"
type input "MAPTM"
type input "0"
type input "[DATE] 12:49"
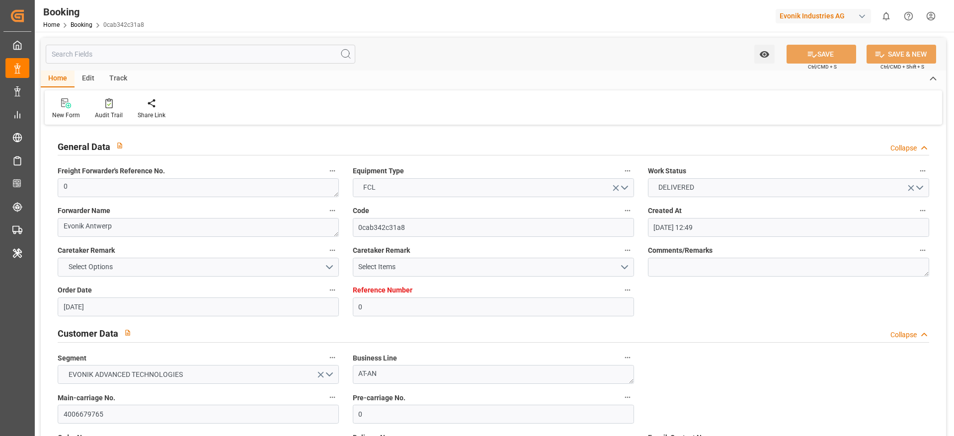
type input "[DATE]"
type input "[DATE] 00:00"
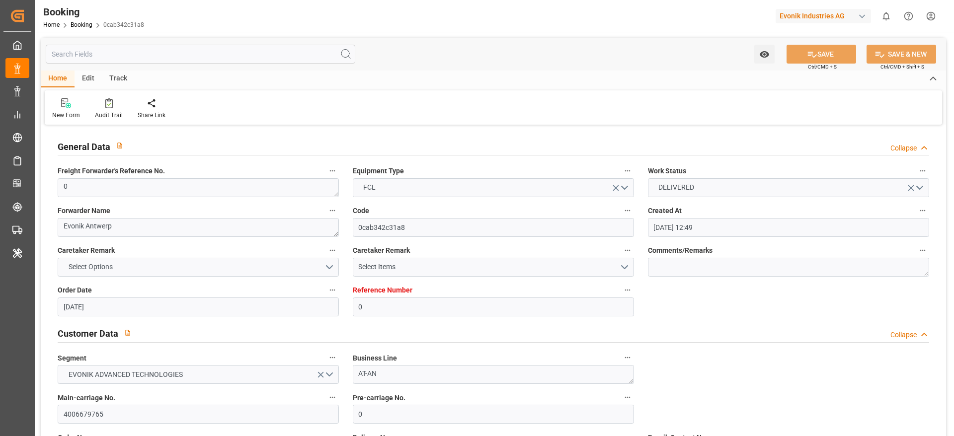
type input "[DATE] 00:00"
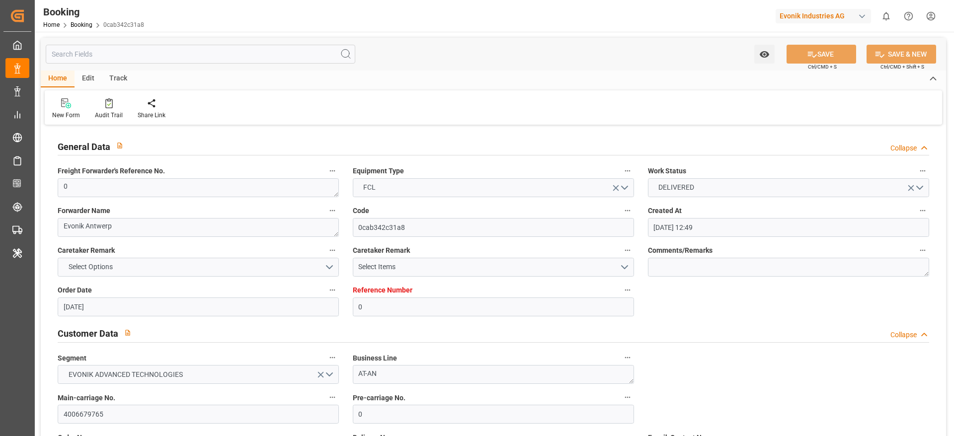
type input "[DATE] 00:00"
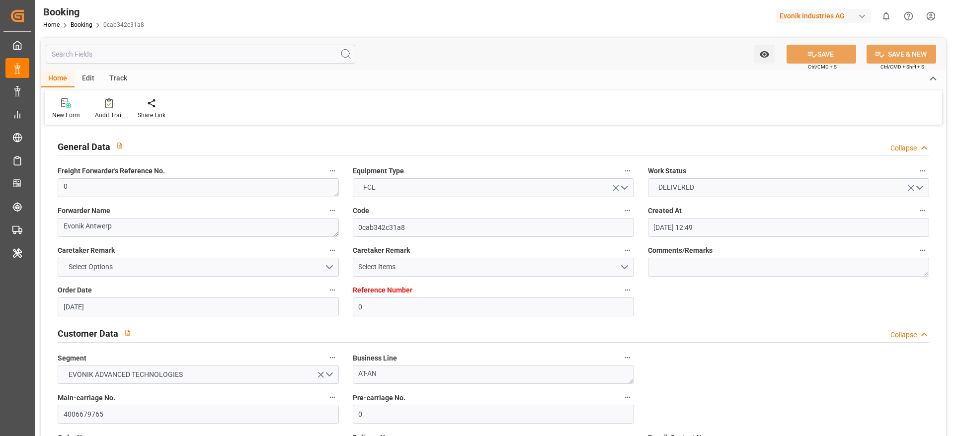
type input "[DATE] 00:00"
type input "[DATE] 09:47"
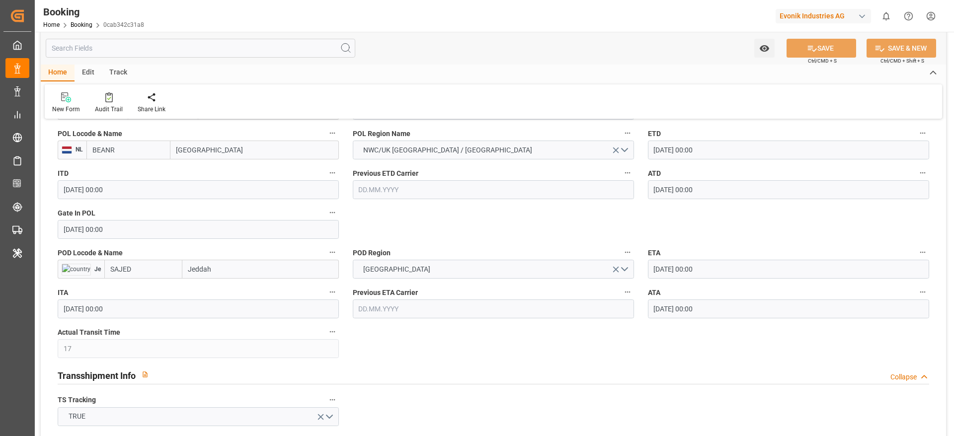
scroll to position [820, 0]
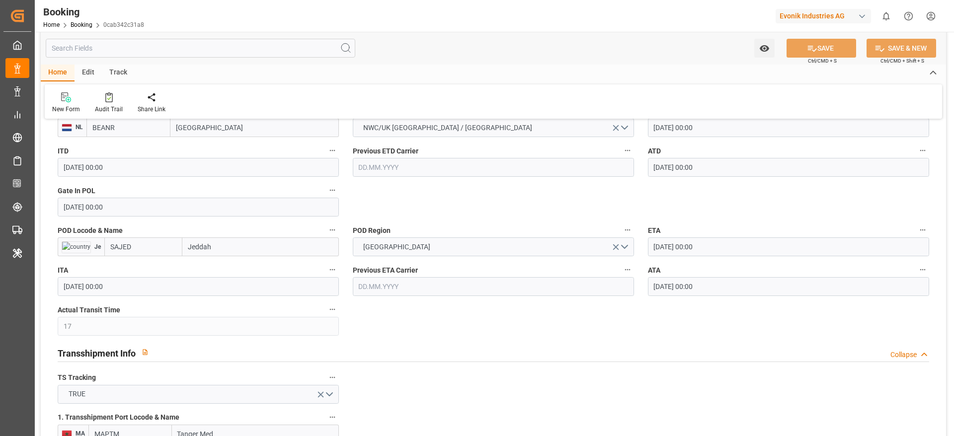
click at [215, 248] on input "Jeddah" at bounding box center [260, 247] width 157 height 19
click at [235, 264] on div "Jeddah - SAJED" at bounding box center [212, 269] width 59 height 22
type input "Jeddah"
click at [821, 49] on button "SAVE" at bounding box center [822, 48] width 70 height 19
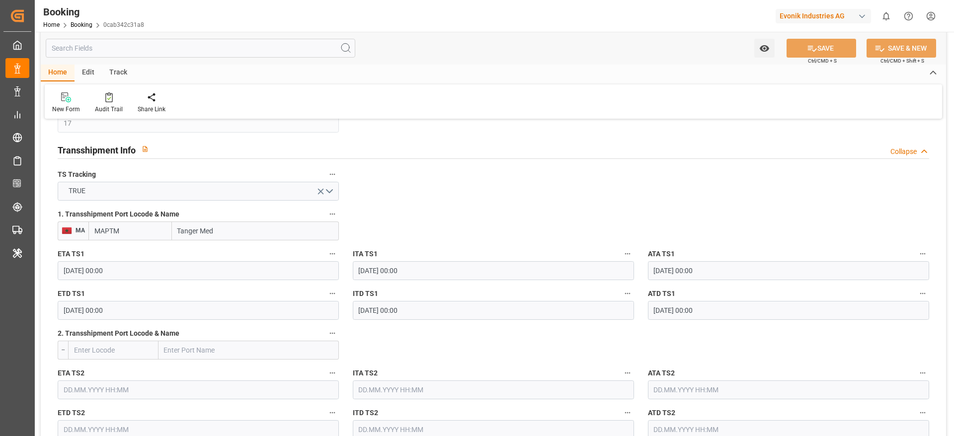
scroll to position [1044, 0]
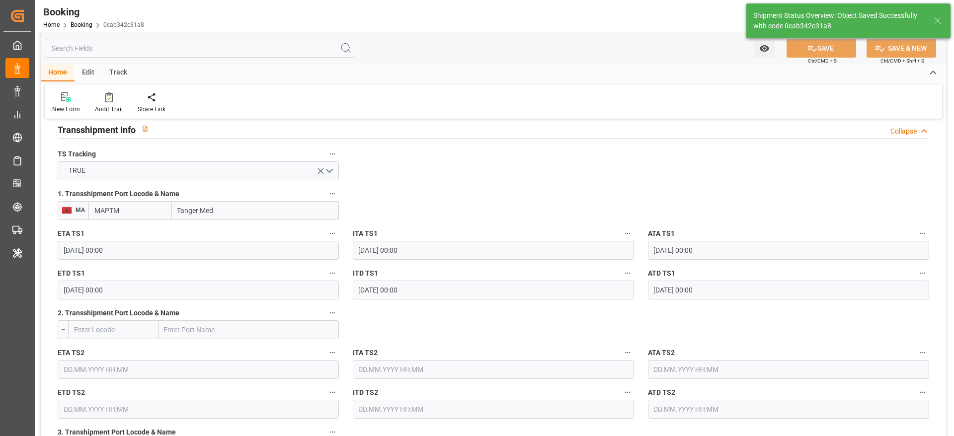
type textarea "PolCountry-businessDivision-businessLine-"
type input "23.09.2025 09:48"
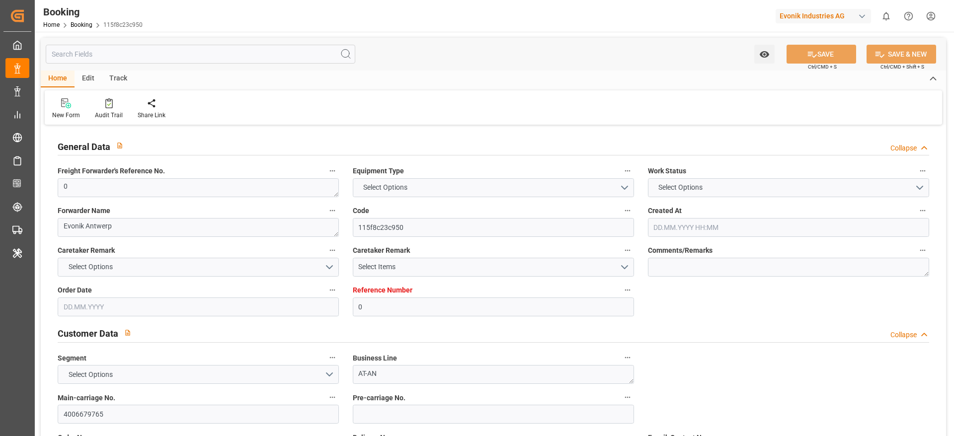
type input "0"
type input "9440825"
type input "Hapag [PERSON_NAME]"
type input "Hapag Lloyd Aktiengesellschaft"
type input "BEANR"
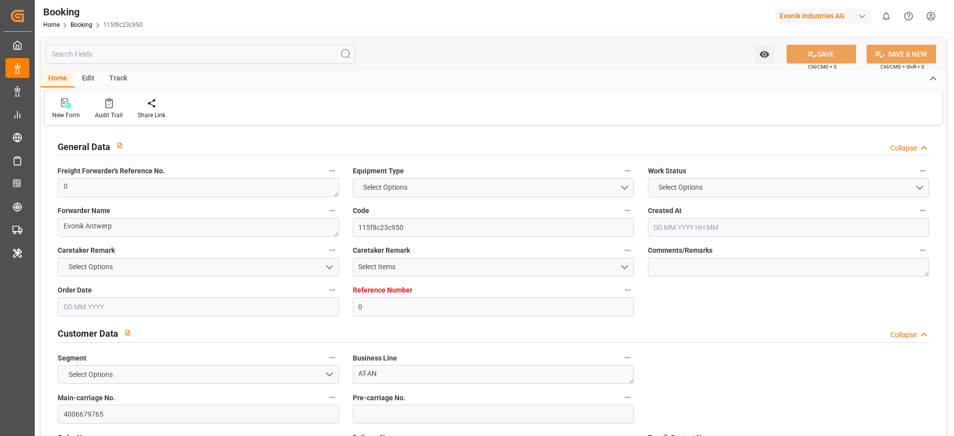
type input "SAJED"
type input "17"
type input "MAPTM"
type input "0"
type input "[DATE] 12:49"
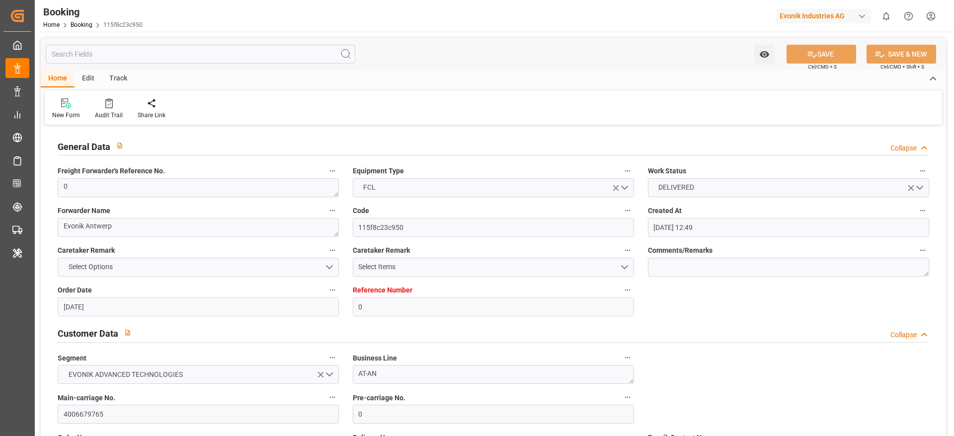
type input "[DATE]"
type input "[DATE] 00:00"
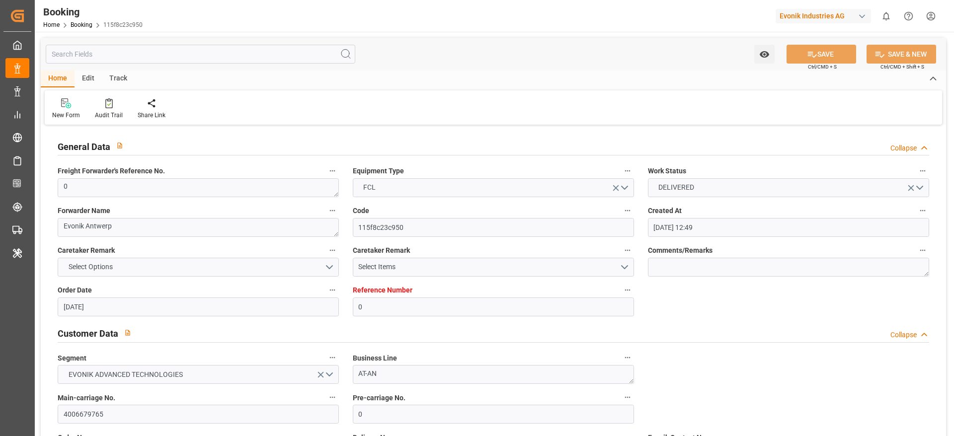
type input "[DATE] 00:00"
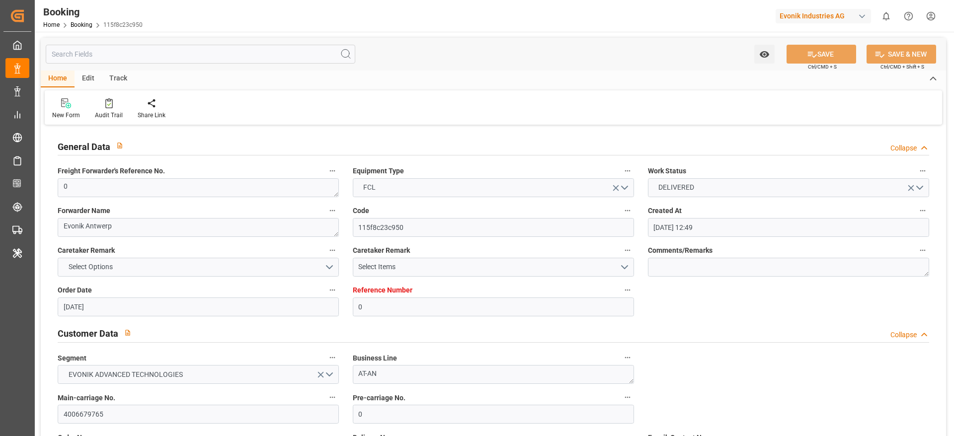
type input "[DATE] 00:00"
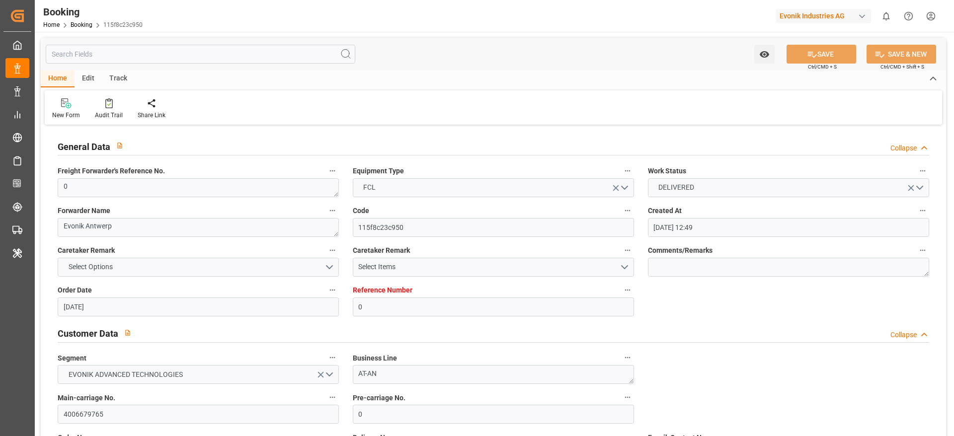
type input "[DATE] 00:00"
type input "[DATE] 09:47"
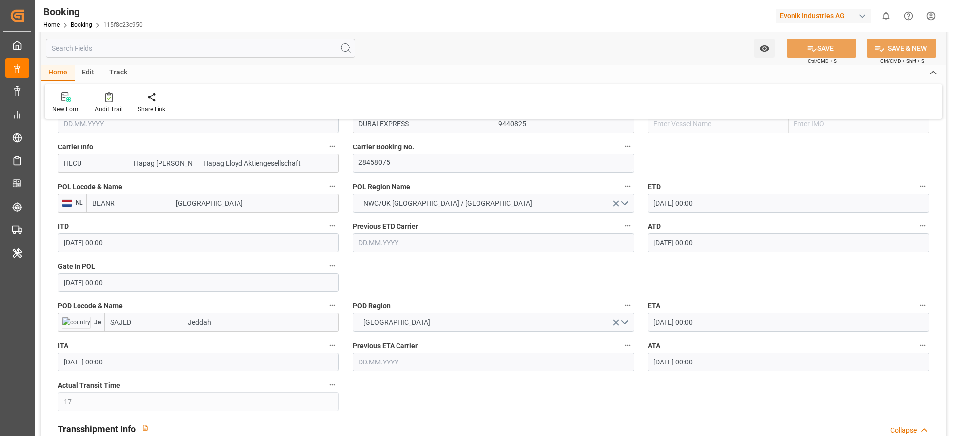
scroll to position [746, 0]
click at [239, 320] on input "Jeddah" at bounding box center [260, 321] width 157 height 19
click at [230, 340] on span "Jeddah - SAJED" at bounding box center [212, 343] width 47 height 8
type input "Jeddah"
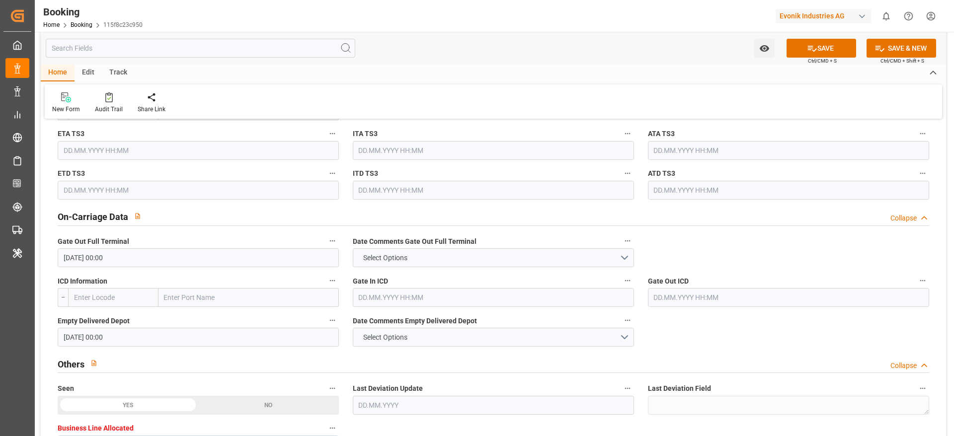
scroll to position [1416, 0]
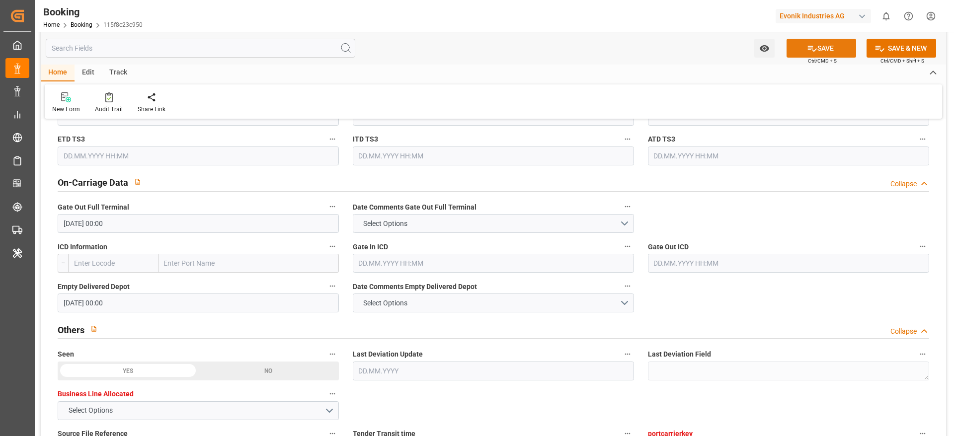
click at [837, 42] on button "SAVE" at bounding box center [822, 48] width 70 height 19
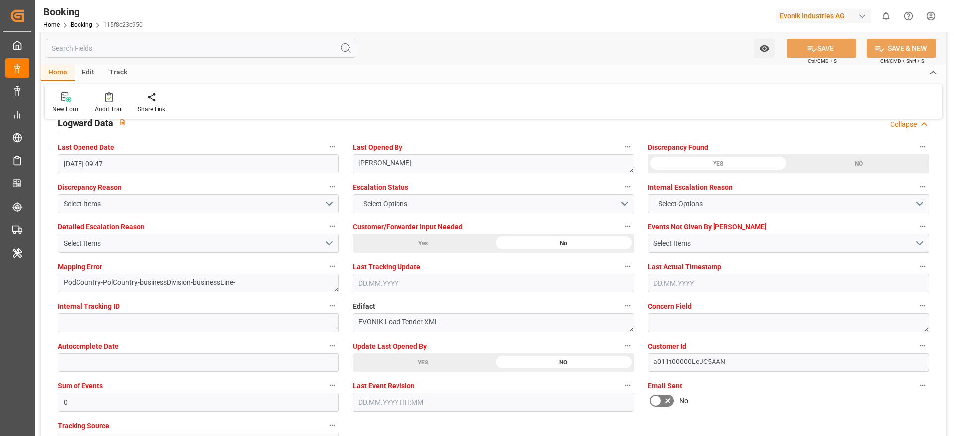
scroll to position [1864, 0]
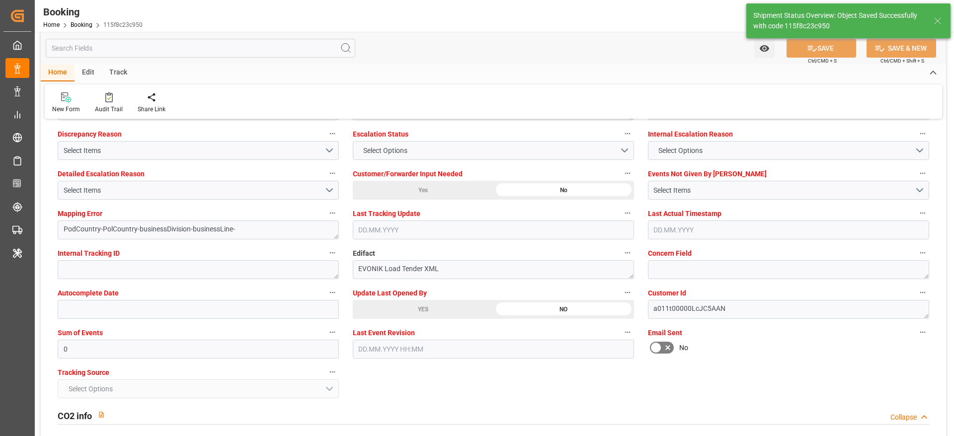
type textarea "PolCountry-businessDivision-businessLine-"
type input "23.09.2025 09:49"
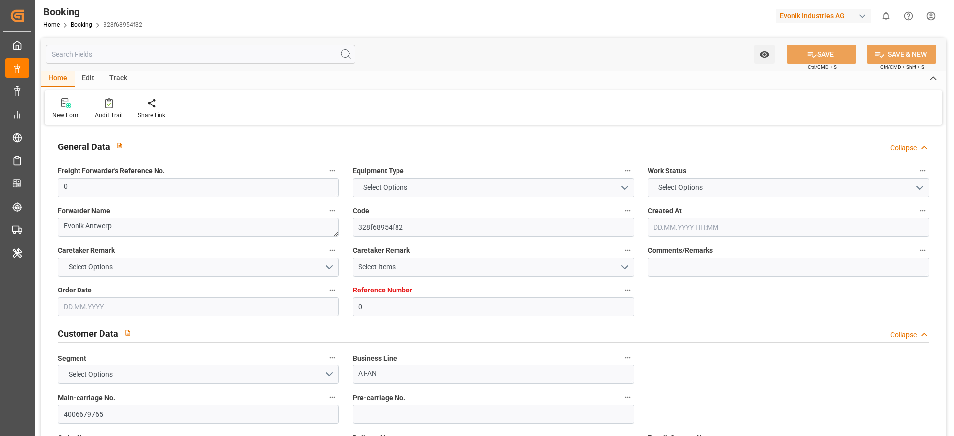
type input "0"
type input "9440825"
type input "Hapag [PERSON_NAME]"
type input "Hapag Lloyd Aktiengesellschaft"
type input "BEANR"
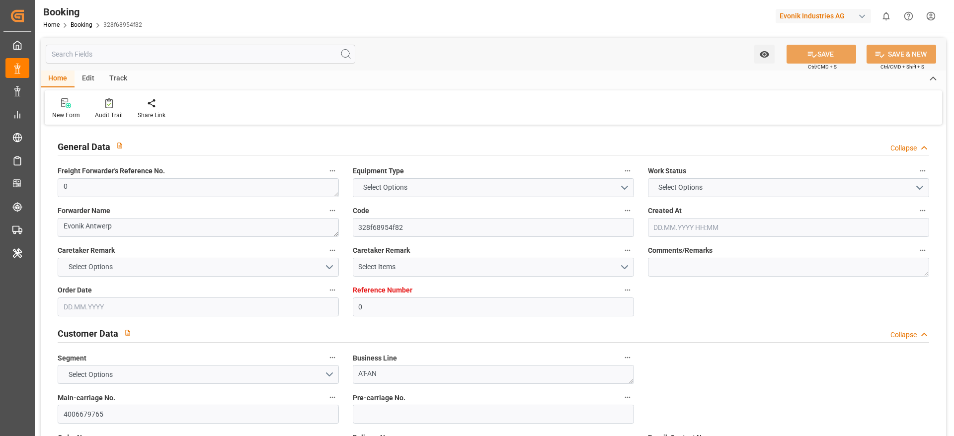
type input "SAJED"
type input "17"
type input "MAPTM"
type input "0"
type input "[DATE] 12:49"
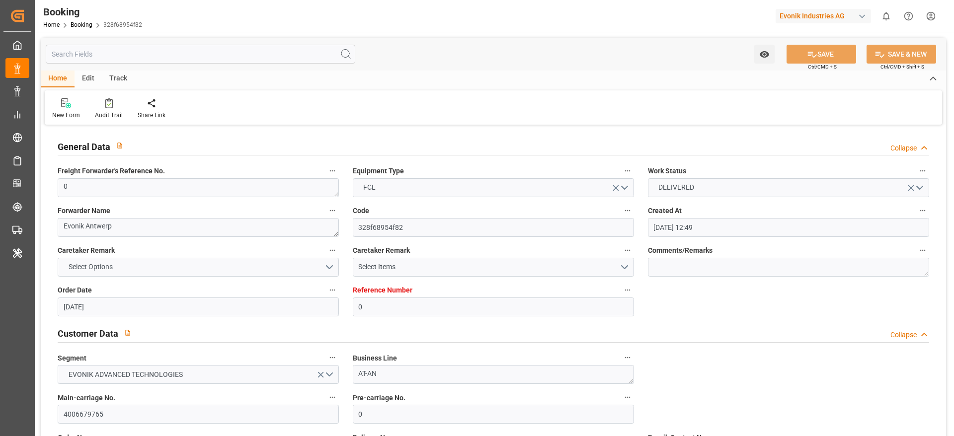
type input "[DATE]"
type input "[DATE] 00:00"
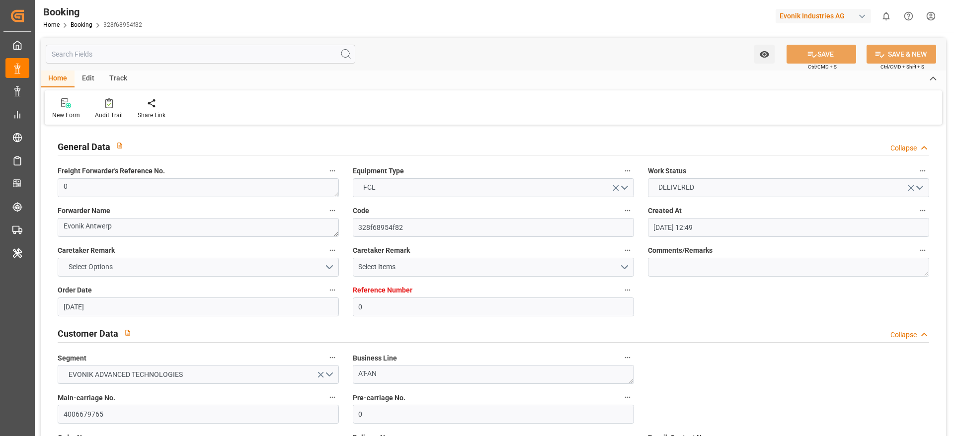
type input "[DATE] 00:00"
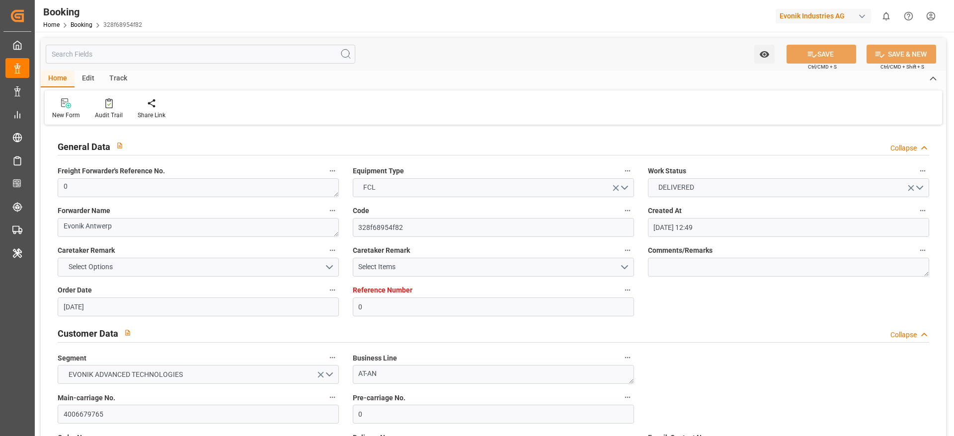
type input "[DATE] 00:00"
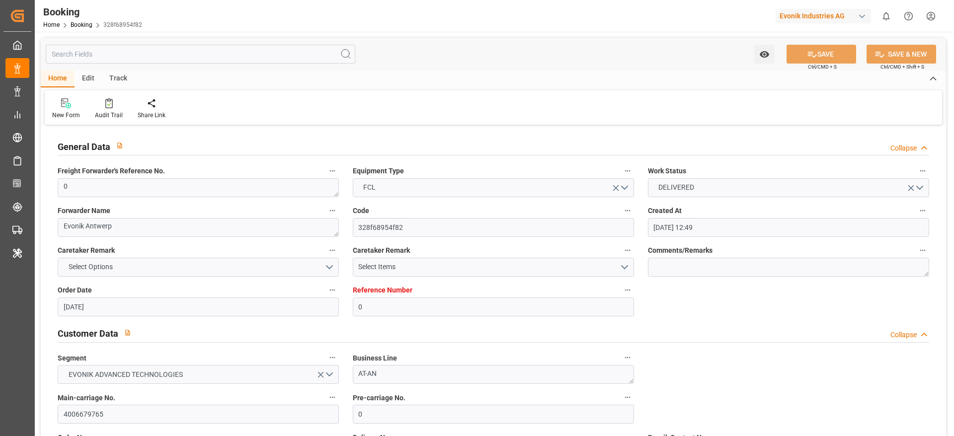
type input "[DATE] 00:00"
type input "[DATE] 09:47"
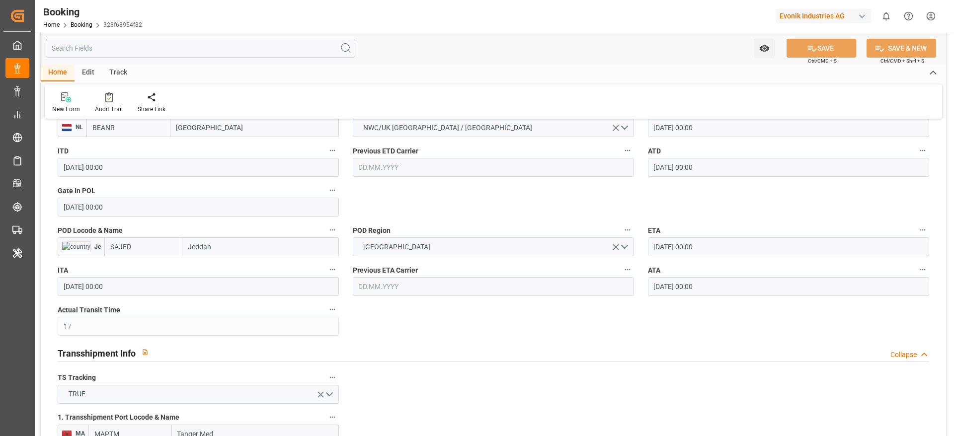
scroll to position [746, 0]
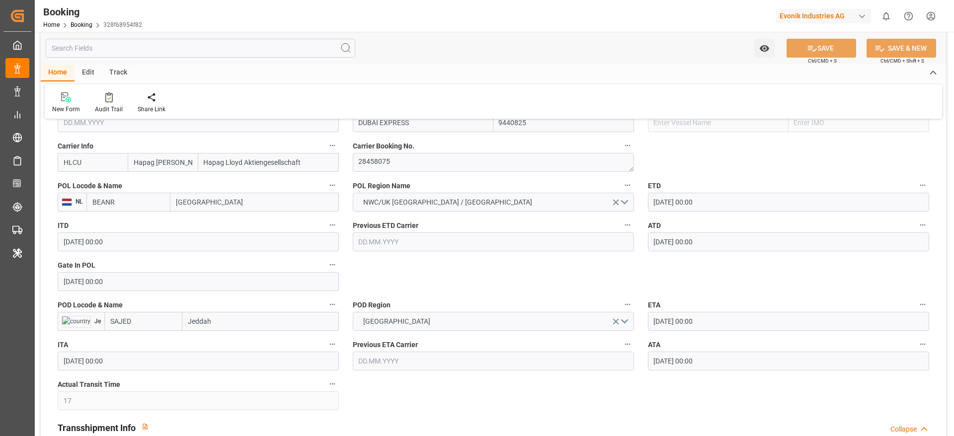
click at [242, 315] on input "Jeddah" at bounding box center [260, 321] width 157 height 19
click at [229, 344] on span "Jeddah - SAJED" at bounding box center [212, 343] width 47 height 8
type input "Jeddah"
click at [804, 49] on button "SAVE" at bounding box center [822, 48] width 70 height 19
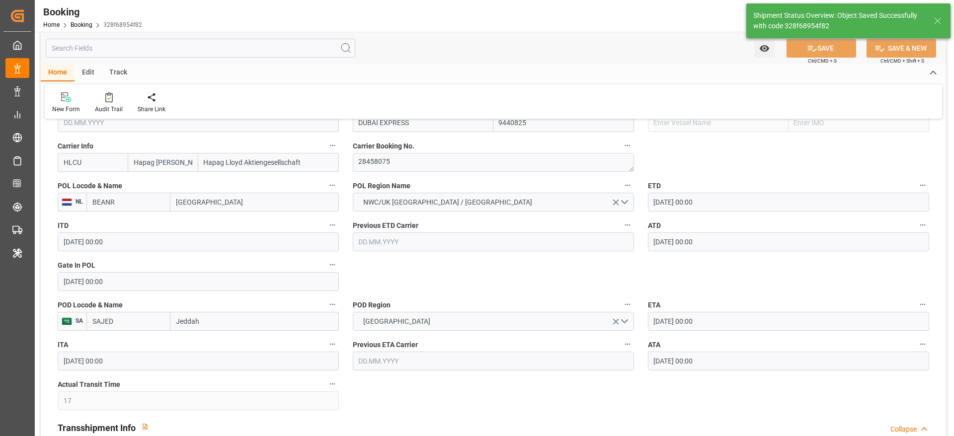
type textarea "PolCountry-businessDivision-businessLine-"
type input "23.09.2025 09:50"
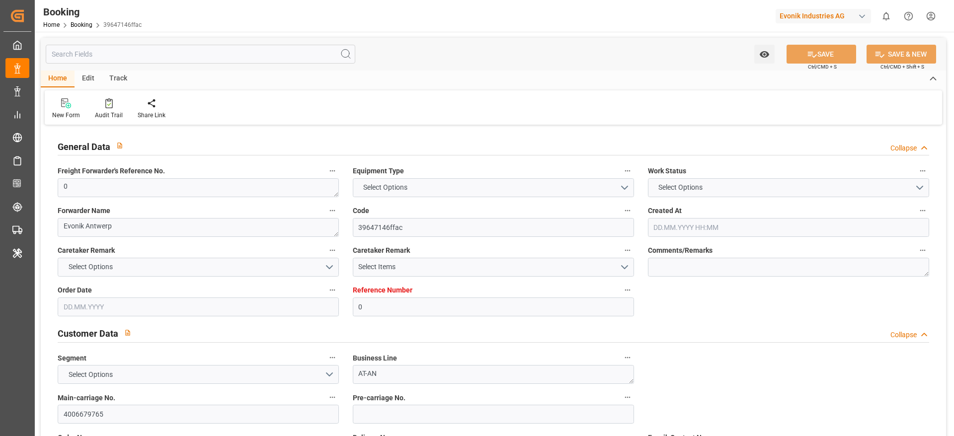
type input "0"
type input "9440825"
type input "Hapag [PERSON_NAME]"
type input "Hapag Lloyd Aktiengesellschaft"
type input "BEANR"
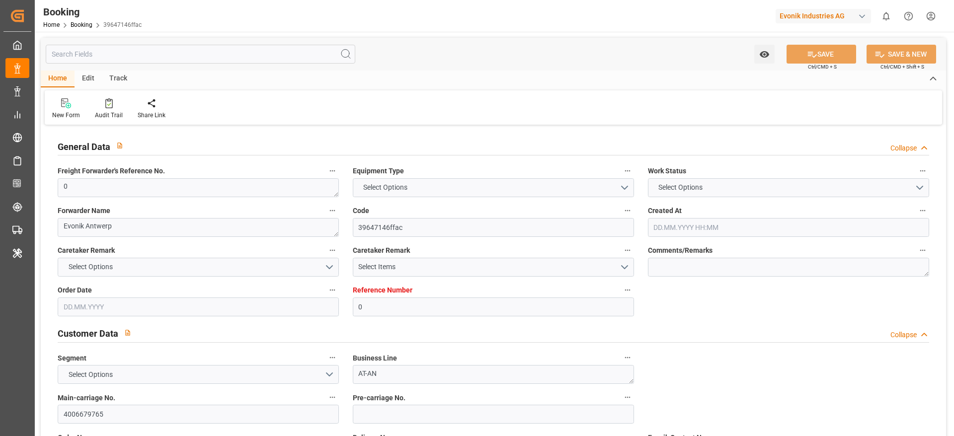
type input "SAJED"
type input "17"
type input "MAPTM"
type input "0"
type input "[DATE] 12:49"
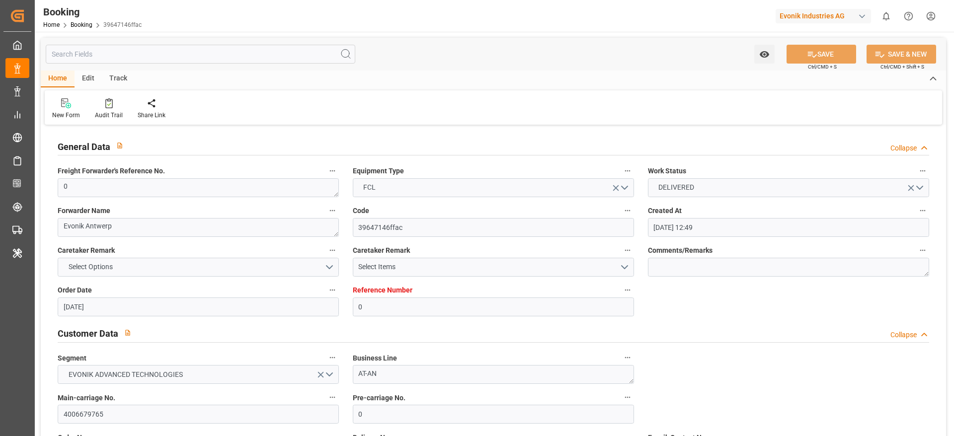
type input "[DATE]"
type input "[DATE] 00:00"
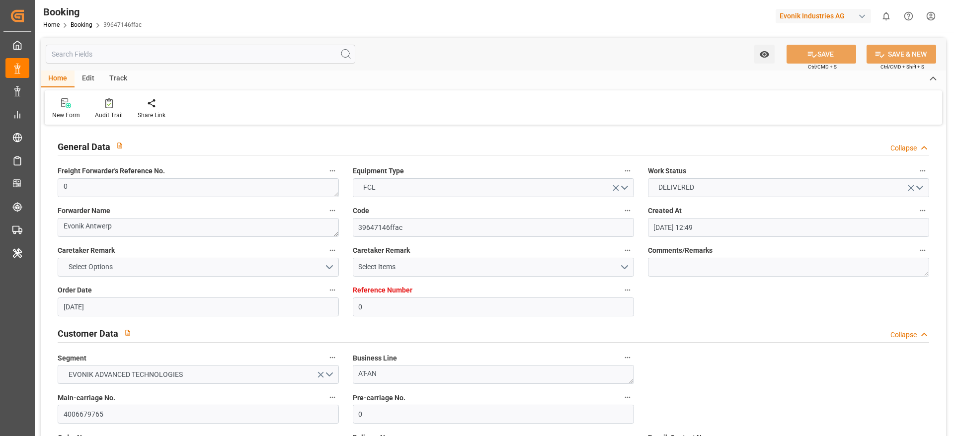
type input "[DATE] 00:00"
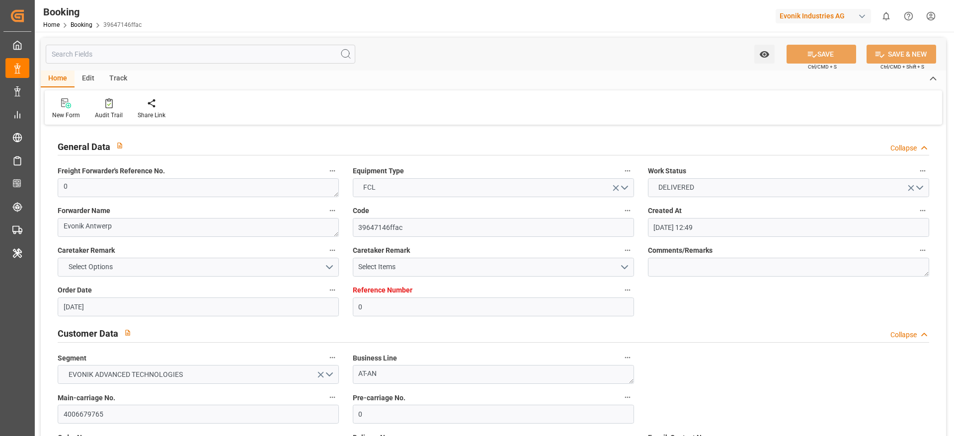
type input "[DATE] 00:00"
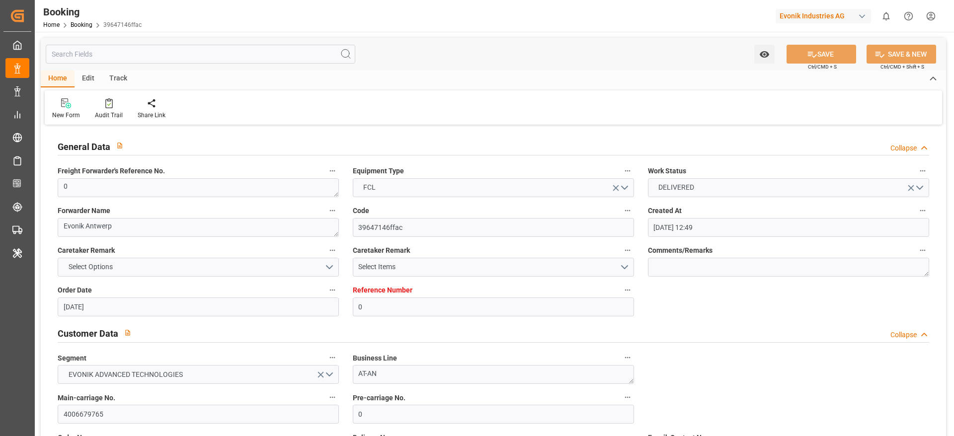
type input "[DATE] 00:00"
type input "[DATE] 09:47"
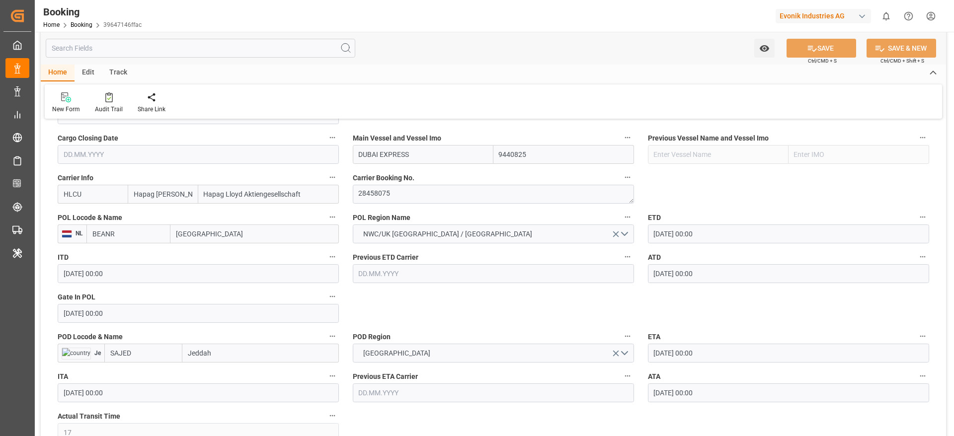
scroll to position [746, 0]
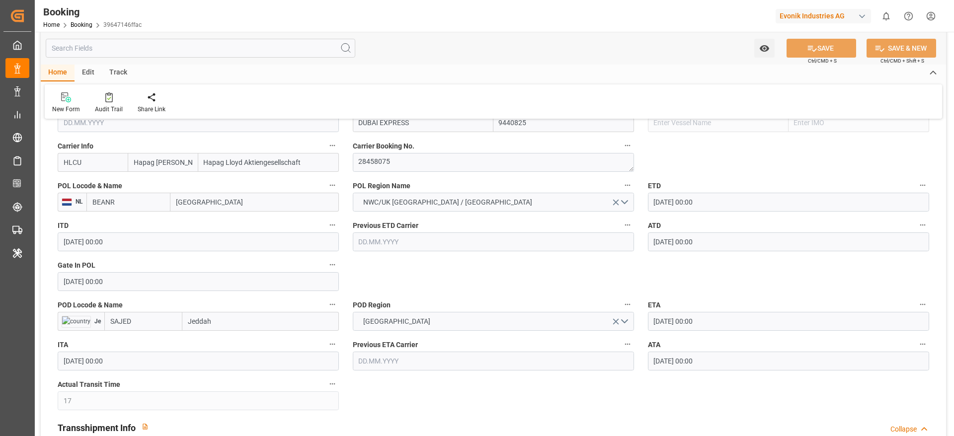
click at [249, 322] on input "Jeddah" at bounding box center [260, 321] width 157 height 19
type input "Jeddah"
click at [228, 337] on div "Jeddah - SAJED" at bounding box center [212, 344] width 59 height 22
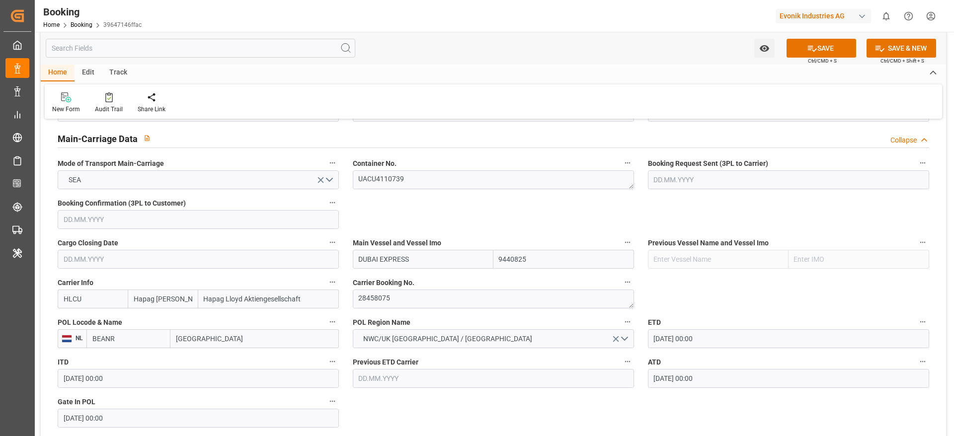
scroll to position [596, 0]
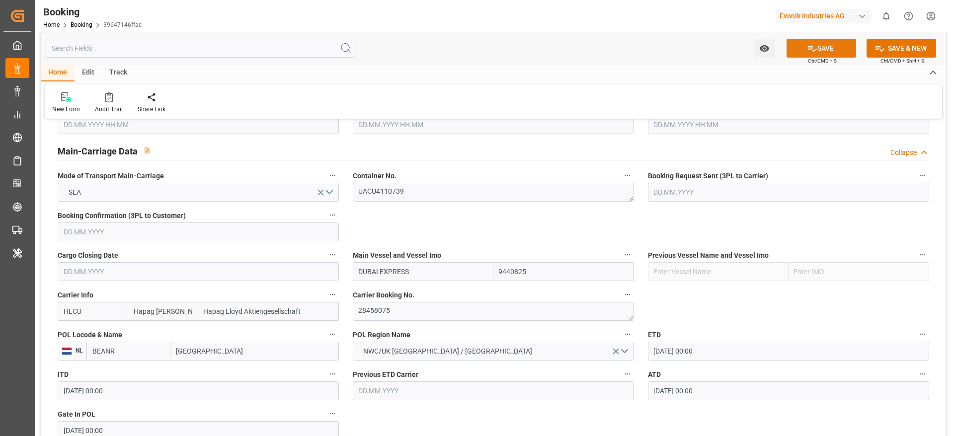
click at [832, 46] on button "SAVE" at bounding box center [822, 48] width 70 height 19
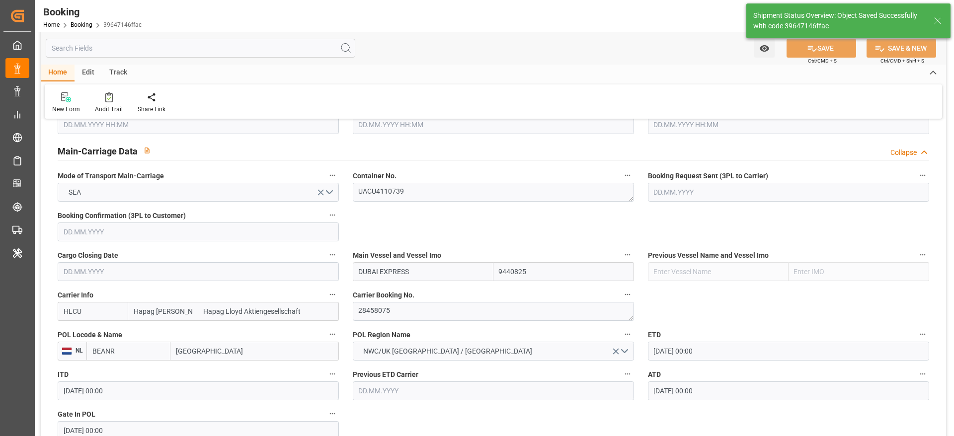
type textarea "PolCountry-businessDivision-businessLine-"
type input "[DATE] 09:51"
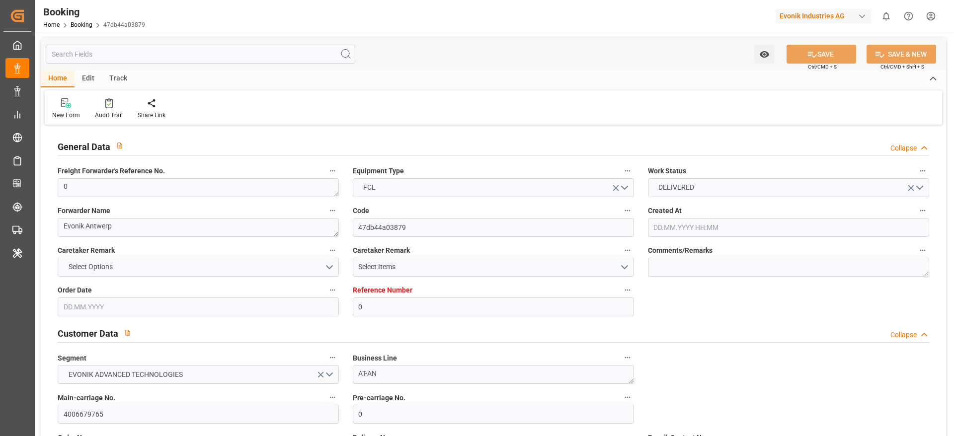
type input "0"
type input "9440825"
type input "Hapag [PERSON_NAME]"
type input "Hapag Lloyd Aktiengesellschaft"
type input "BEANR"
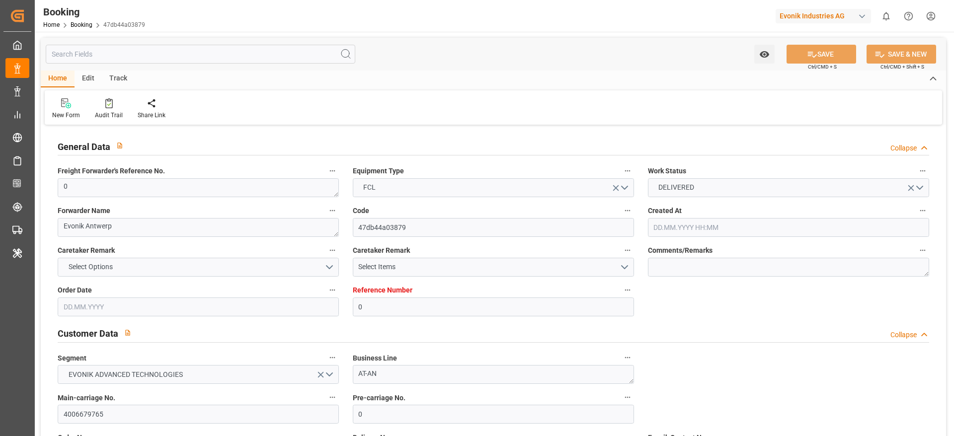
type input "SAJED"
type input "17"
type input "MAPTM"
type input "0"
type input "[DATE] 12:49"
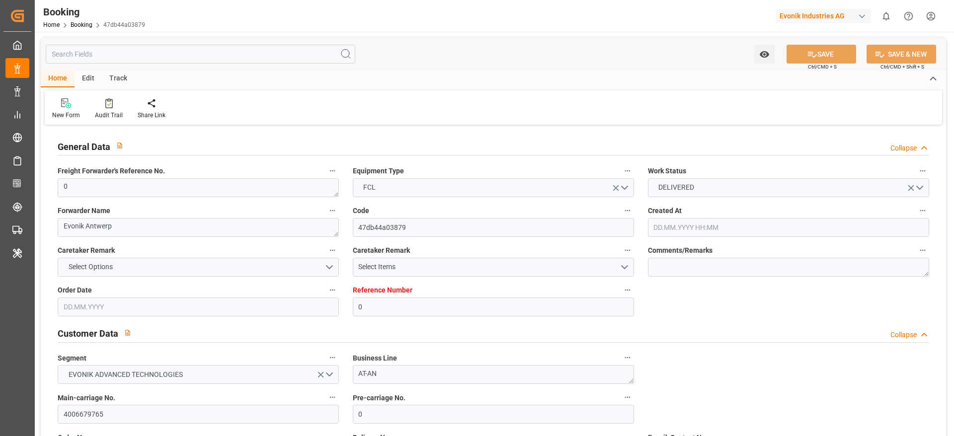
type input "[DATE]"
type input "[DATE] 00:00"
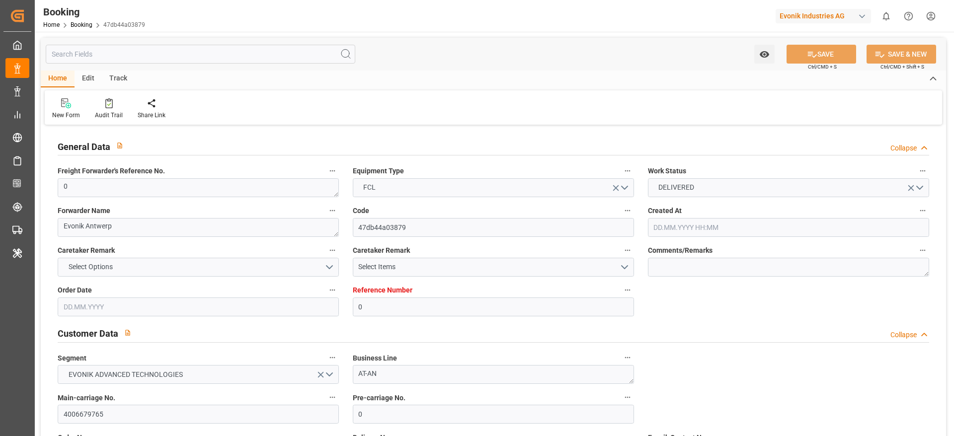
type input "[DATE] 00:00"
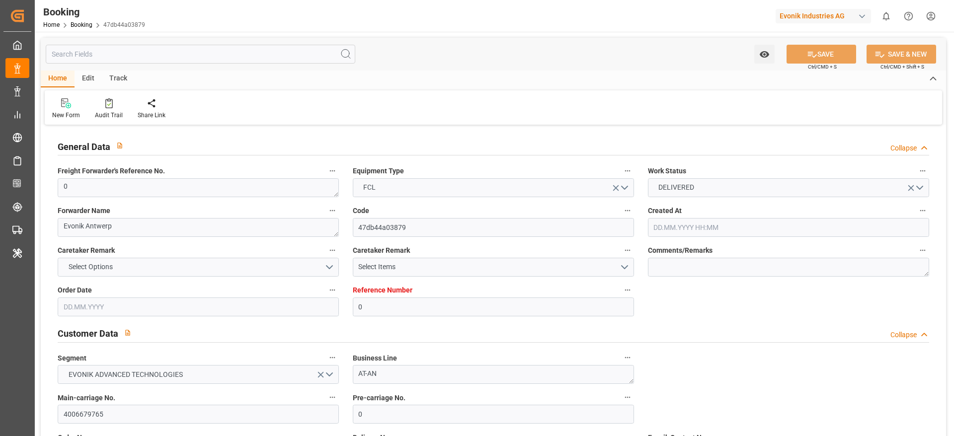
type input "[DATE] 00:00"
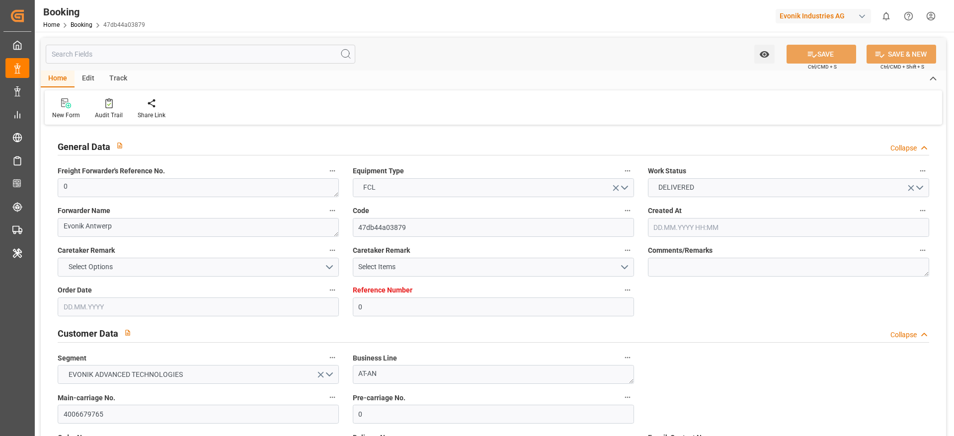
type input "[DATE] 00:00"
type input "[DATE] 09:47"
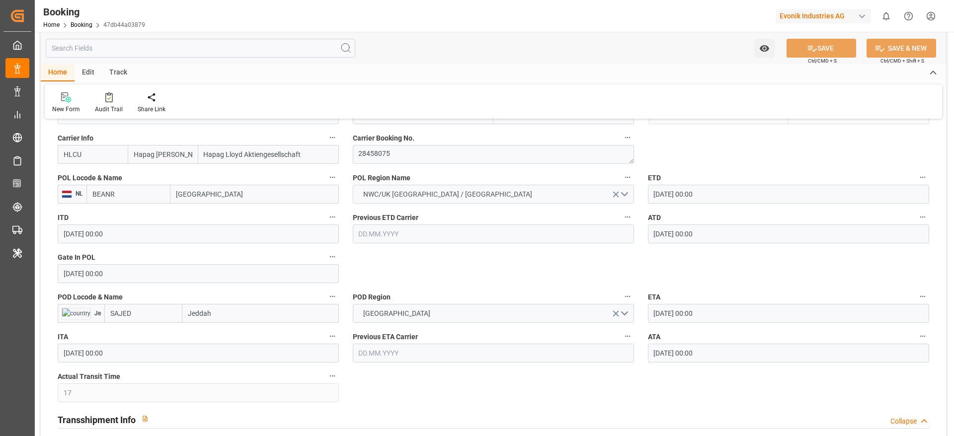
scroll to position [820, 0]
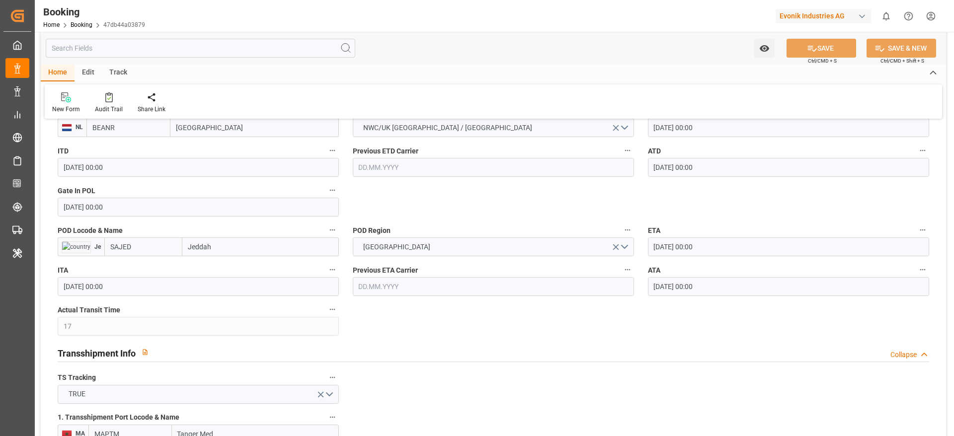
click at [257, 246] on input "Jeddah" at bounding box center [260, 247] width 157 height 19
type input "Jeddah"
click at [230, 270] on span "Jeddah - SAJED" at bounding box center [212, 269] width 47 height 8
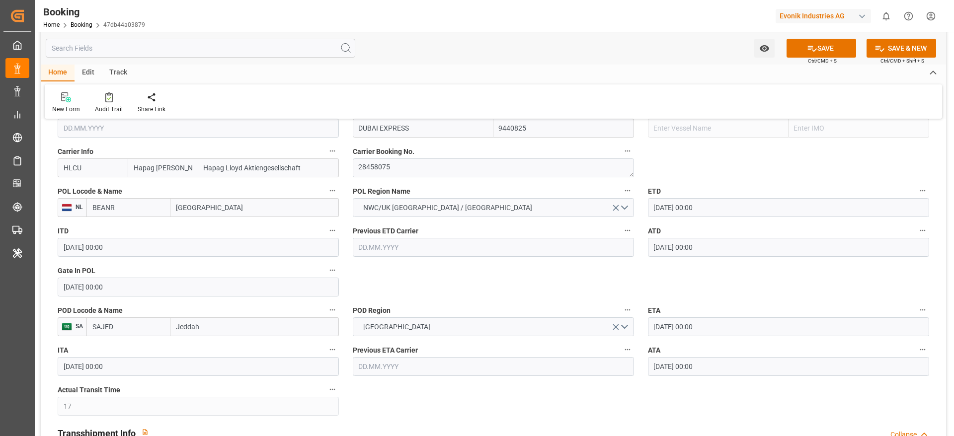
scroll to position [746, 0]
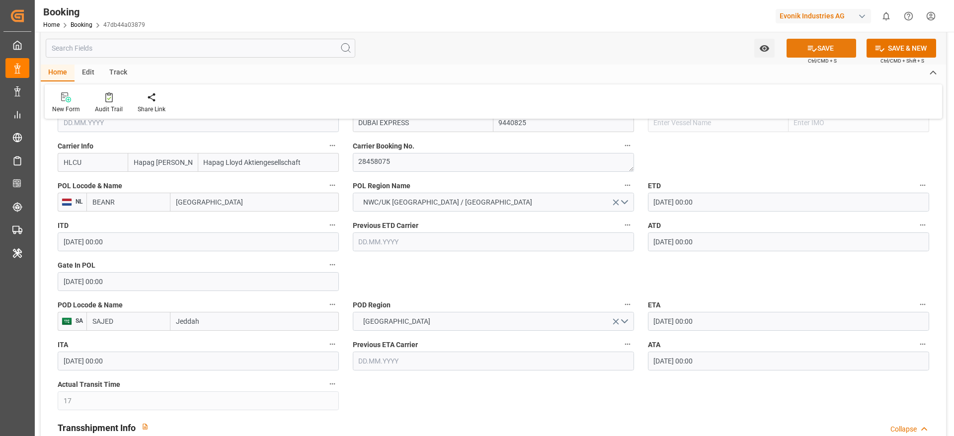
click at [808, 46] on icon at bounding box center [812, 49] width 9 height 6
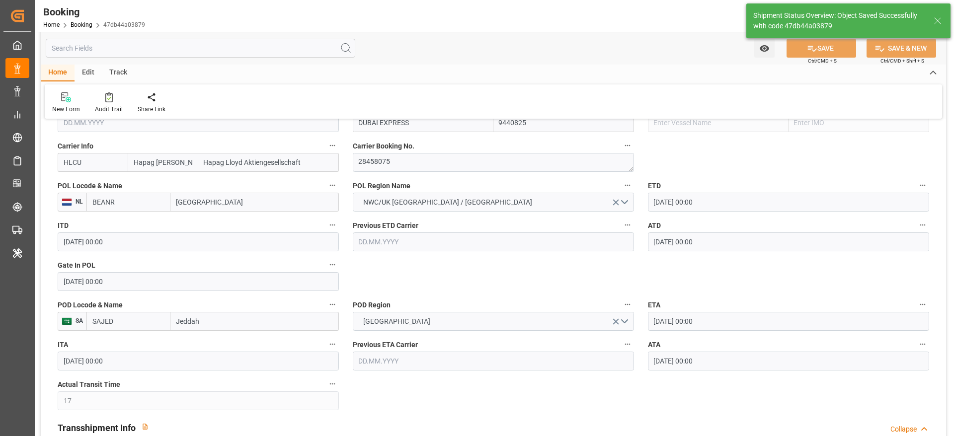
type textarea "PolCountry-businessDivision-businessLine-"
type input "23.09.2025 09:51"
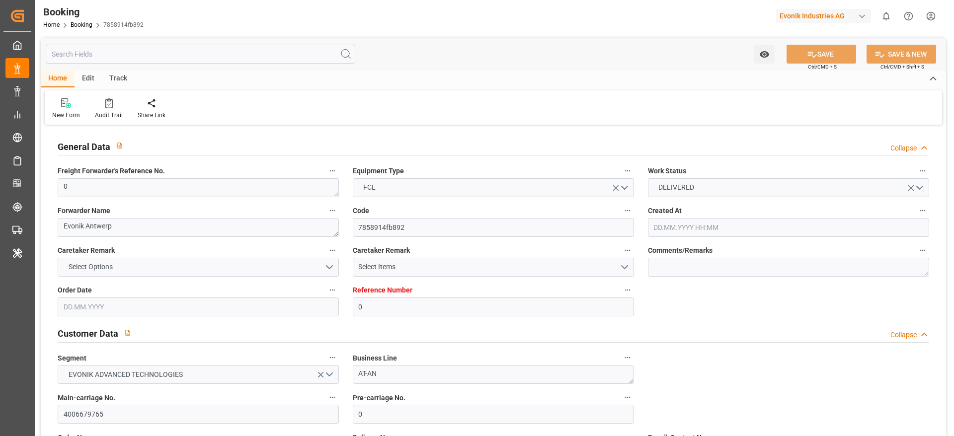
type input "0"
type input "9440825"
type input "Hapag [PERSON_NAME]"
type input "Hapag Lloyd Aktiengesellschaft"
type input "BEANR"
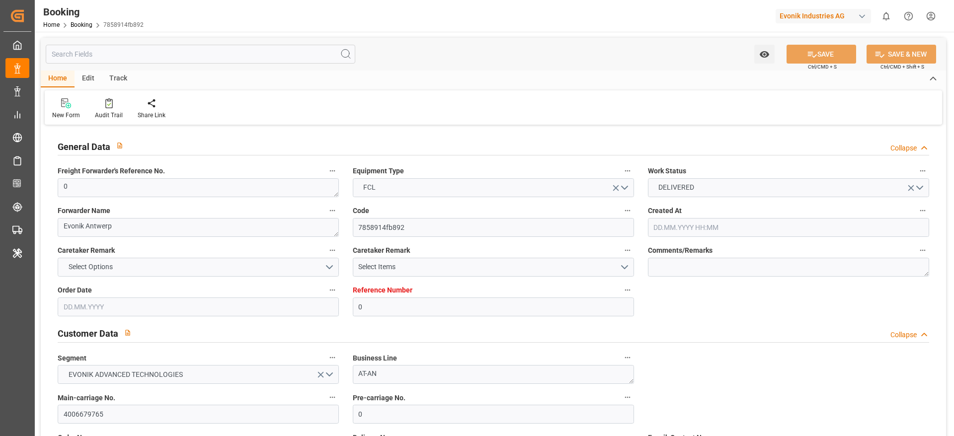
type input "SAJED"
type input "17"
type input "MAPTM"
type input "0"
type input "[DATE] 12:49"
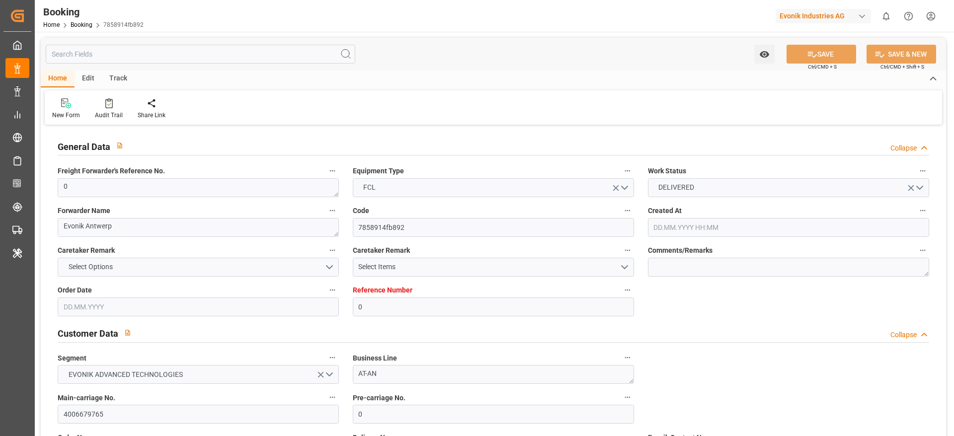
type input "[DATE]"
type input "[DATE] 00:00"
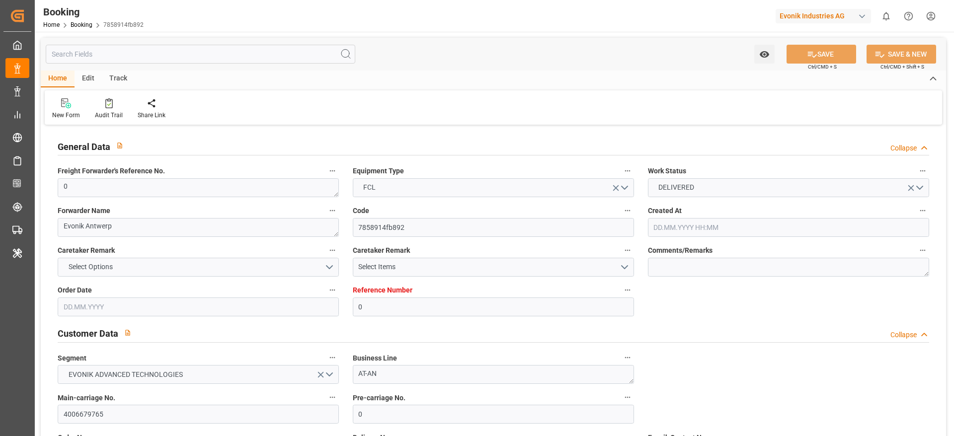
type input "[DATE] 00:00"
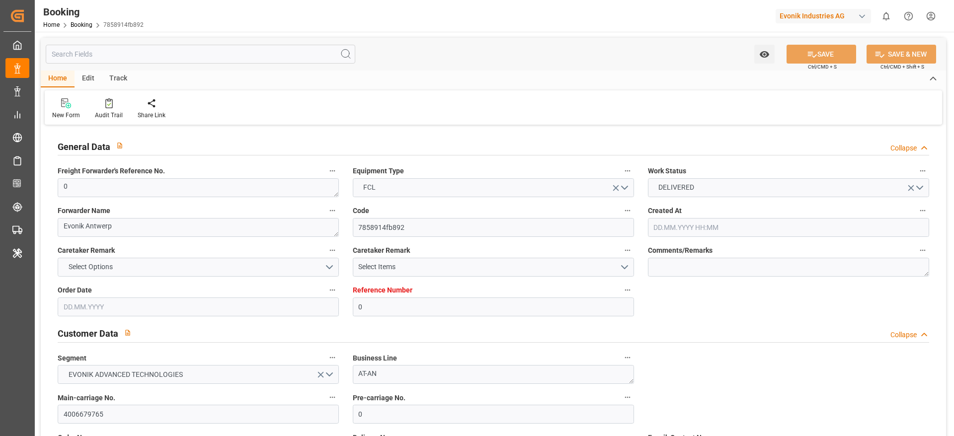
type input "[DATE] 00:00"
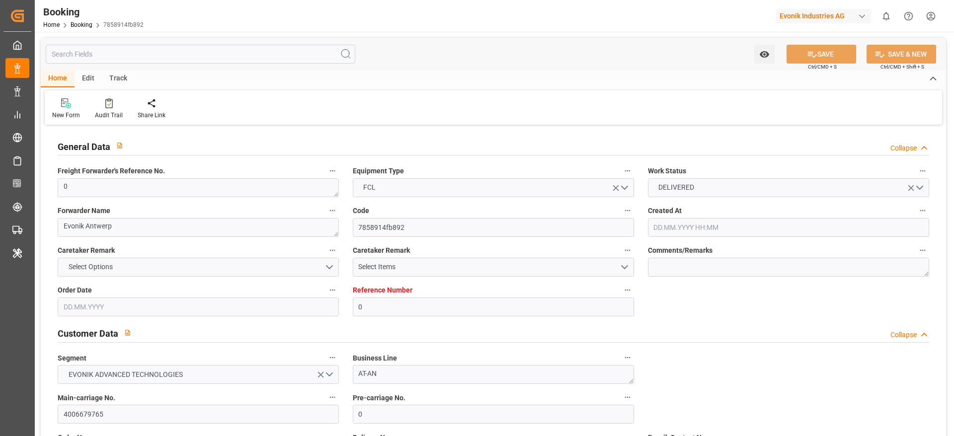
type input "[DATE] 00:00"
type input "[DATE] 09:47"
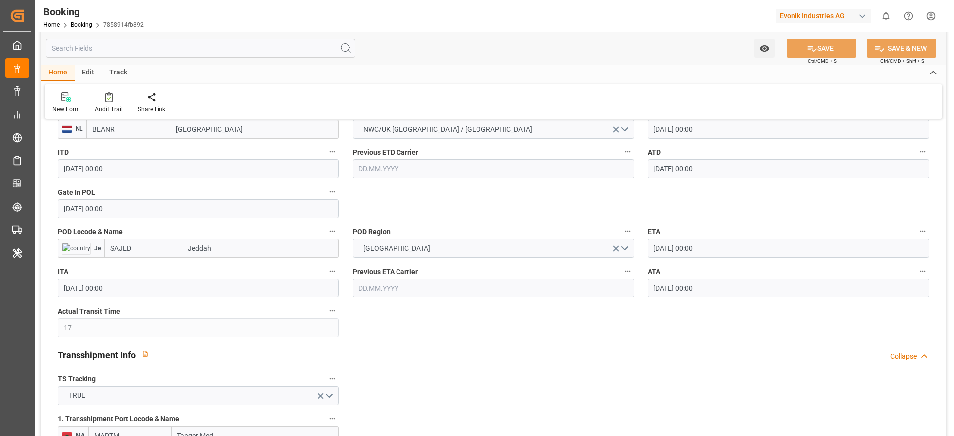
scroll to position [820, 0]
click at [237, 245] on input "Jeddah" at bounding box center [260, 247] width 157 height 19
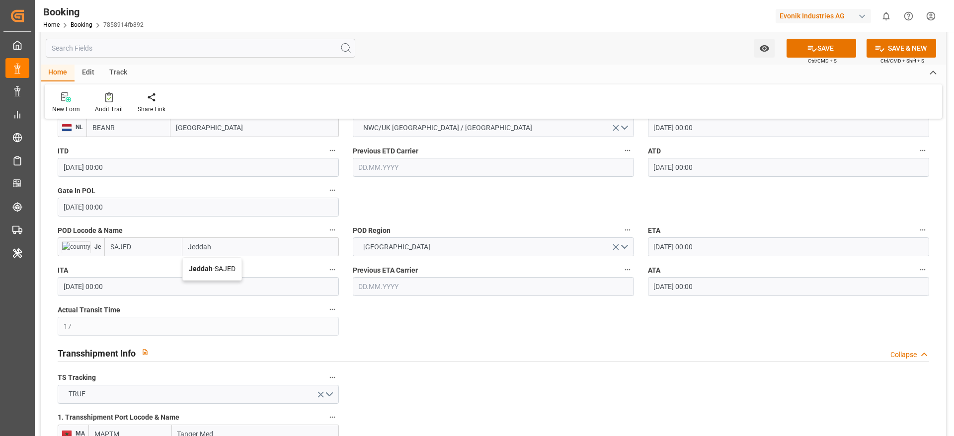
click at [227, 270] on span "Jeddah - SAJED" at bounding box center [212, 269] width 47 height 8
type input "Jeddah"
click at [833, 51] on button "SAVE" at bounding box center [822, 48] width 70 height 19
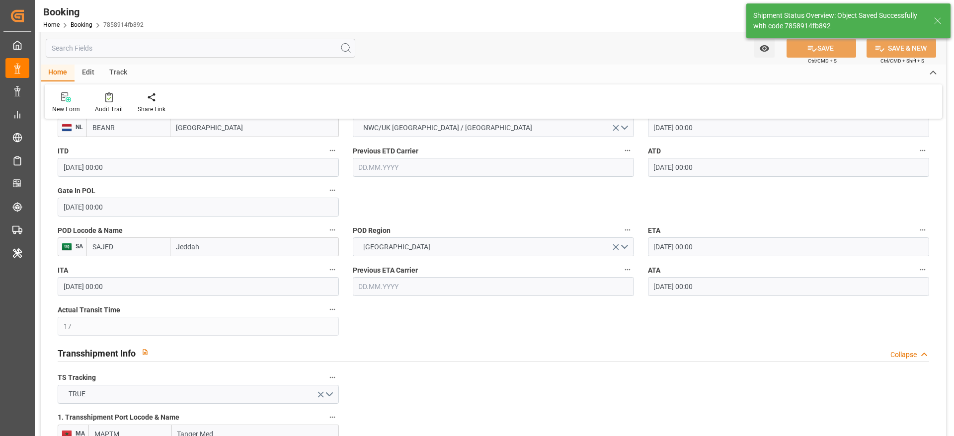
type textarea "PolCountry-businessDivision-businessLine-"
type input "[DATE] 09:53"
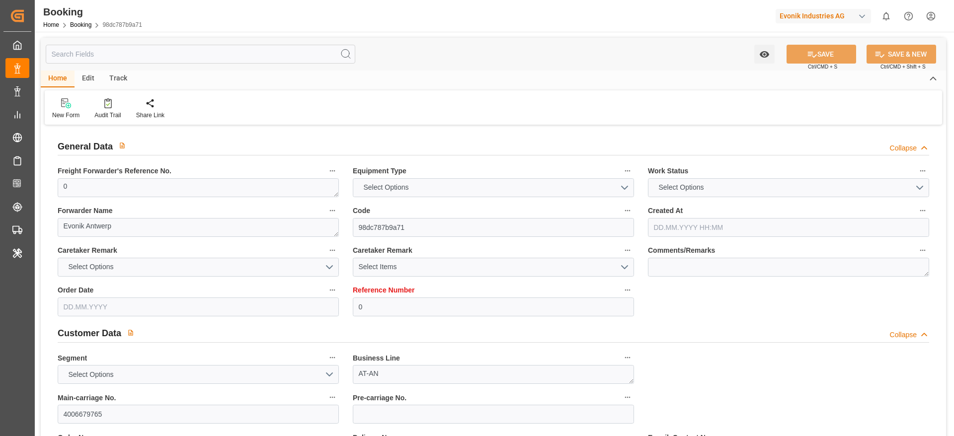
type input "0"
type input "9440825"
type input "Hapag [PERSON_NAME]"
type input "Hapag Lloyd Aktiengesellschaft"
type input "BEANR"
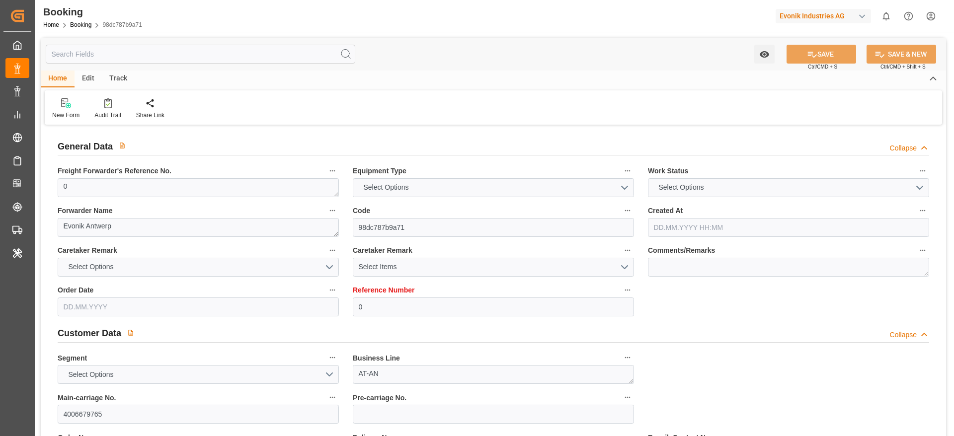
type input "SAJED"
type input "17"
type input "MAPTM"
type input "0"
type input "[DATE] 12:49"
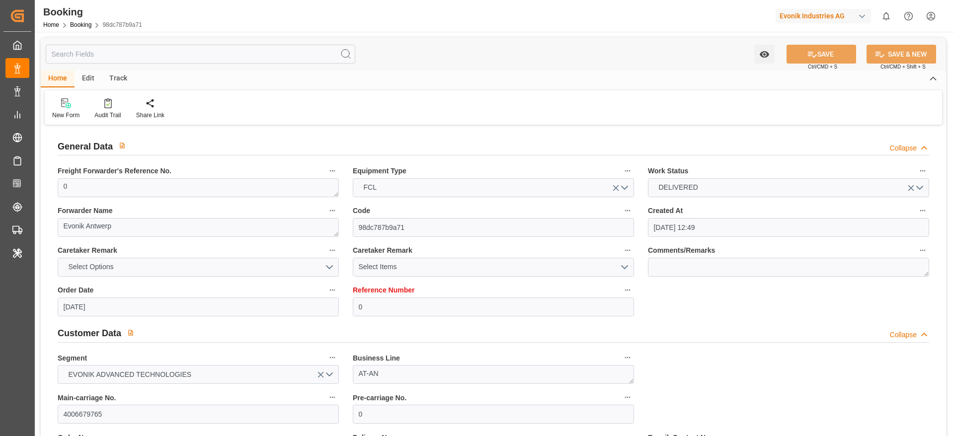
type input "[DATE]"
type input "[DATE] 00:00"
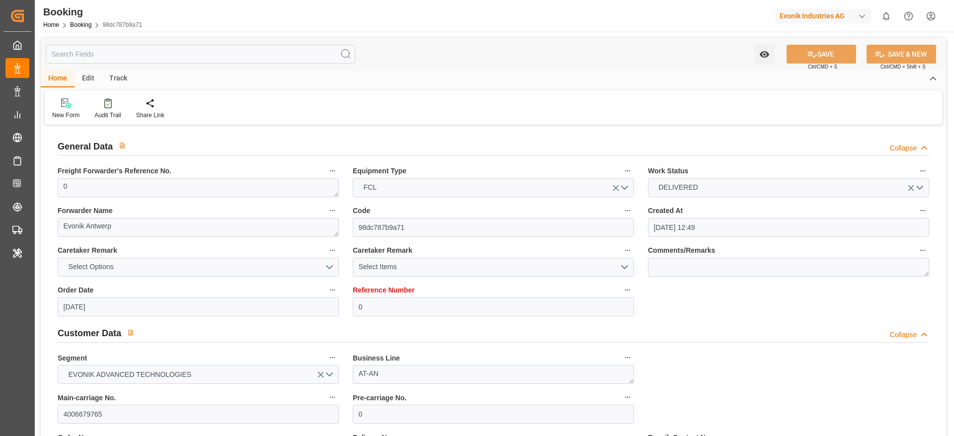
type input "[DATE] 00:00"
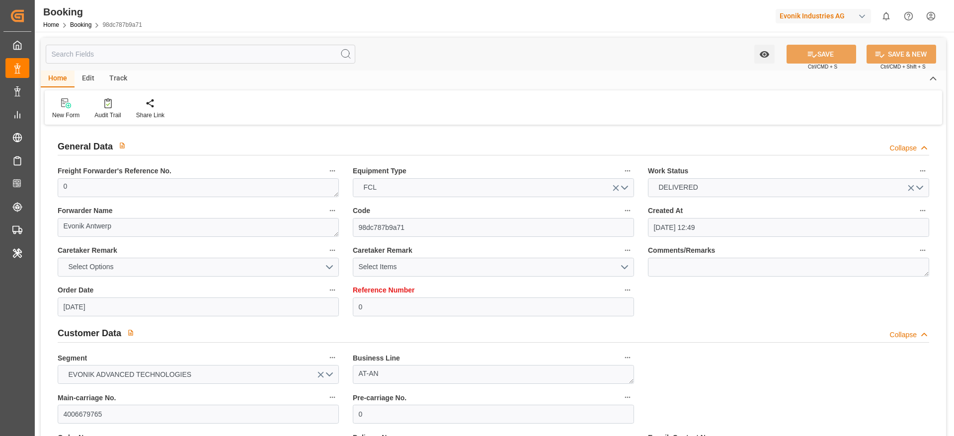
type input "[DATE] 00:00"
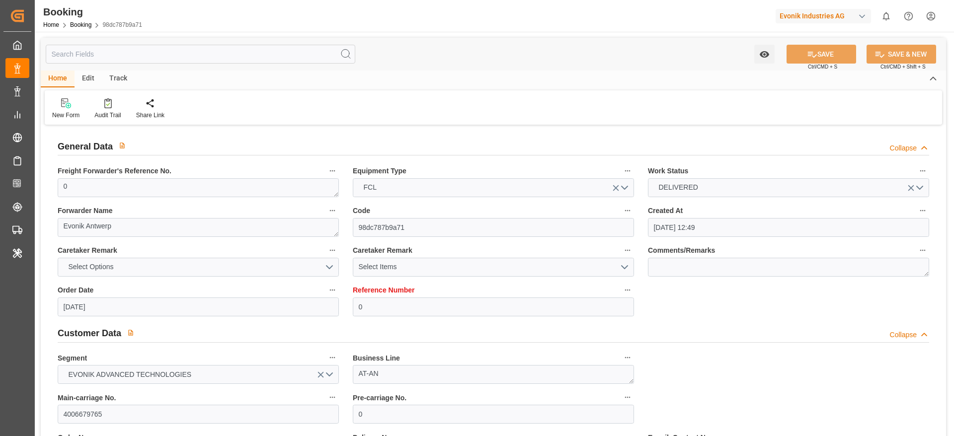
type input "[DATE] 00:00"
type input "[DATE] 09:47"
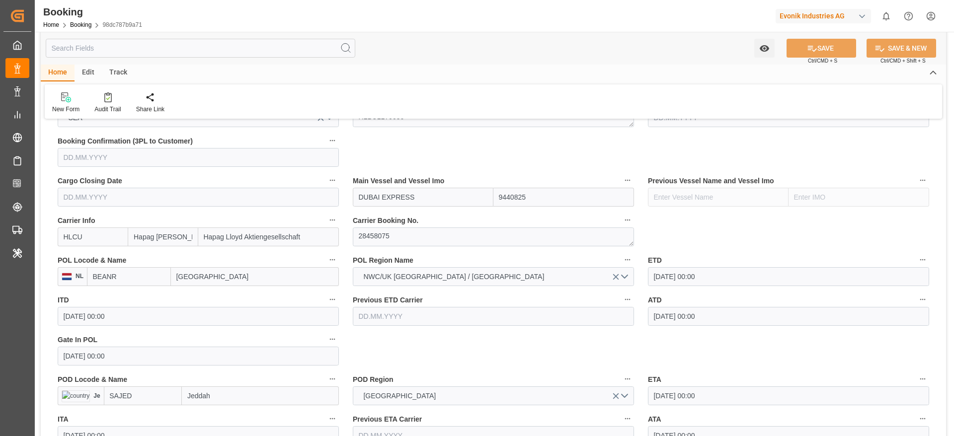
scroll to position [746, 0]
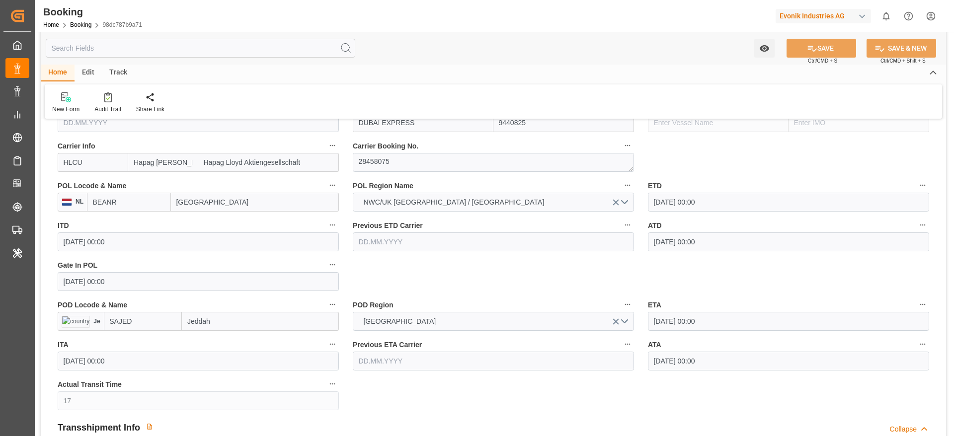
click at [225, 330] on input "Jeddah" at bounding box center [260, 321] width 157 height 19
click at [223, 342] on span "Jeddah - SAJED" at bounding box center [212, 343] width 49 height 8
type input "Jeddah"
click at [802, 46] on button "SAVE" at bounding box center [822, 48] width 70 height 19
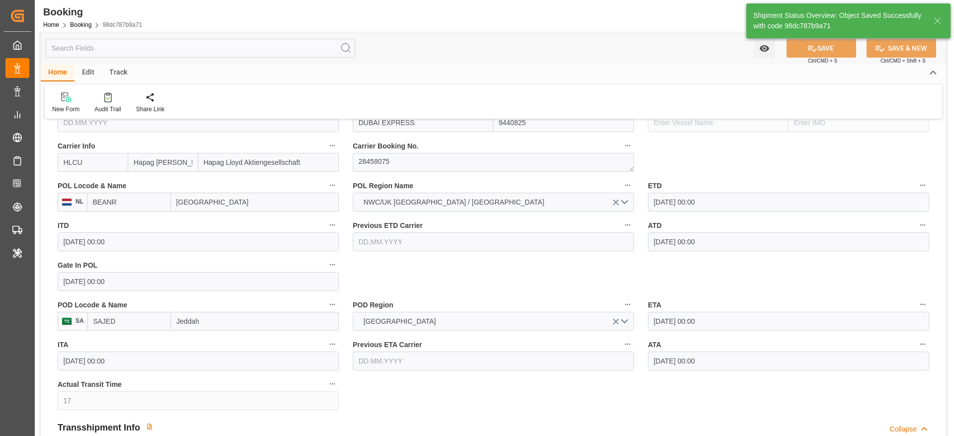
type textarea "PolCountry-businessDivision-businessLine-"
type input "23.09.2025 09:54"
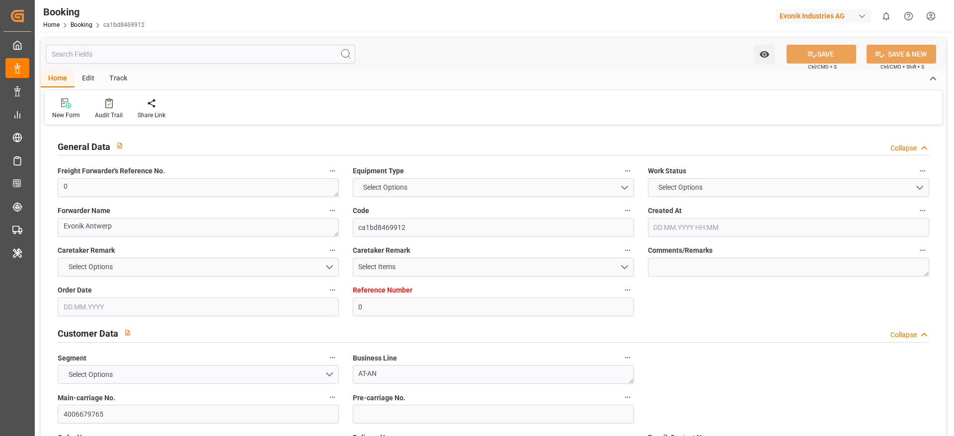
type input "0"
type input "9440825"
type input "Hapag [PERSON_NAME]"
type input "Hapag Lloyd Aktiengesellschaft"
type input "BEANR"
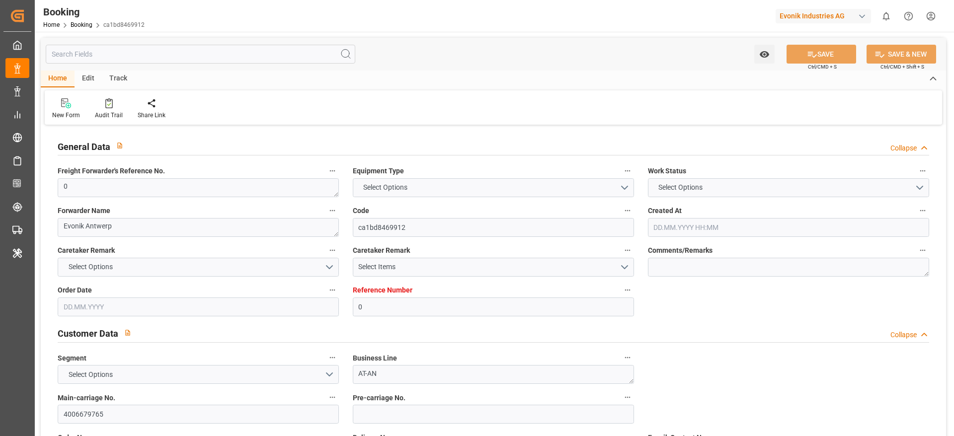
type input "SAJED"
type input "17"
type input "MAPTM"
type input "0"
type input "[DATE] 12:49"
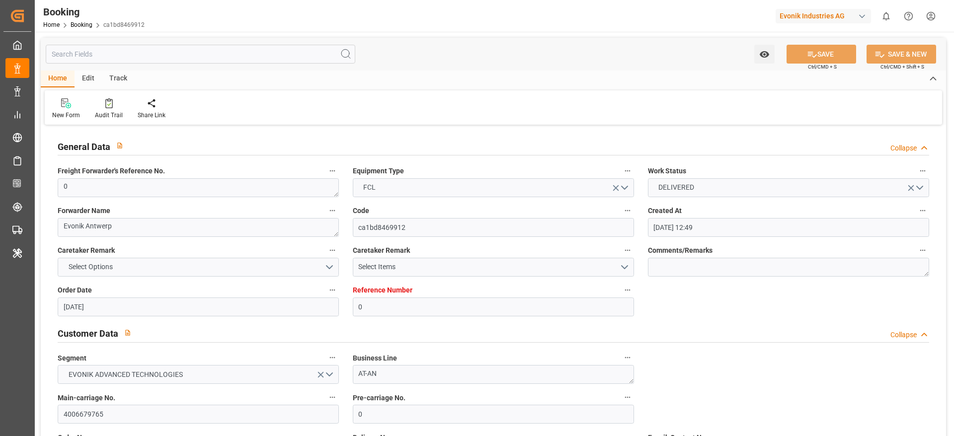
type input "[DATE]"
type input "[DATE] 00:00"
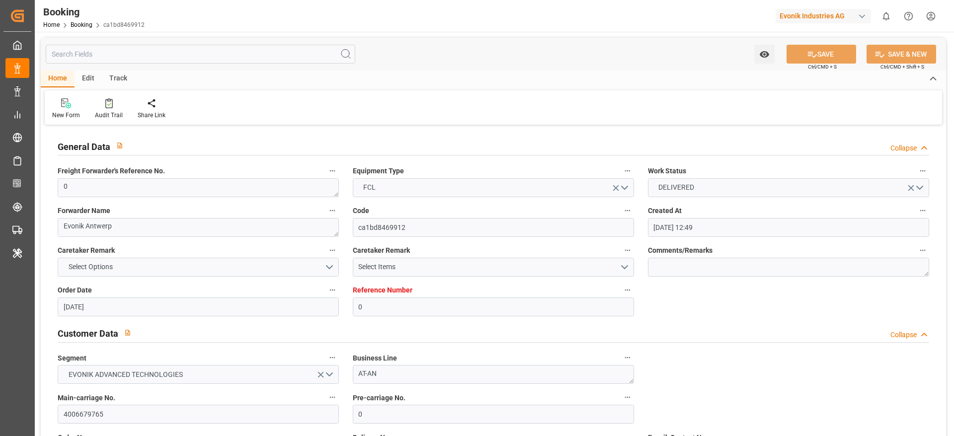
type input "[DATE] 00:00"
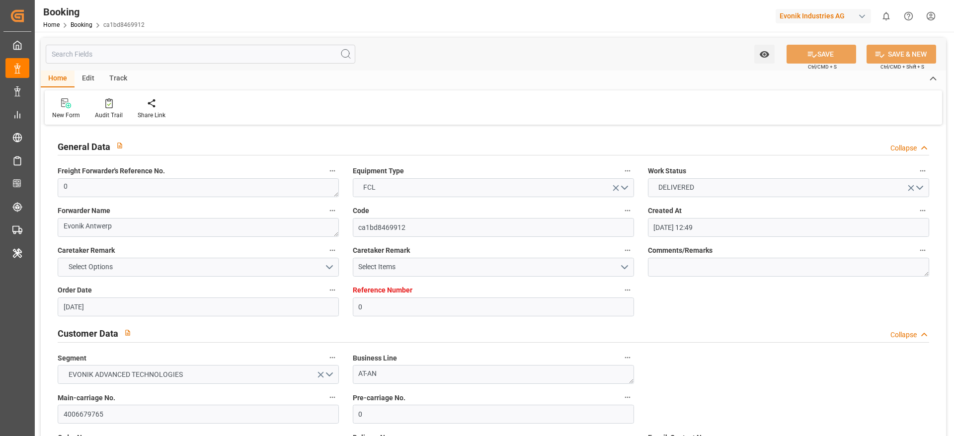
type input "[DATE] 00:00"
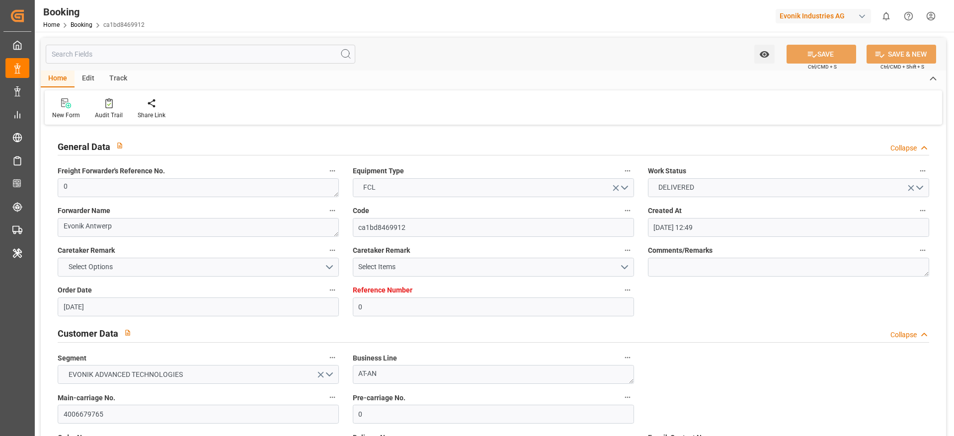
type input "[DATE] 00:00"
type input "[DATE] 09:47"
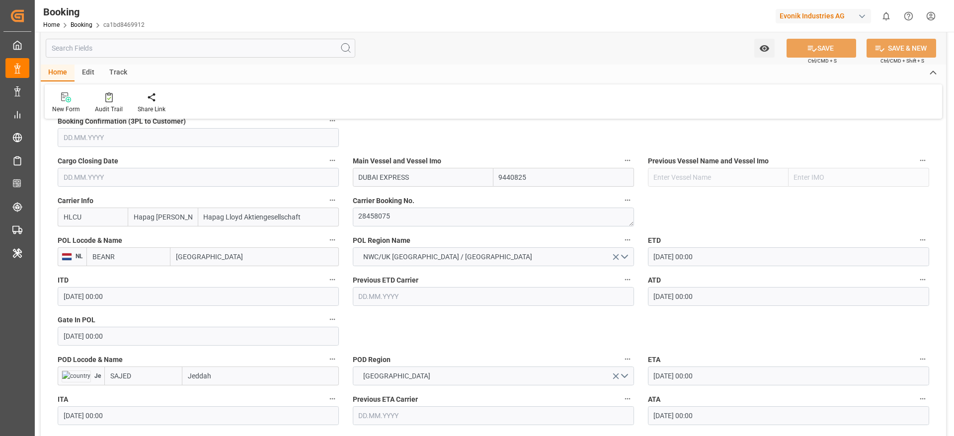
scroll to position [746, 0]
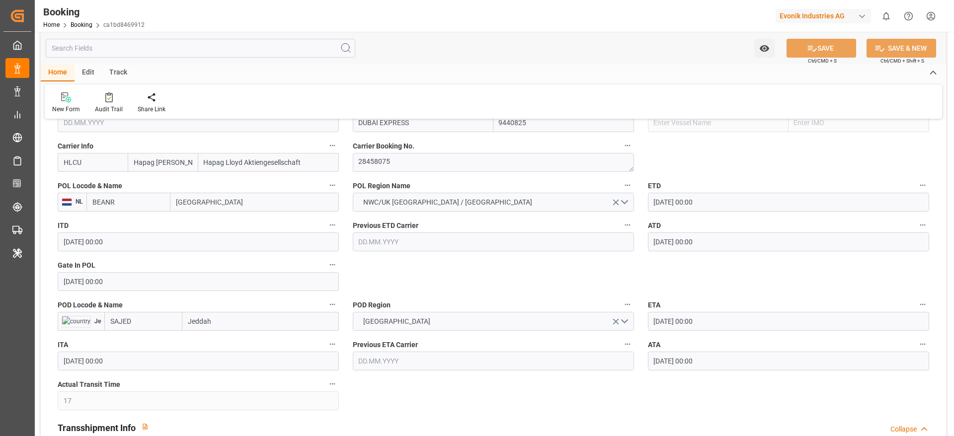
click at [230, 323] on input "Jeddah" at bounding box center [260, 321] width 157 height 19
type input "Jeddah"
click at [233, 344] on span "Jeddah - SAJED" at bounding box center [212, 343] width 47 height 8
click at [832, 48] on button "SAVE" at bounding box center [822, 48] width 70 height 19
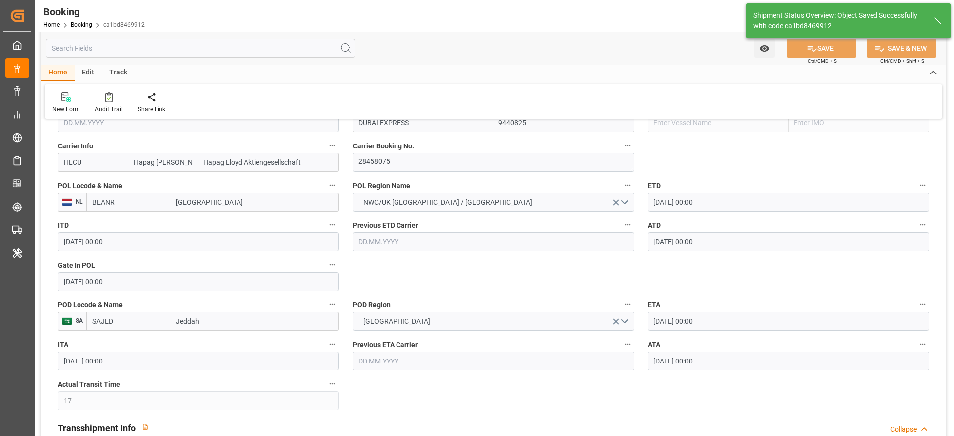
type textarea "PolCountry-businessDivision-businessLine-"
type input "23.09.2025 09:55"
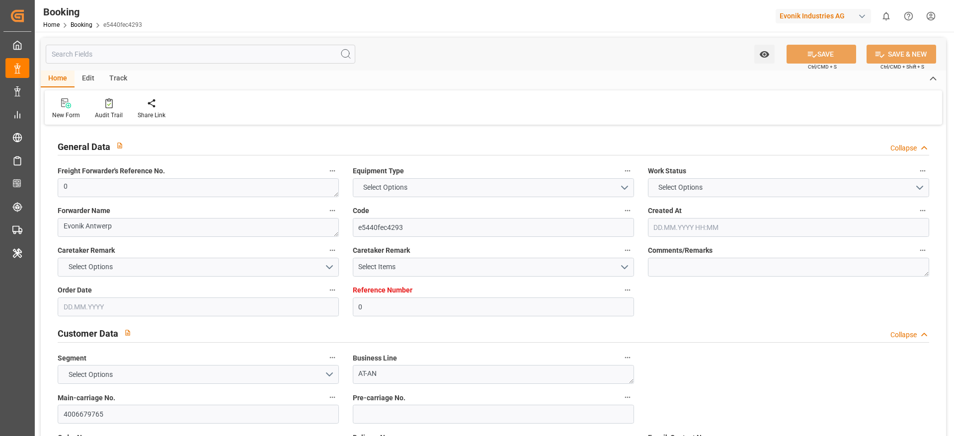
type input "0"
type input "9440825"
type input "Hapag [PERSON_NAME]"
type input "Hapag Lloyd Aktiengesellschaft"
type input "BEANR"
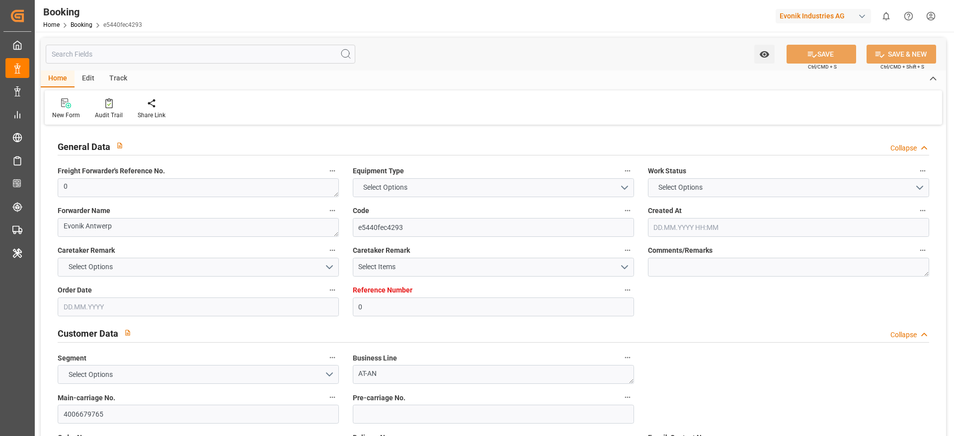
type input "SAJED"
type input "17"
type input "MAPTM"
type input "0"
type input "[DATE] 12:49"
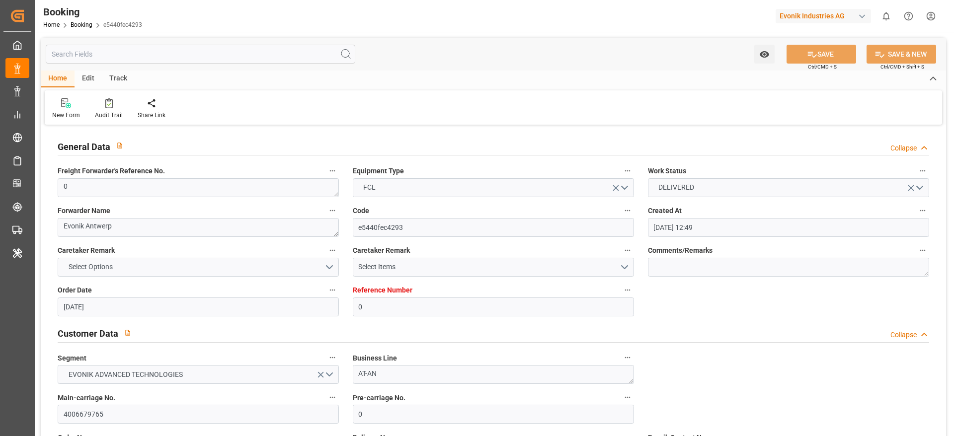
type input "[DATE]"
type input "[DATE] 00:00"
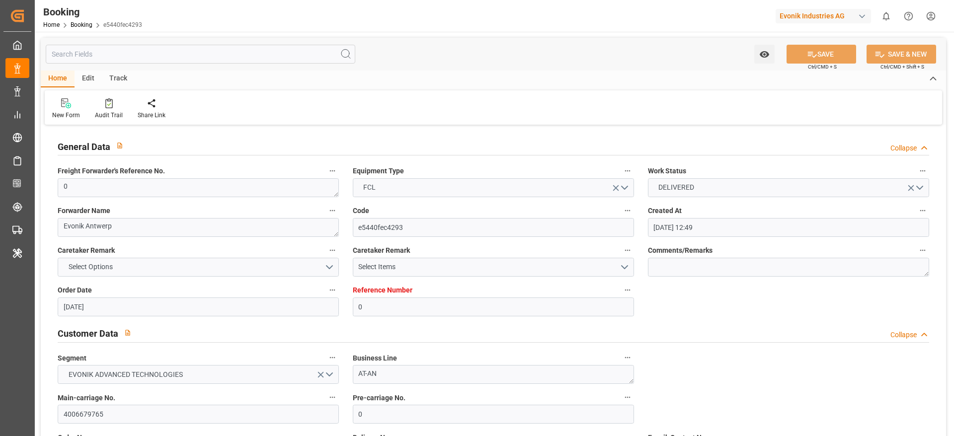
type input "[DATE] 00:00"
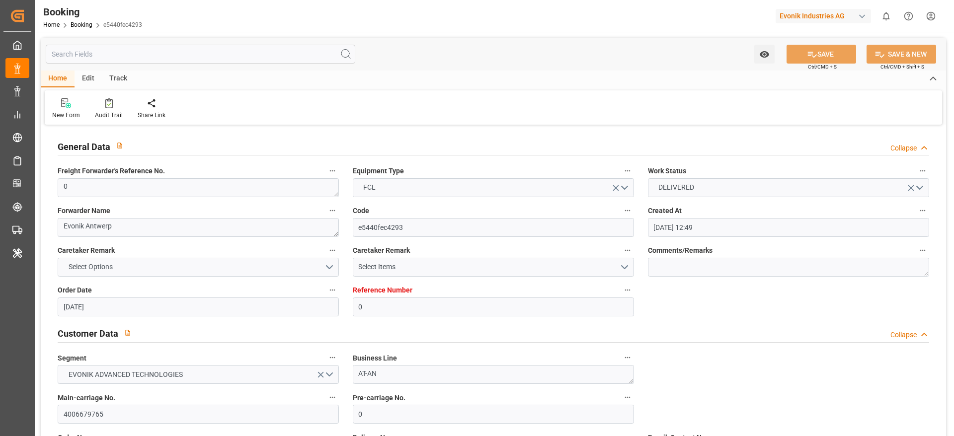
type input "[DATE] 00:00"
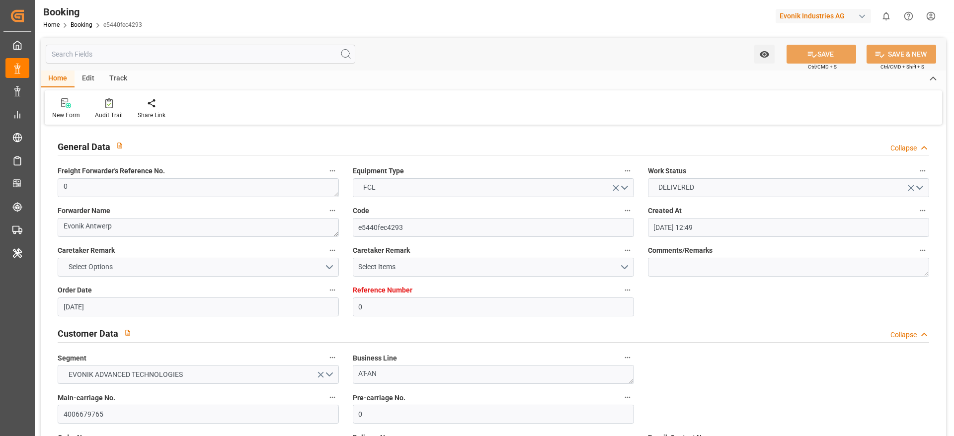
type input "[DATE] 00:00"
type input "[DATE] 09:47"
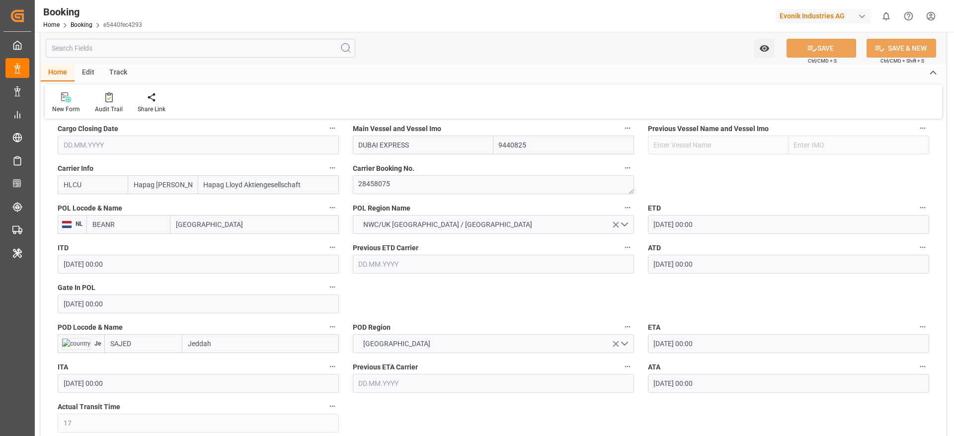
scroll to position [746, 0]
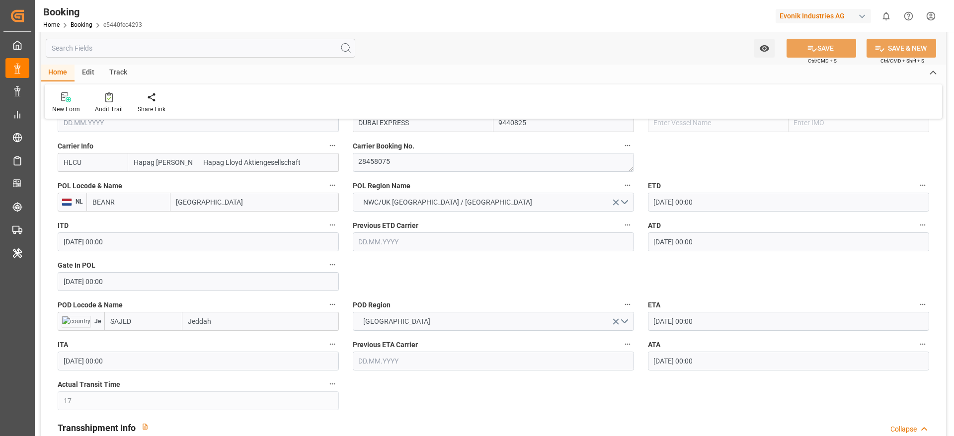
click at [242, 315] on input "Jeddah" at bounding box center [260, 321] width 157 height 19
click at [232, 340] on span "Jeddah - SAJED" at bounding box center [212, 343] width 47 height 8
type input "Jeddah"
click at [821, 51] on button "SAVE" at bounding box center [822, 48] width 70 height 19
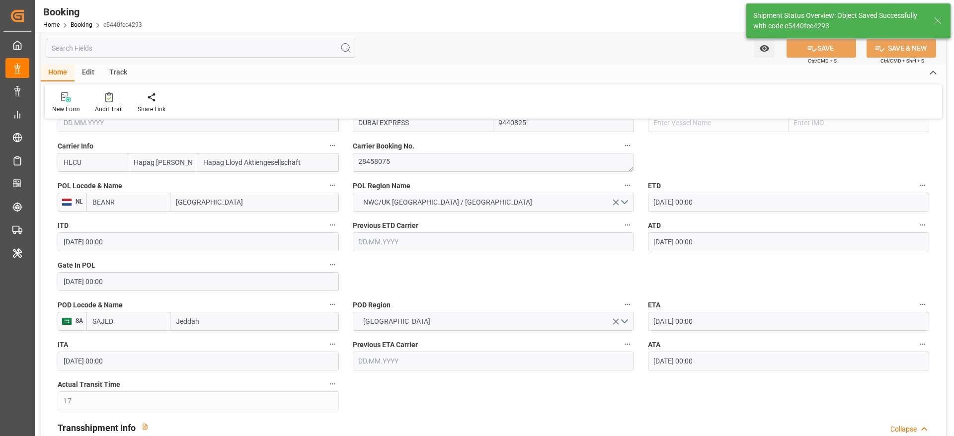
type textarea "PolCountry-businessDivision-businessLine-"
type input "[DATE] 09:59"
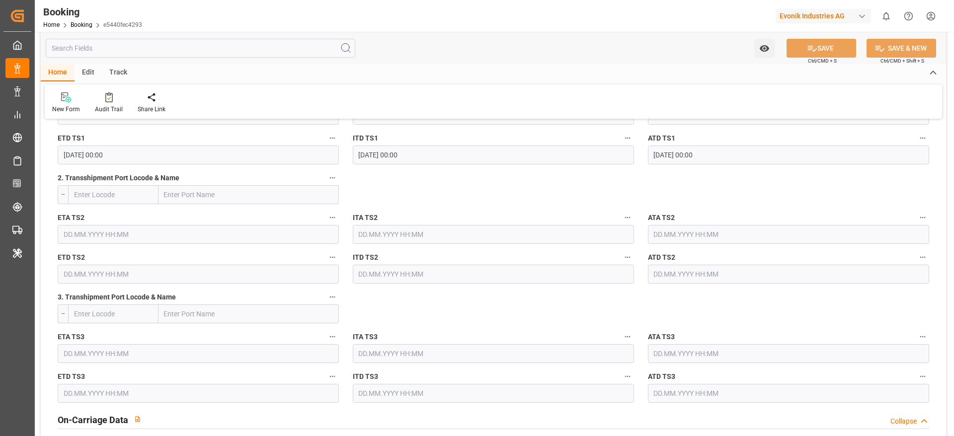
scroll to position [1267, 0]
